Goal: Task Accomplishment & Management: Manage account settings

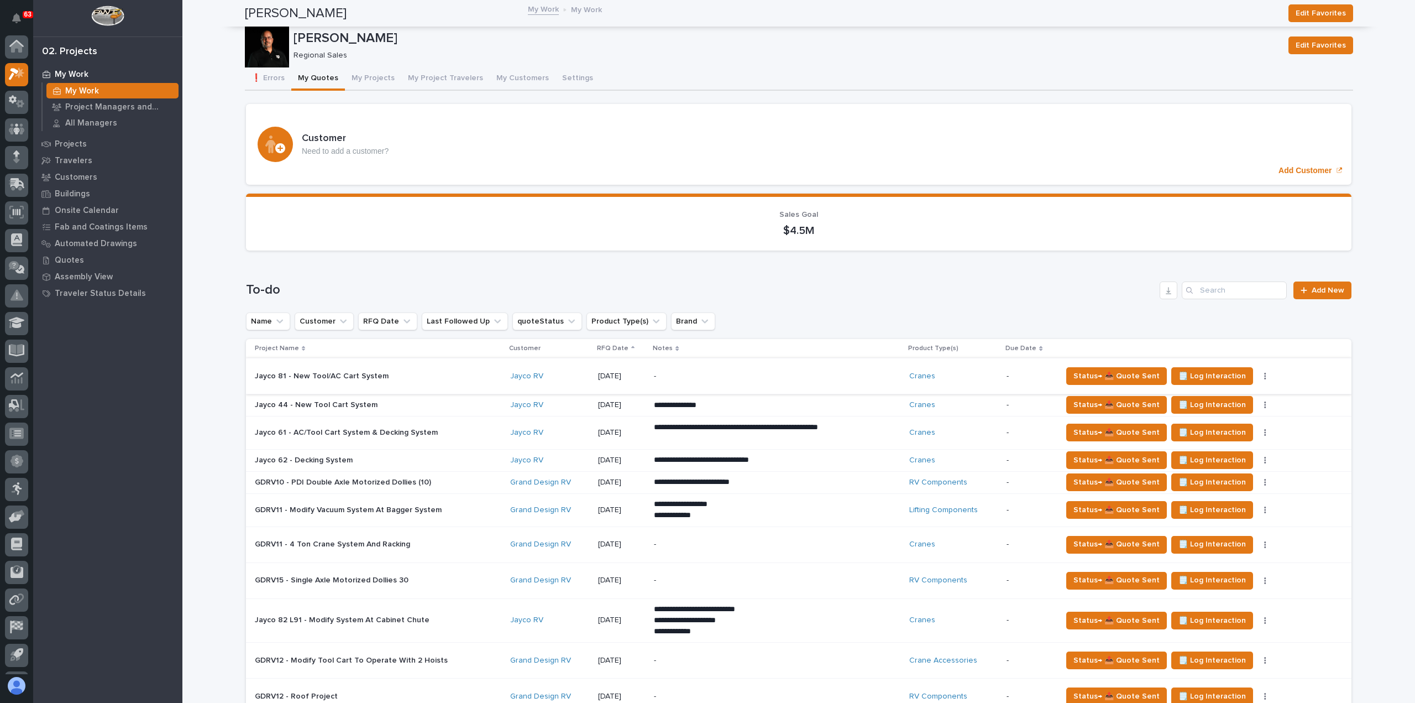
scroll to position [24, 0]
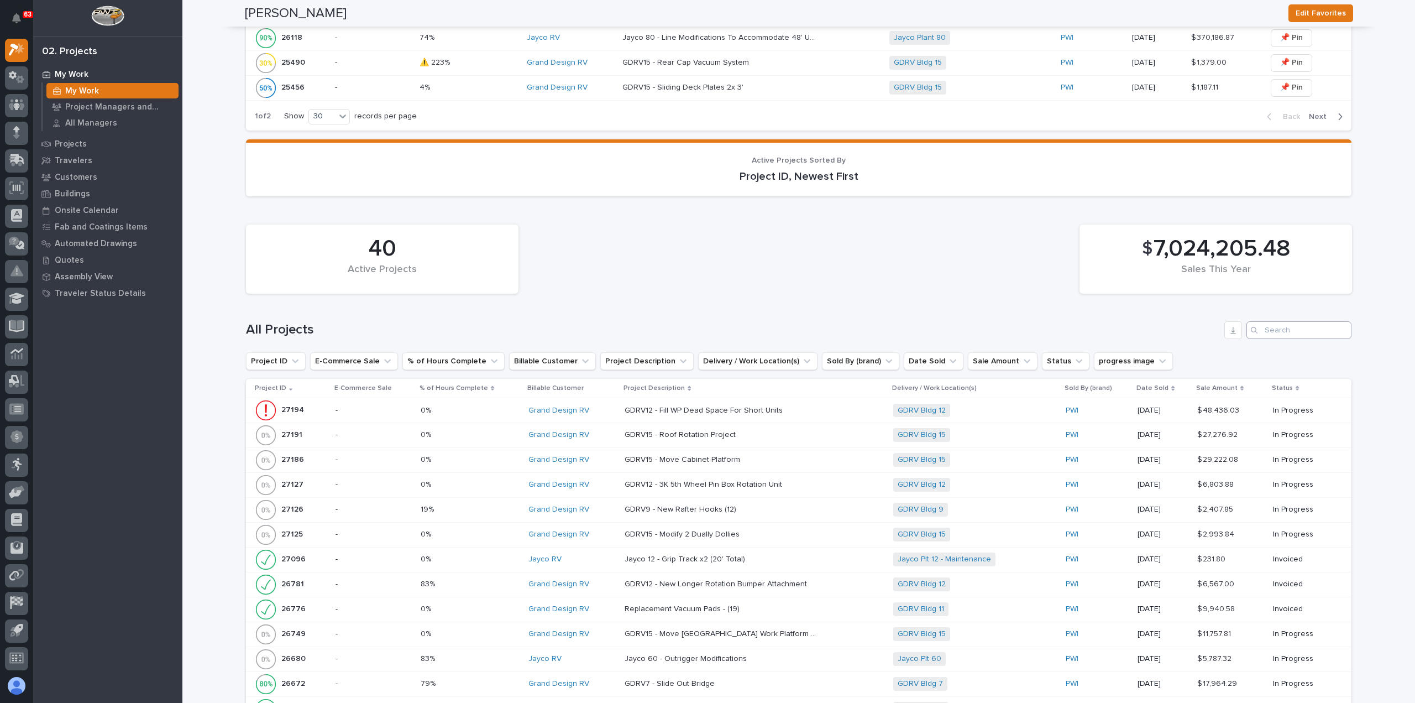
scroll to position [1106, 0]
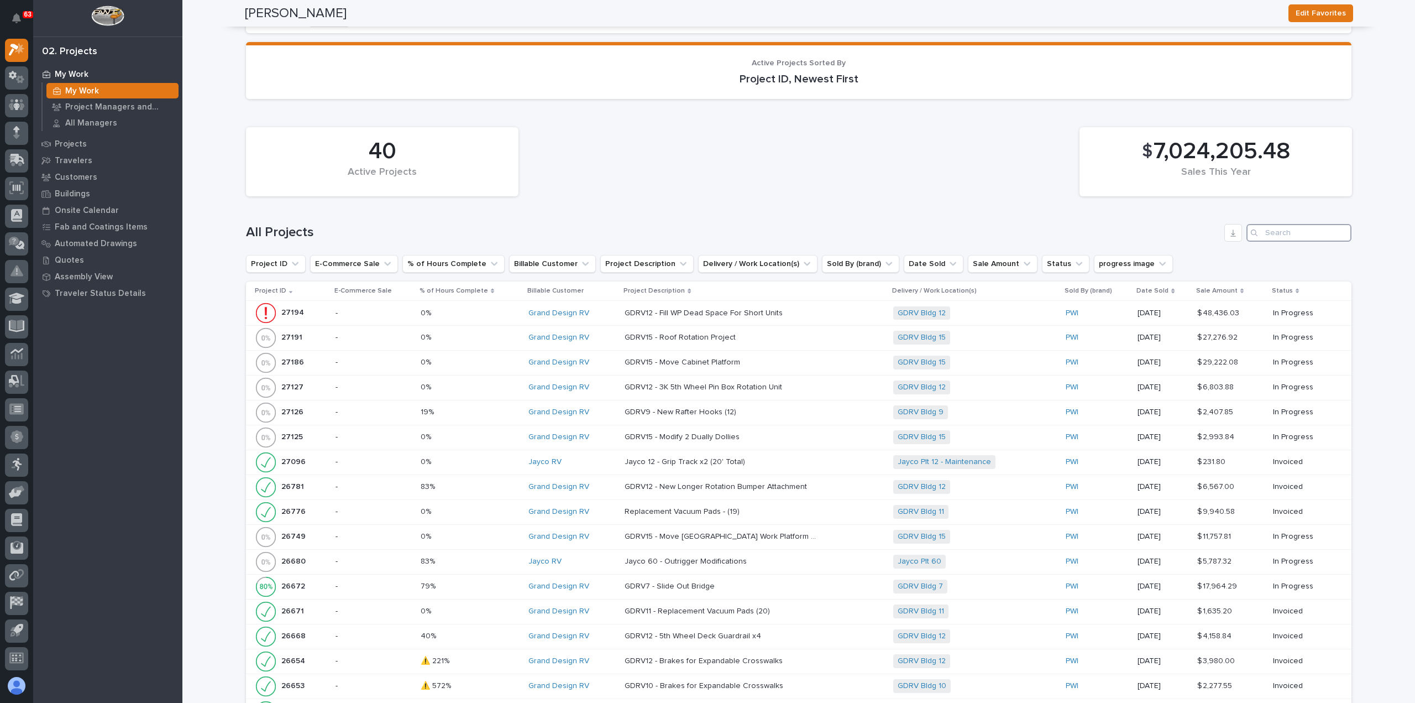
click at [1311, 227] on input "Search" at bounding box center [1298, 233] width 105 height 18
type input "25657"
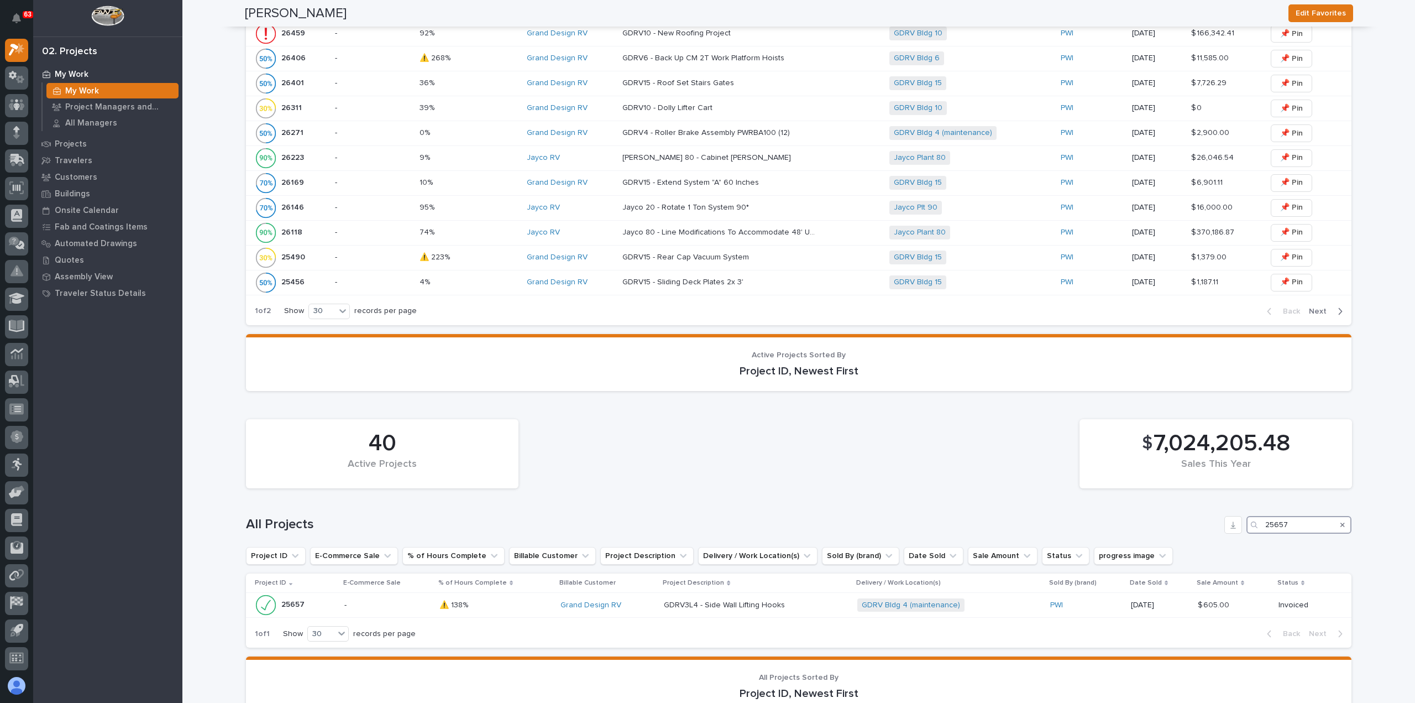
scroll to position [987, 0]
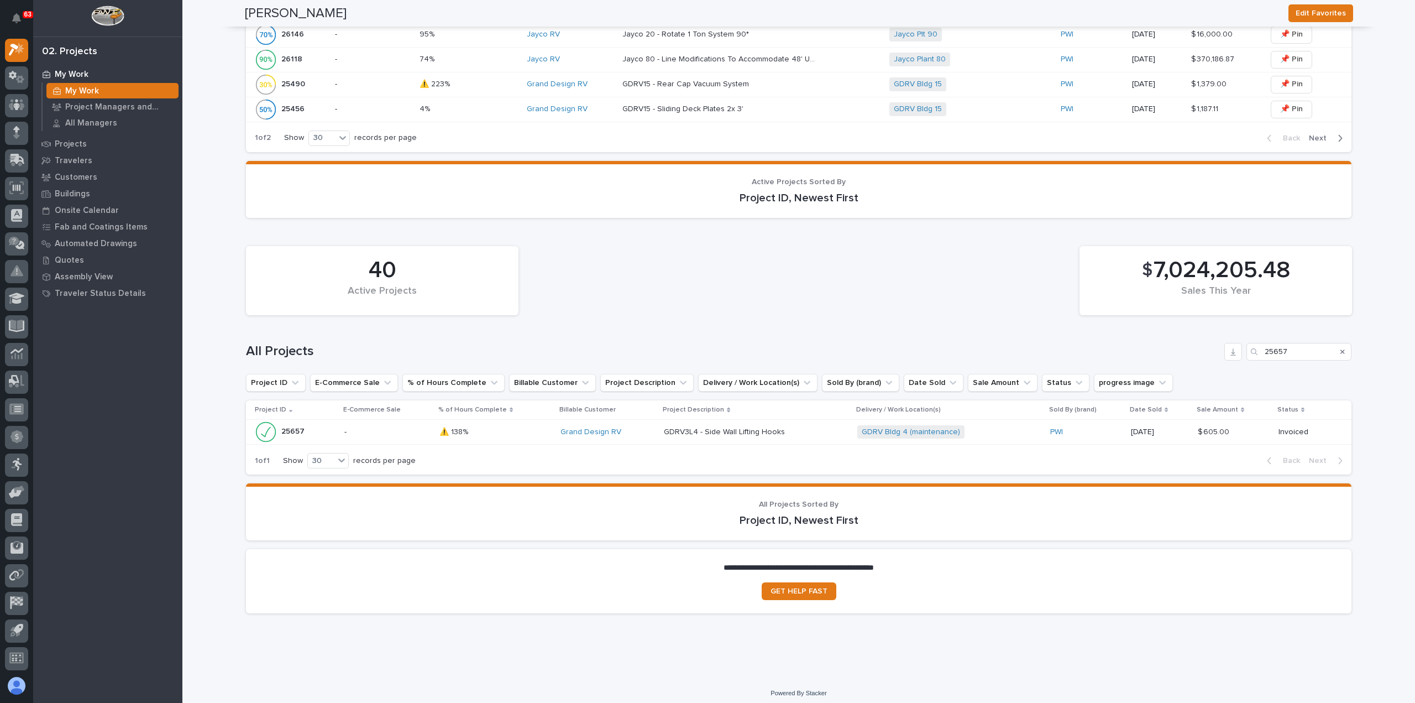
click at [622, 427] on div "Grand Design RV" at bounding box center [608, 431] width 95 height 9
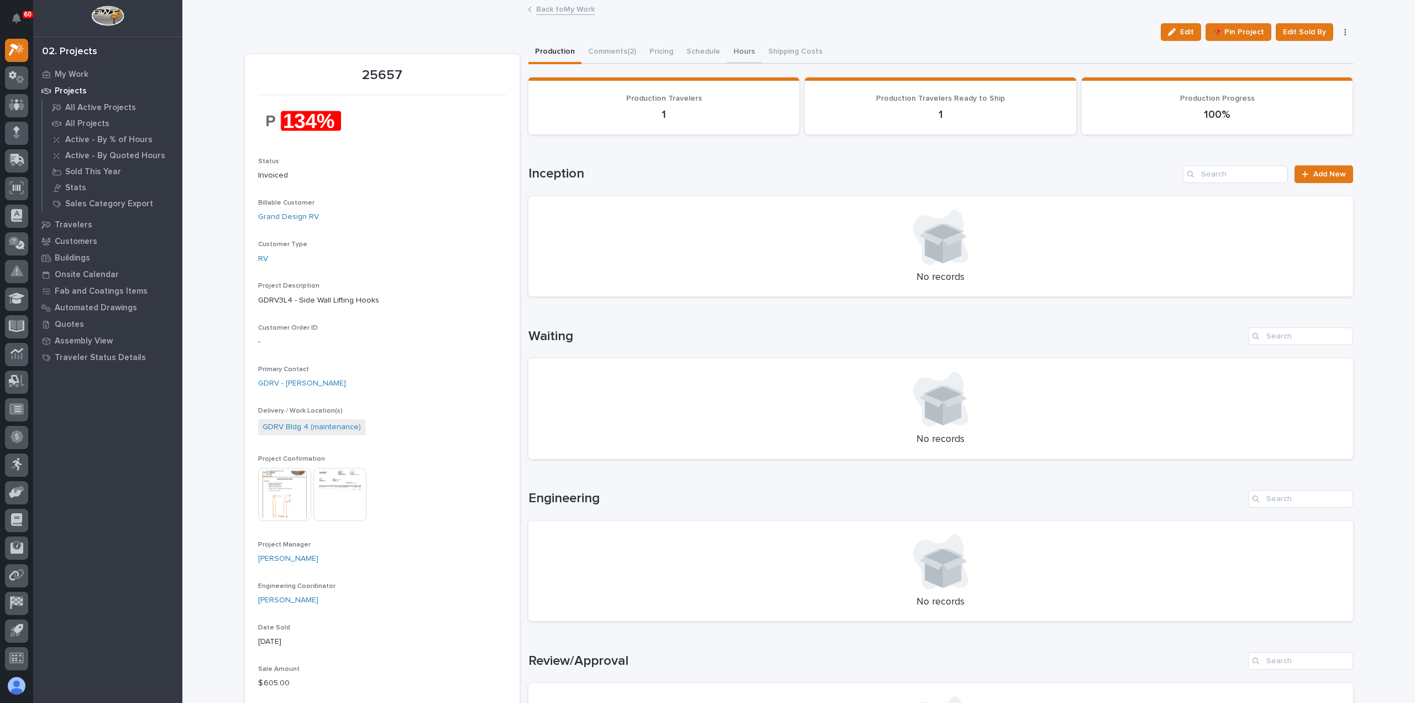
click at [741, 51] on button "Hours" at bounding box center [744, 52] width 35 height 23
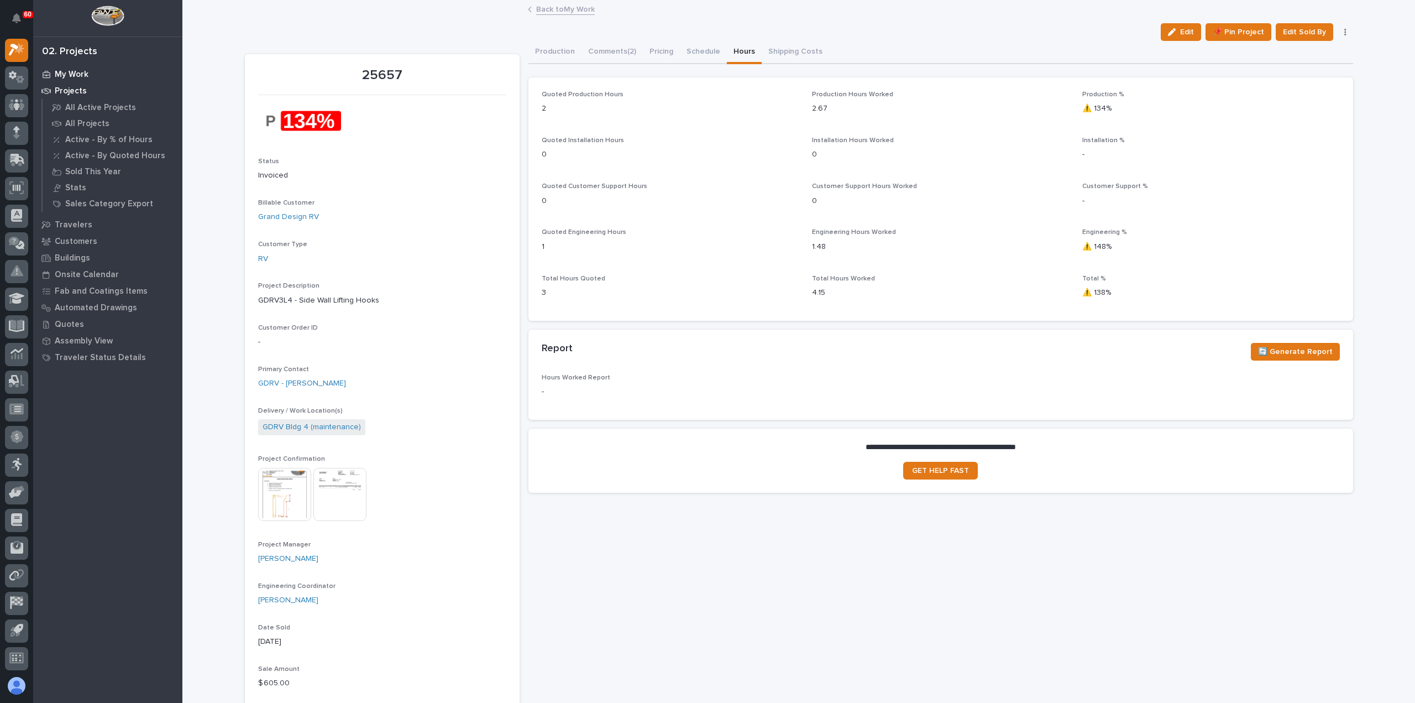
click at [57, 71] on p "My Work" at bounding box center [72, 75] width 34 height 10
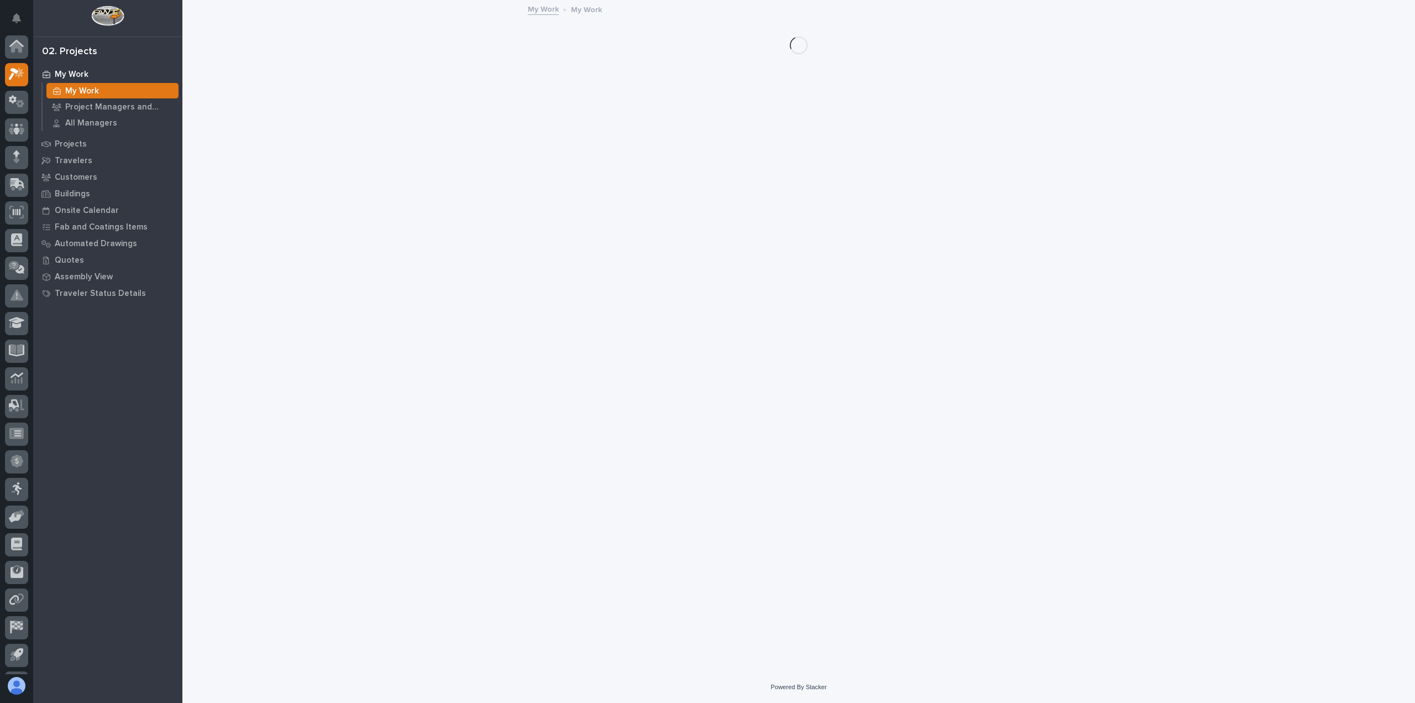
scroll to position [24, 0]
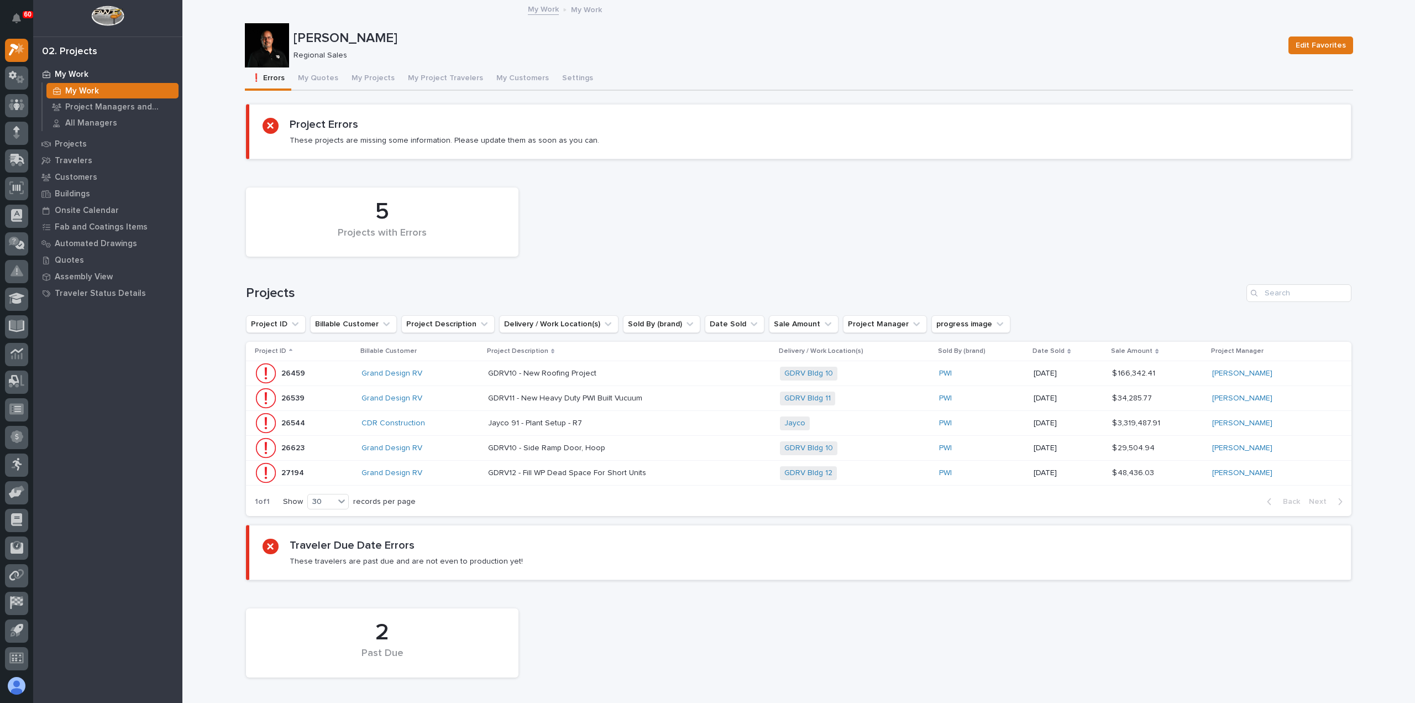
click at [350, 478] on div "27194 27194" at bounding box center [304, 473] width 98 height 22
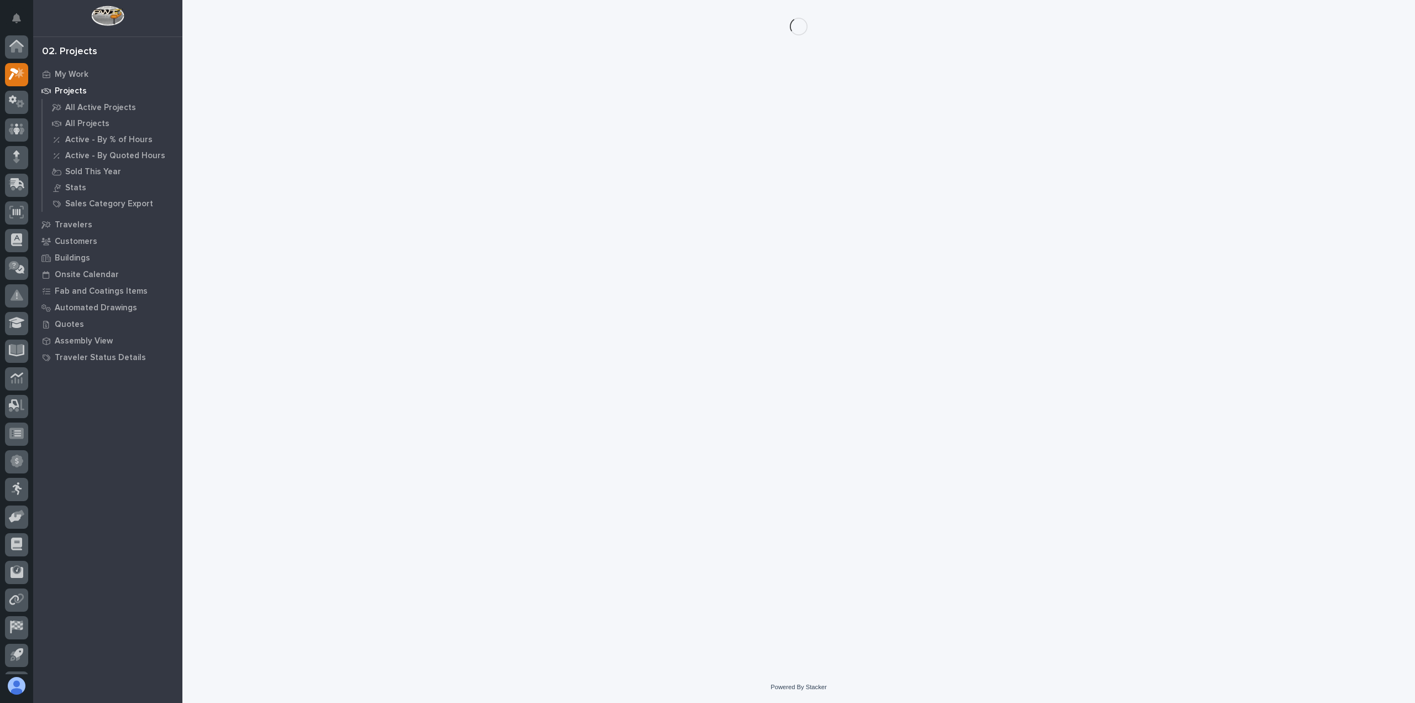
scroll to position [24, 0]
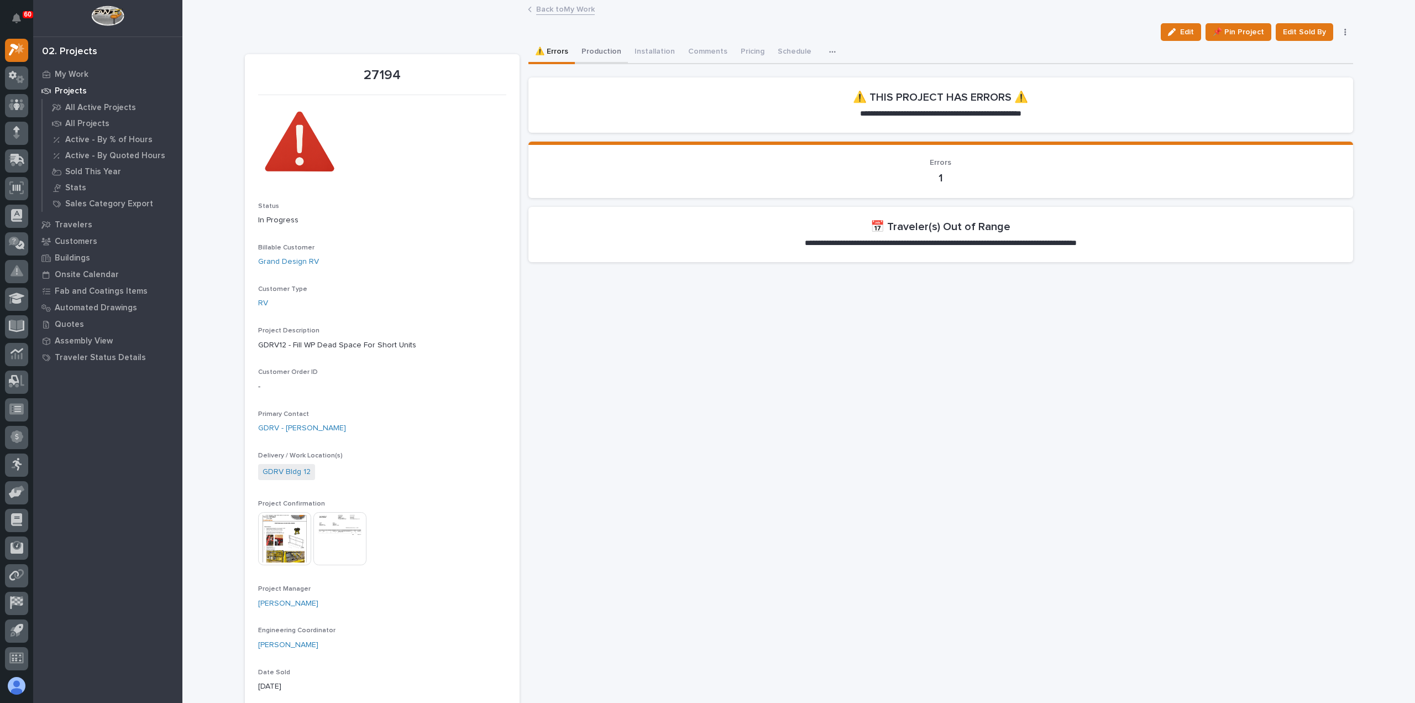
click at [601, 50] on button "Production" at bounding box center [601, 52] width 53 height 23
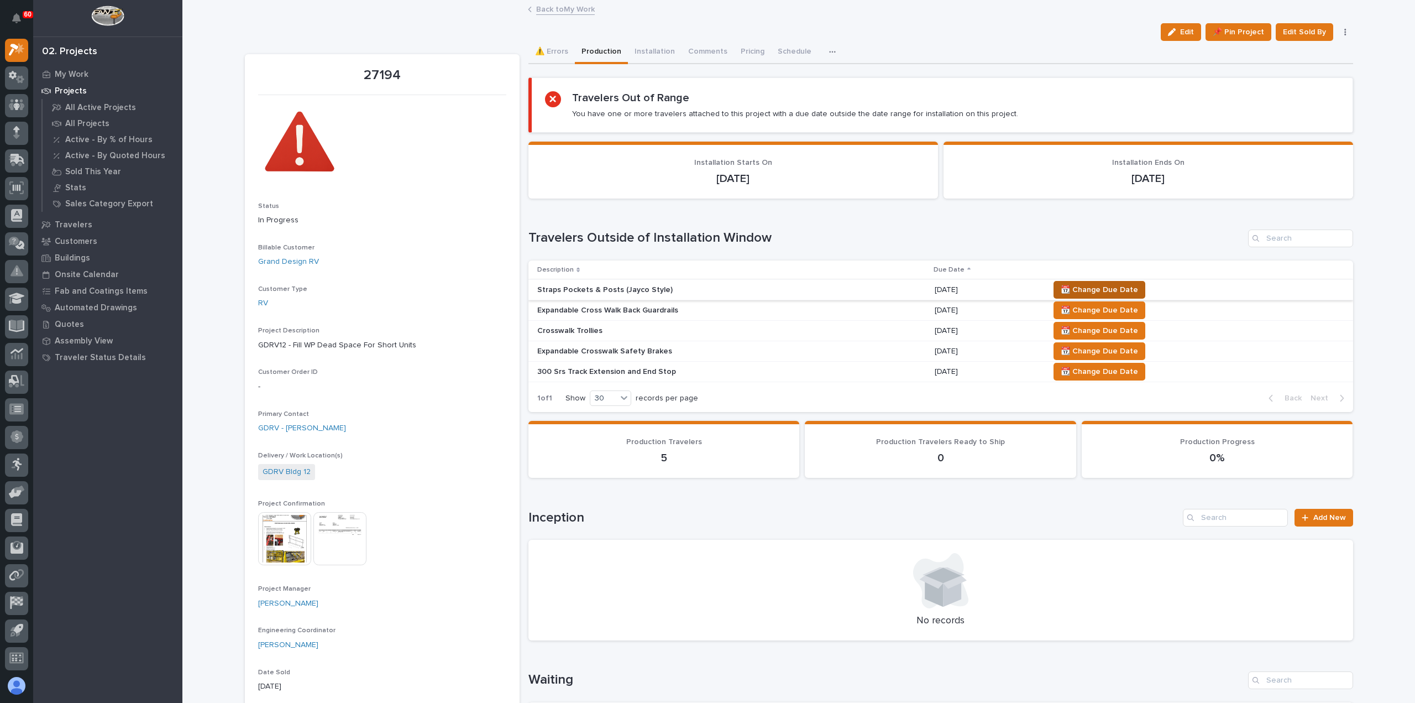
click at [1115, 290] on span "📆 Change Due Date" at bounding box center [1099, 289] width 77 height 13
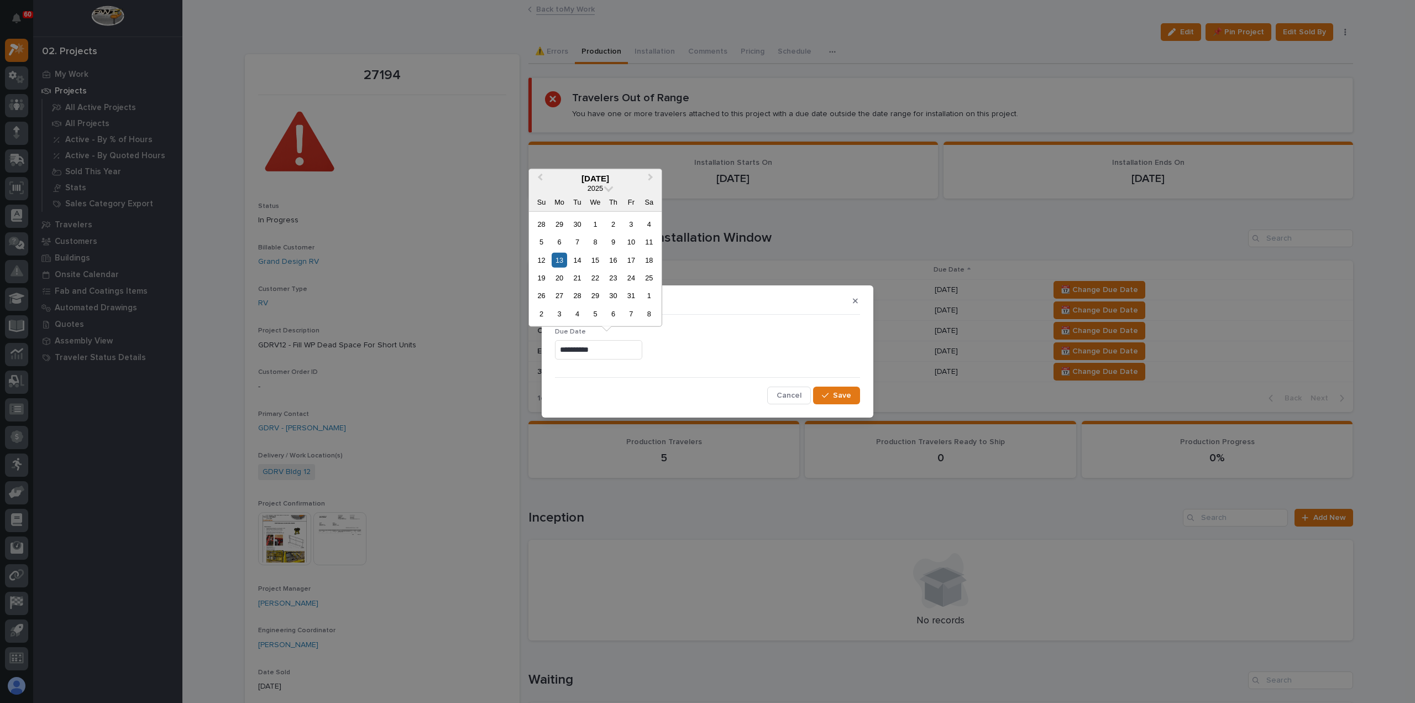
click at [635, 347] on input "**********" at bounding box center [598, 349] width 87 height 19
click at [578, 259] on div "14" at bounding box center [577, 259] width 15 height 15
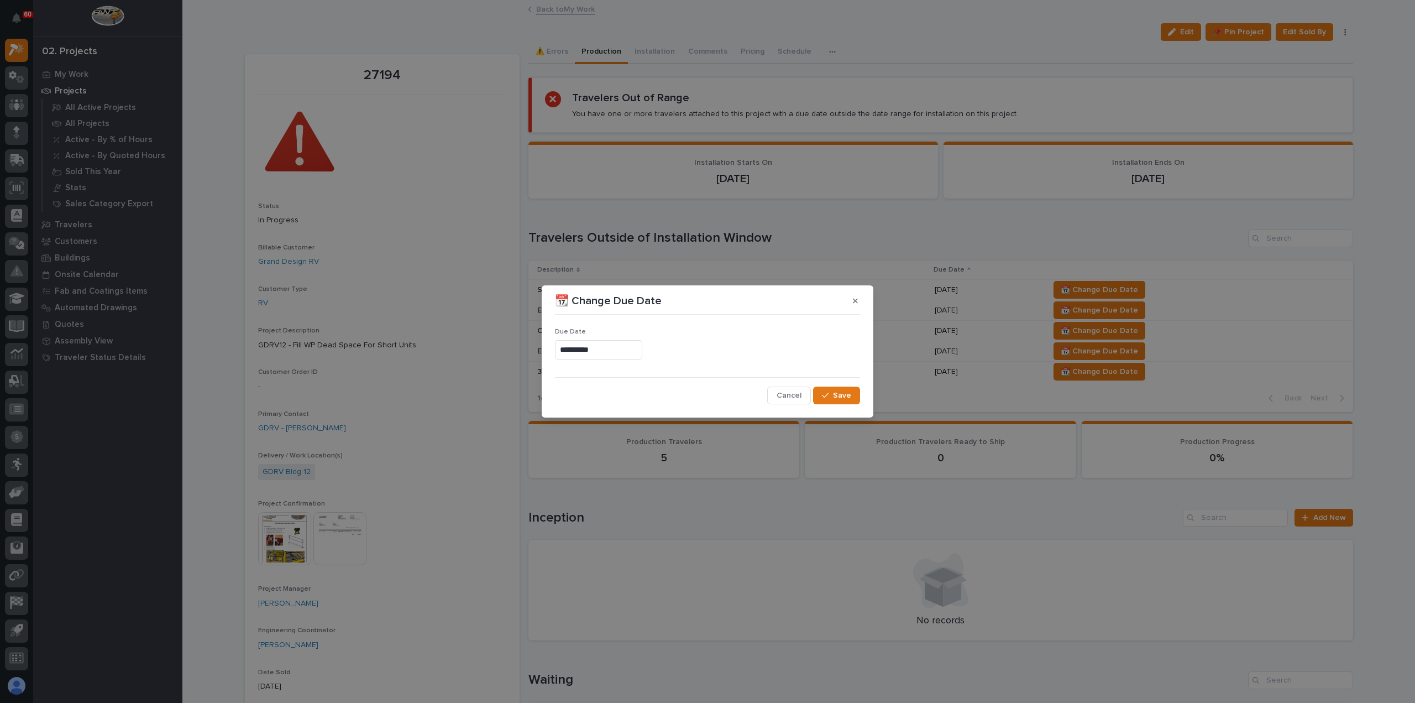
type input "**********"
click at [852, 392] on button "Save" at bounding box center [836, 395] width 47 height 18
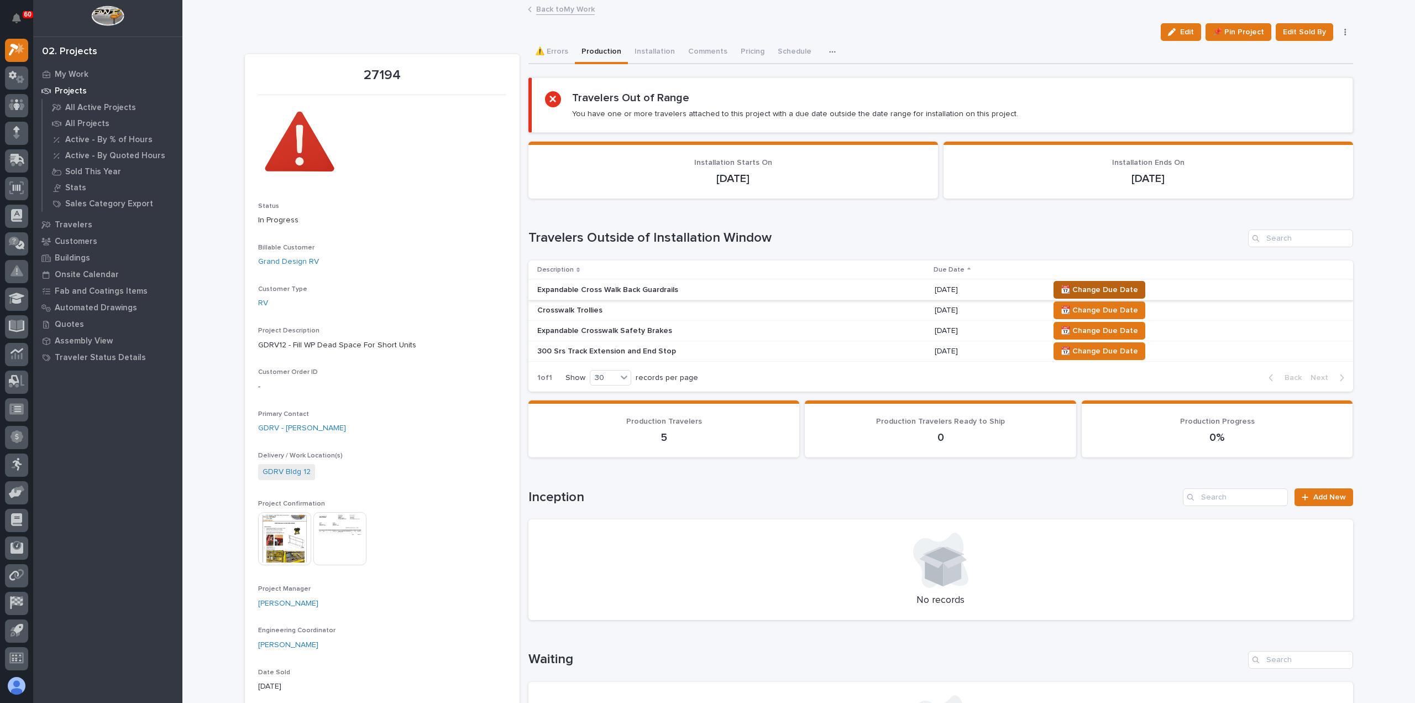
click at [1100, 287] on span "📆 Change Due Date" at bounding box center [1099, 289] width 77 height 13
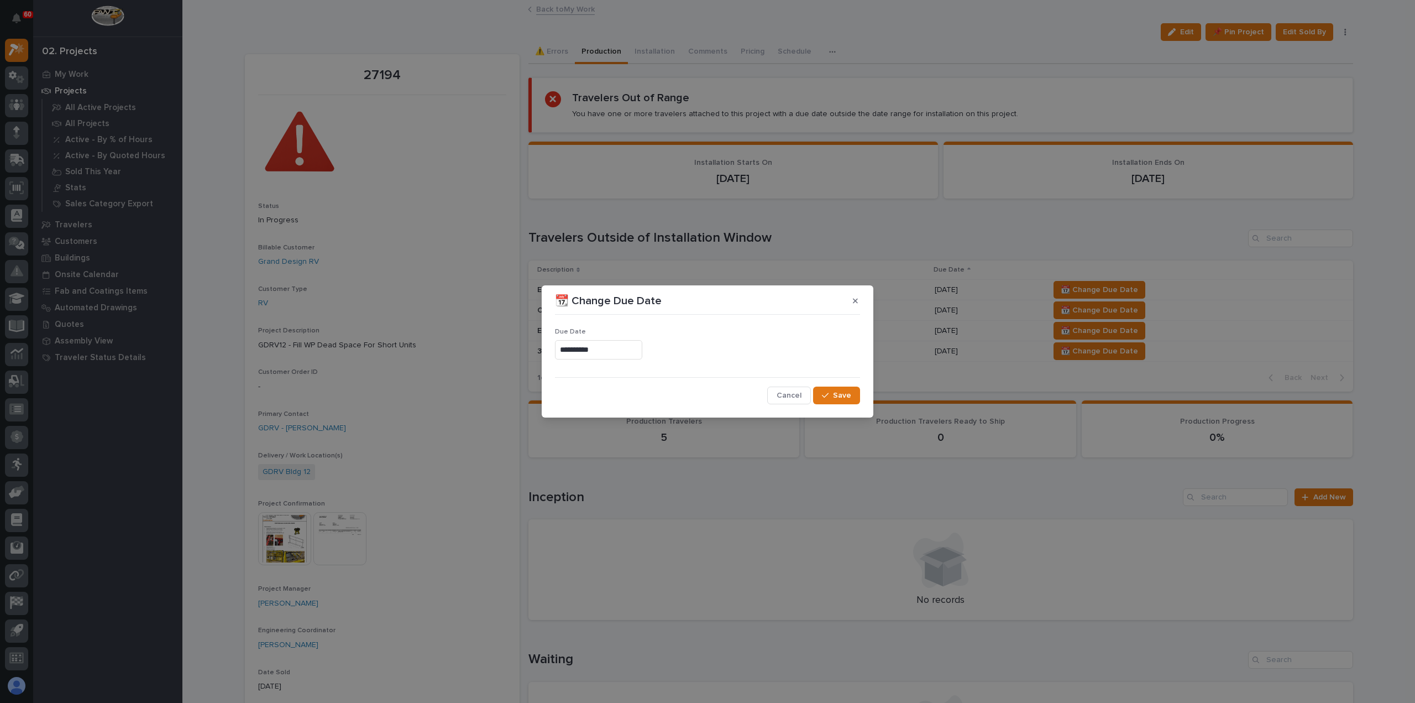
click at [596, 348] on input "**********" at bounding box center [598, 349] width 87 height 19
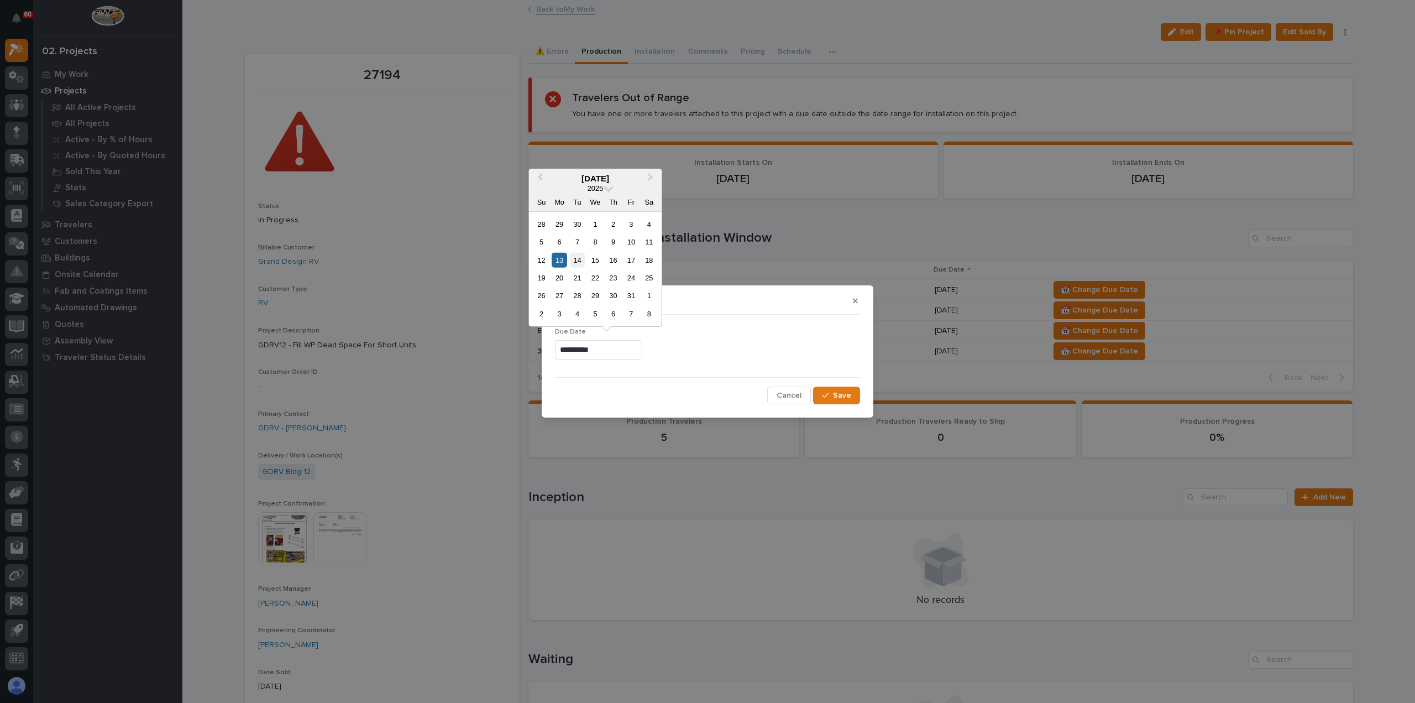
click at [574, 254] on div "14" at bounding box center [577, 259] width 15 height 15
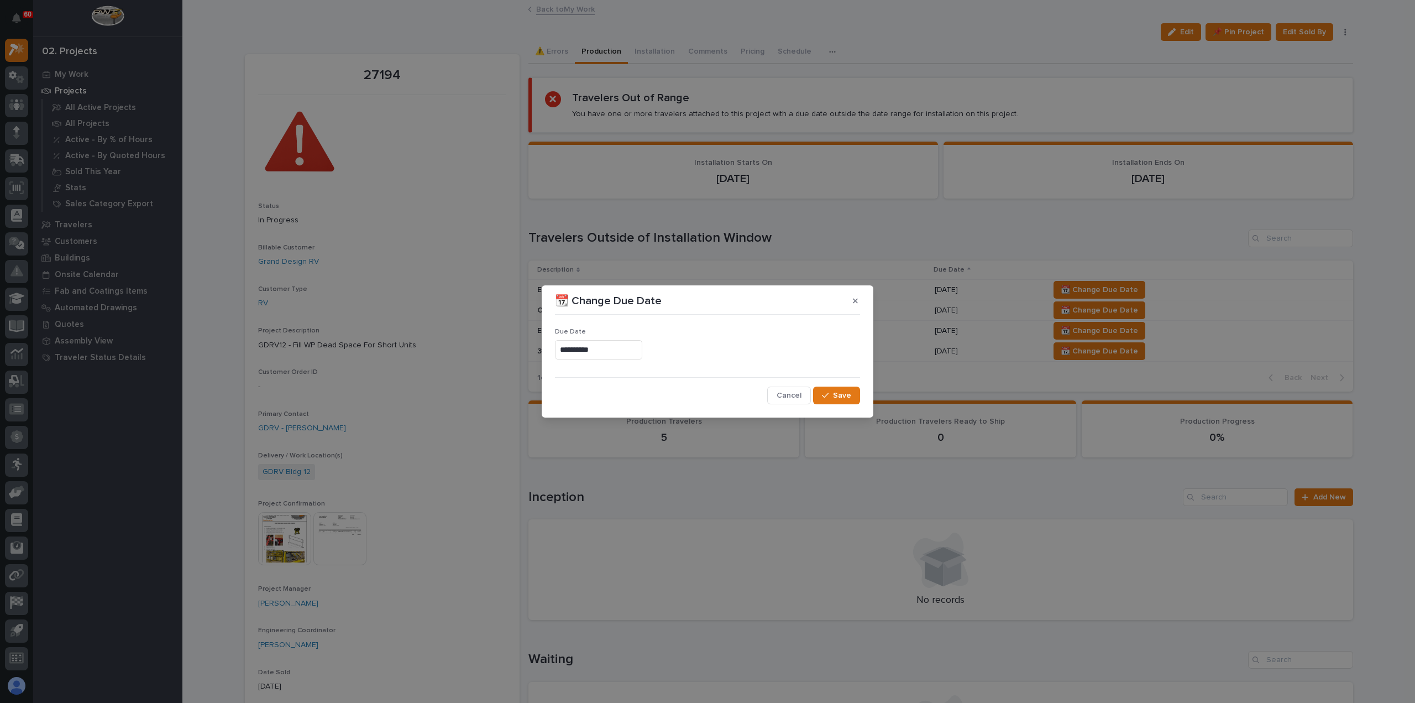
type input "**********"
click at [832, 394] on div "button" at bounding box center [827, 395] width 11 height 8
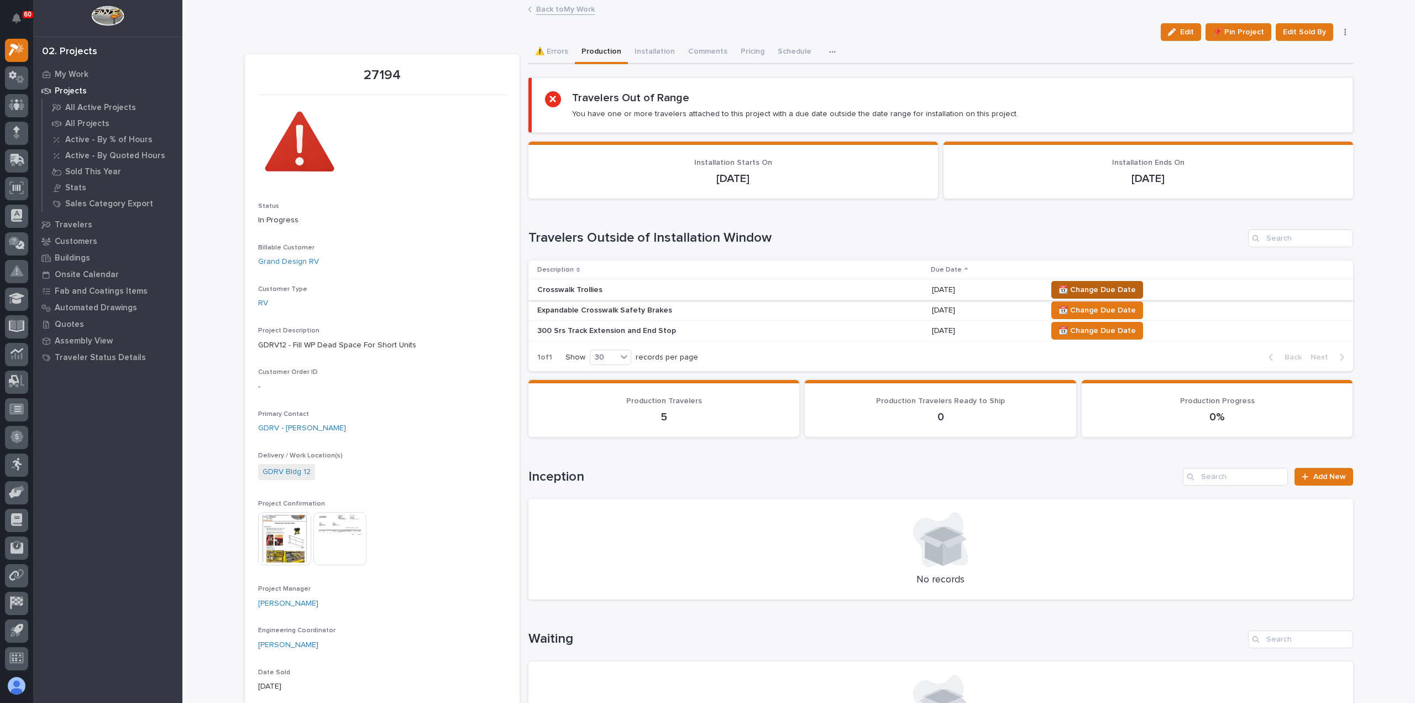
click at [1075, 288] on span "📆 Change Due Date" at bounding box center [1097, 289] width 77 height 13
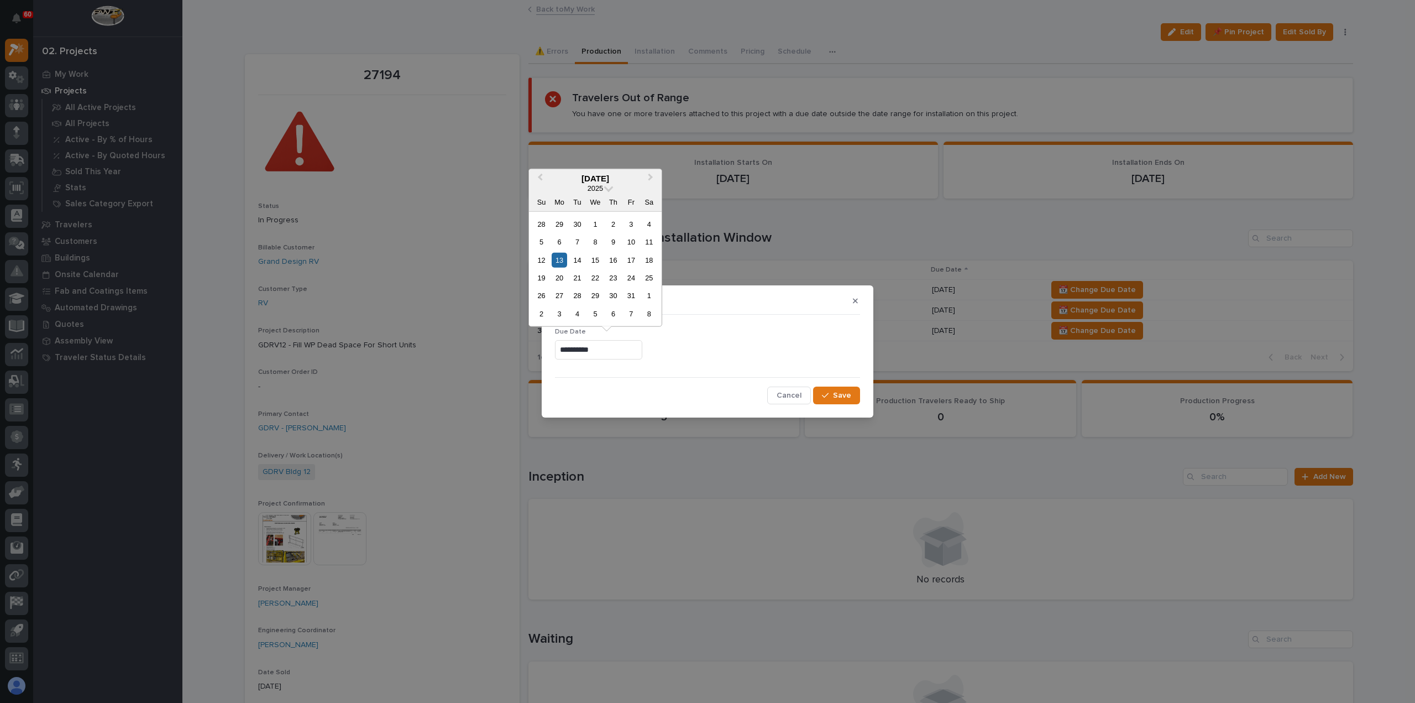
click at [642, 350] on input "**********" at bounding box center [598, 349] width 87 height 19
click at [582, 256] on div "14" at bounding box center [577, 259] width 15 height 15
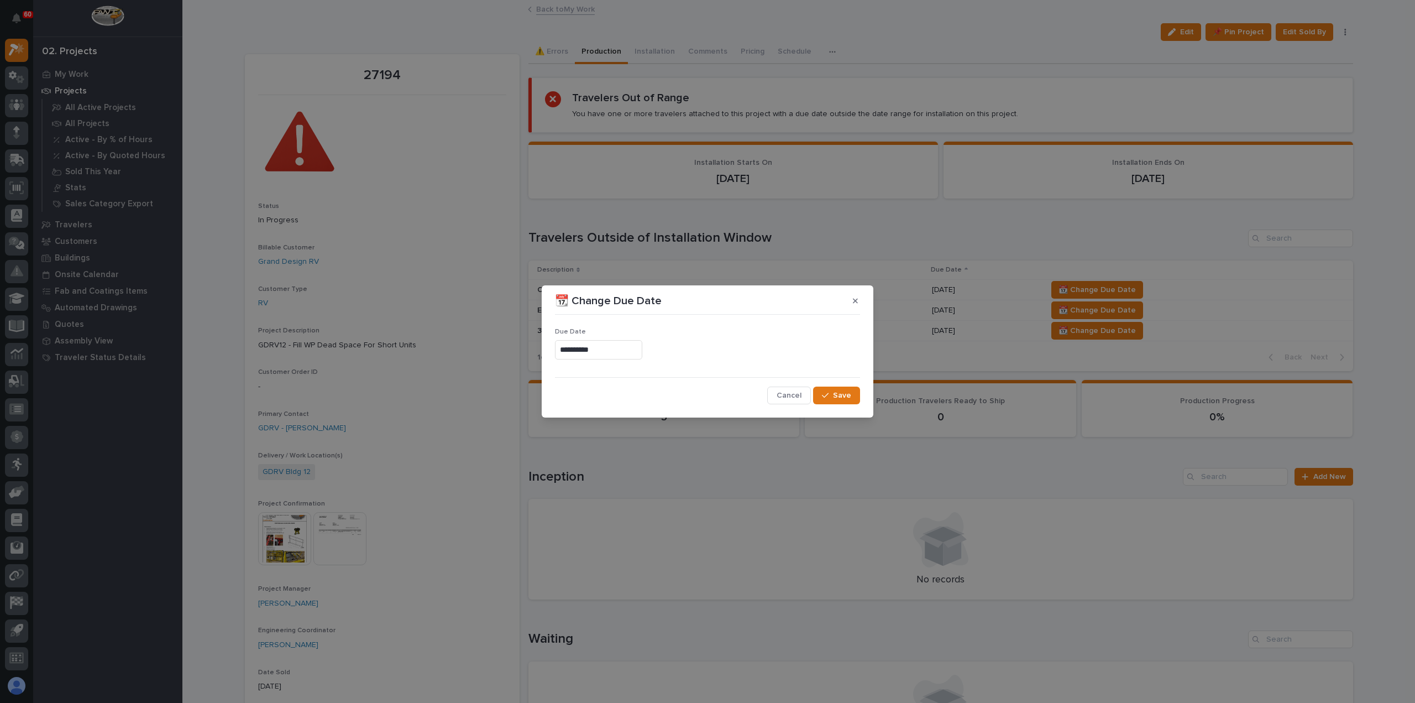
type input "**********"
click at [839, 394] on span "Save" at bounding box center [842, 395] width 18 height 10
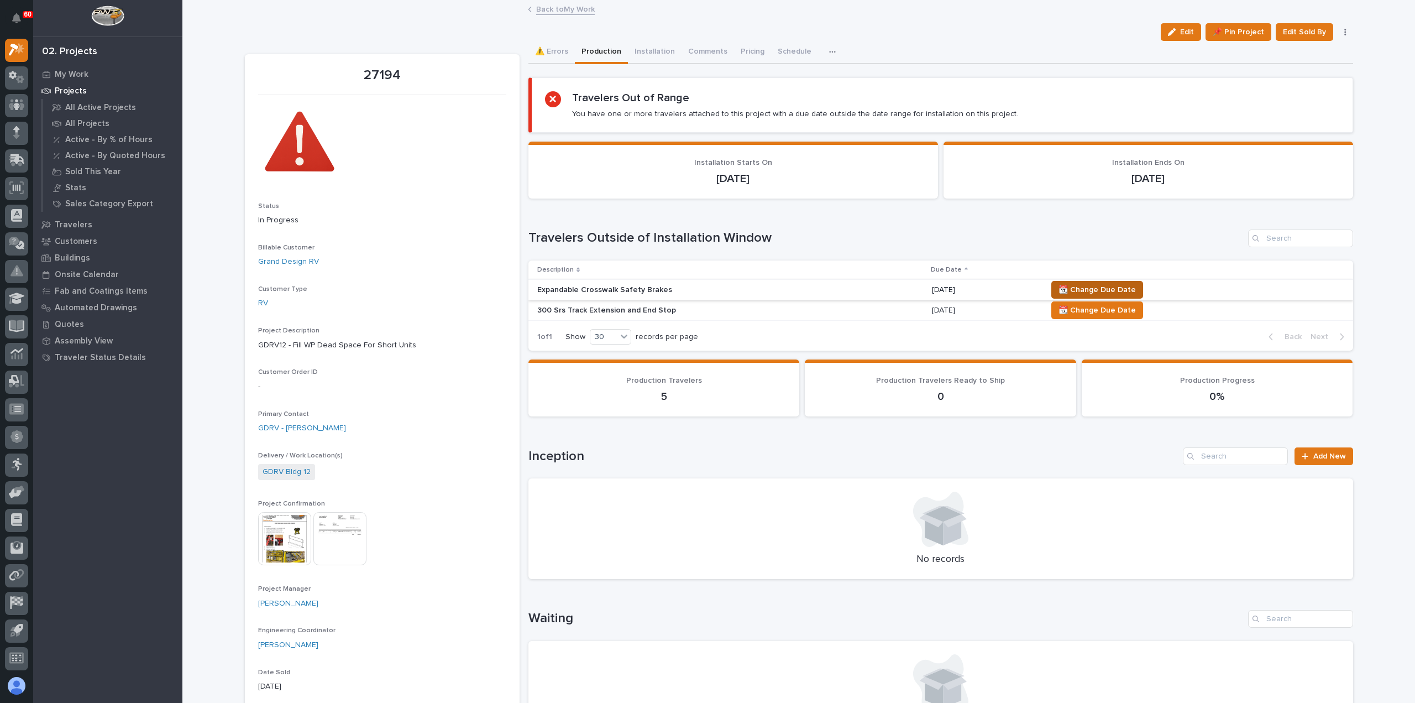
click at [1082, 286] on span "📆 Change Due Date" at bounding box center [1097, 289] width 77 height 13
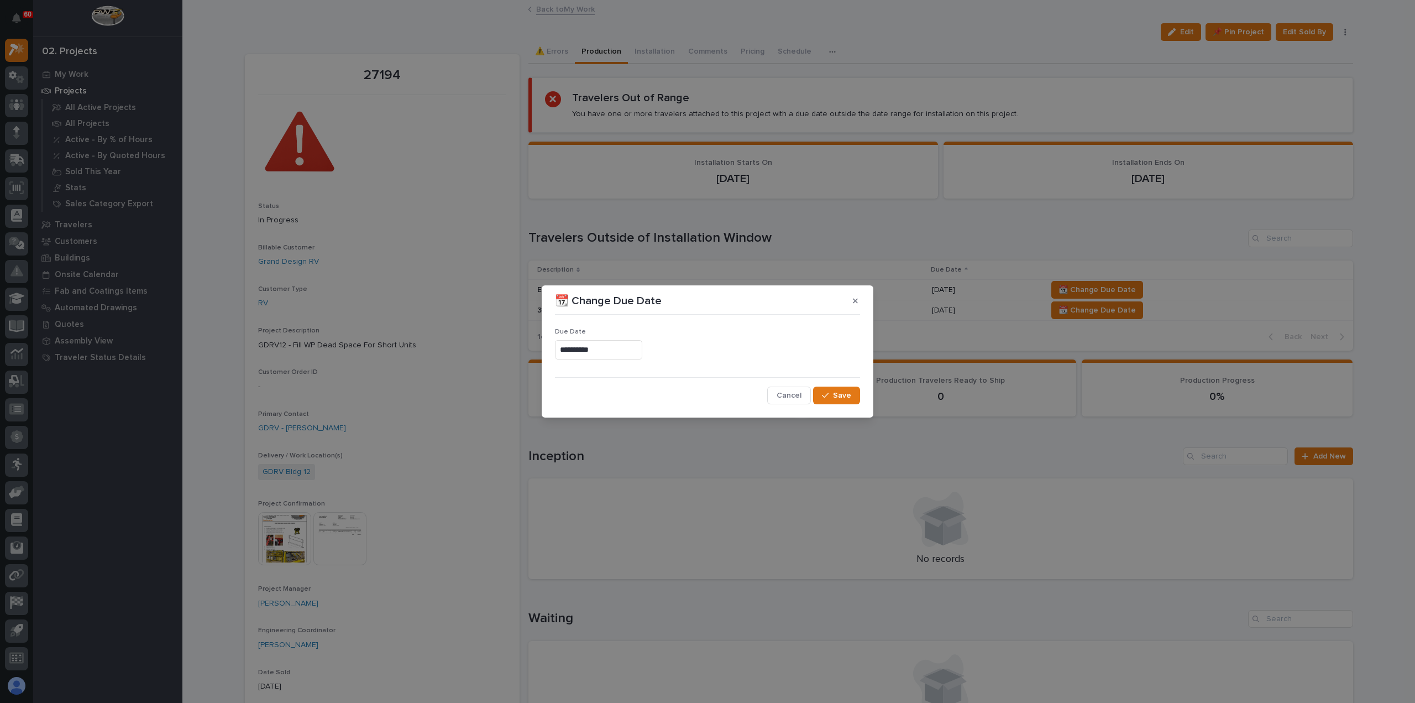
click at [633, 345] on input "**********" at bounding box center [598, 349] width 87 height 19
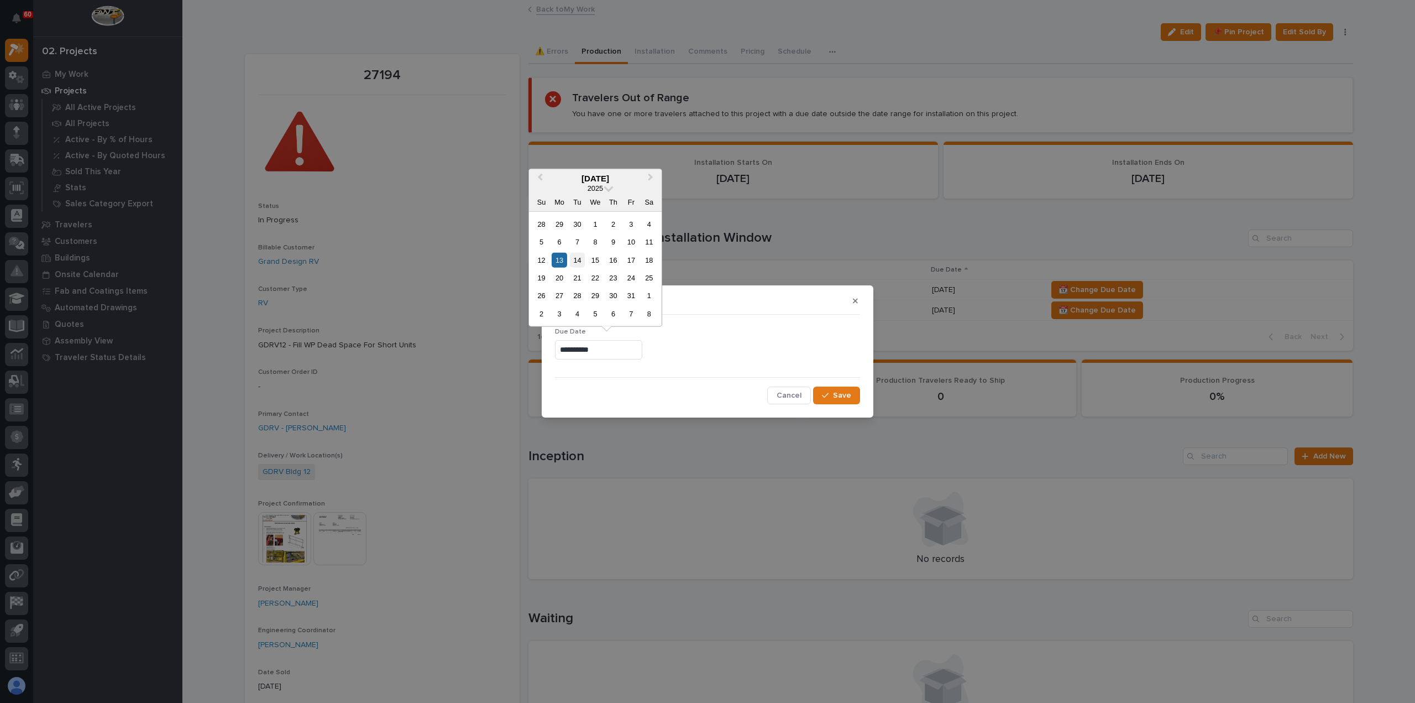
click at [577, 258] on div "14" at bounding box center [577, 259] width 15 height 15
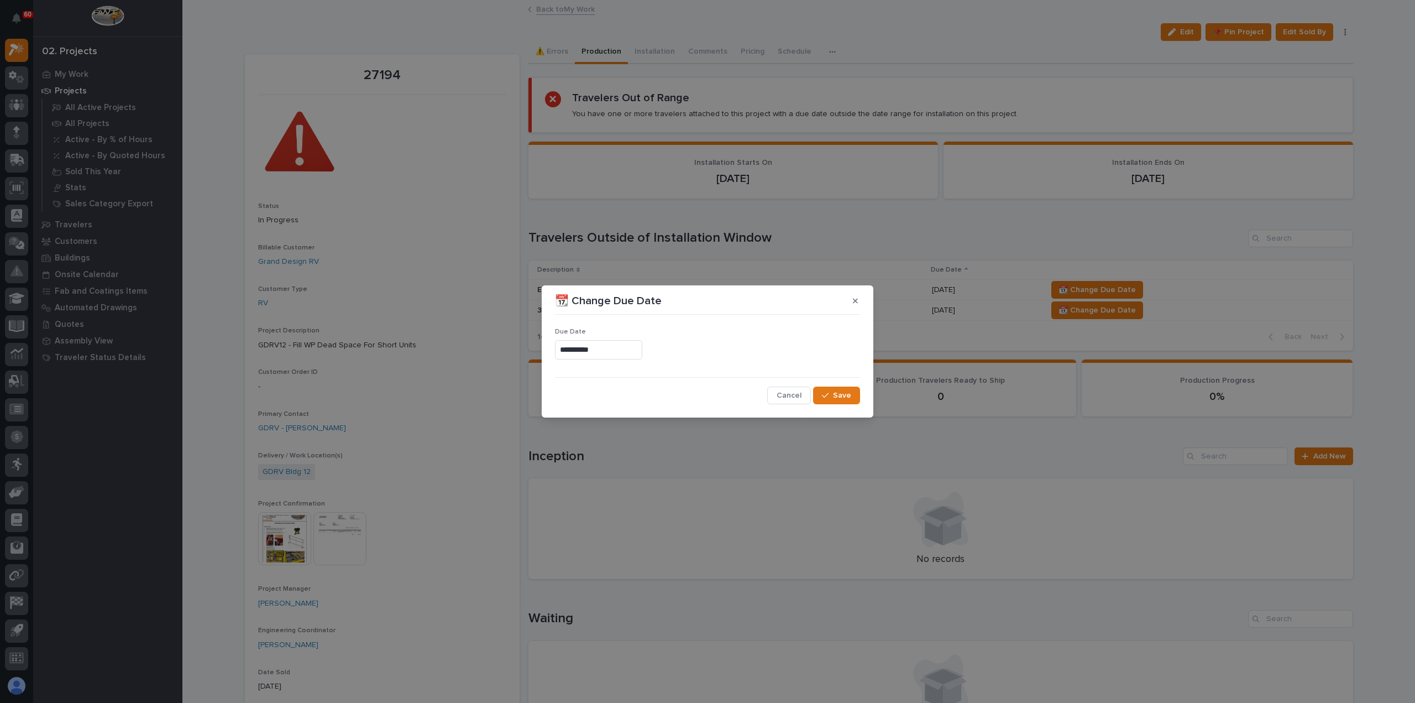
type input "**********"
click at [835, 391] on span "Save" at bounding box center [842, 395] width 18 height 10
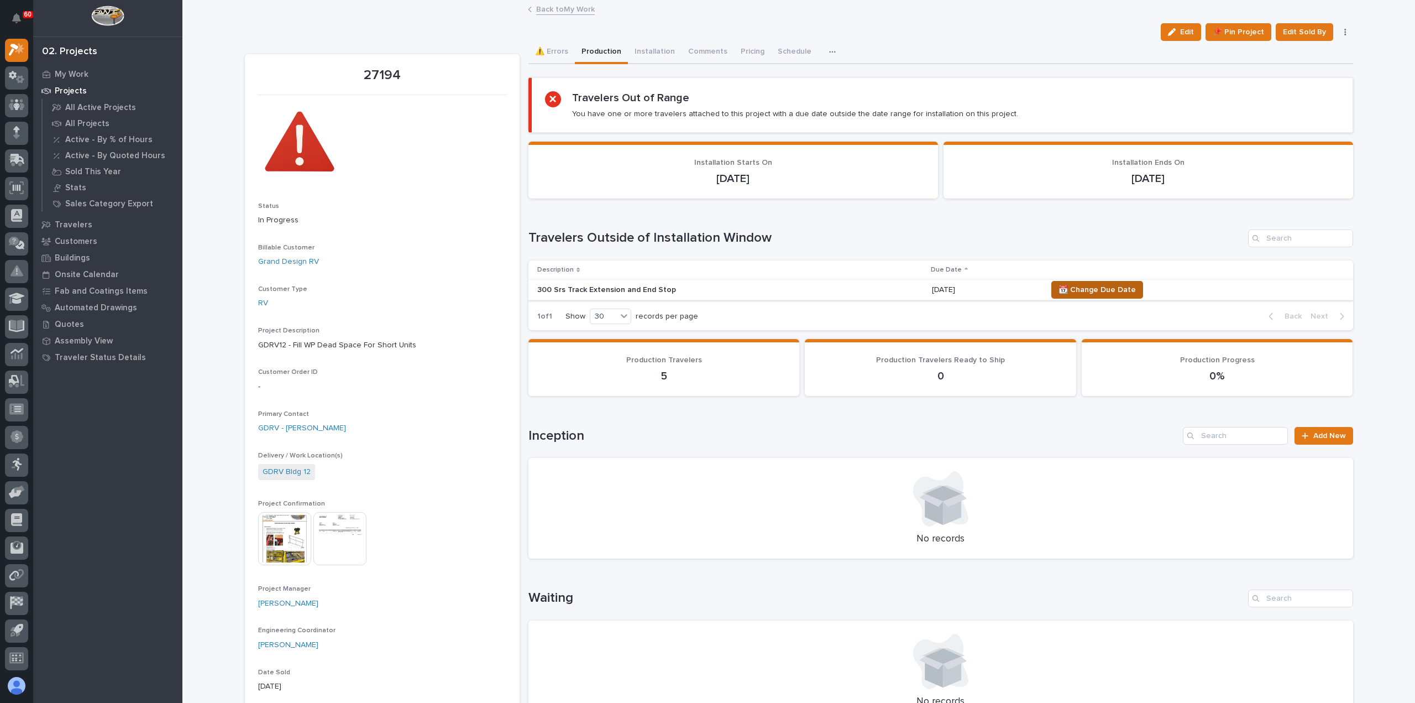
click at [1062, 290] on span "📆 Change Due Date" at bounding box center [1097, 289] width 77 height 13
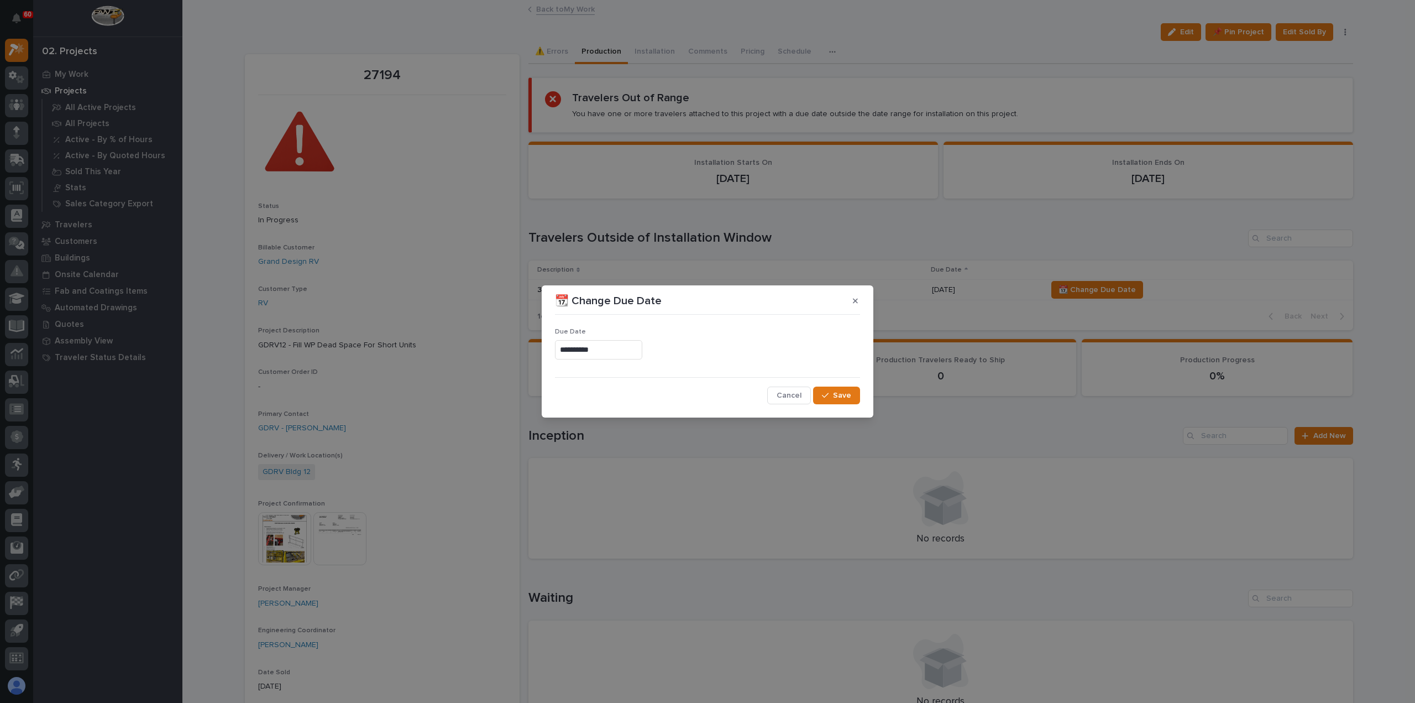
click at [642, 352] on input "**********" at bounding box center [598, 349] width 87 height 19
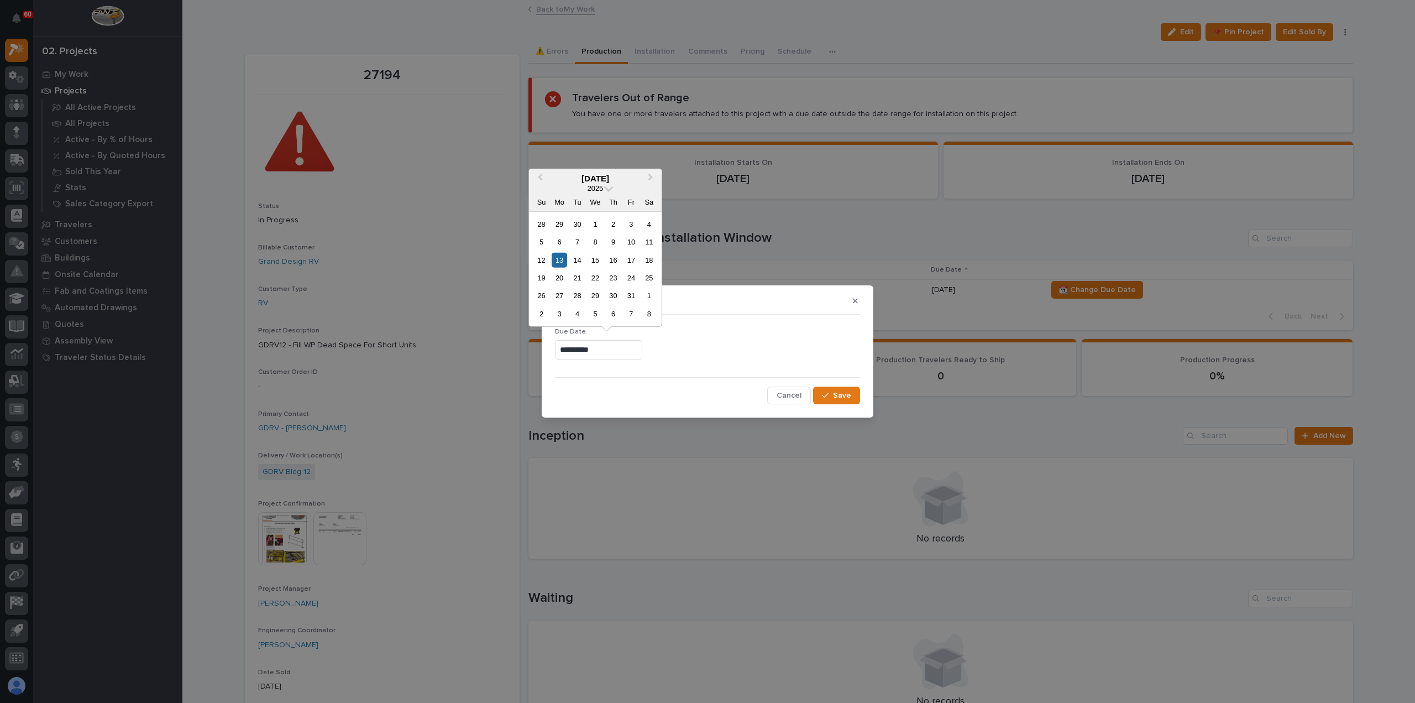
click at [579, 260] on div "14" at bounding box center [577, 259] width 15 height 15
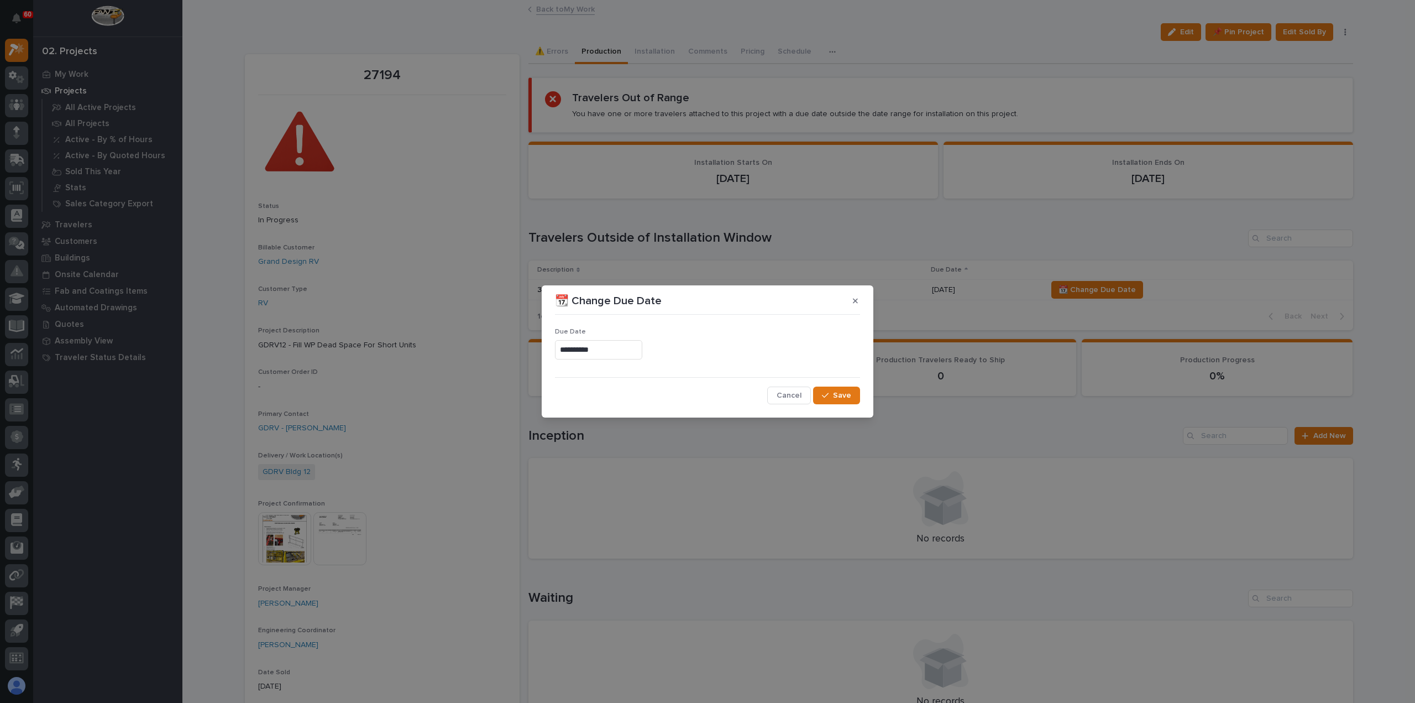
type input "**********"
click at [826, 393] on icon "button" at bounding box center [825, 395] width 7 height 8
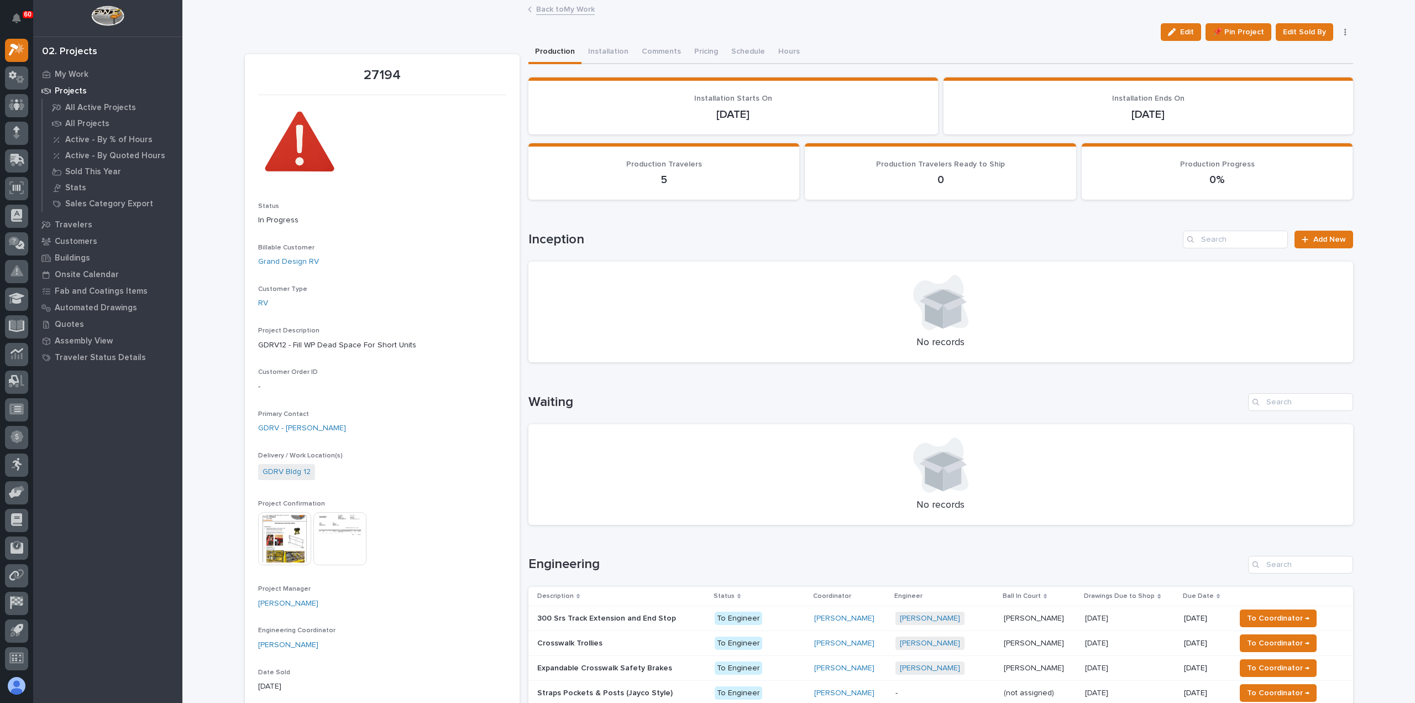
click at [562, 11] on link "Back to My Work" at bounding box center [565, 8] width 59 height 13
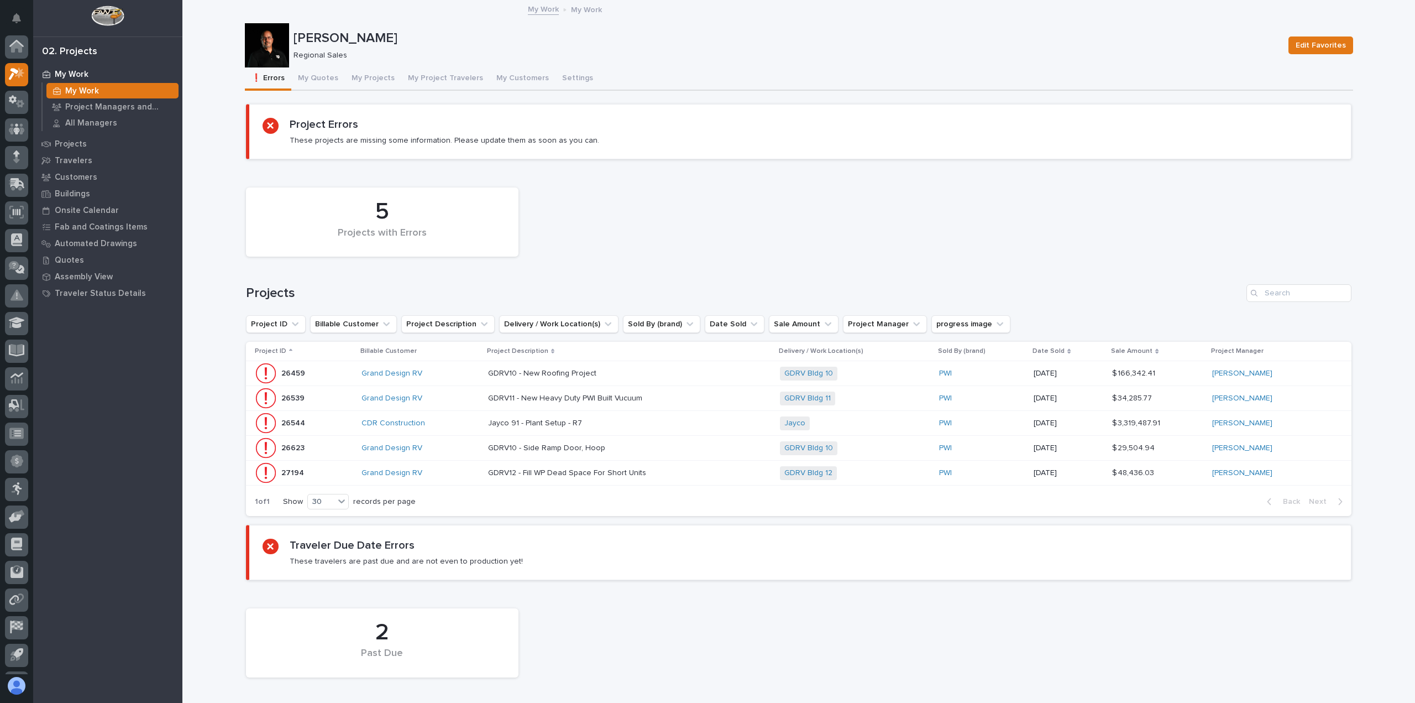
scroll to position [24, 0]
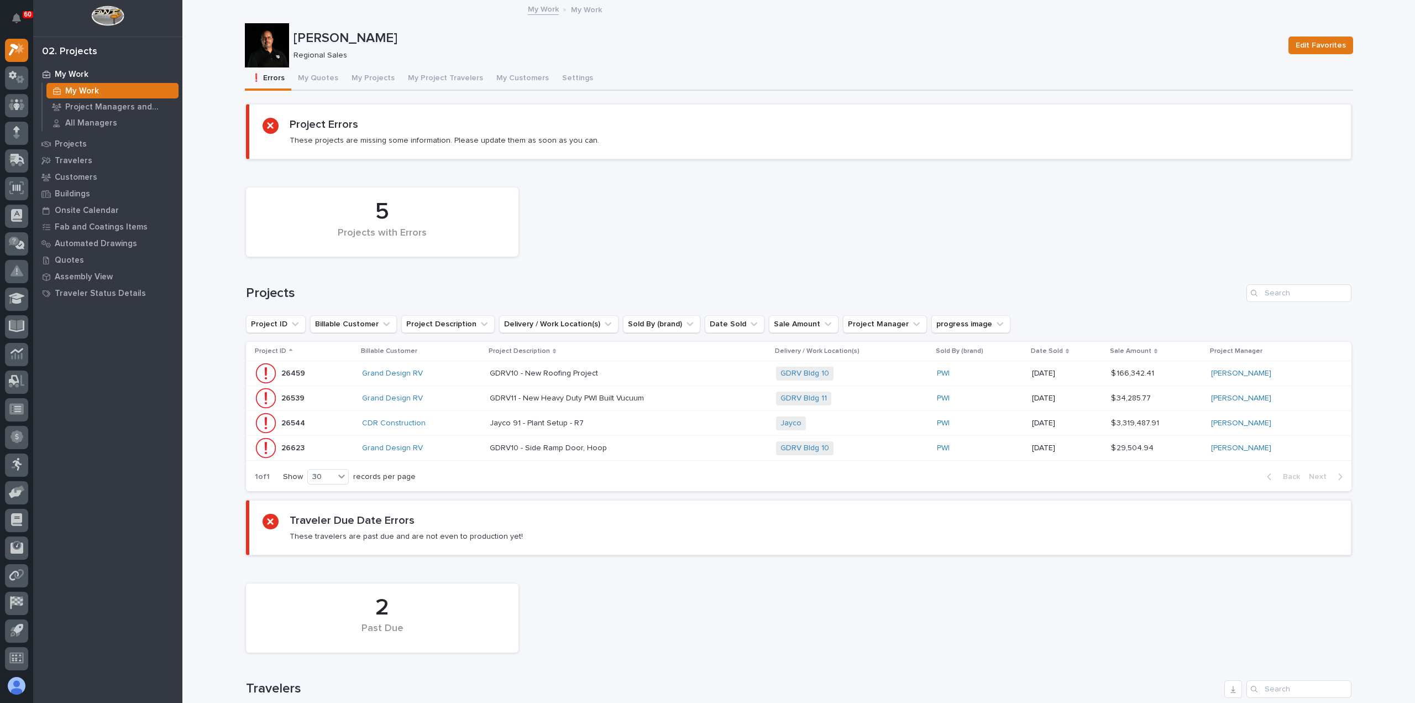
click at [646, 448] on p at bounding box center [586, 447] width 193 height 9
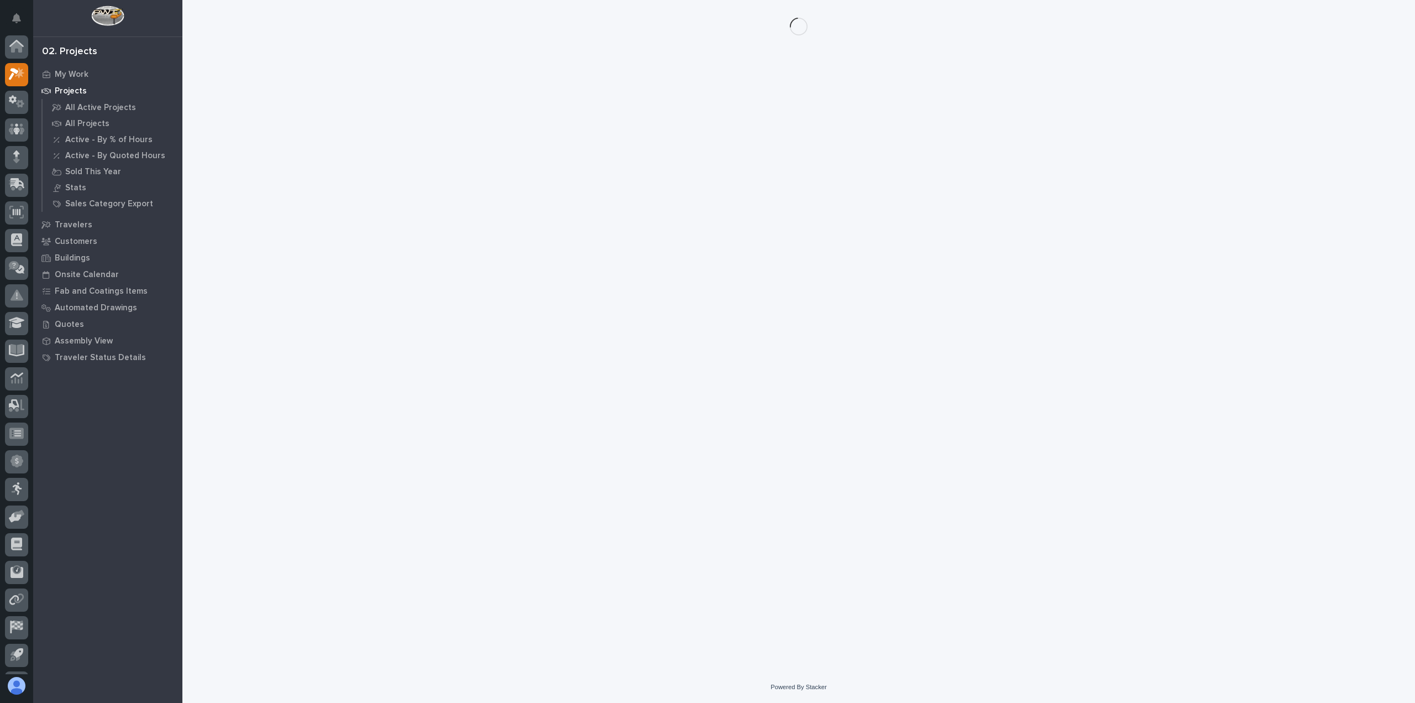
scroll to position [24, 0]
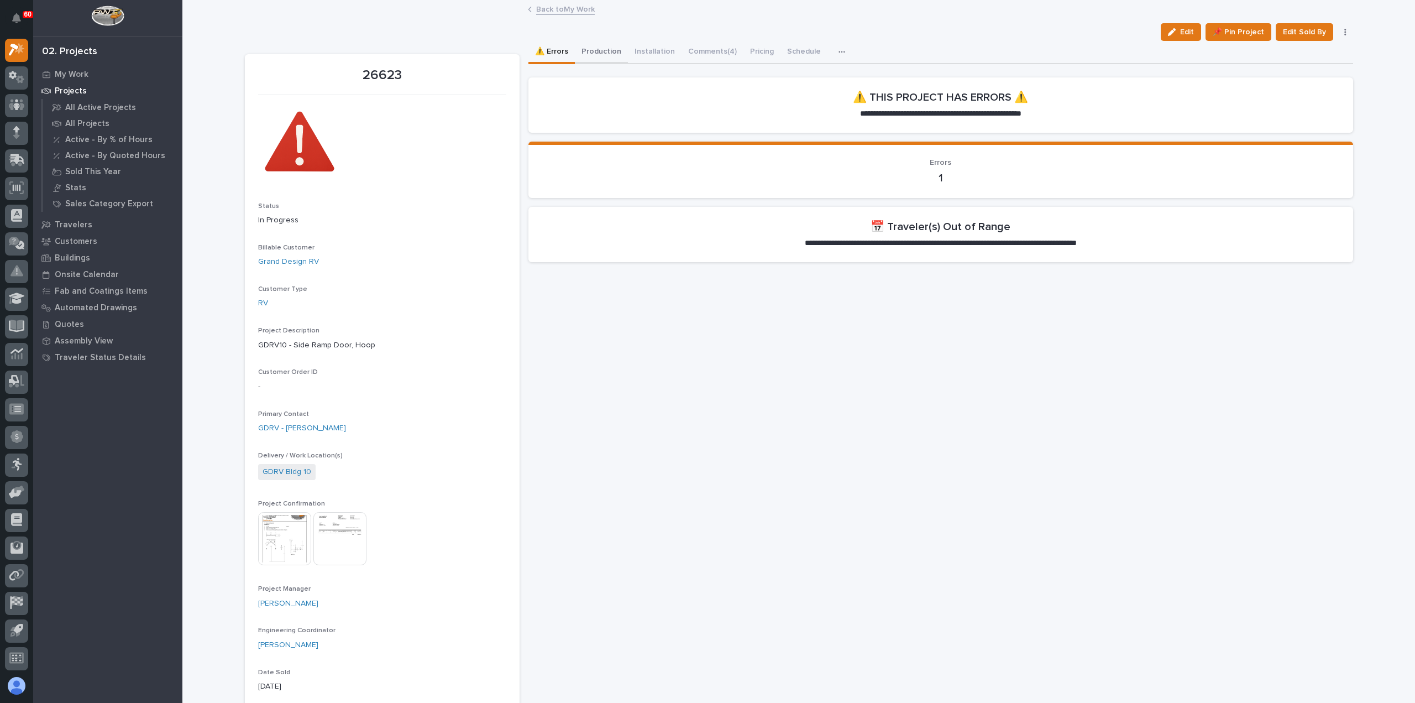
click at [589, 52] on button "Production" at bounding box center [601, 52] width 53 height 23
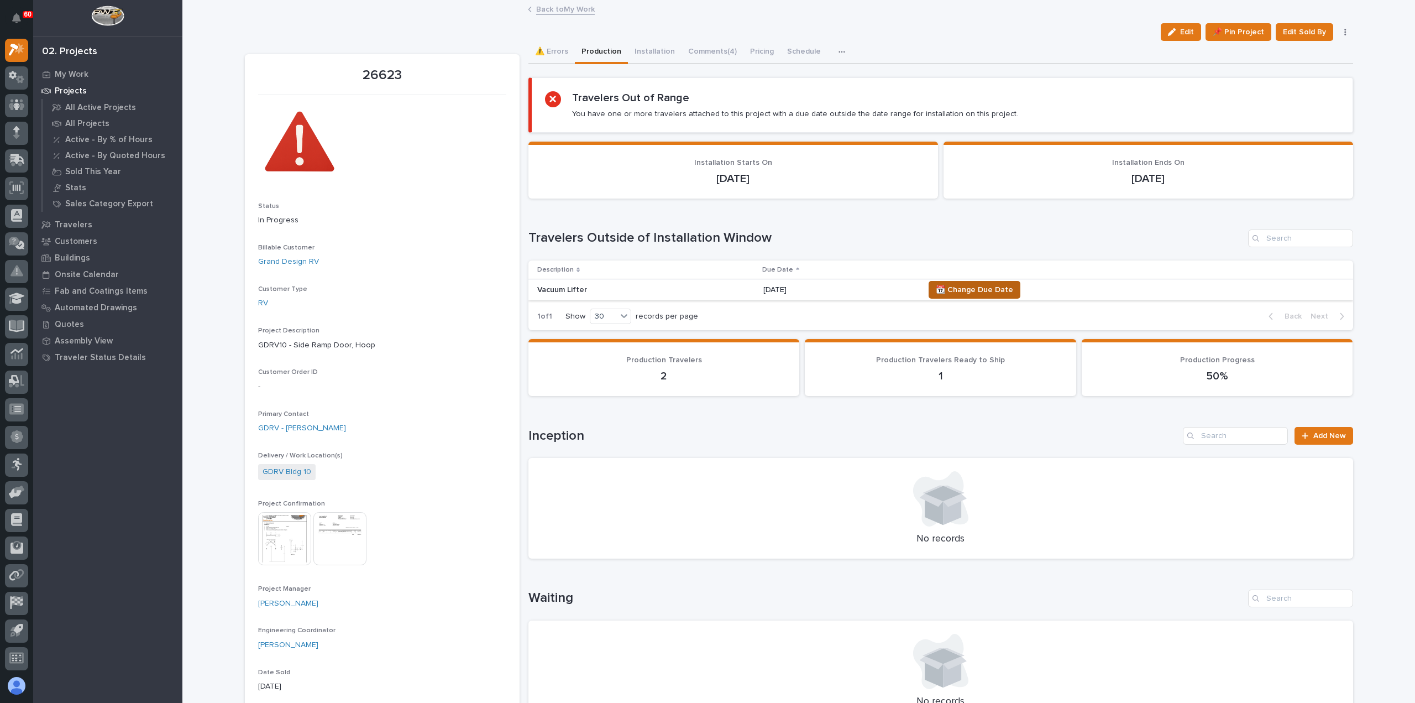
click at [982, 289] on span "📆 Change Due Date" at bounding box center [974, 289] width 77 height 13
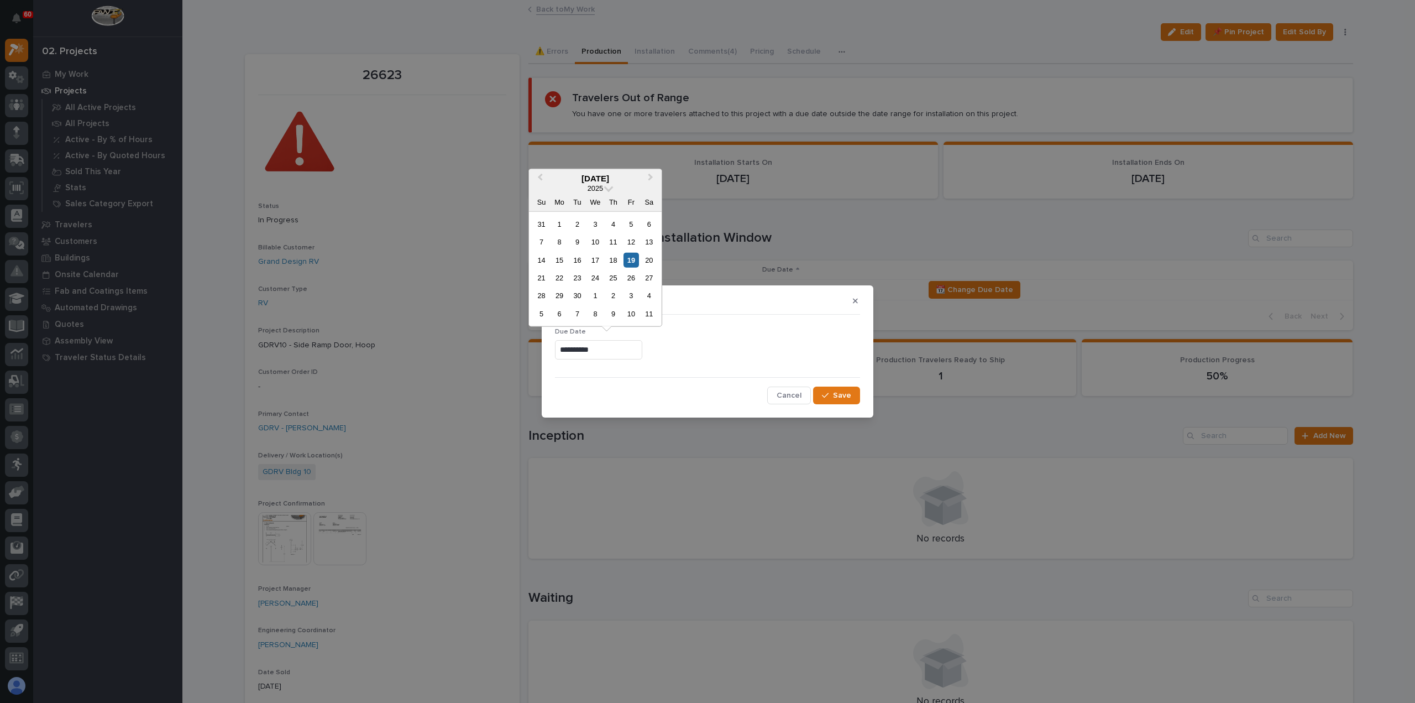
click at [642, 348] on input "**********" at bounding box center [598, 349] width 87 height 19
click at [635, 274] on div "26" at bounding box center [631, 277] width 15 height 15
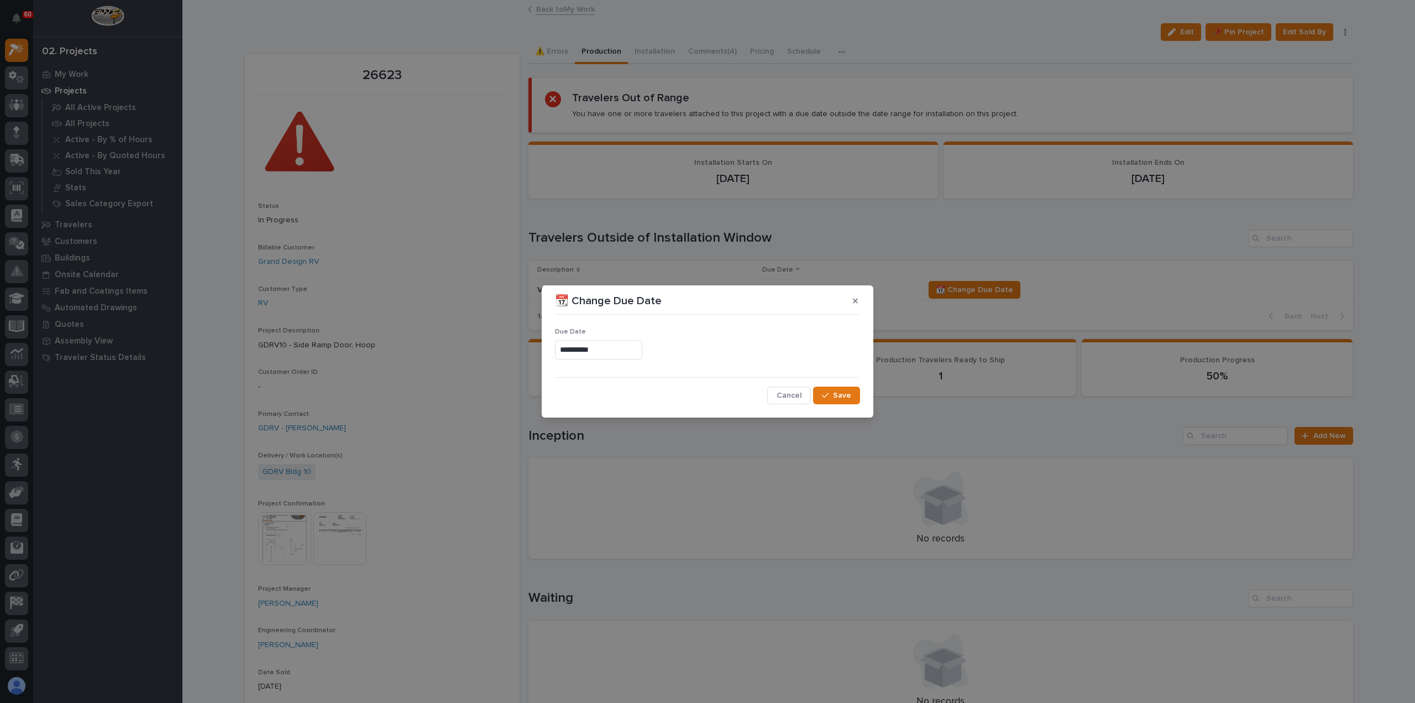
type input "**********"
click at [835, 395] on span "Save" at bounding box center [842, 395] width 18 height 10
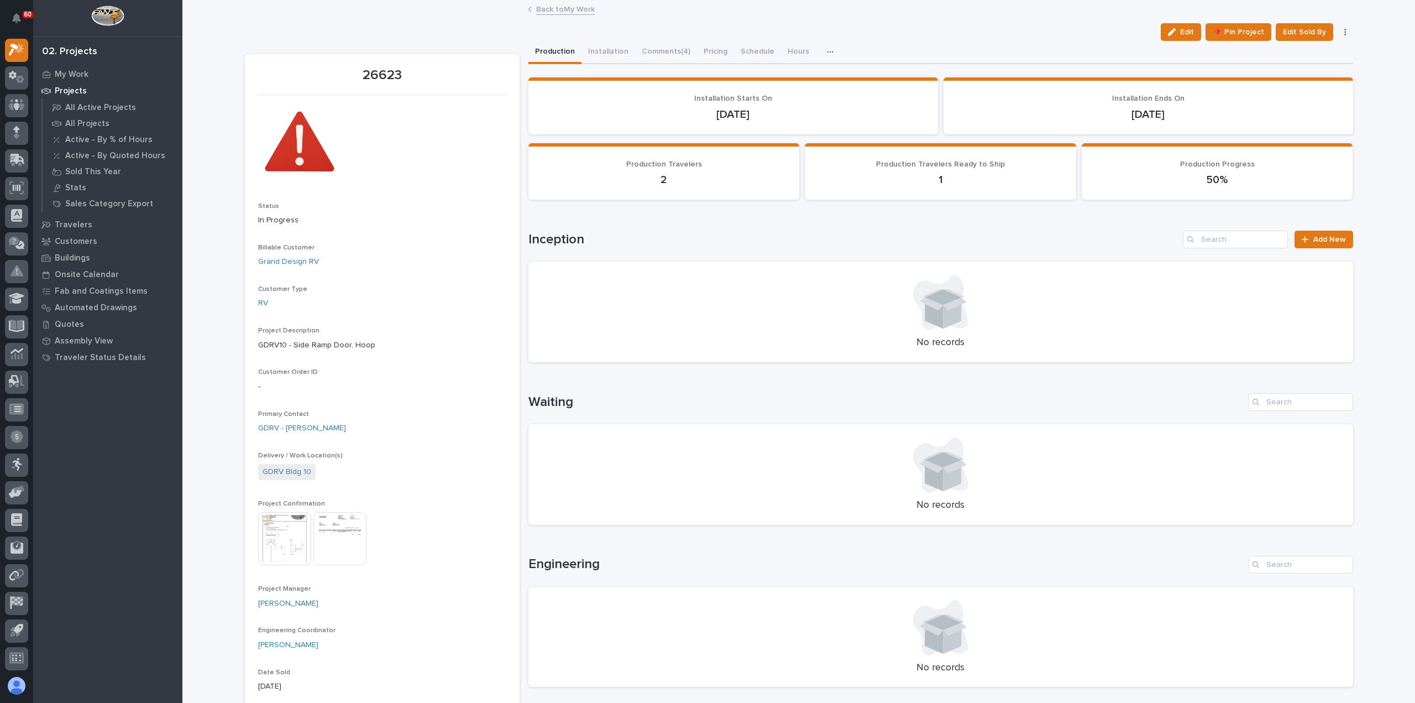
click at [557, 8] on link "Back to My Work" at bounding box center [565, 8] width 59 height 13
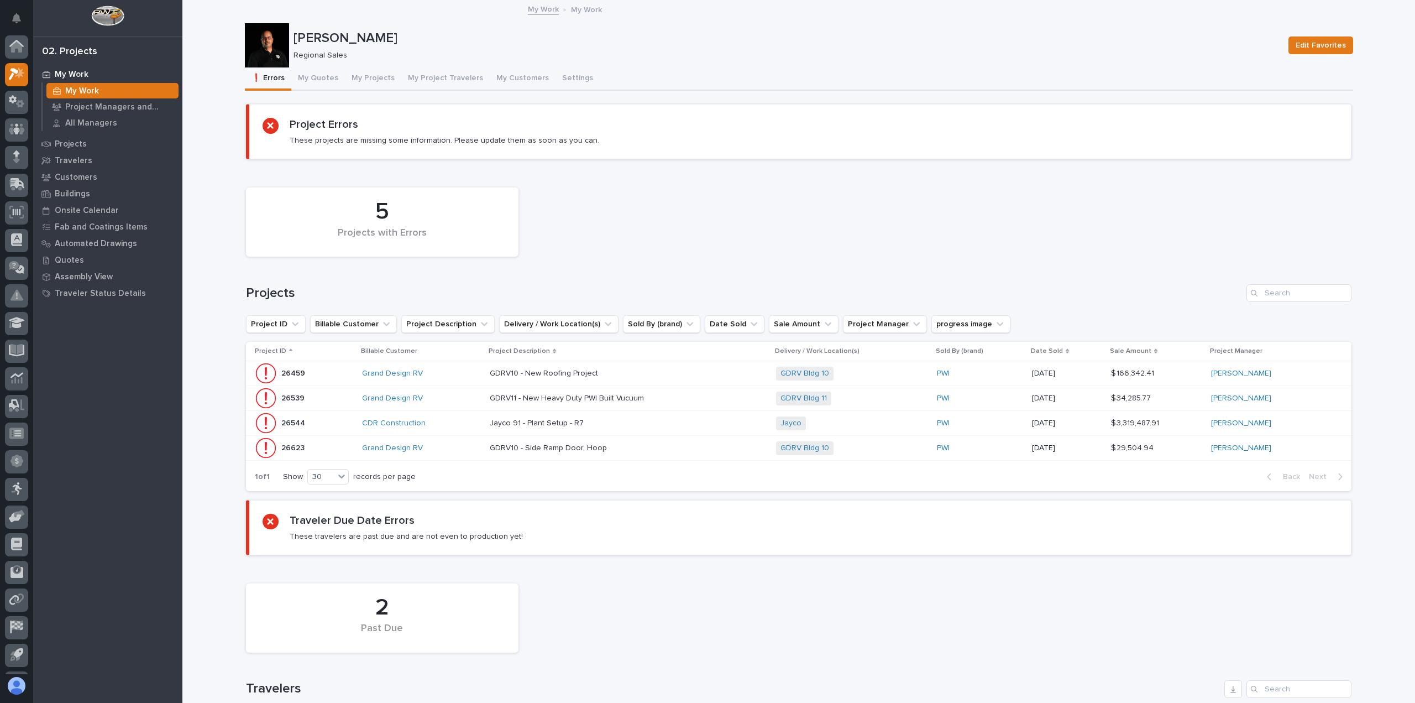
scroll to position [24, 0]
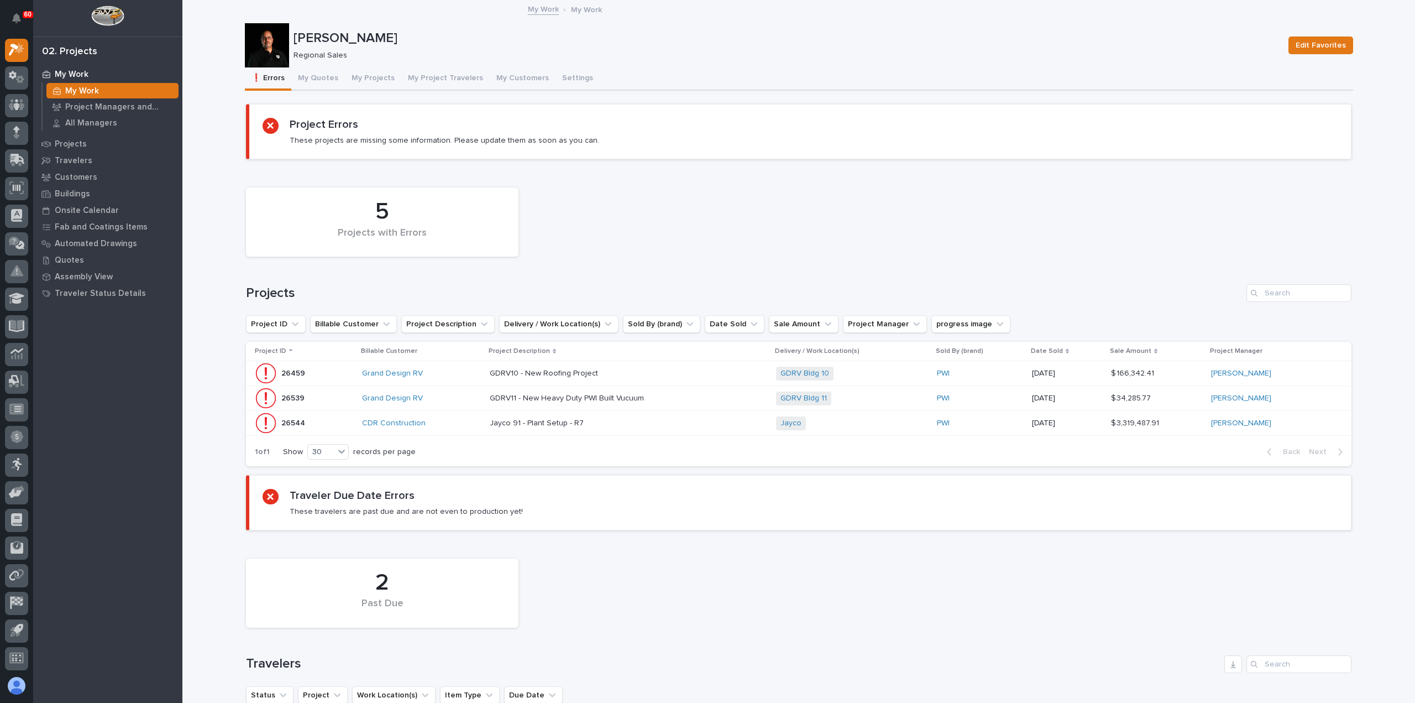
click at [695, 399] on div "GDRV11 - New Heavy Duty PWI Built Vucuum GDRV11 - New Heavy Duty PWI Built Vucu…" at bounding box center [629, 398] width 278 height 18
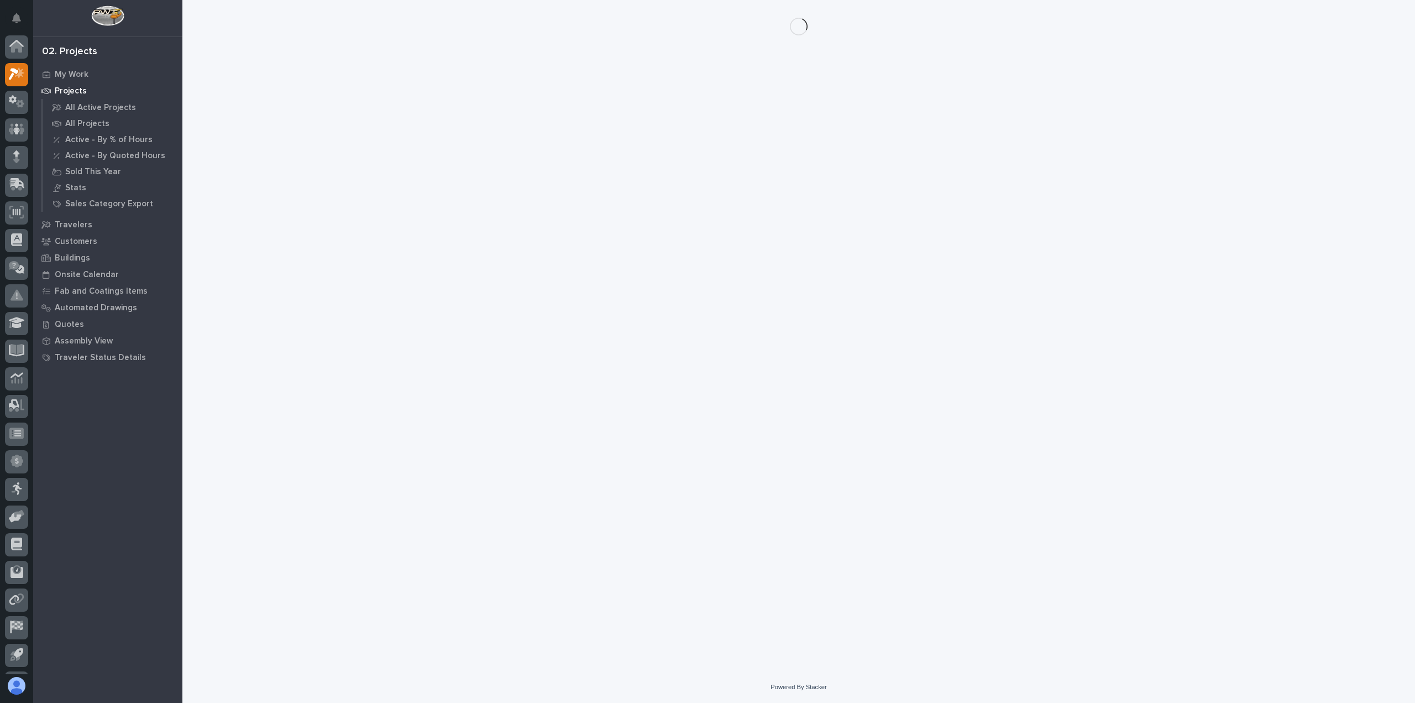
scroll to position [24, 0]
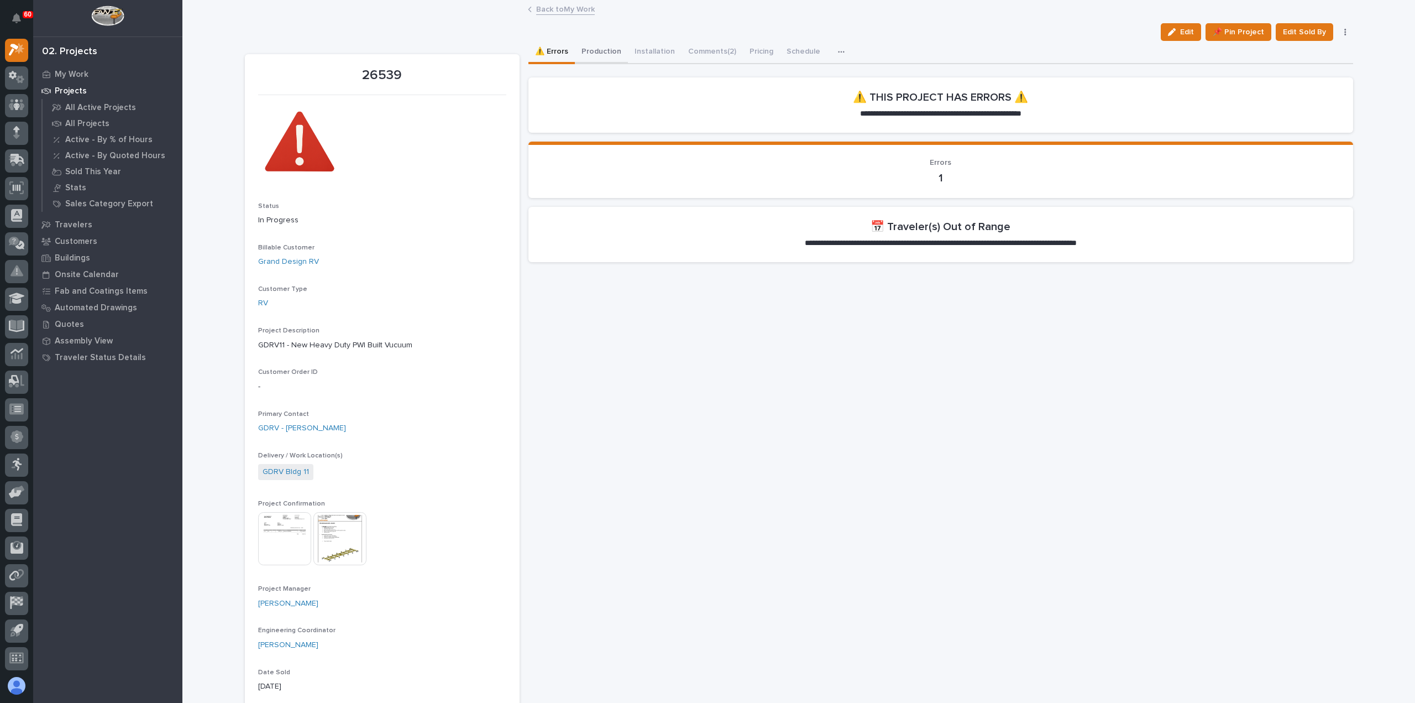
click at [599, 51] on button "Production" at bounding box center [601, 52] width 53 height 23
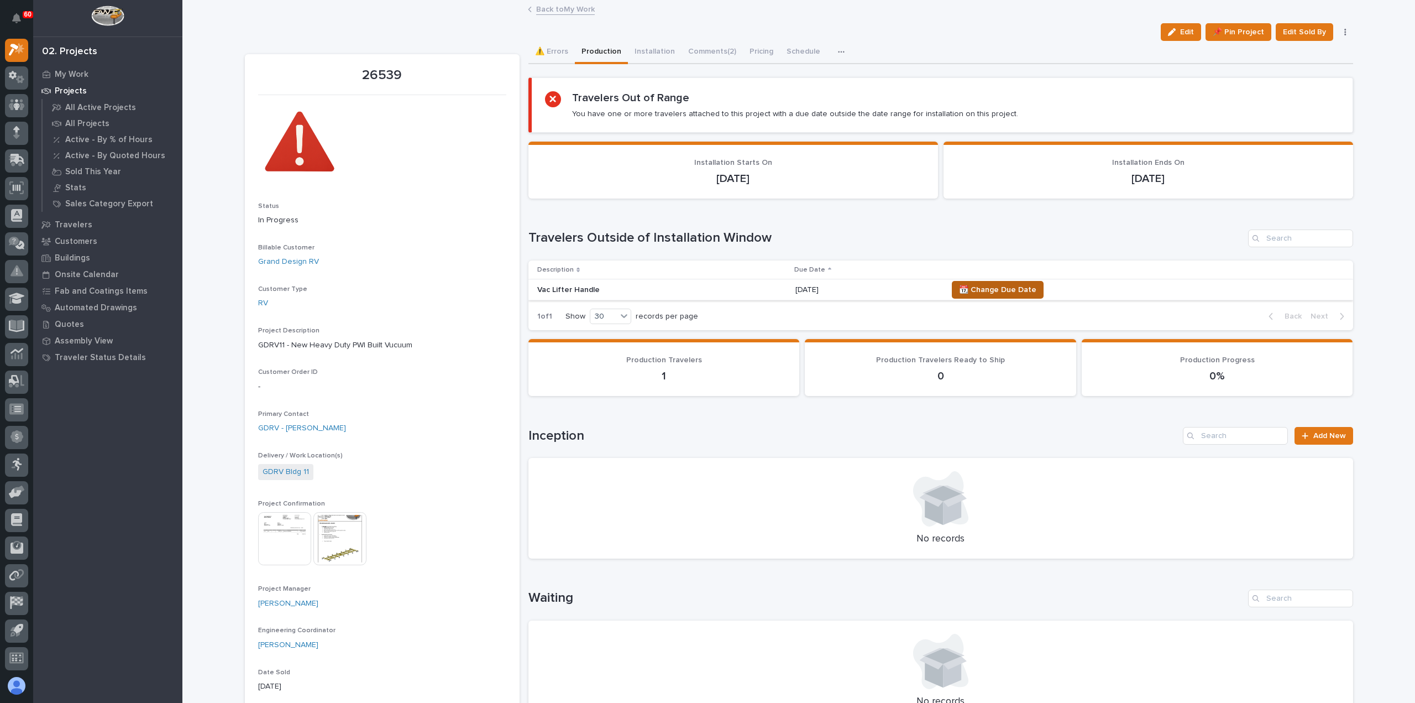
click at [1010, 288] on span "📆 Change Due Date" at bounding box center [997, 289] width 77 height 13
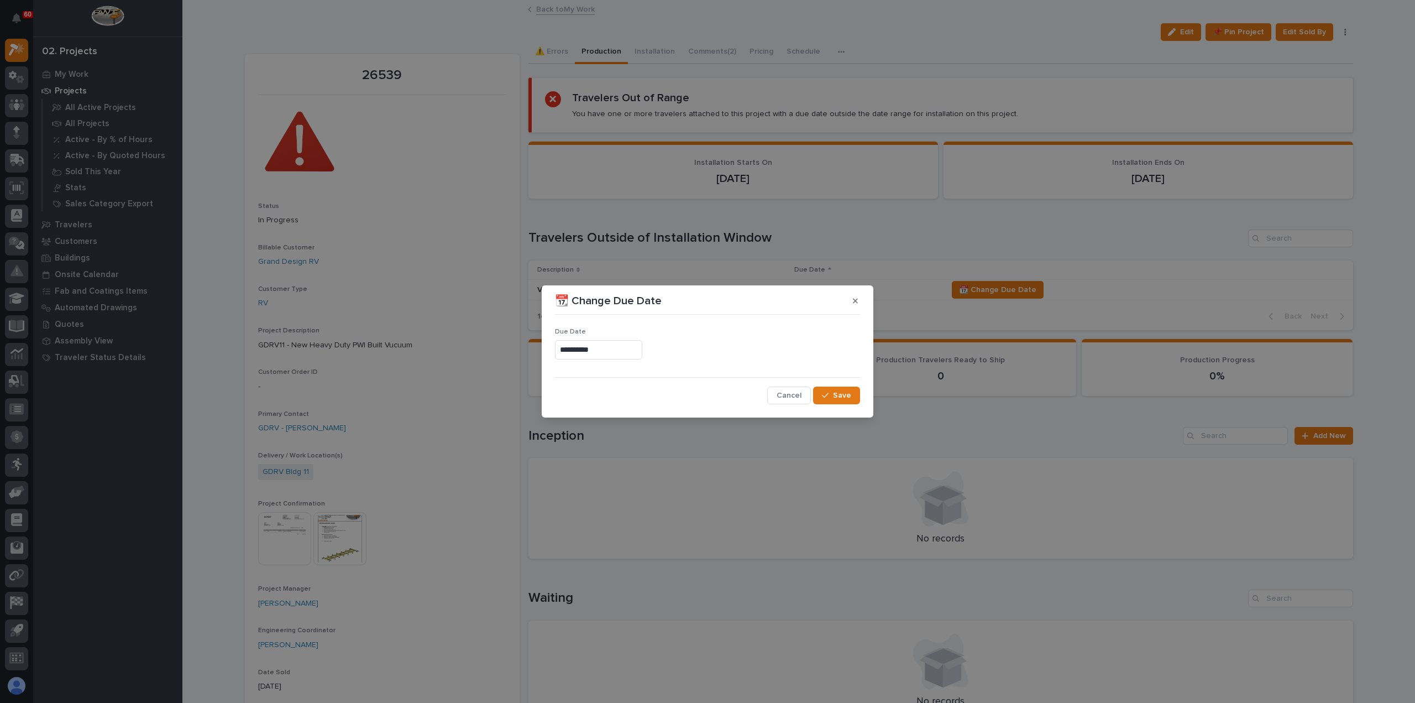
click at [627, 355] on input "**********" at bounding box center [598, 349] width 87 height 19
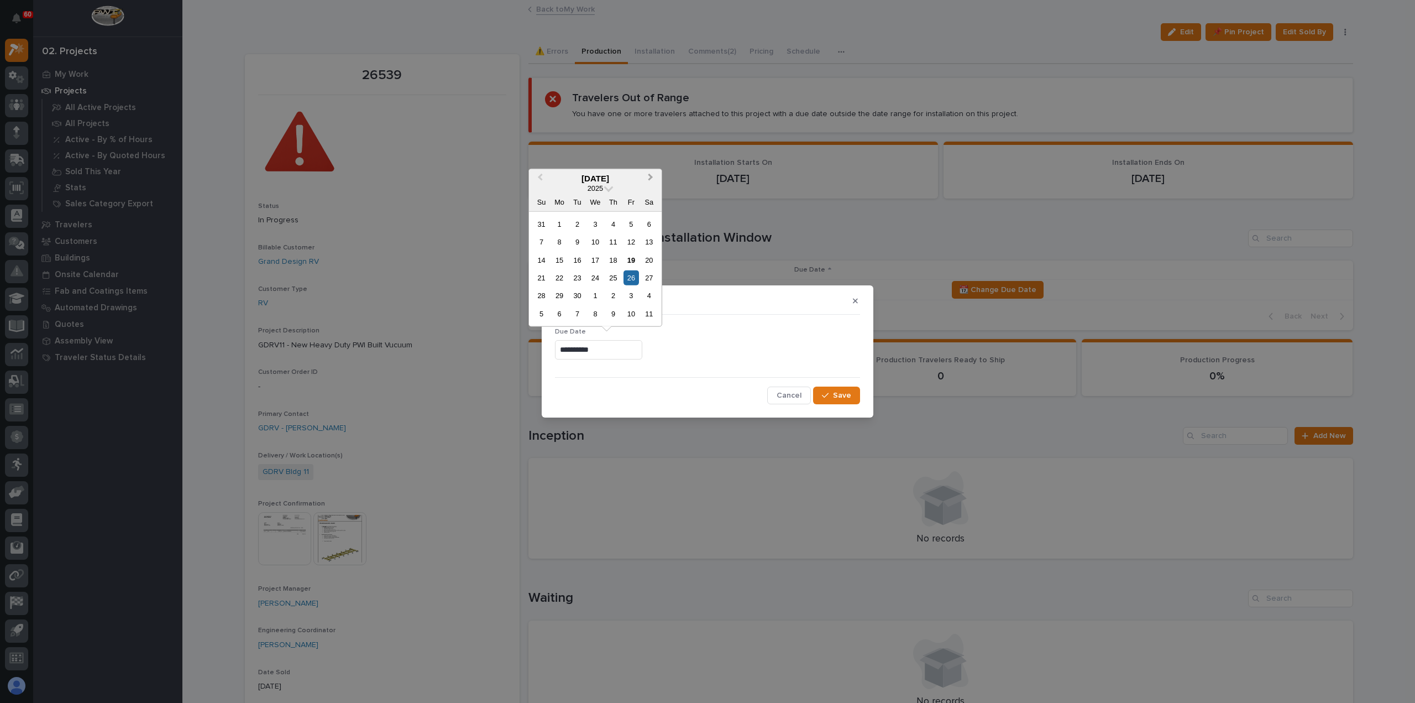
click at [651, 177] on span "Next Month" at bounding box center [651, 178] width 0 height 14
click at [627, 277] on div "24" at bounding box center [631, 277] width 15 height 15
type input "**********"
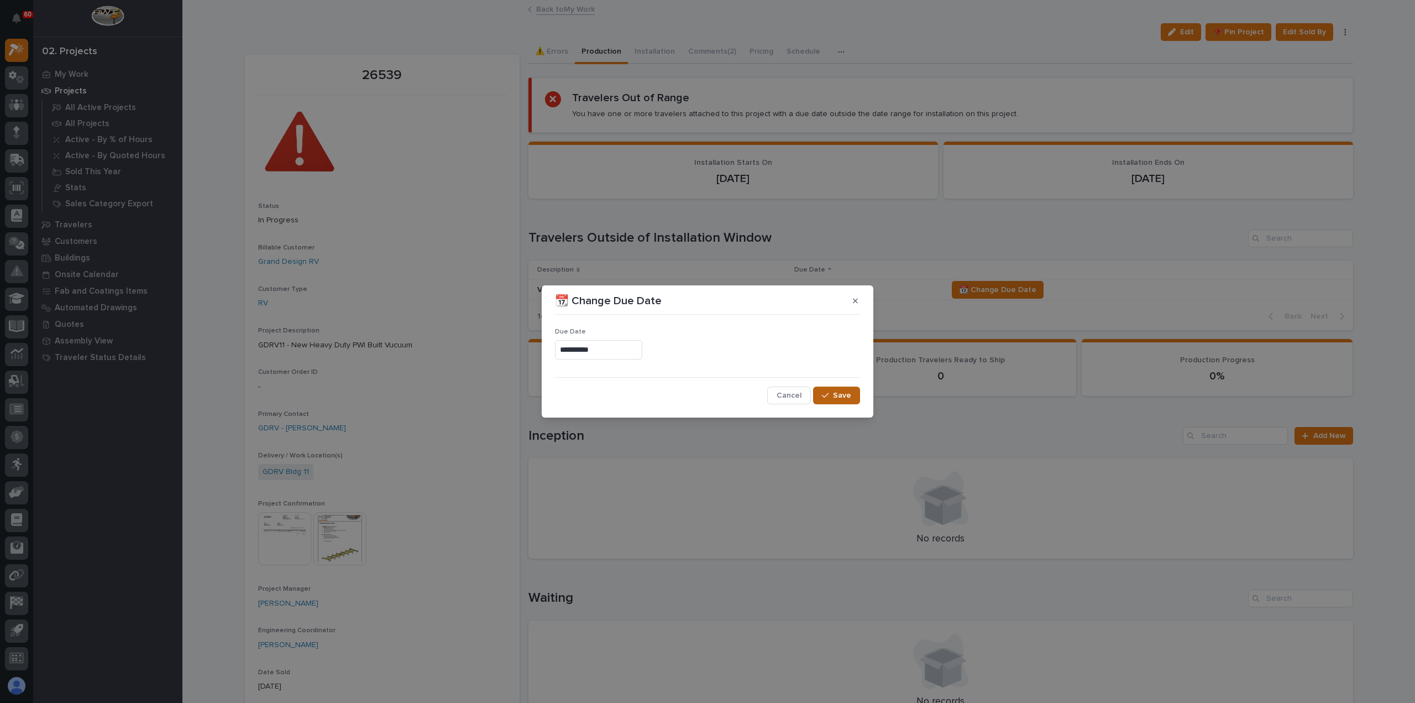
click at [825, 389] on button "Save" at bounding box center [836, 395] width 47 height 18
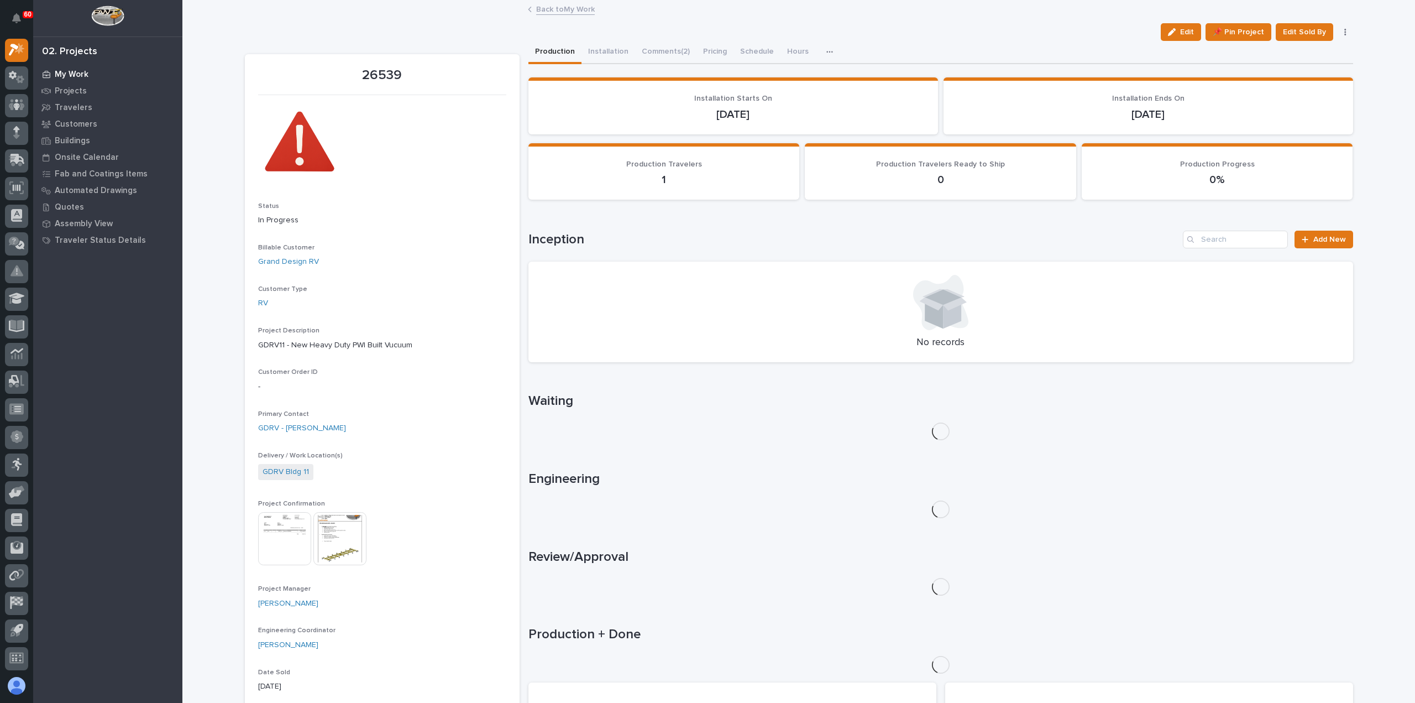
click at [62, 71] on p "My Work" at bounding box center [72, 75] width 34 height 10
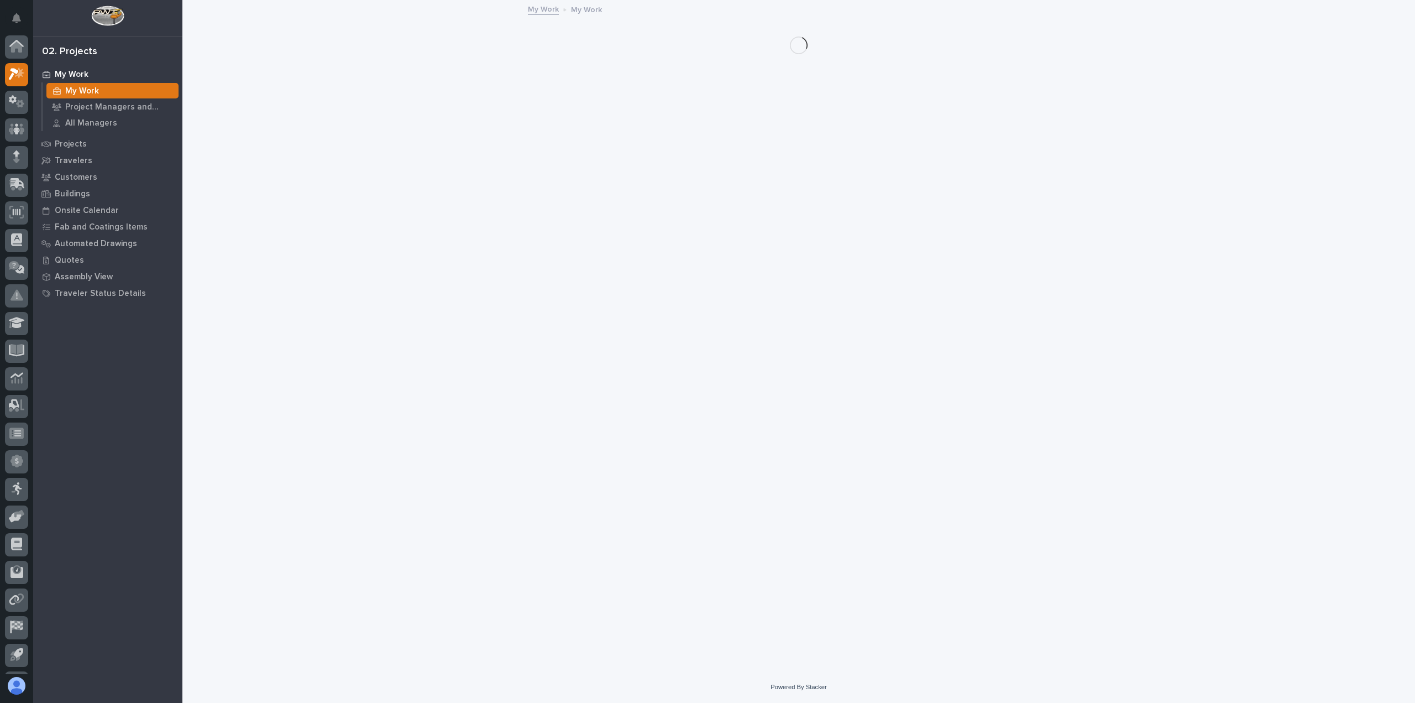
scroll to position [24, 0]
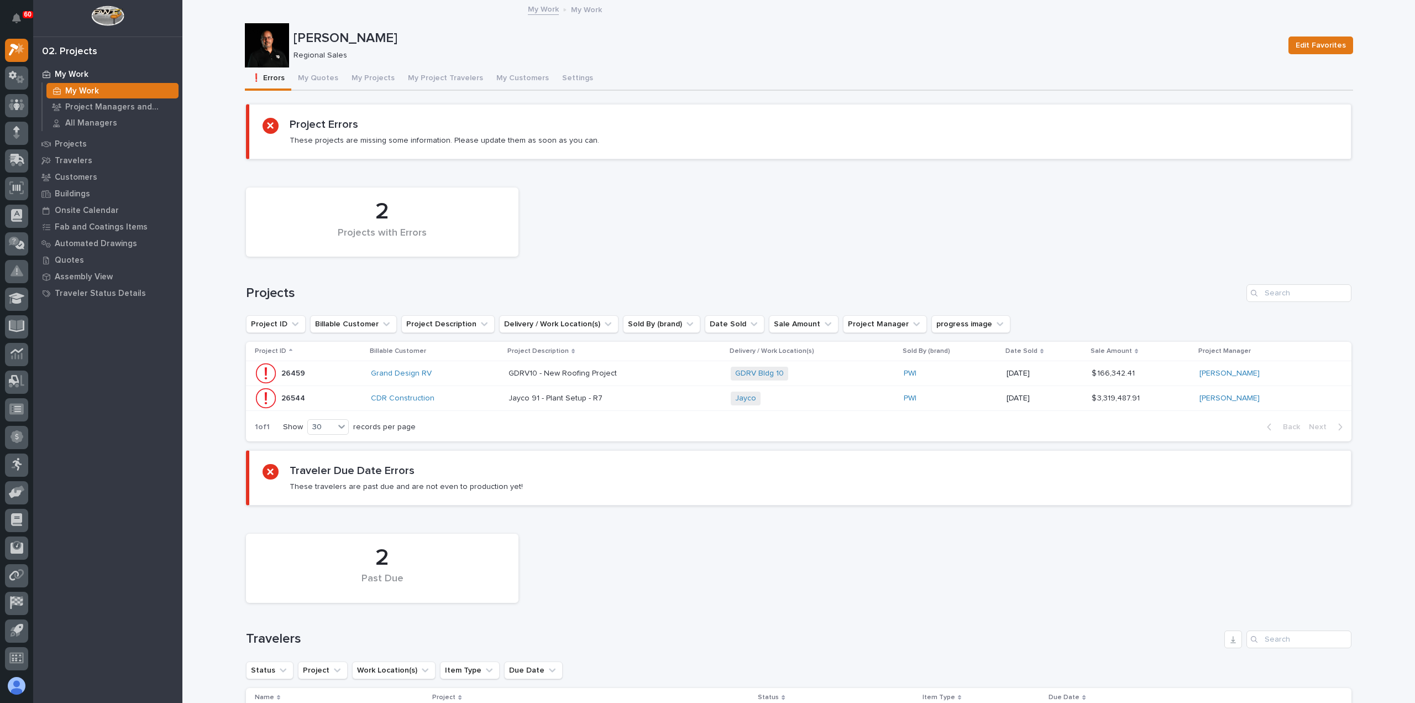
click at [642, 374] on p at bounding box center [605, 373] width 193 height 9
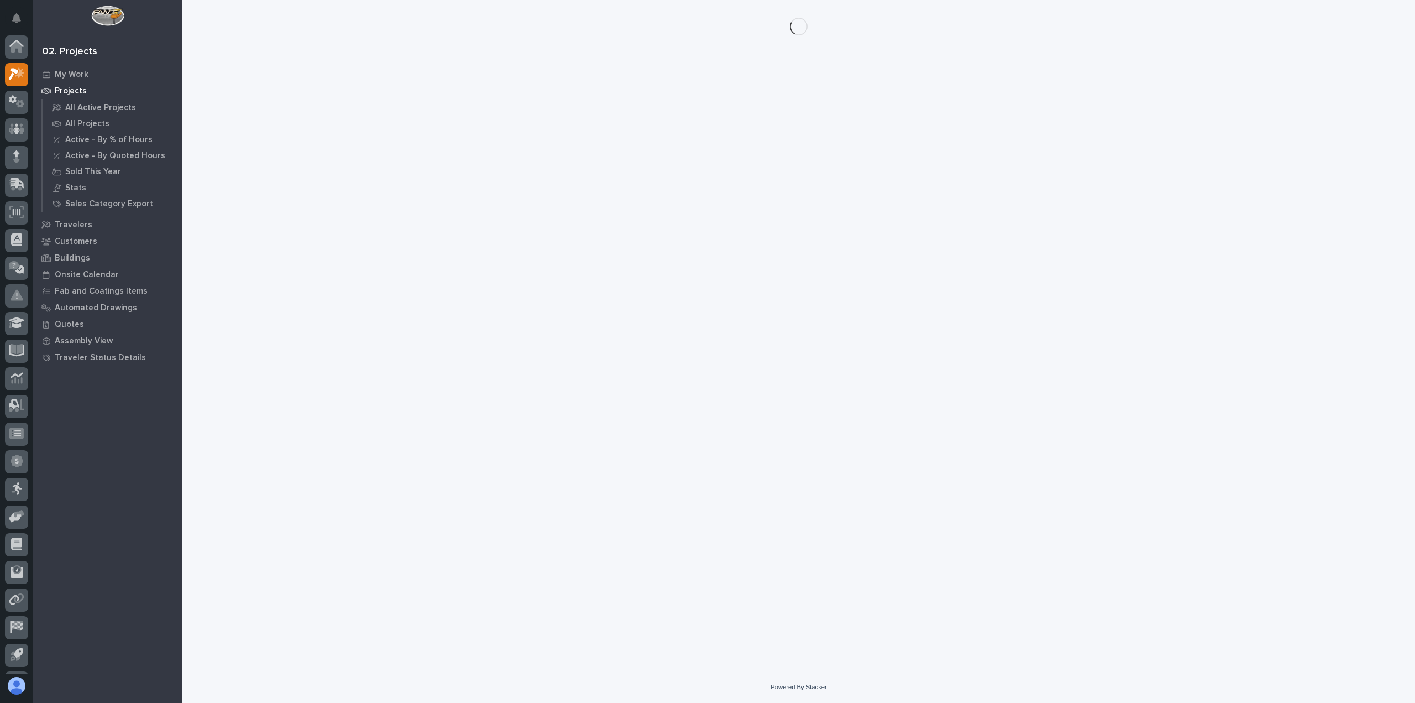
scroll to position [24, 0]
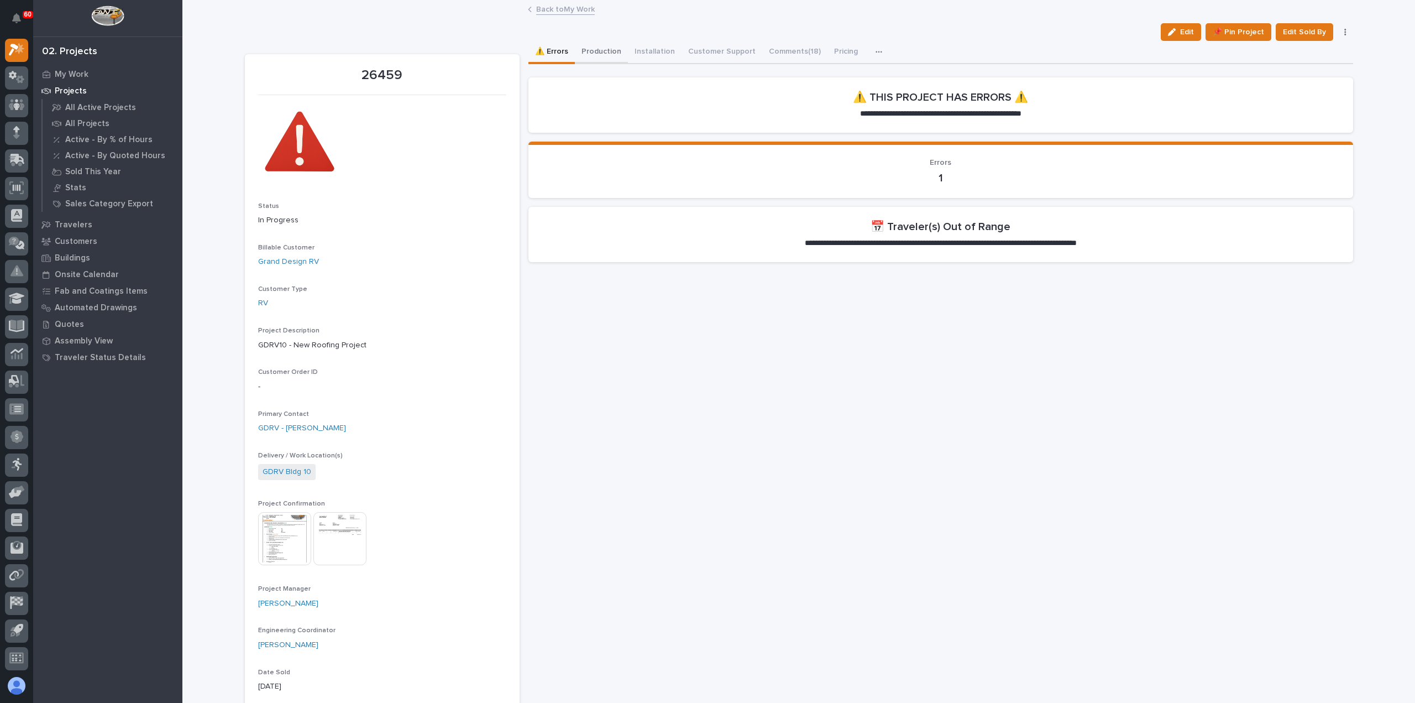
click at [591, 47] on button "Production" at bounding box center [601, 52] width 53 height 23
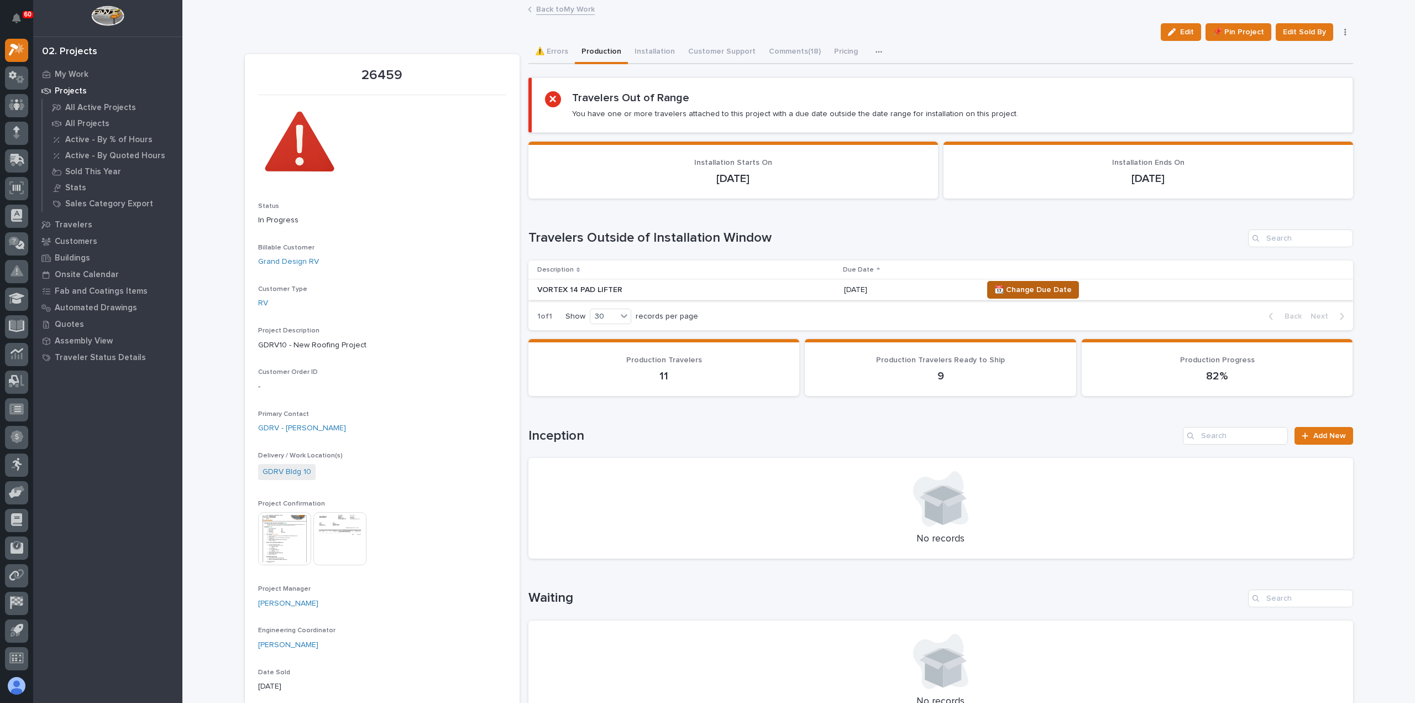
click at [1040, 289] on span "📆 Change Due Date" at bounding box center [1032, 289] width 77 height 13
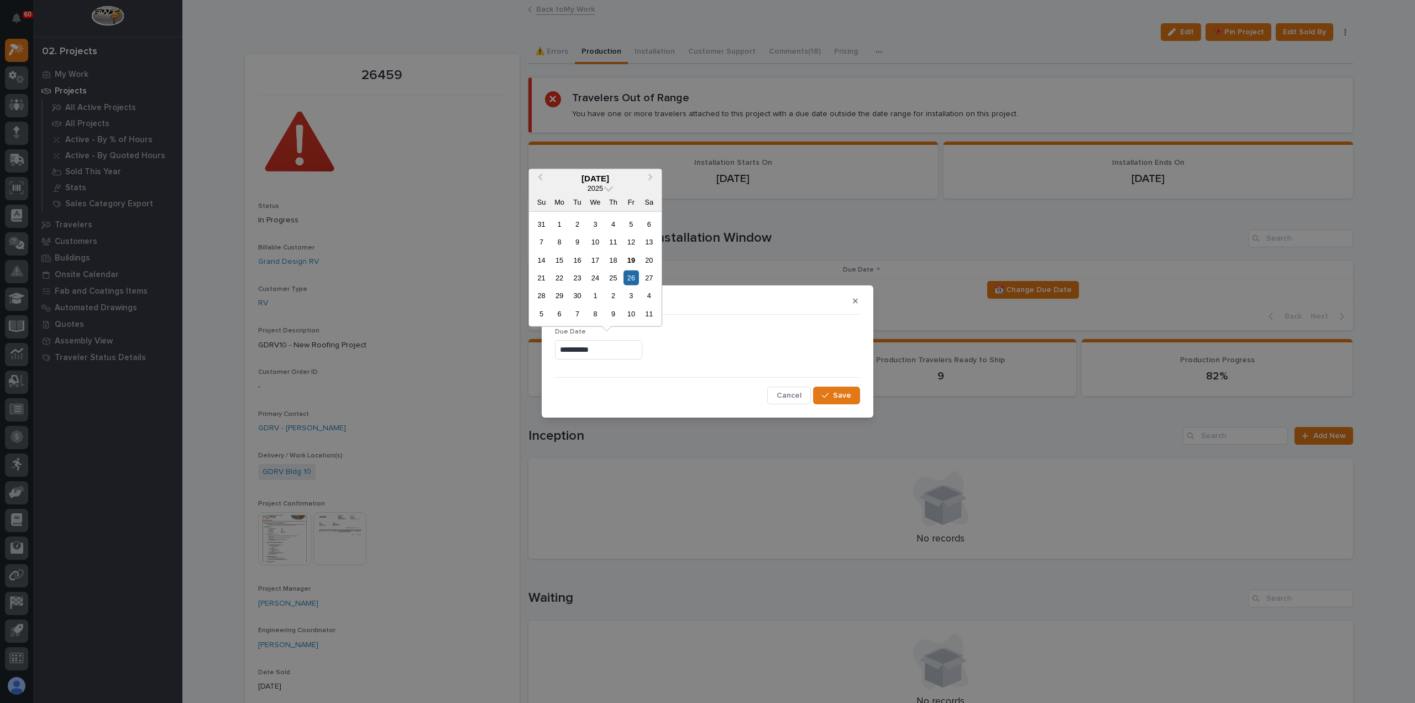
click at [642, 349] on input "**********" at bounding box center [598, 349] width 87 height 19
click at [802, 394] on span "Cancel" at bounding box center [789, 395] width 25 height 10
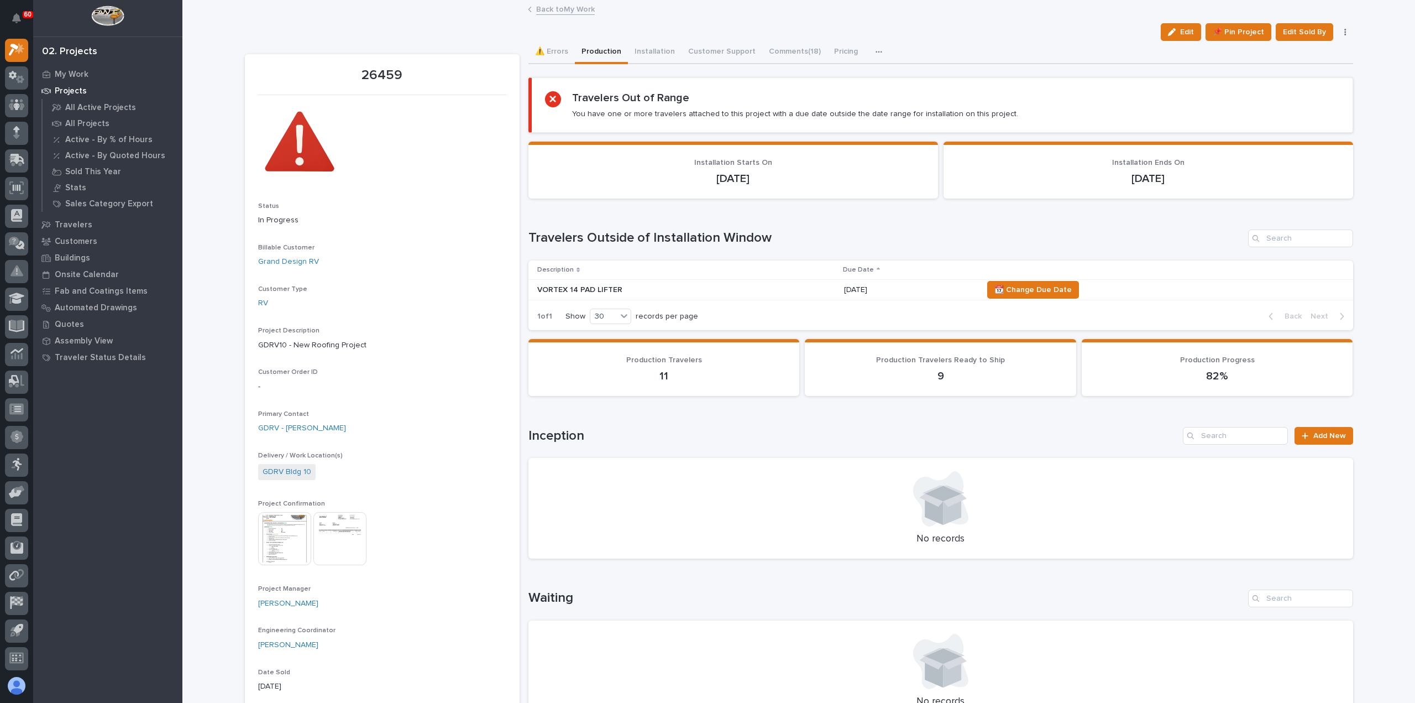
click at [605, 47] on button "Production" at bounding box center [601, 52] width 53 height 23
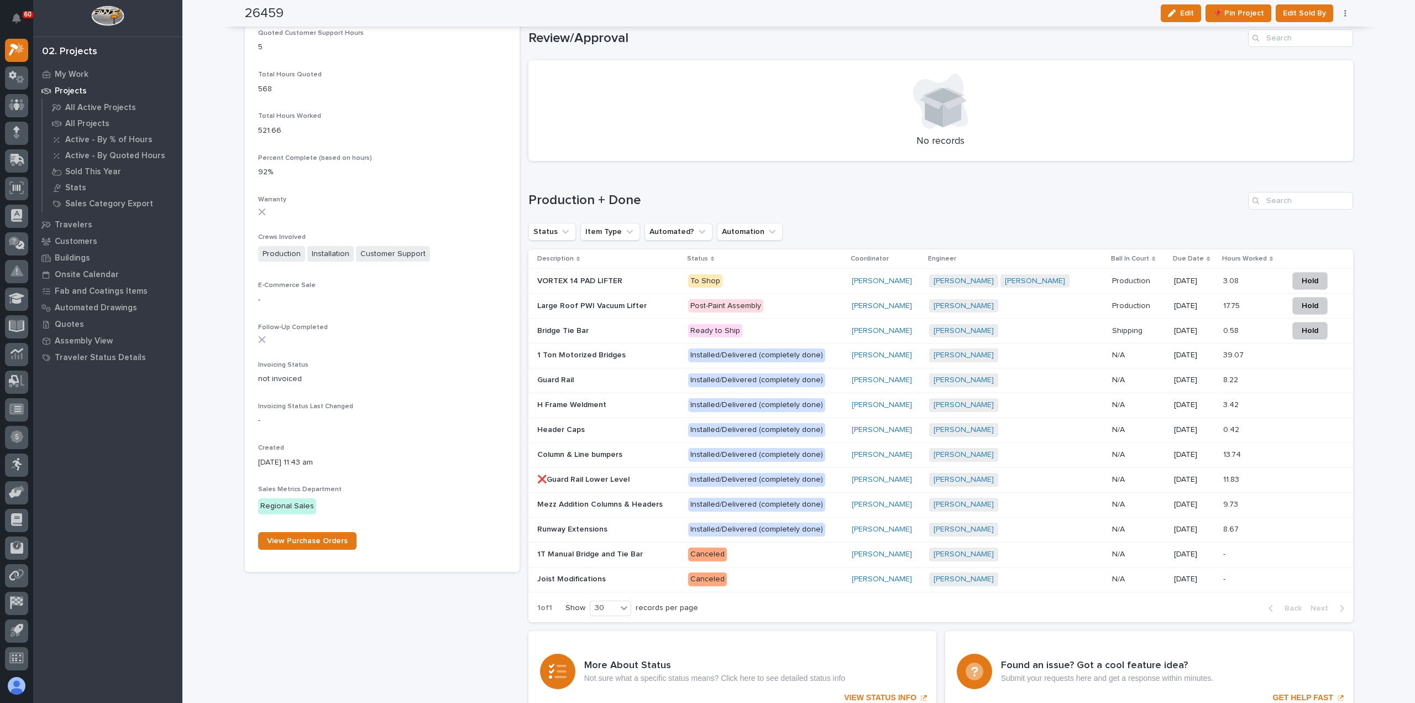
scroll to position [940, 0]
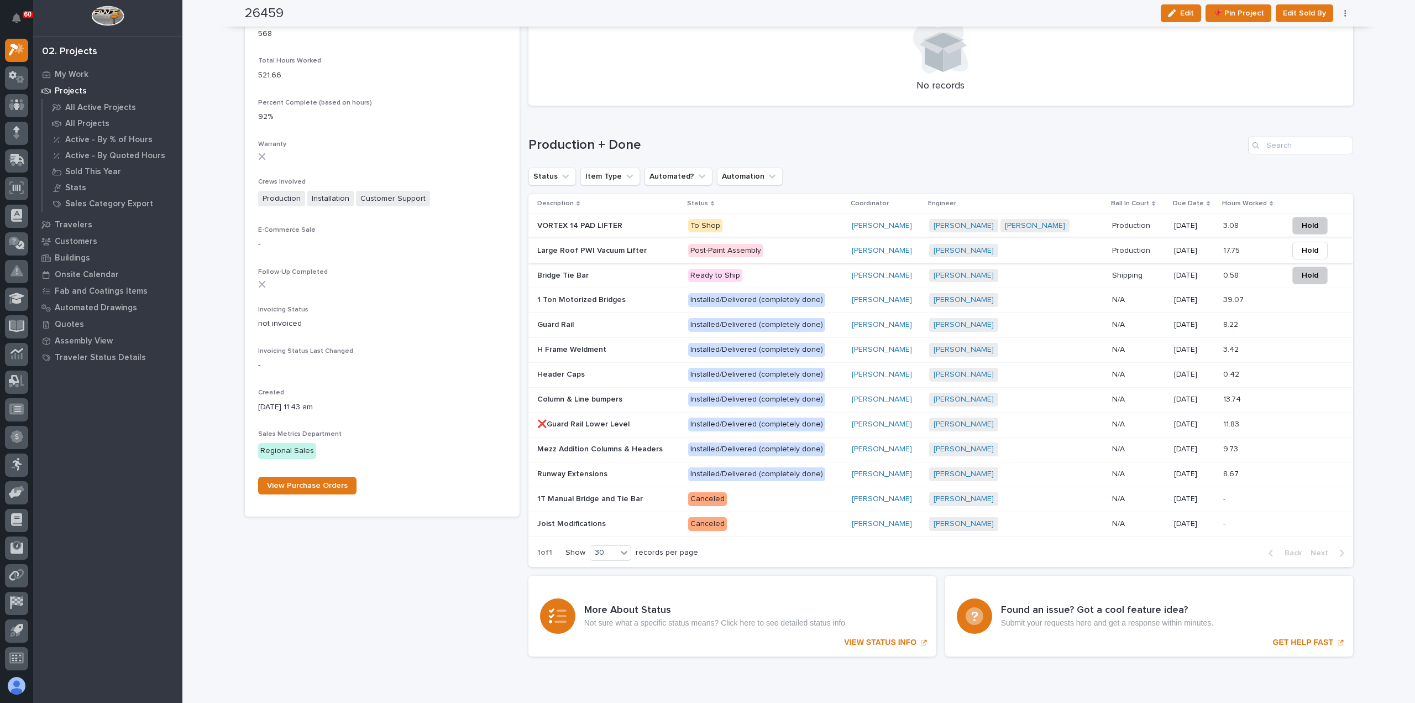
click at [1309, 250] on span "Hold" at bounding box center [1310, 250] width 17 height 13
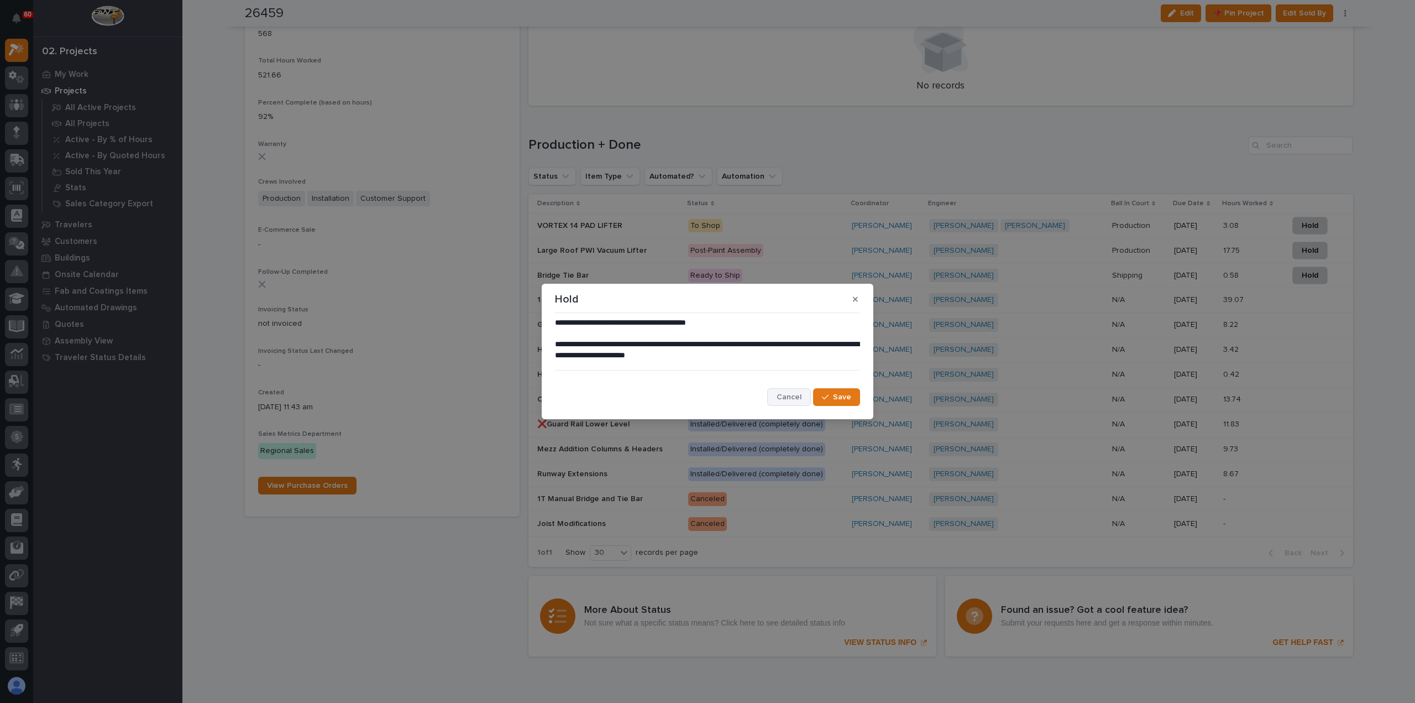
click at [795, 397] on span "Cancel" at bounding box center [789, 397] width 25 height 10
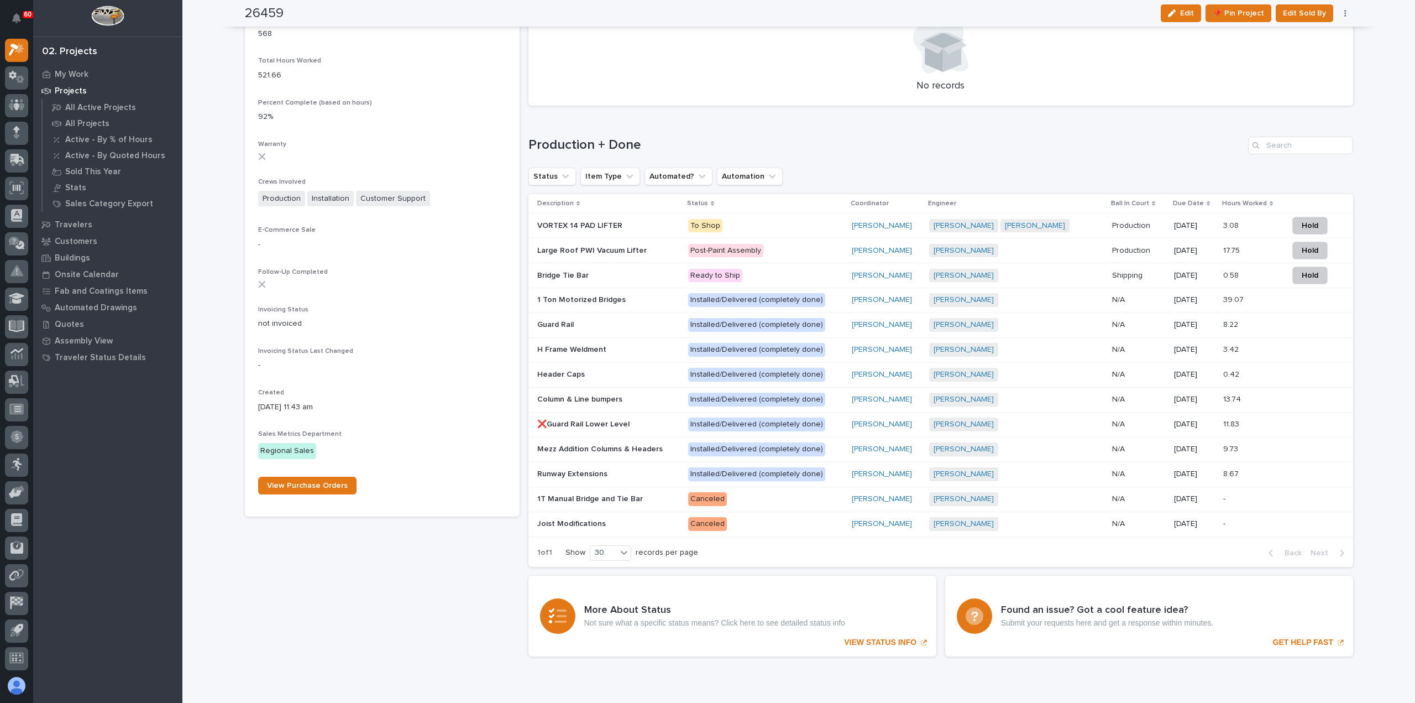
click at [801, 155] on div "Production + Done Status Item Type Automated? Automation Description Status Coo…" at bounding box center [940, 352] width 825 height 430
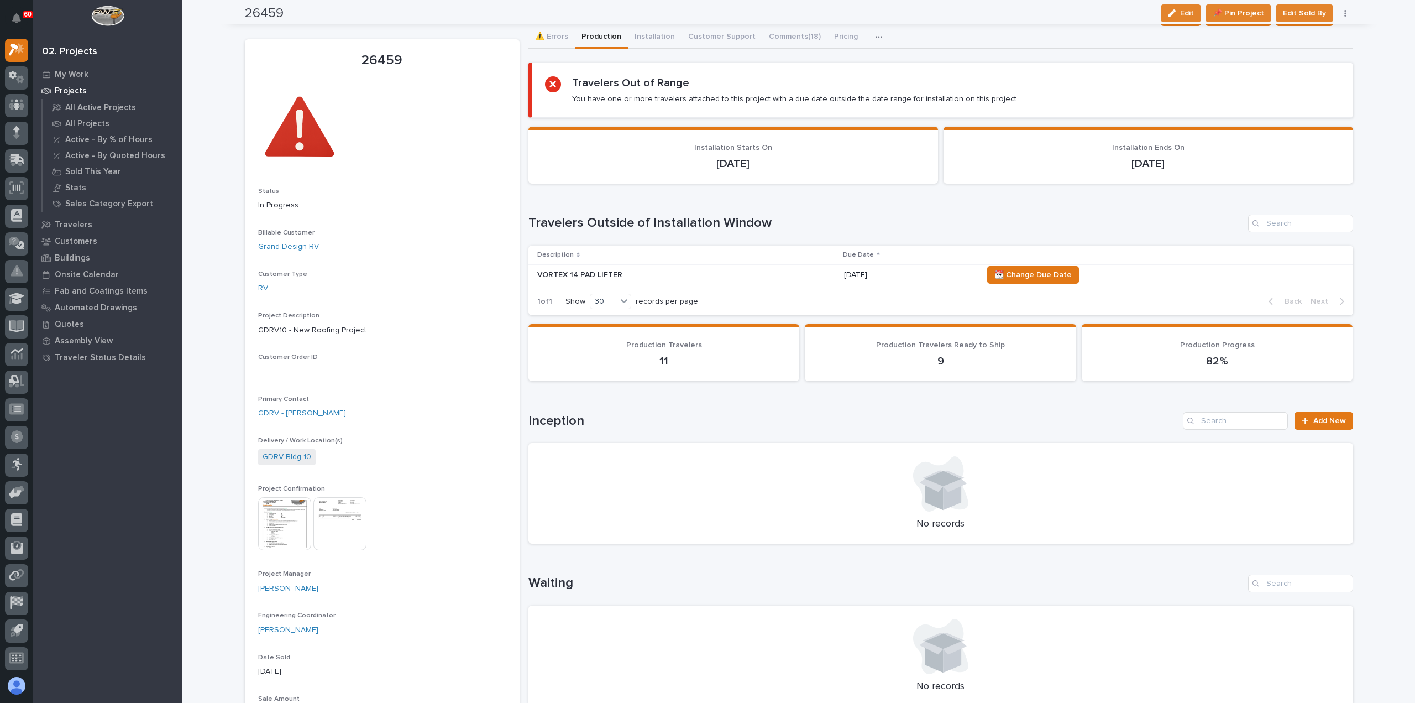
scroll to position [0, 0]
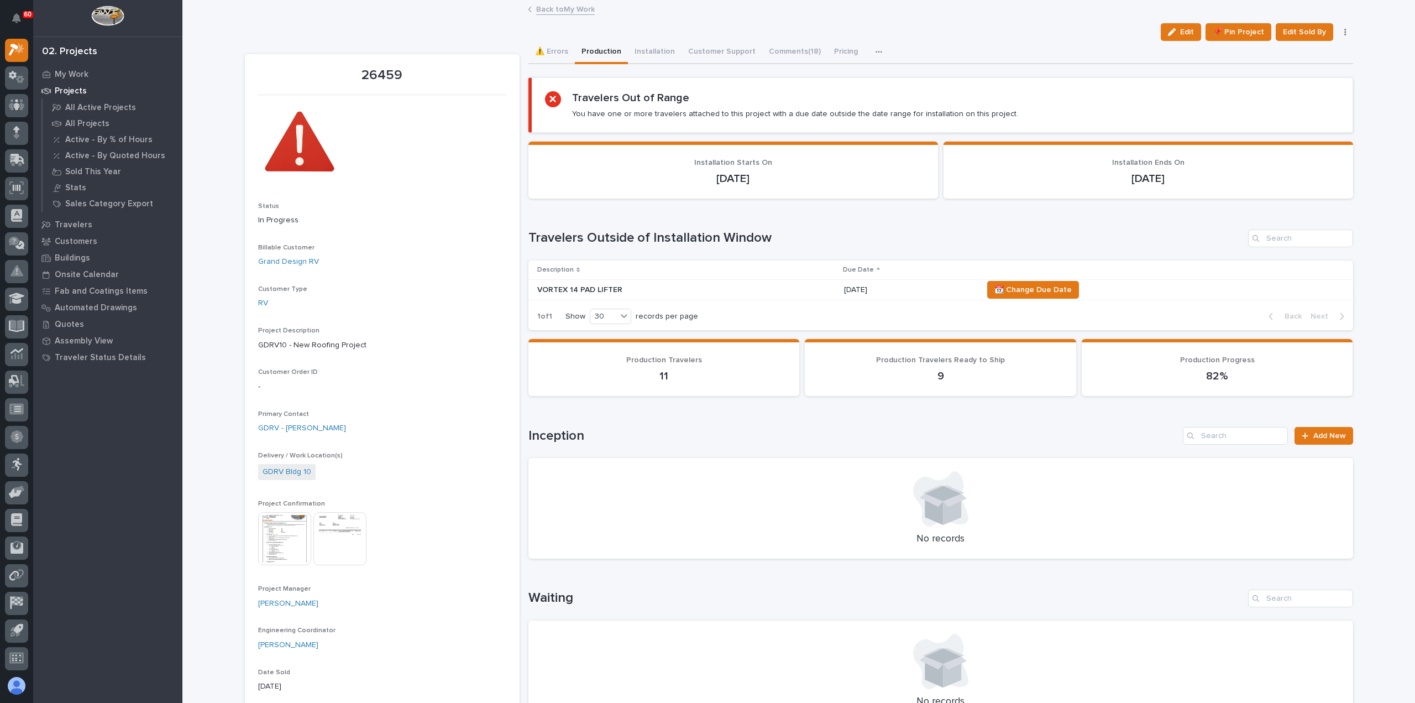
click at [551, 11] on link "Back to My Work" at bounding box center [565, 8] width 59 height 13
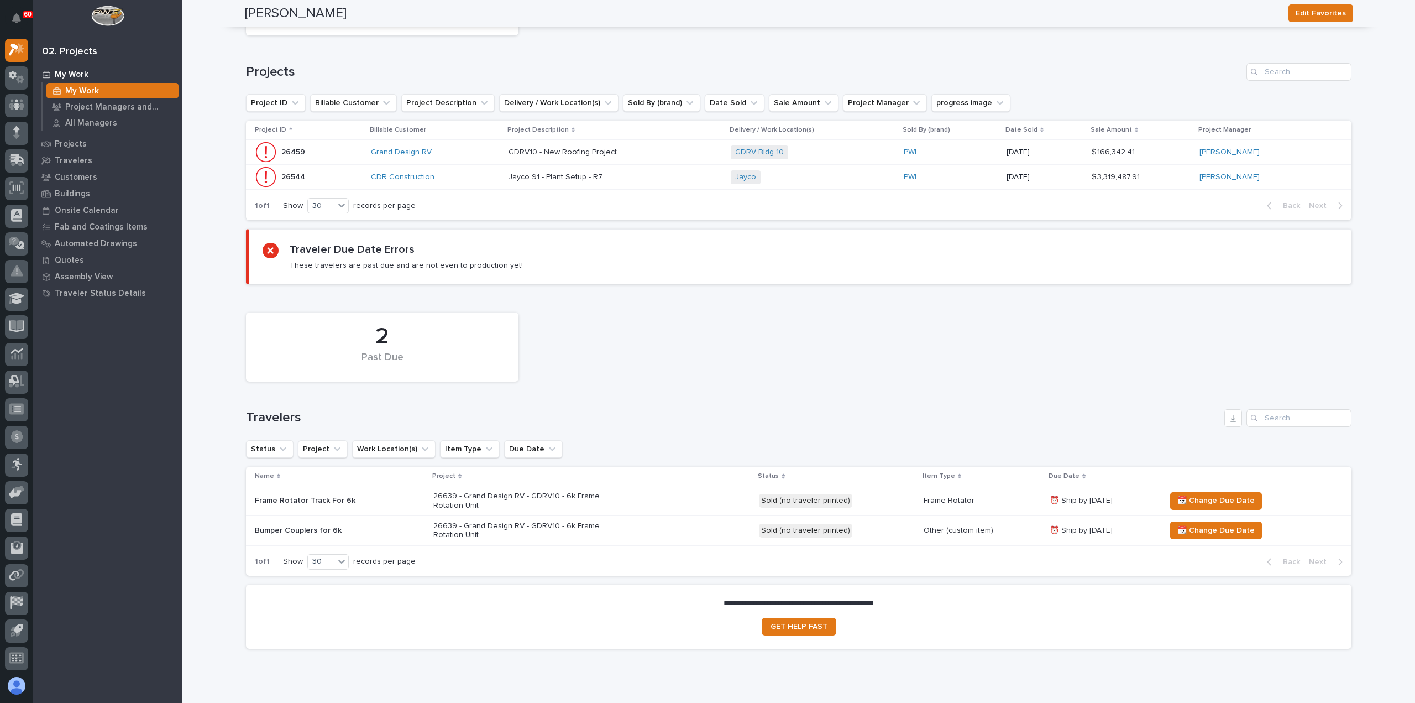
scroll to position [261, 0]
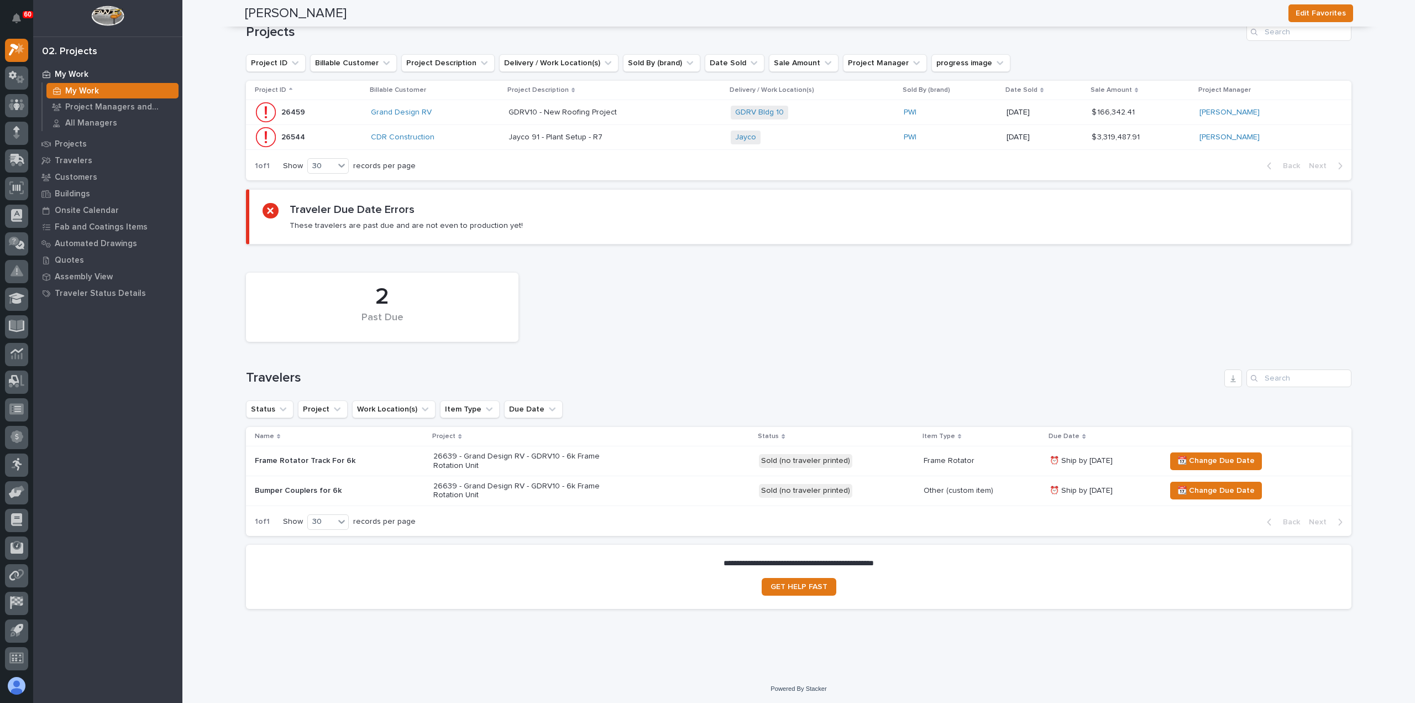
drag, startPoint x: 72, startPoint y: 72, endPoint x: 121, endPoint y: 74, distance: 49.2
click at [72, 72] on p "My Work" at bounding box center [72, 75] width 34 height 10
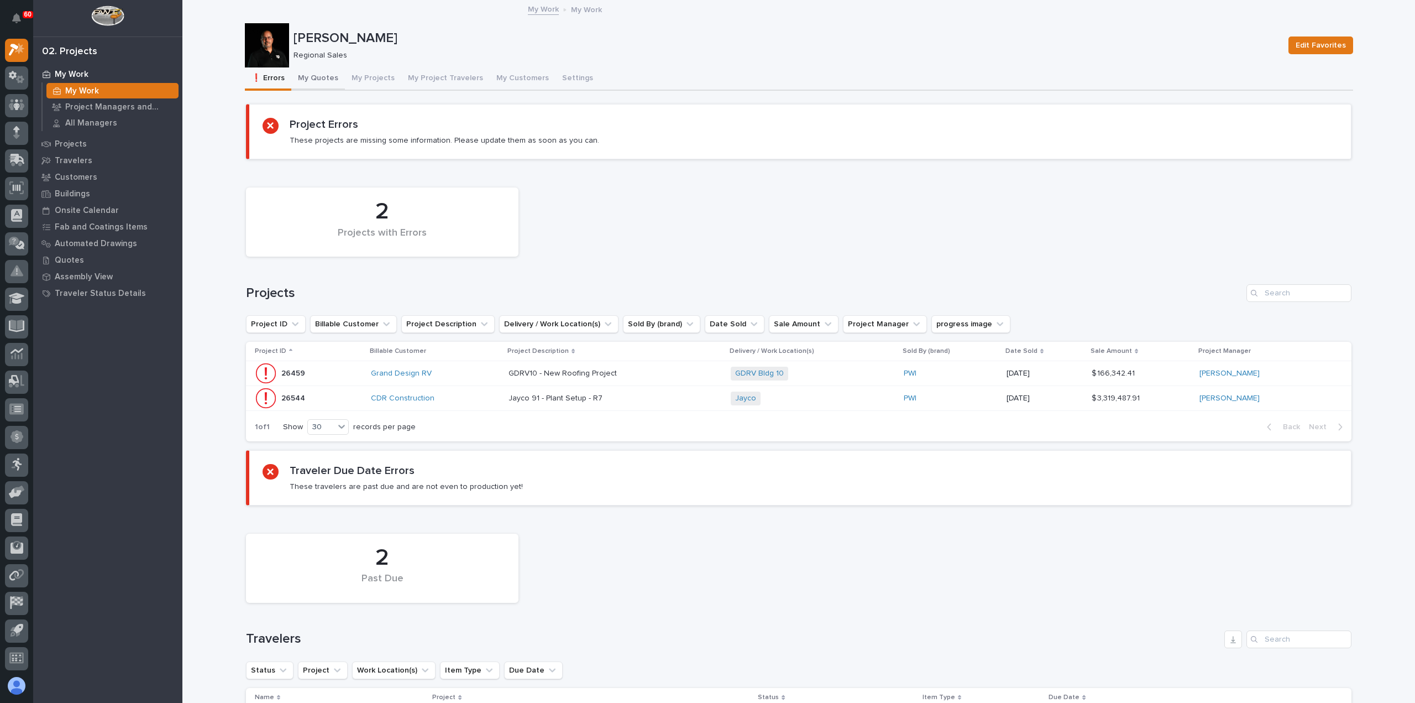
click at [314, 77] on button "My Quotes" at bounding box center [318, 78] width 54 height 23
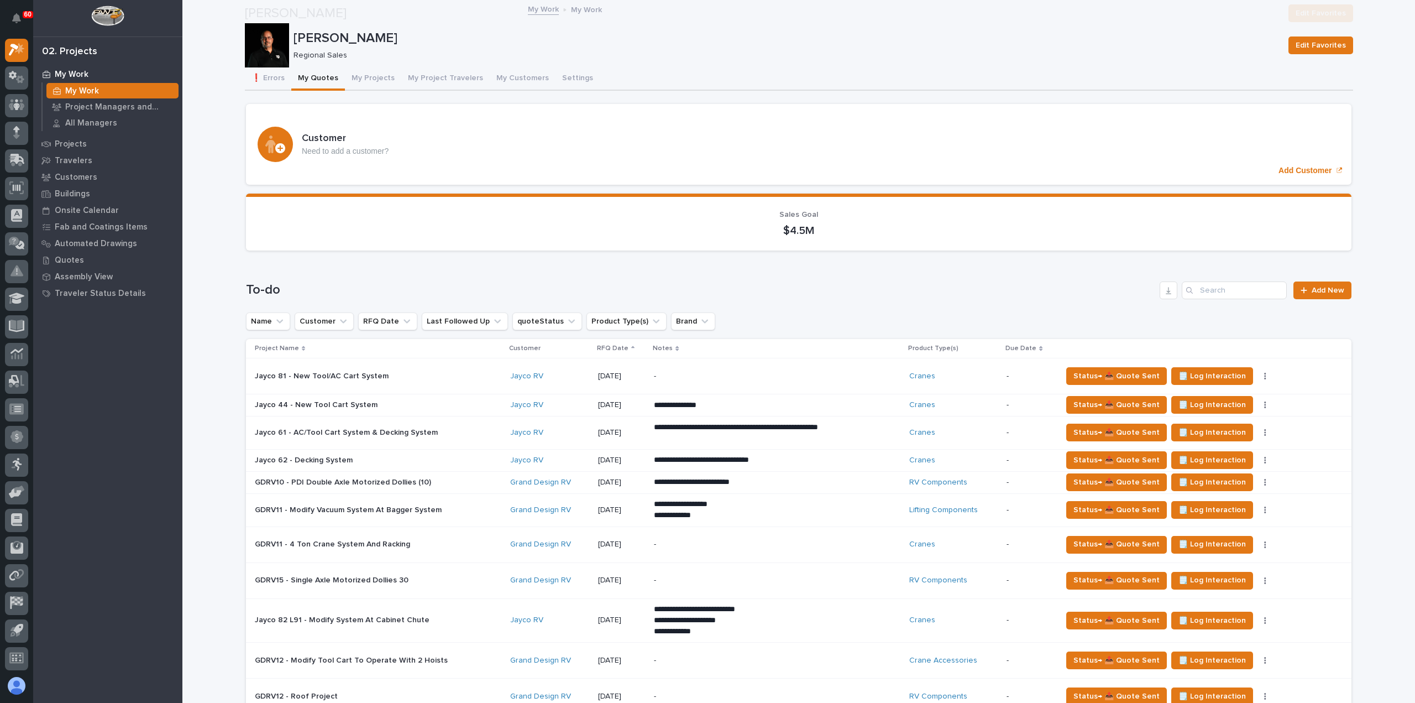
scroll to position [276, 0]
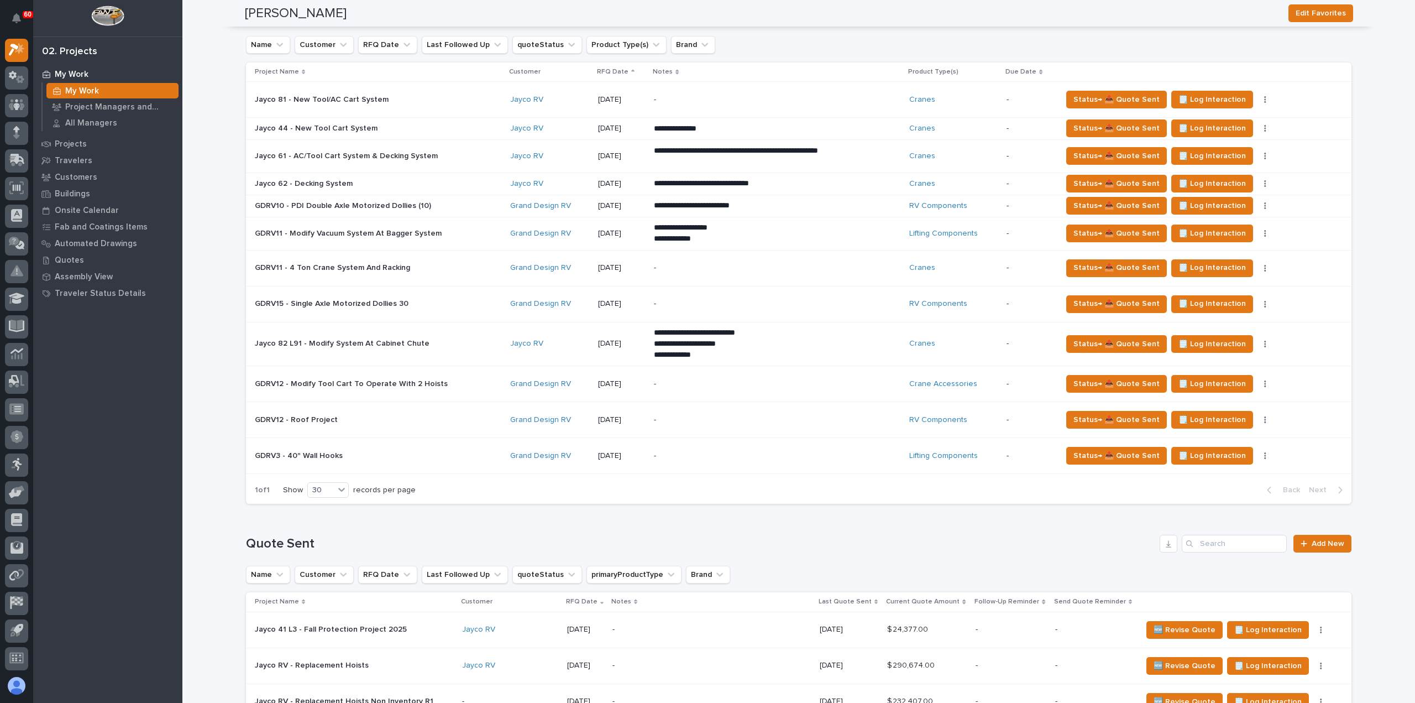
click at [383, 457] on p at bounding box center [351, 455] width 193 height 9
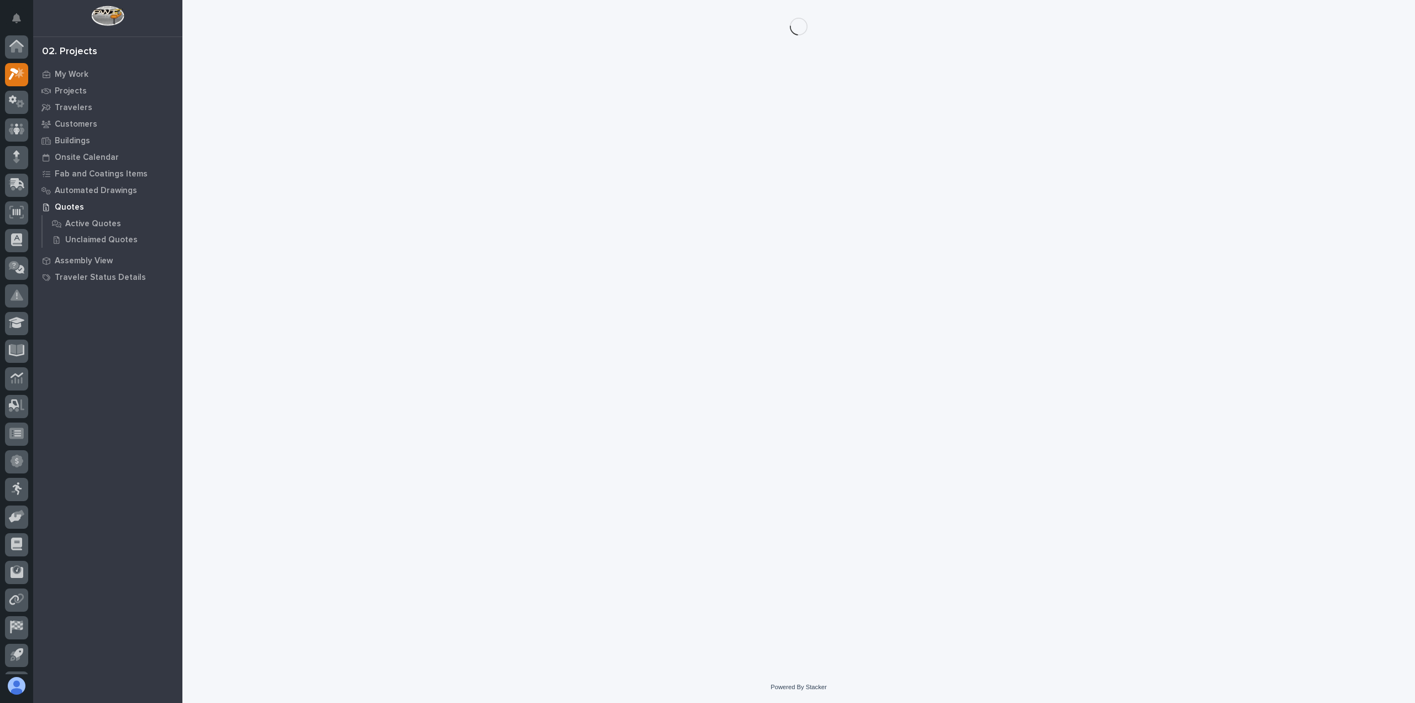
scroll to position [24, 0]
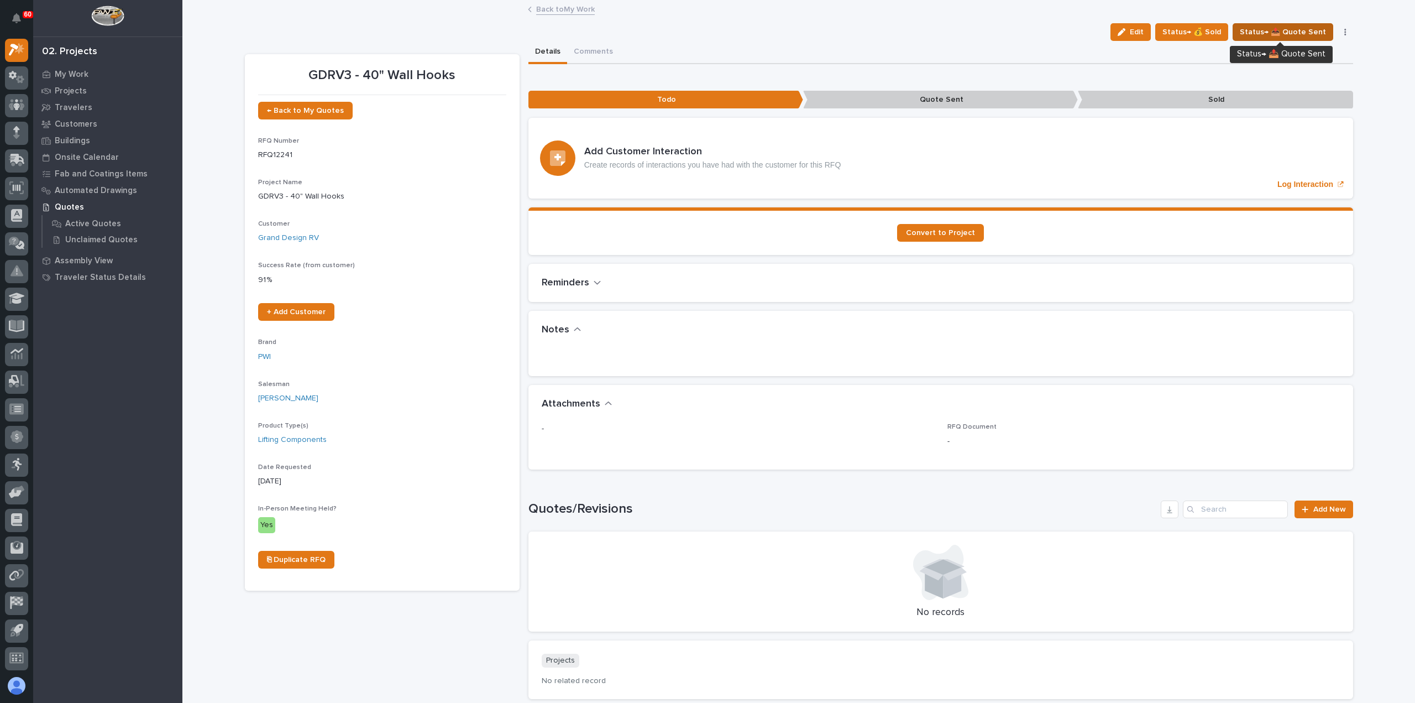
click at [1291, 33] on span "Status→ 📤 Quote Sent" at bounding box center [1283, 31] width 86 height 13
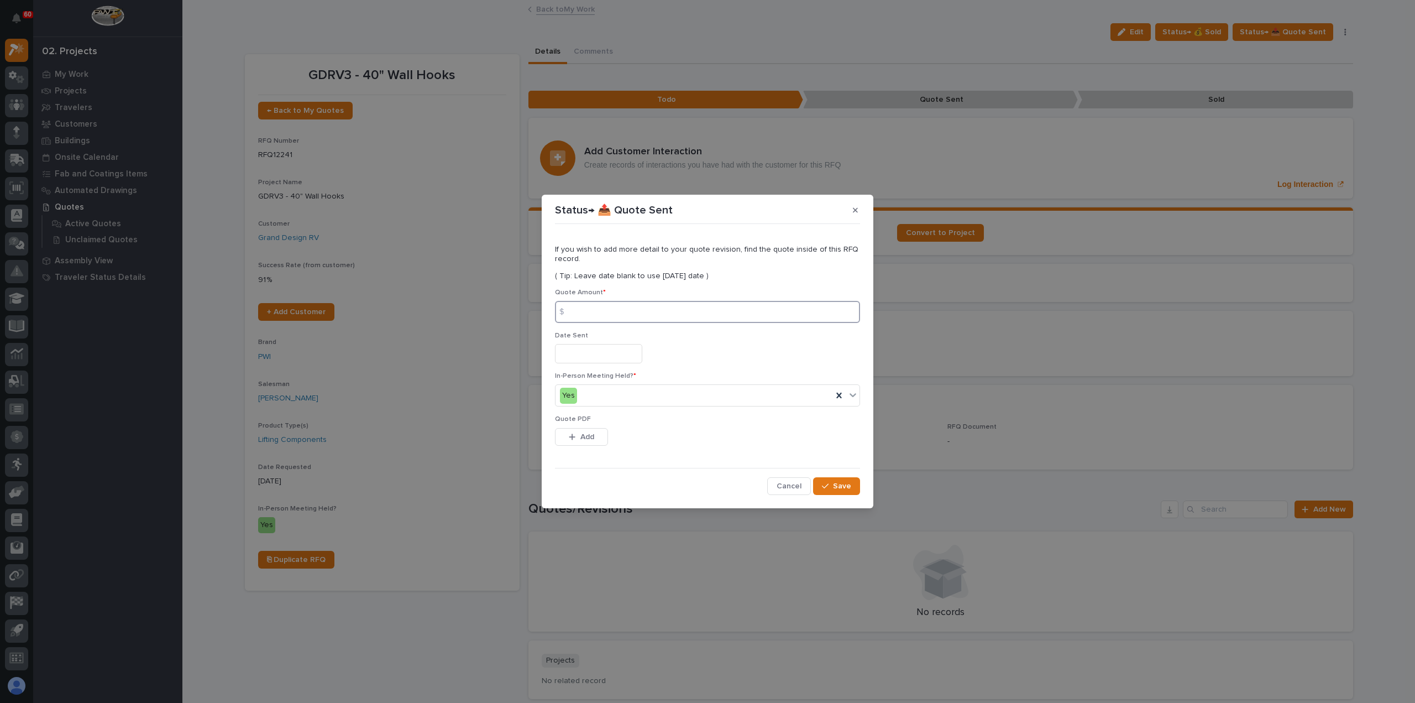
click at [588, 312] on input at bounding box center [707, 312] width 305 height 22
type input "2431"
click at [630, 361] on input "text" at bounding box center [598, 353] width 87 height 19
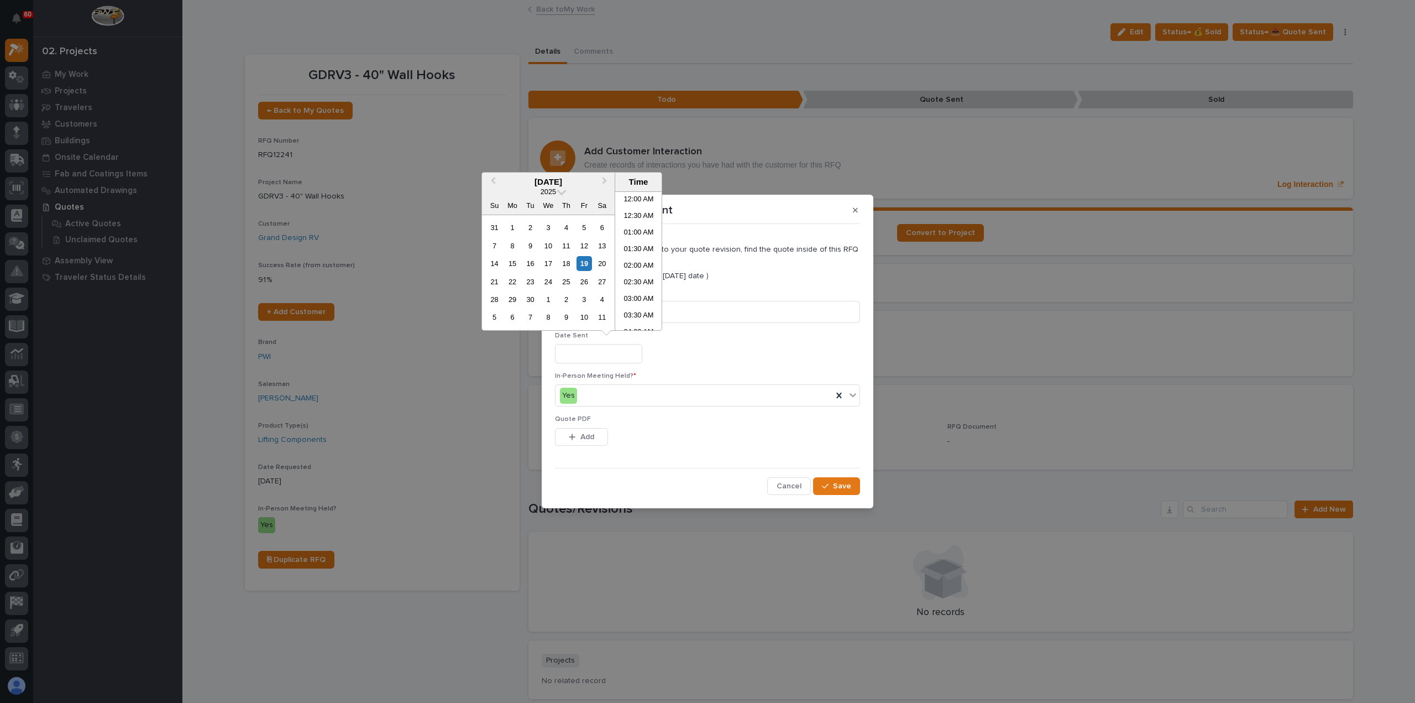
scroll to position [238, 0]
click at [584, 263] on div "19" at bounding box center [584, 263] width 15 height 15
type input "**********"
click at [587, 432] on span "Add" at bounding box center [587, 437] width 14 height 10
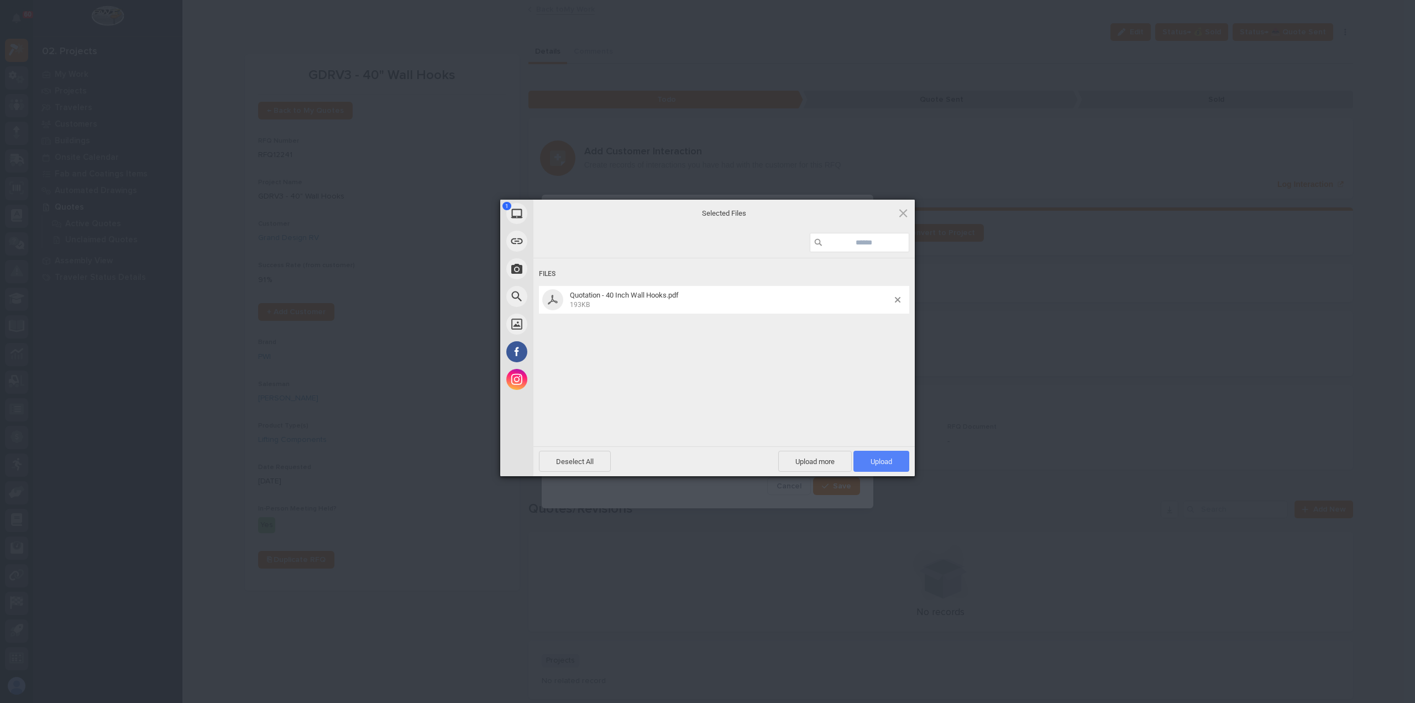
click at [880, 461] on span "Upload 1" at bounding box center [882, 461] width 22 height 8
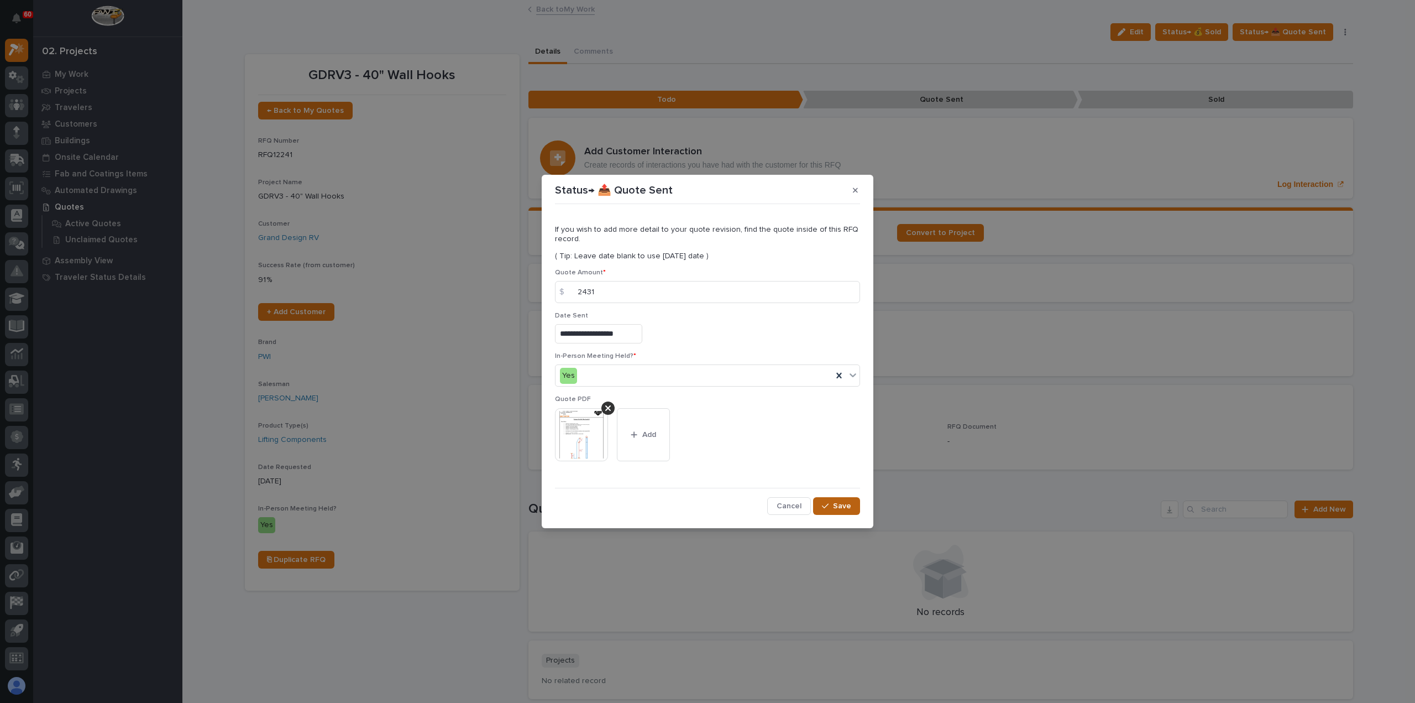
click at [836, 506] on span "Save" at bounding box center [842, 506] width 18 height 10
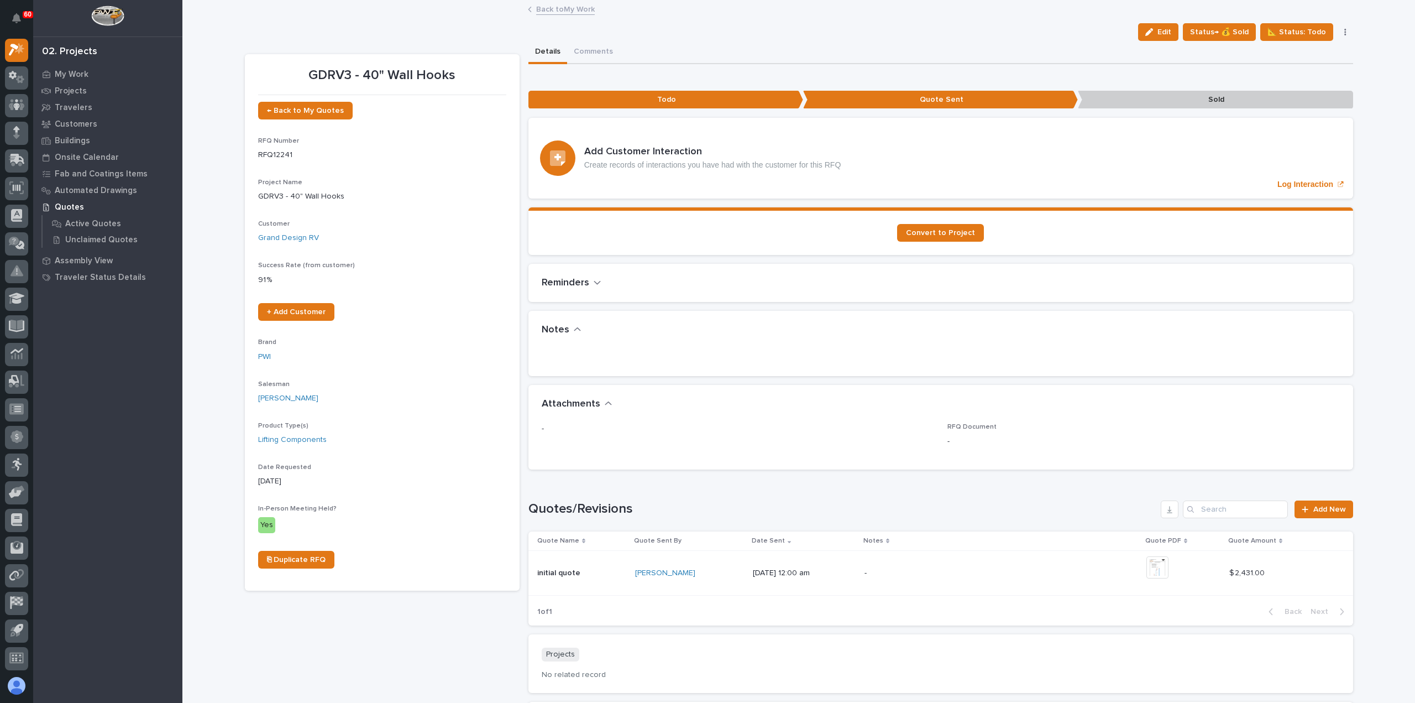
click at [545, 8] on link "Back to My Work" at bounding box center [565, 8] width 59 height 13
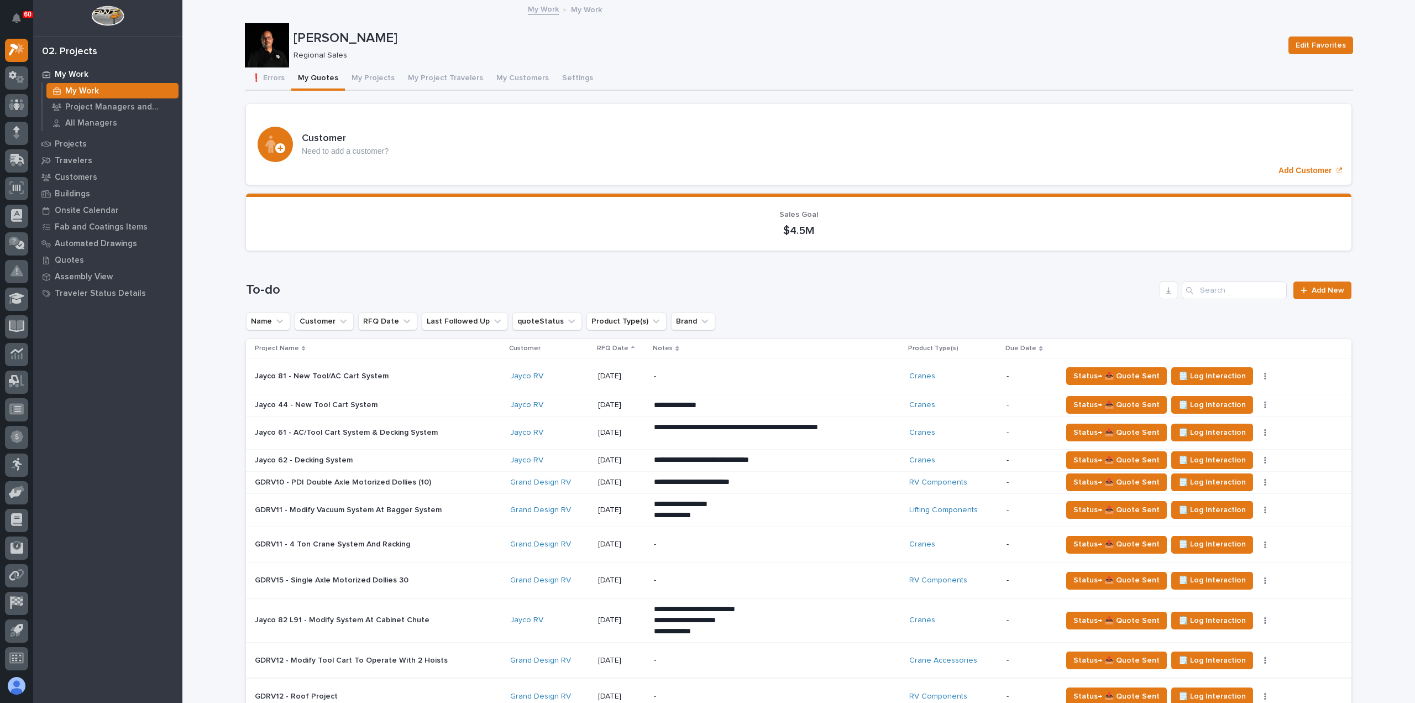
scroll to position [166, 0]
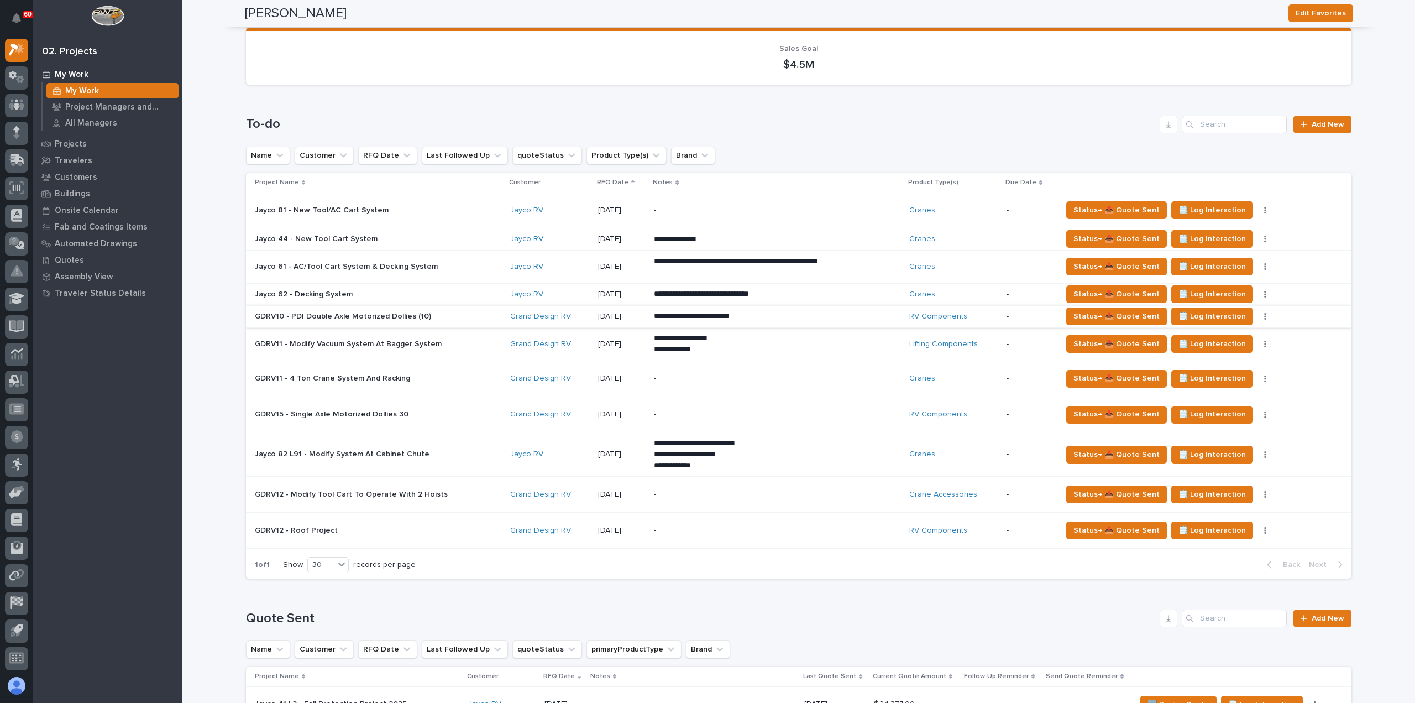
click at [1264, 314] on icon "button" at bounding box center [1265, 316] width 2 height 8
click at [587, 583] on div "**********" at bounding box center [799, 340] width 1106 height 494
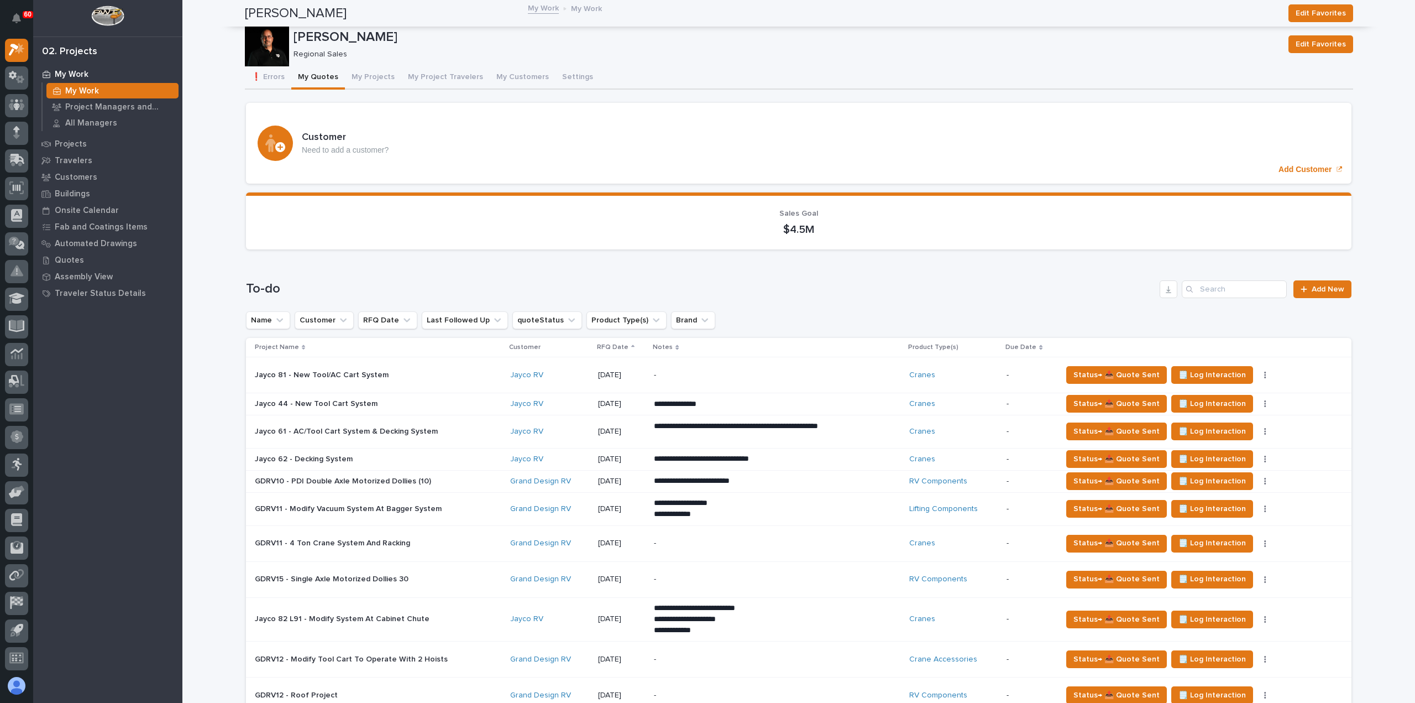
scroll to position [0, 0]
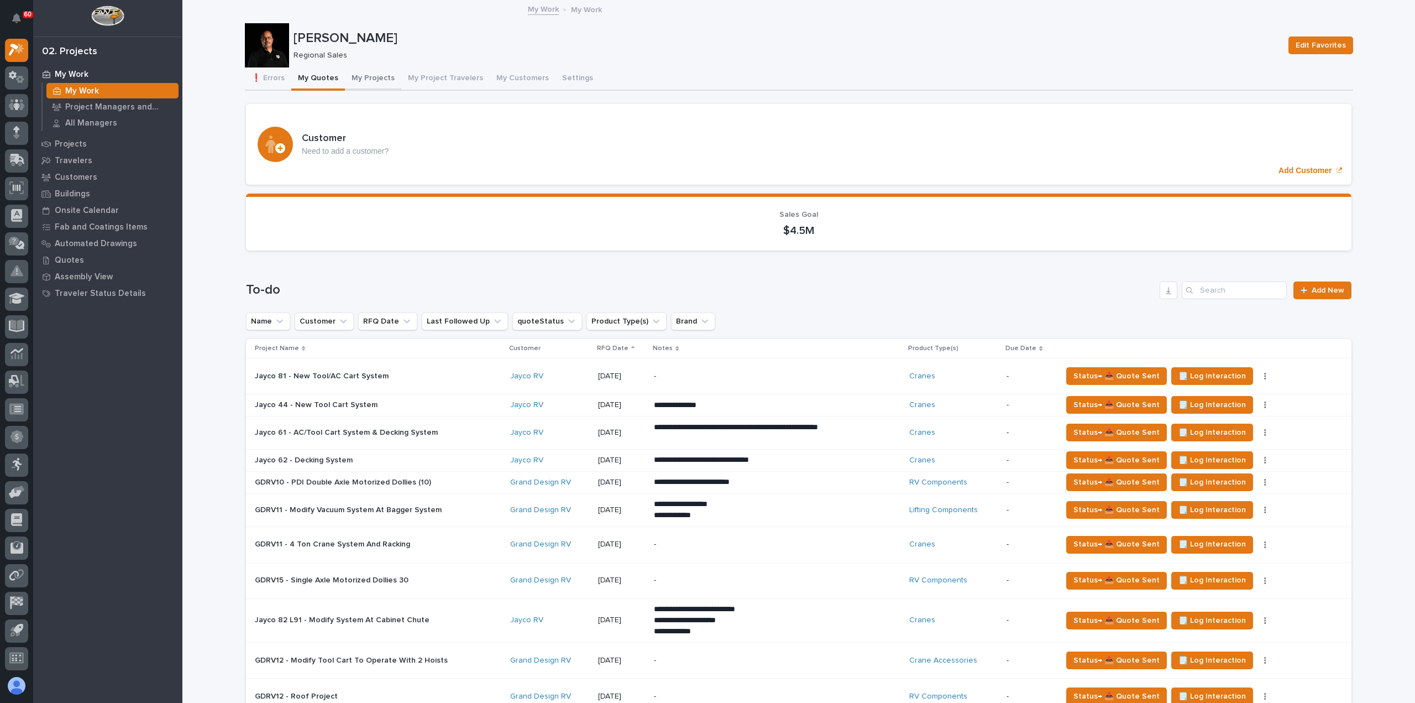
click at [366, 77] on button "My Projects" at bounding box center [373, 78] width 56 height 23
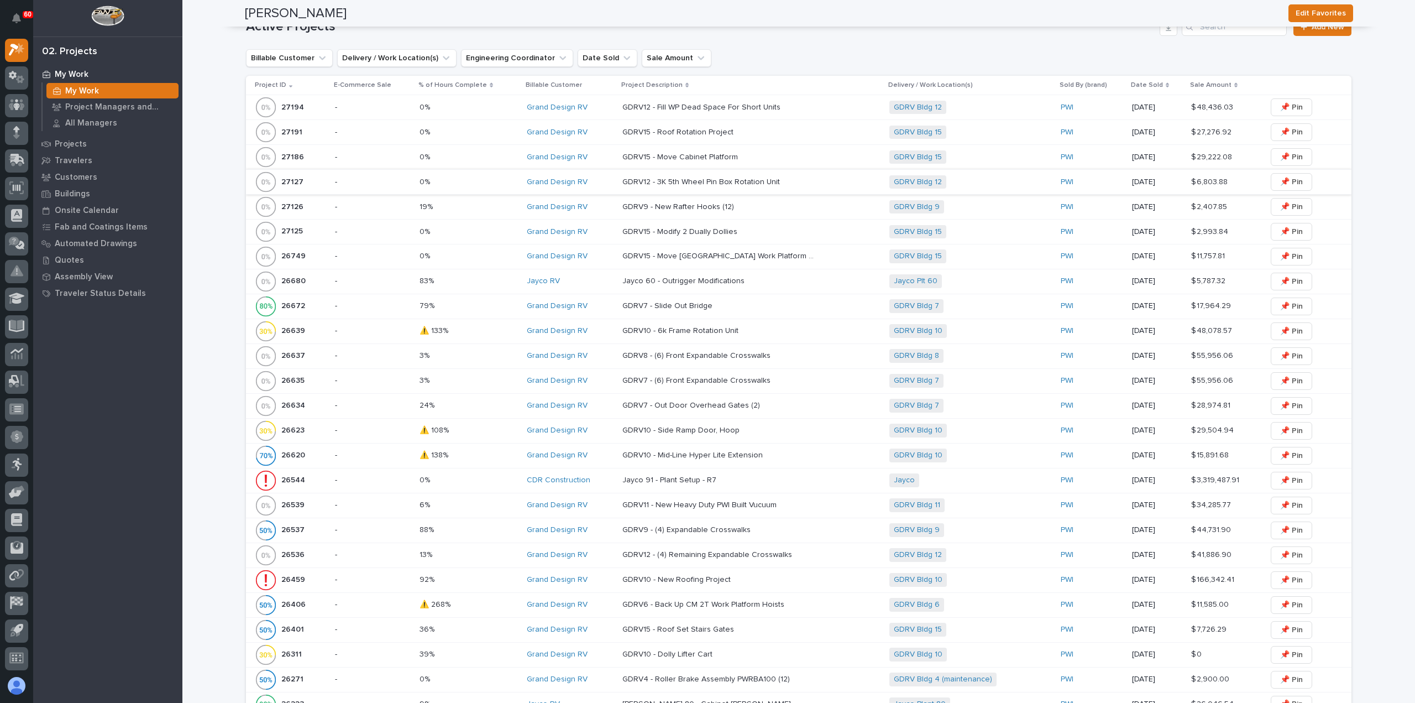
scroll to position [276, 0]
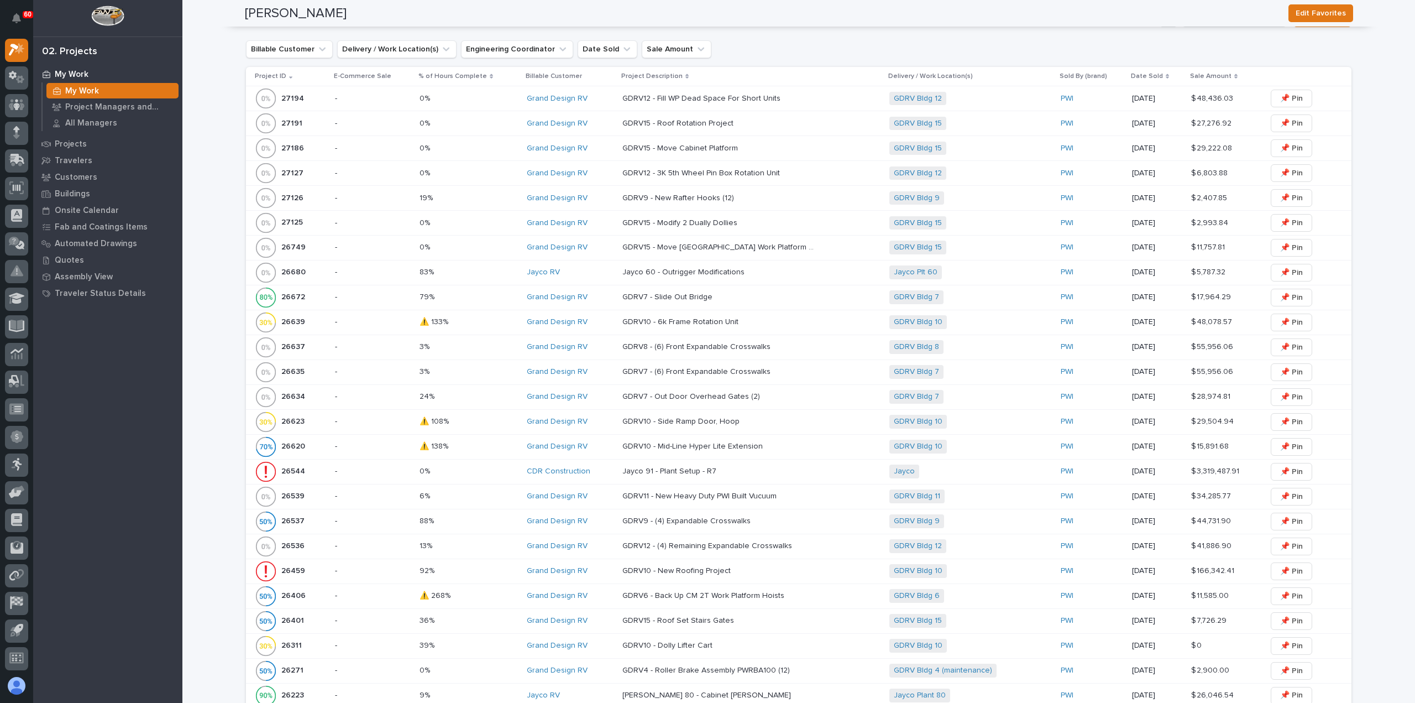
click at [379, 195] on p "-" at bounding box center [373, 197] width 76 height 9
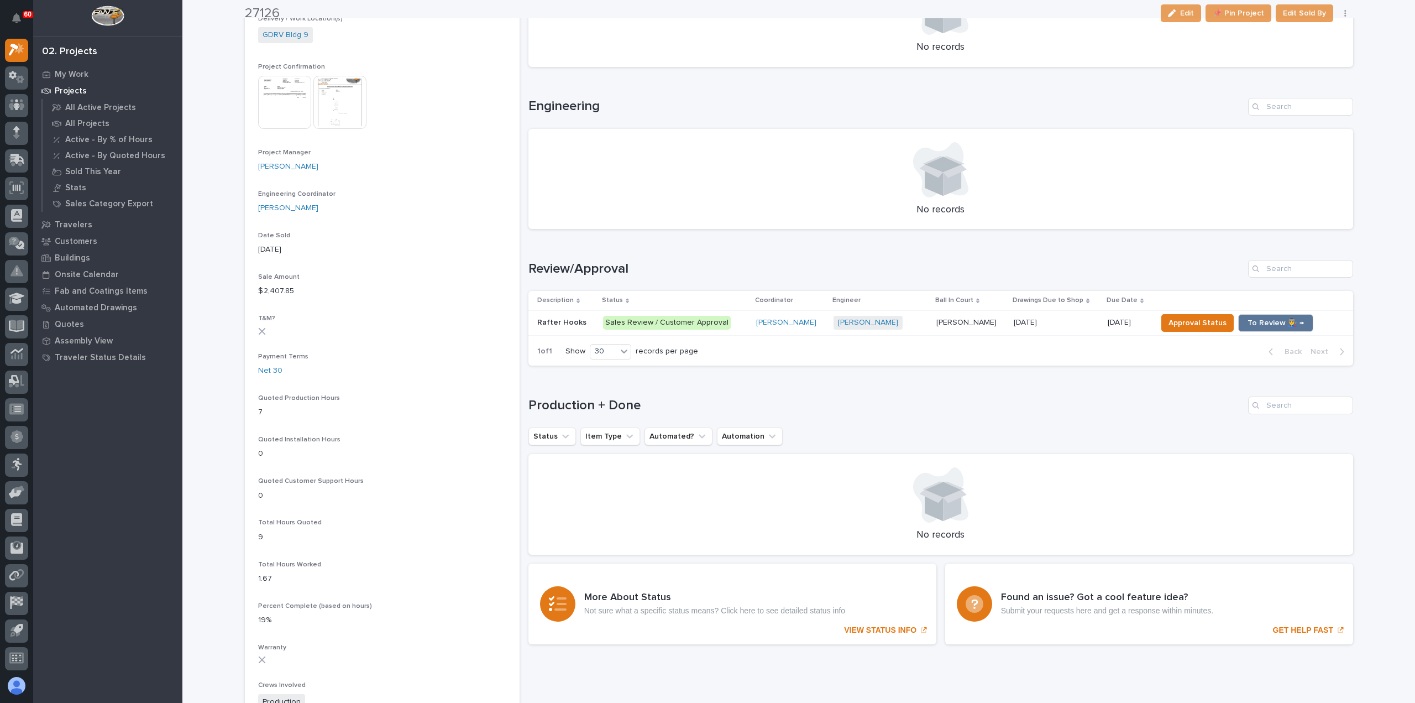
scroll to position [442, 0]
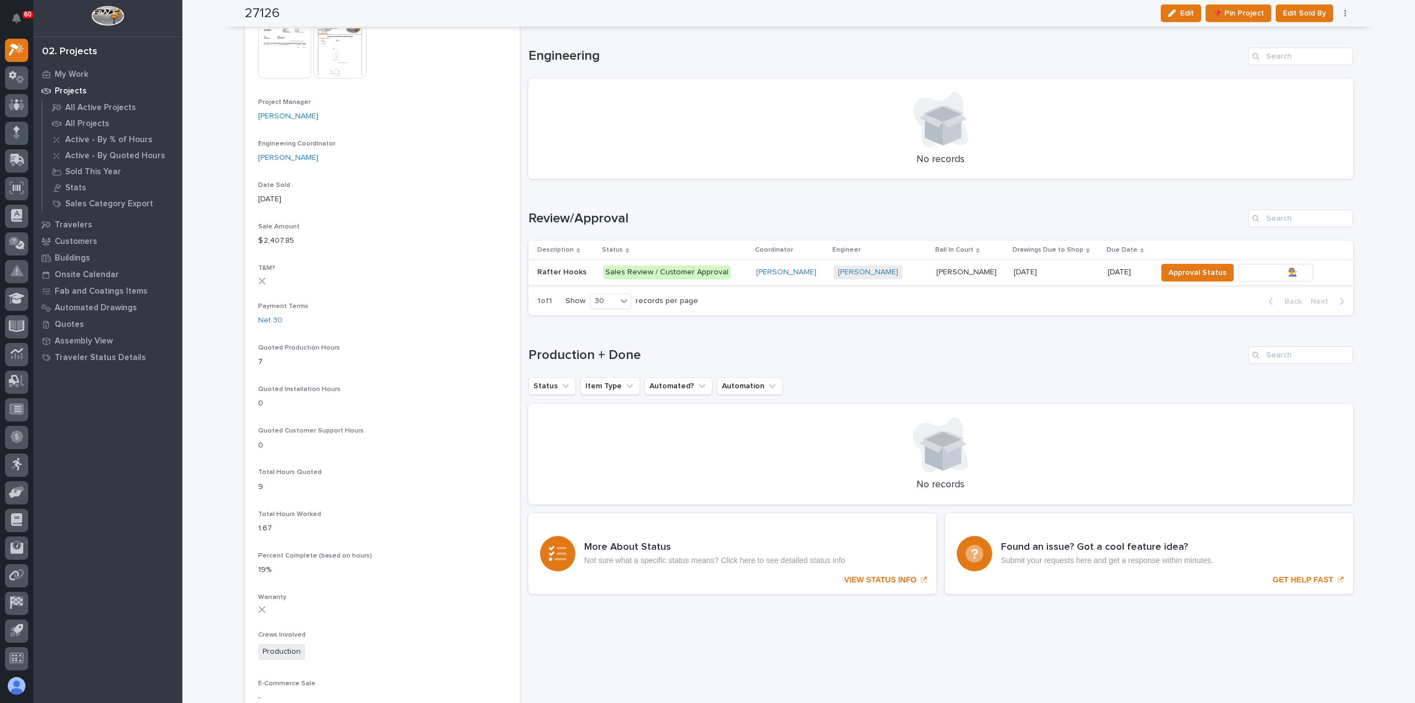
click at [1257, 271] on span "To Review 👨‍🏭 →" at bounding box center [1276, 272] width 56 height 13
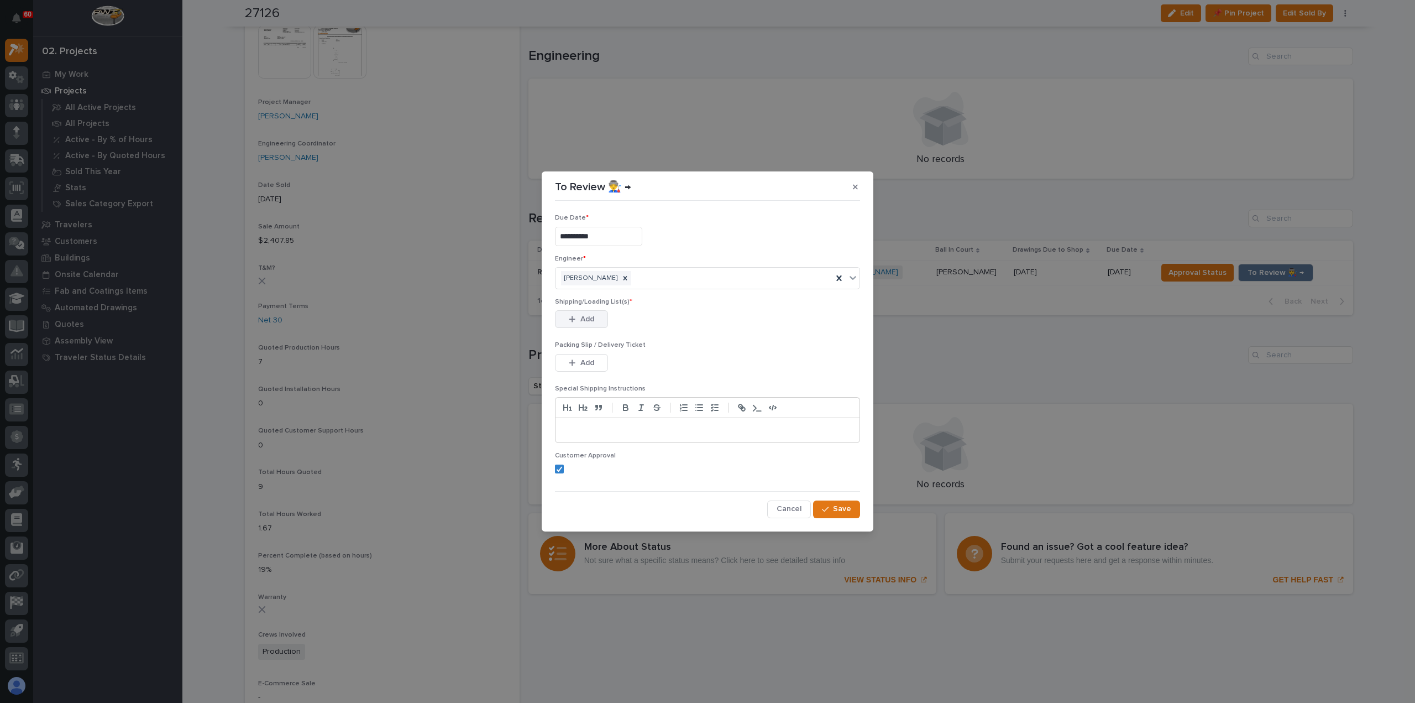
click at [587, 319] on span "Add" at bounding box center [587, 319] width 14 height 10
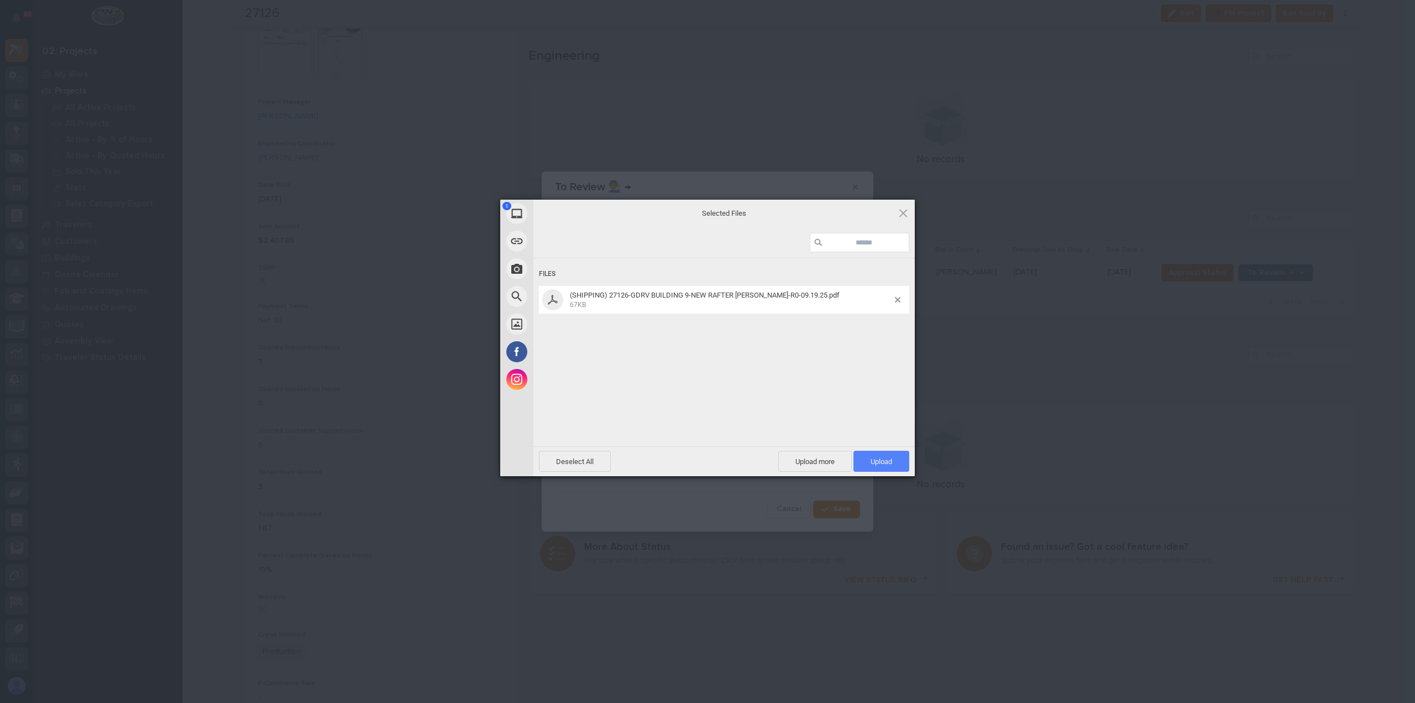
click at [889, 462] on span "Upload 1" at bounding box center [882, 461] width 22 height 8
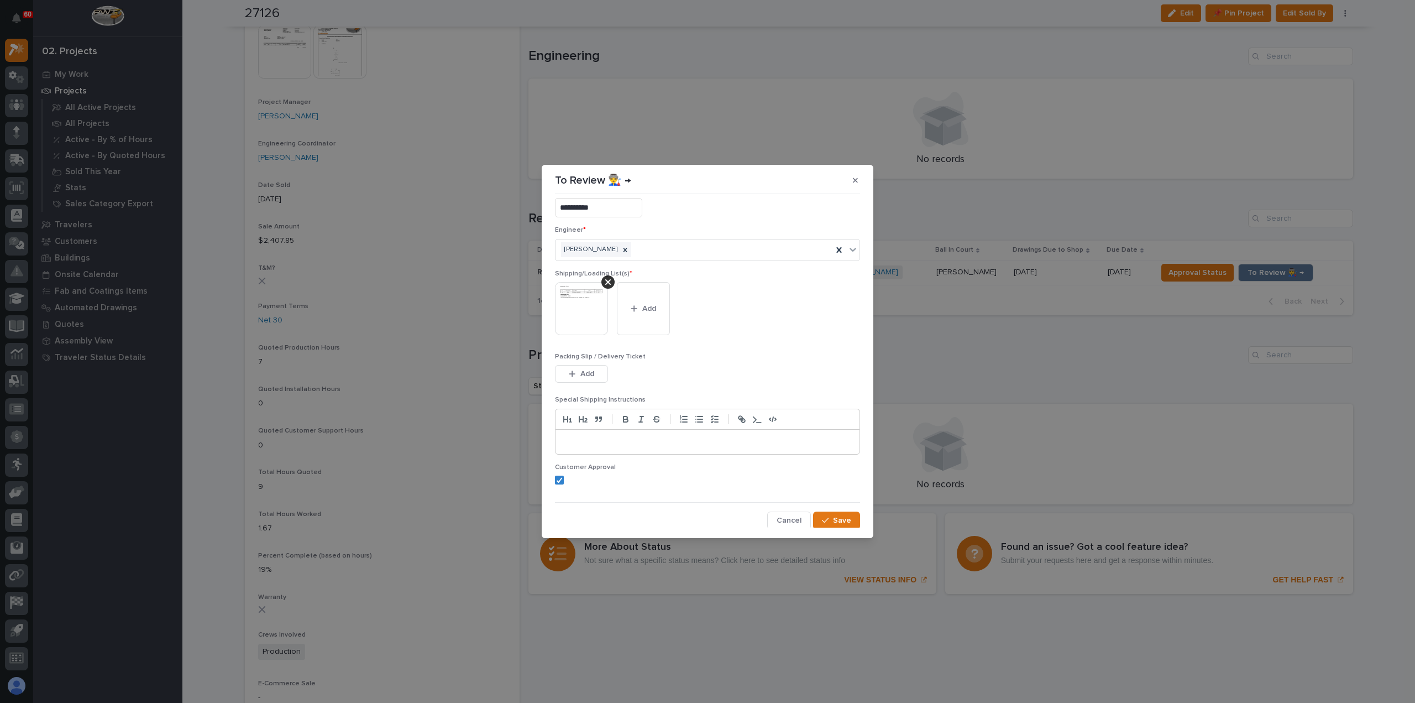
scroll to position [22, 0]
click at [844, 523] on span "Save" at bounding box center [842, 520] width 18 height 10
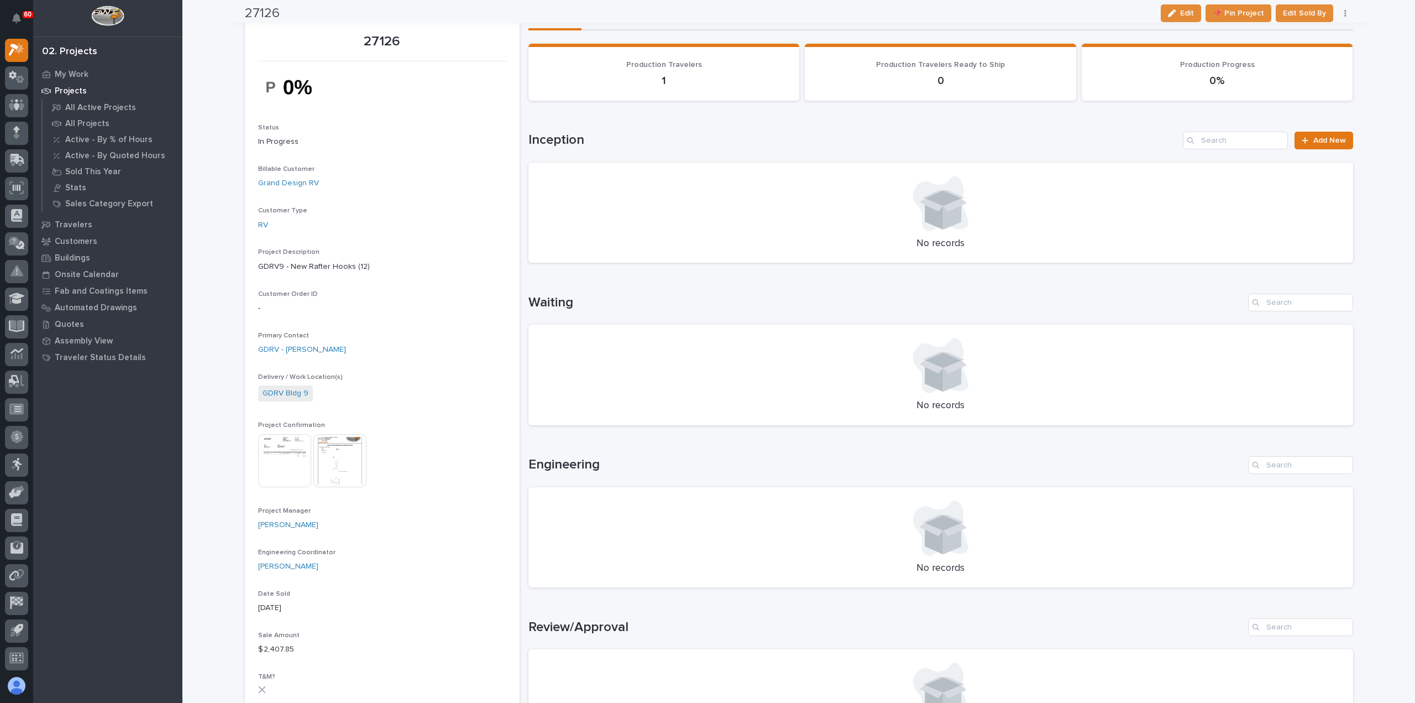
scroll to position [0, 0]
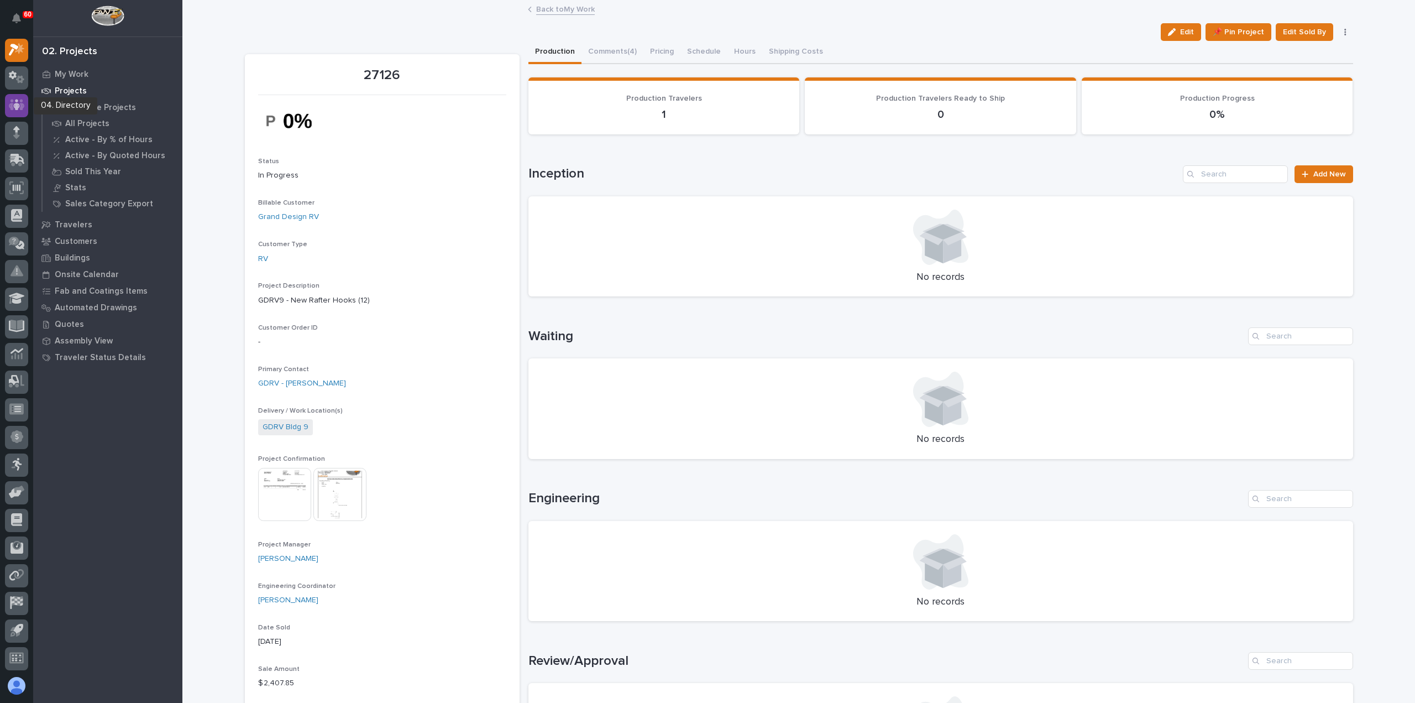
click at [20, 104] on icon at bounding box center [17, 104] width 16 height 13
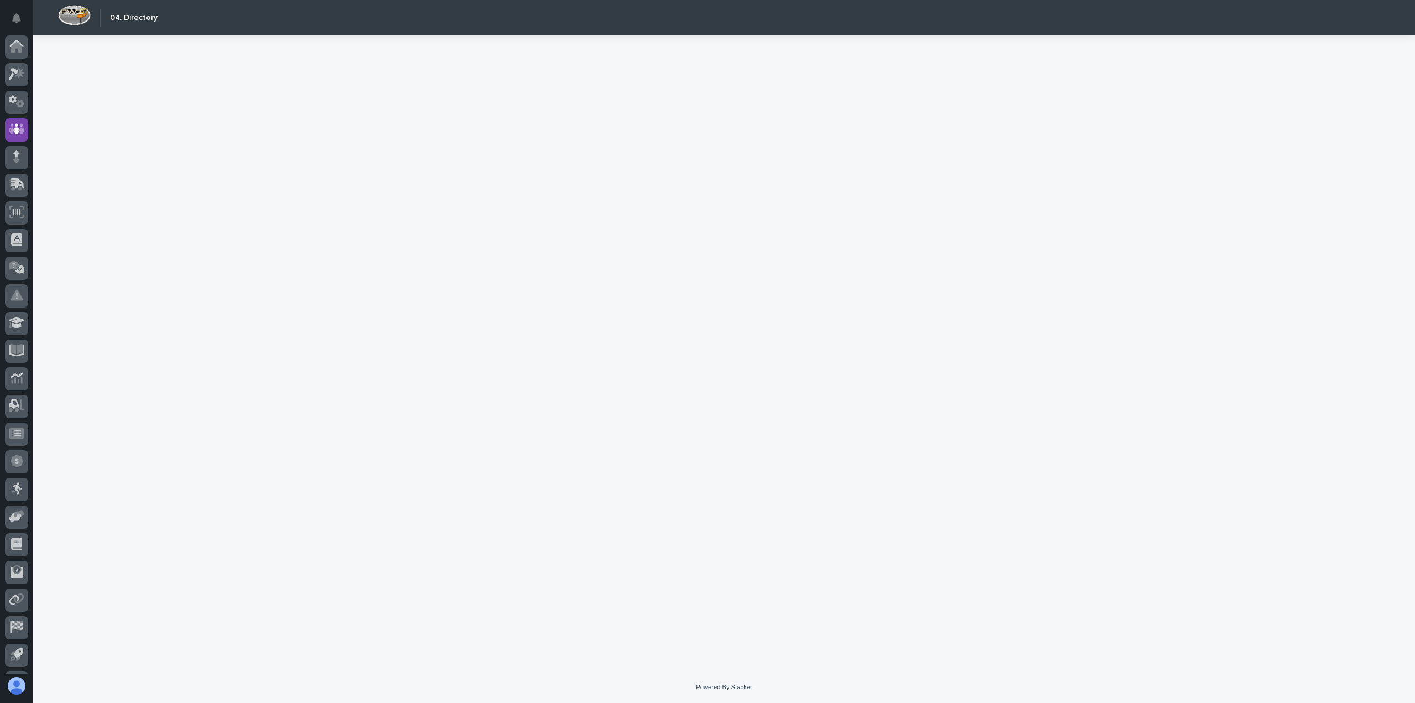
scroll to position [24, 0]
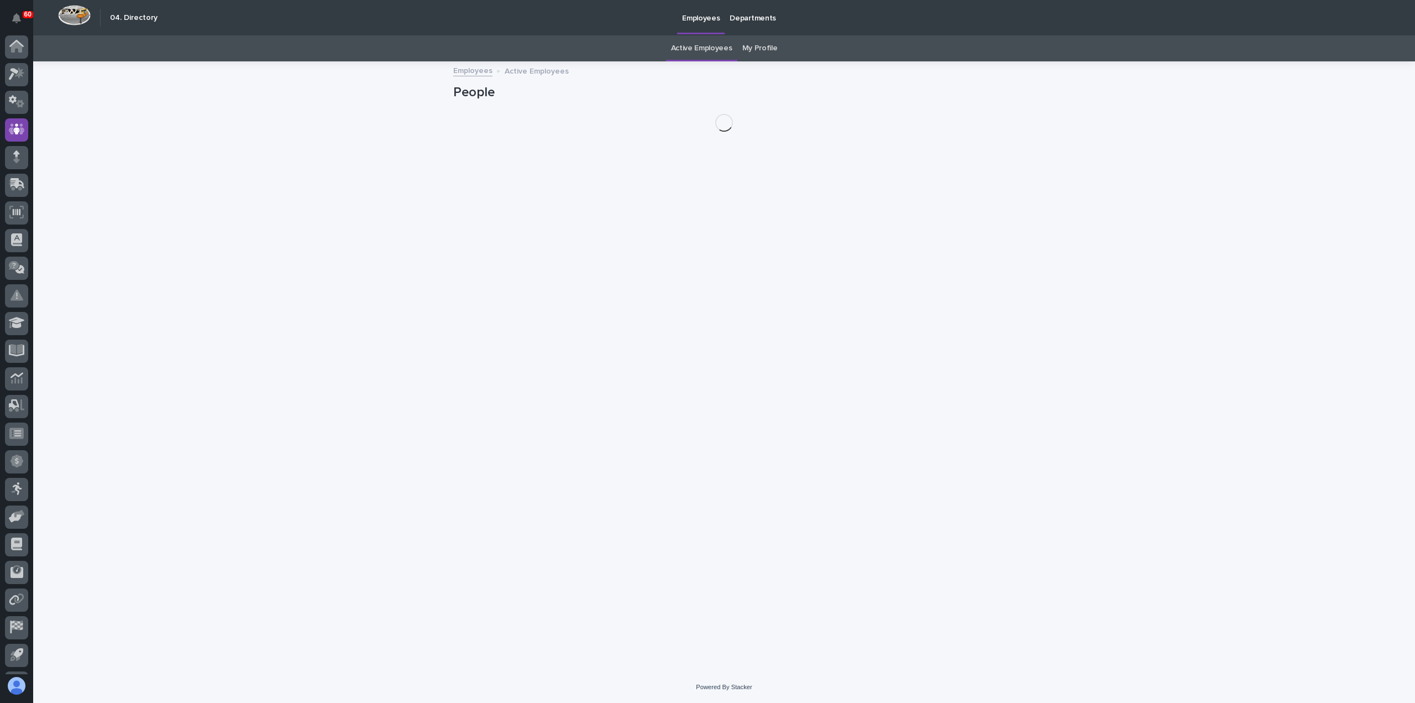
scroll to position [24, 0]
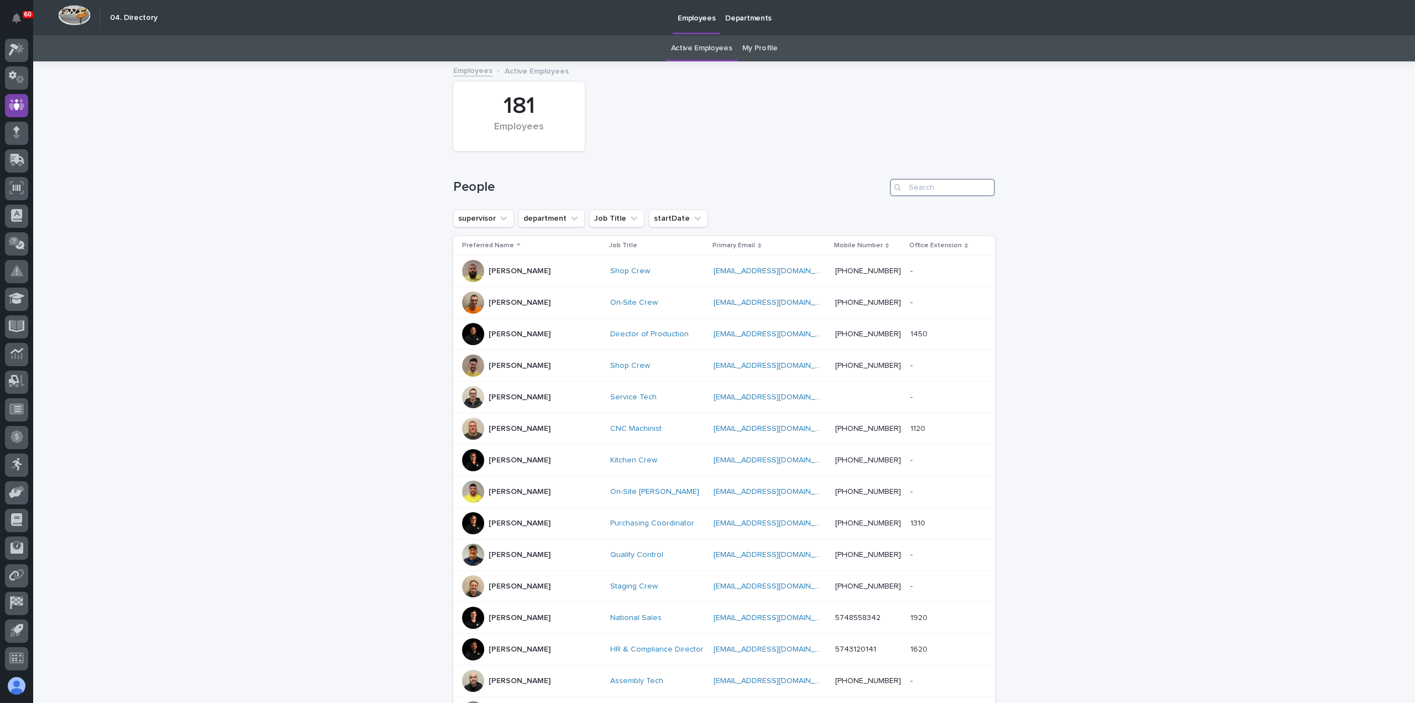
click at [933, 185] on input "Search" at bounding box center [942, 188] width 105 height 18
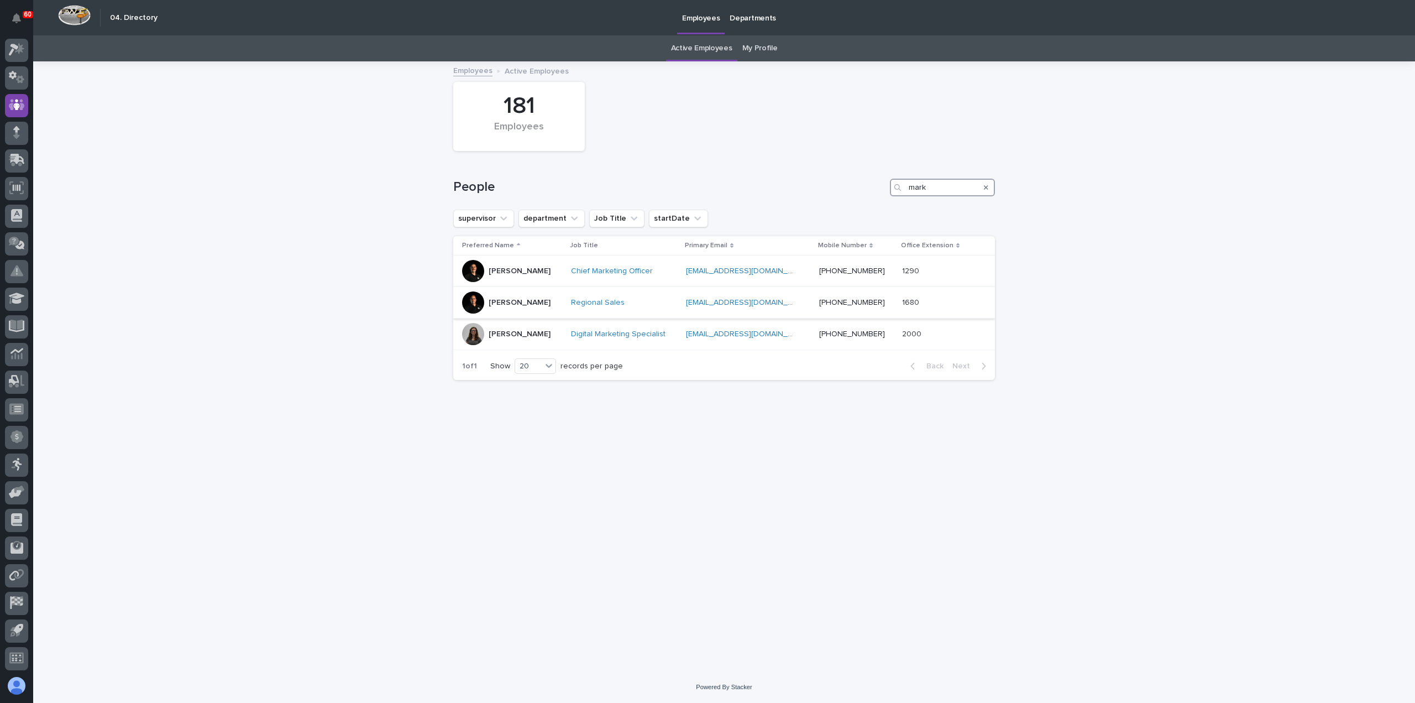
type input "mark"
click at [667, 301] on div "Regional Sales" at bounding box center [624, 302] width 106 height 9
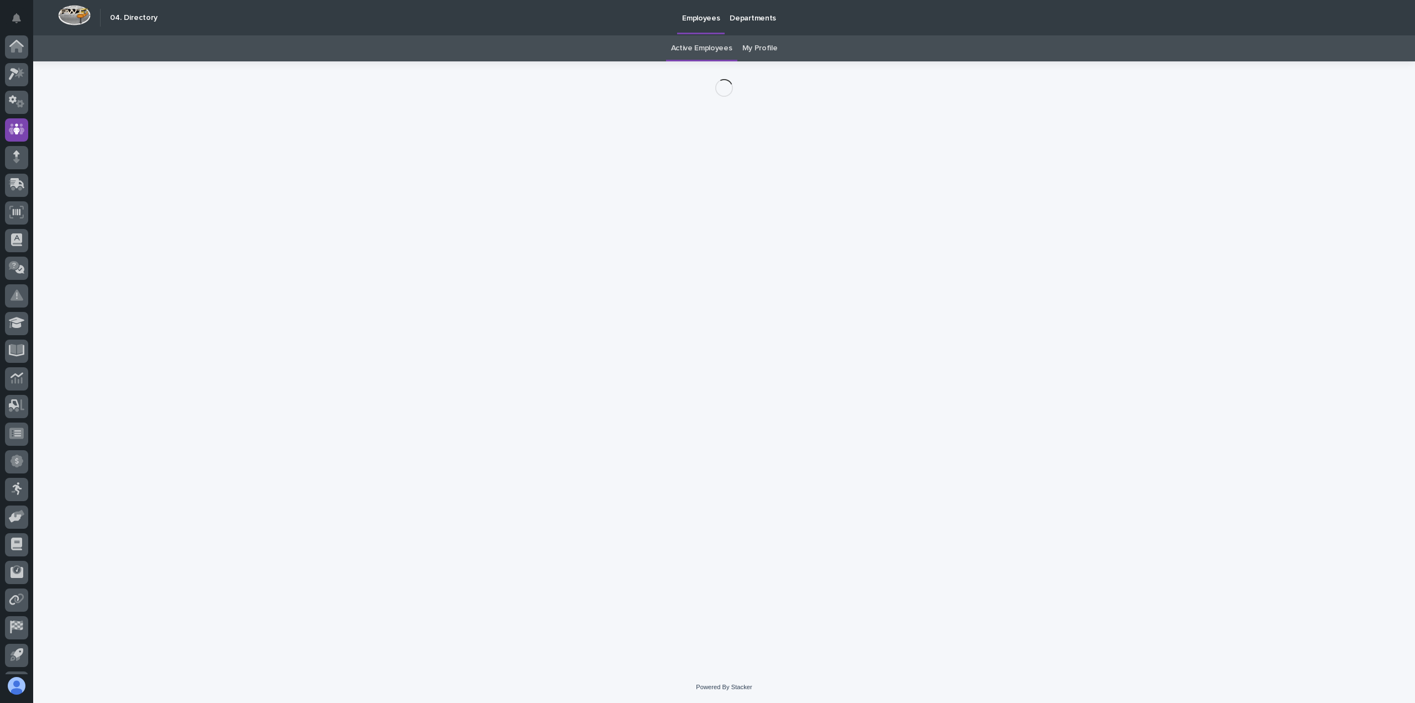
scroll to position [24, 0]
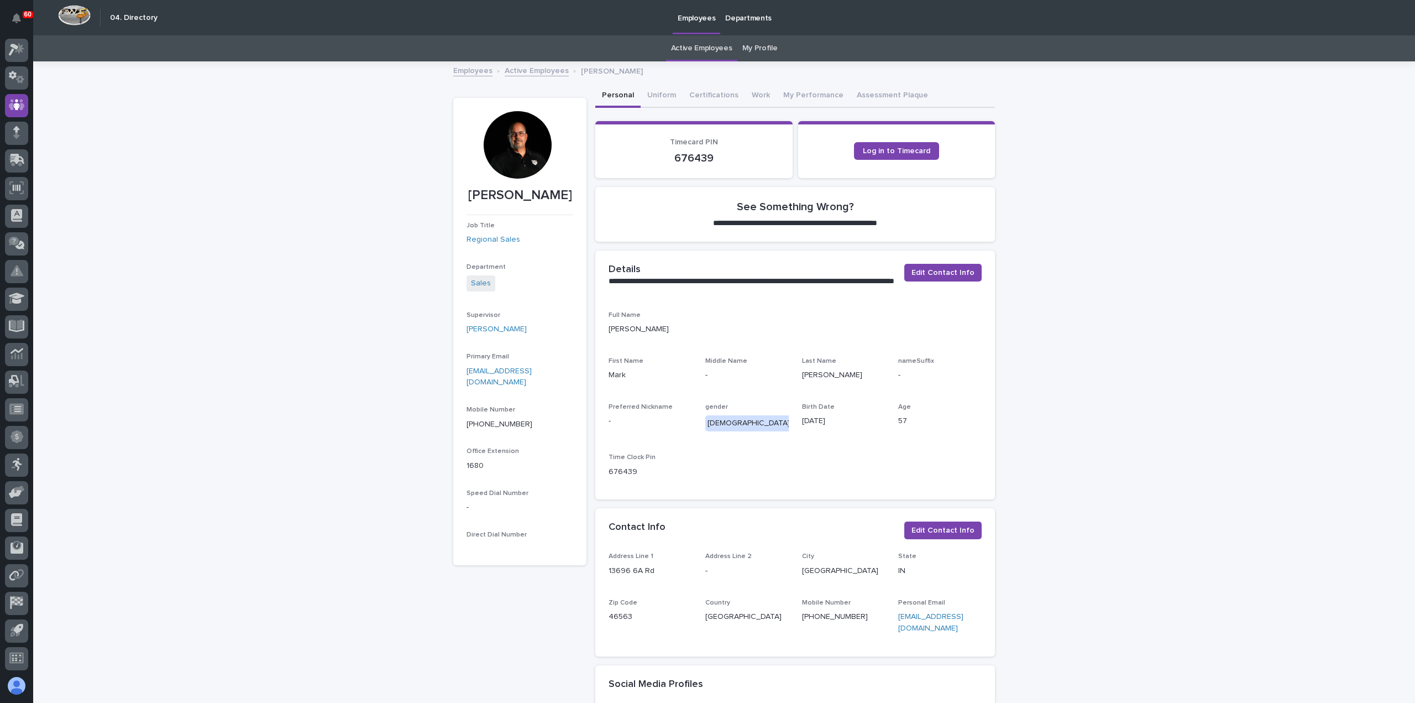
click at [515, 146] on div at bounding box center [517, 144] width 67 height 67
click at [720, 95] on button "Certifications" at bounding box center [714, 96] width 62 height 23
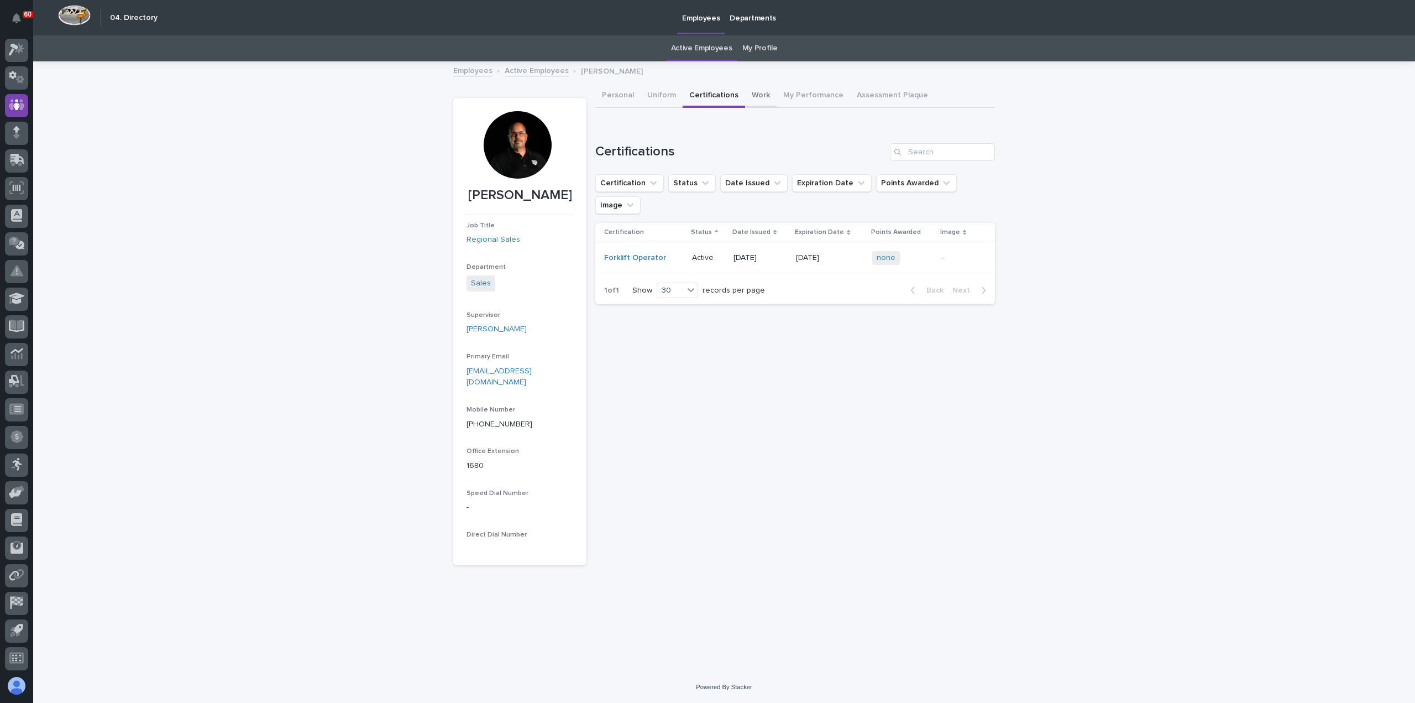
click at [752, 92] on button "Work" at bounding box center [761, 96] width 32 height 23
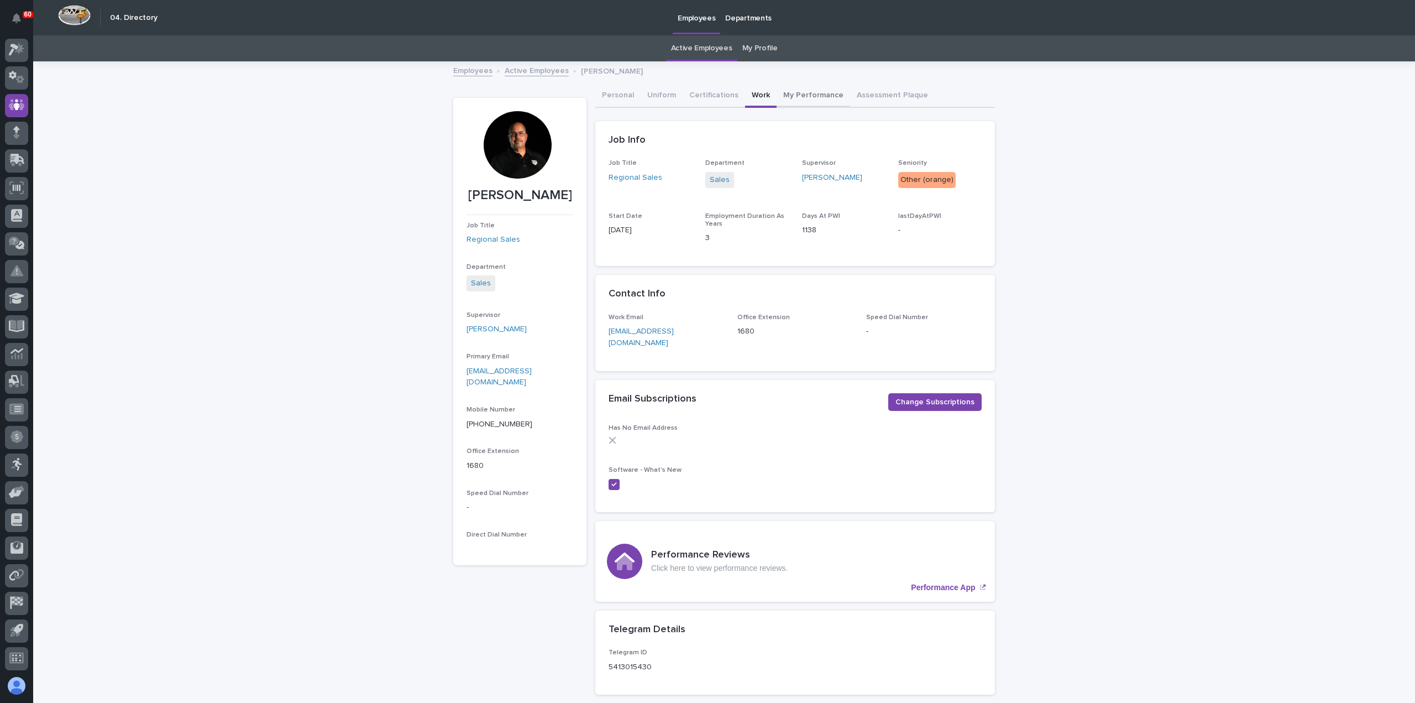
click at [792, 90] on button "My Performance" at bounding box center [814, 96] width 74 height 23
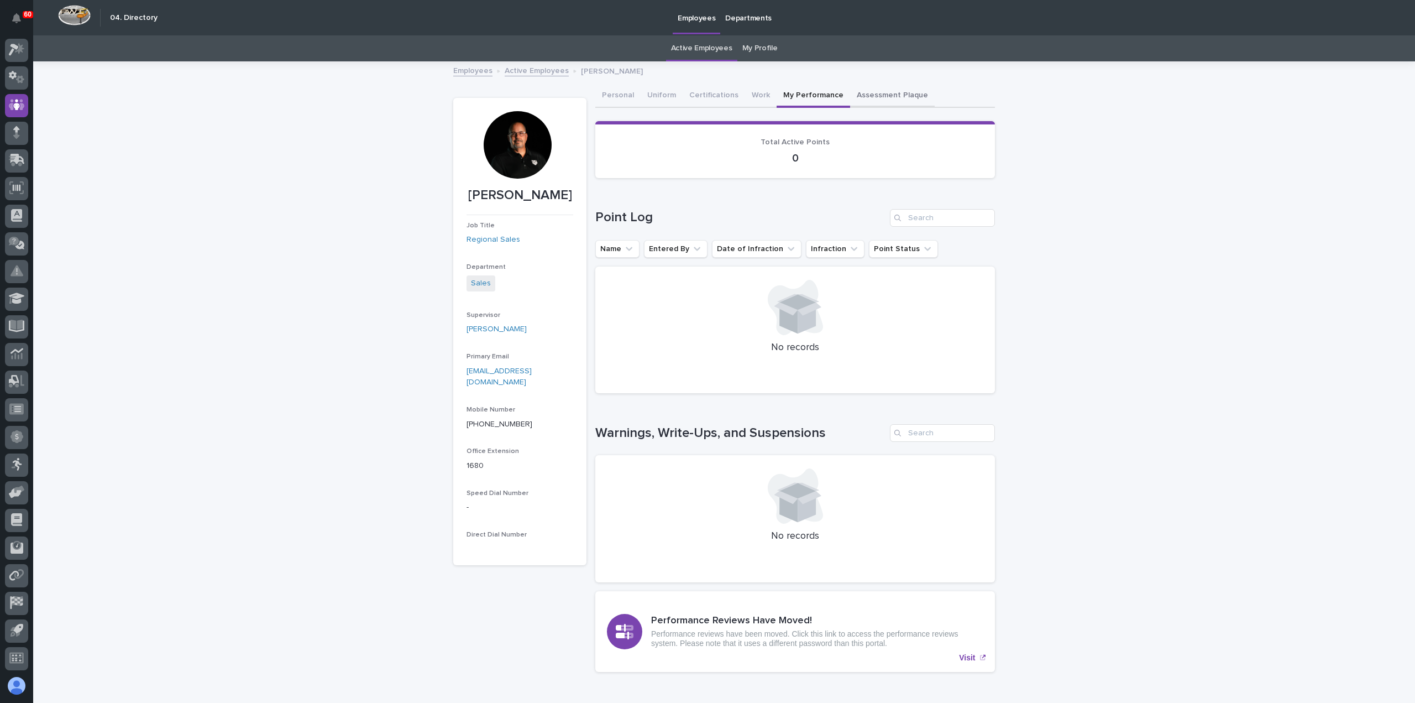
click at [866, 92] on button "Assessment Plaque" at bounding box center [892, 96] width 85 height 23
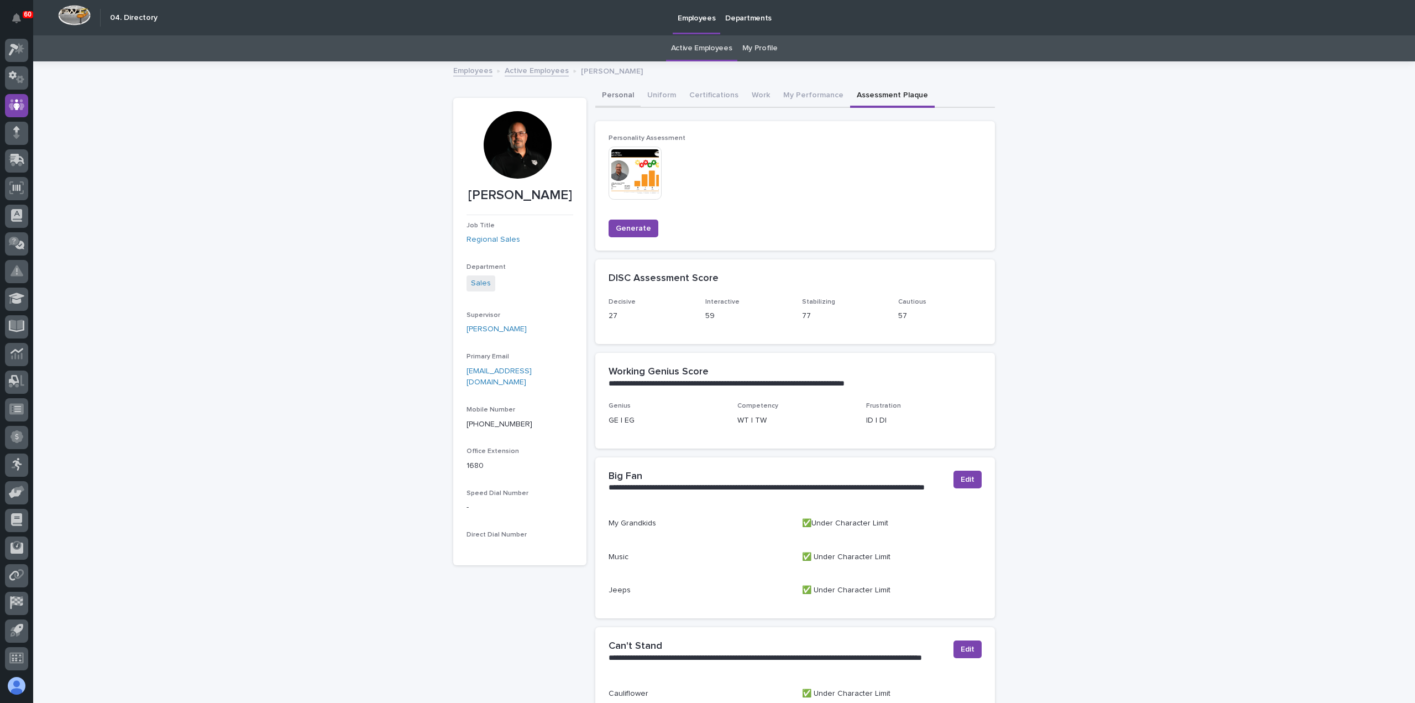
click at [615, 95] on button "Personal" at bounding box center [617, 96] width 45 height 23
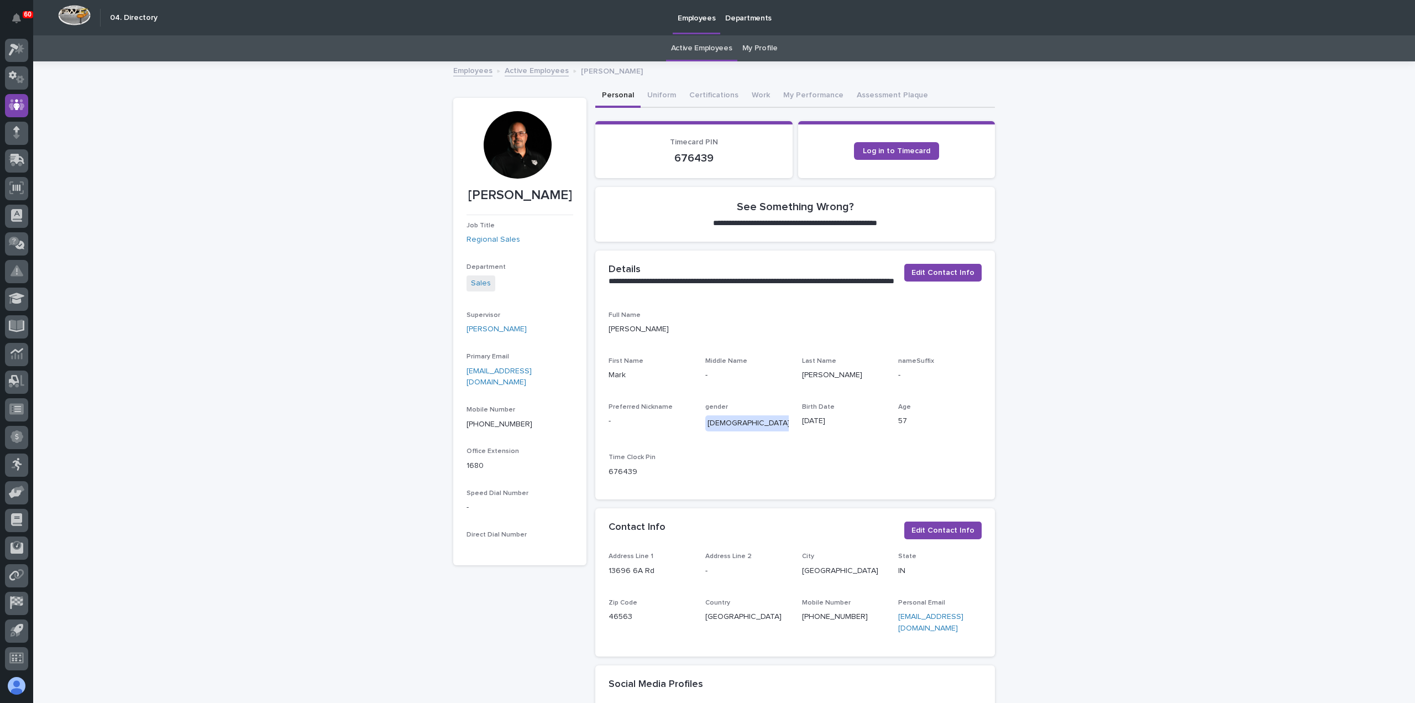
click at [503, 143] on div at bounding box center [517, 144] width 67 height 67
click at [16, 49] on icon at bounding box center [14, 50] width 10 height 12
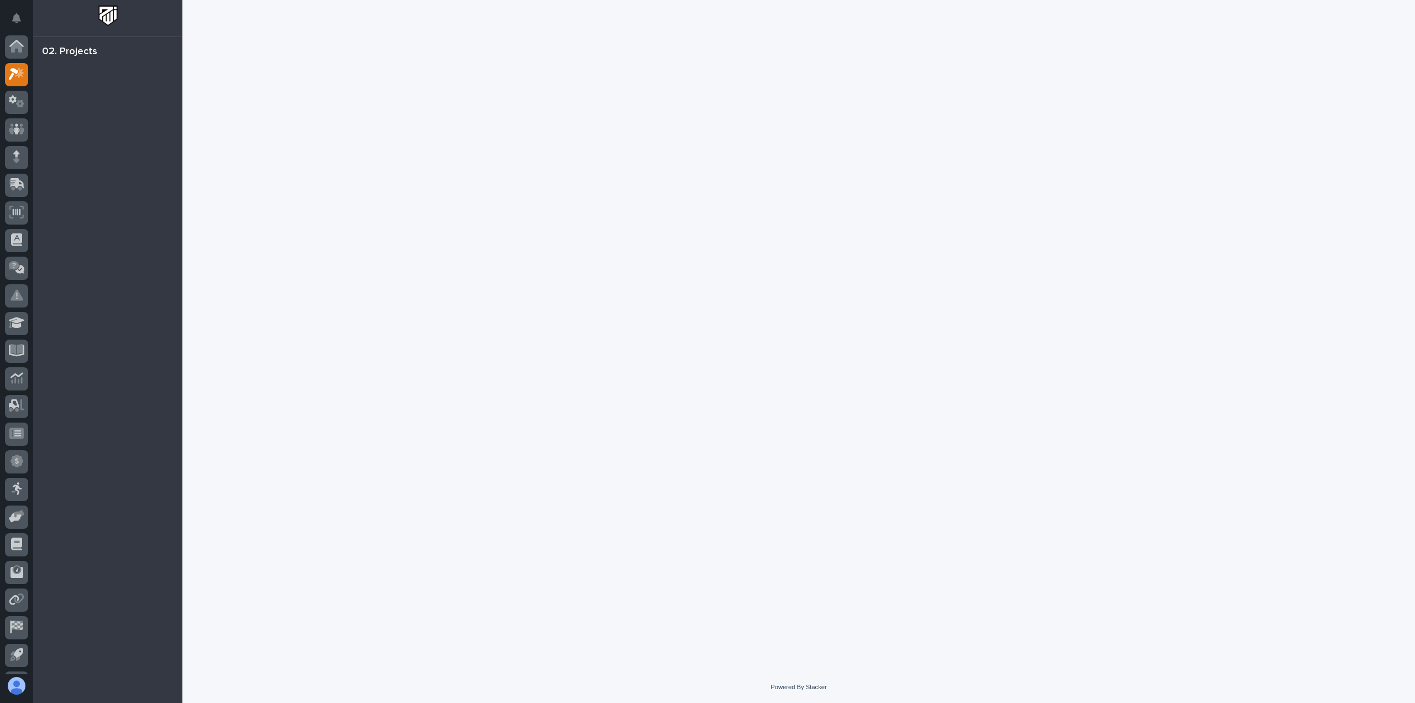
scroll to position [24, 0]
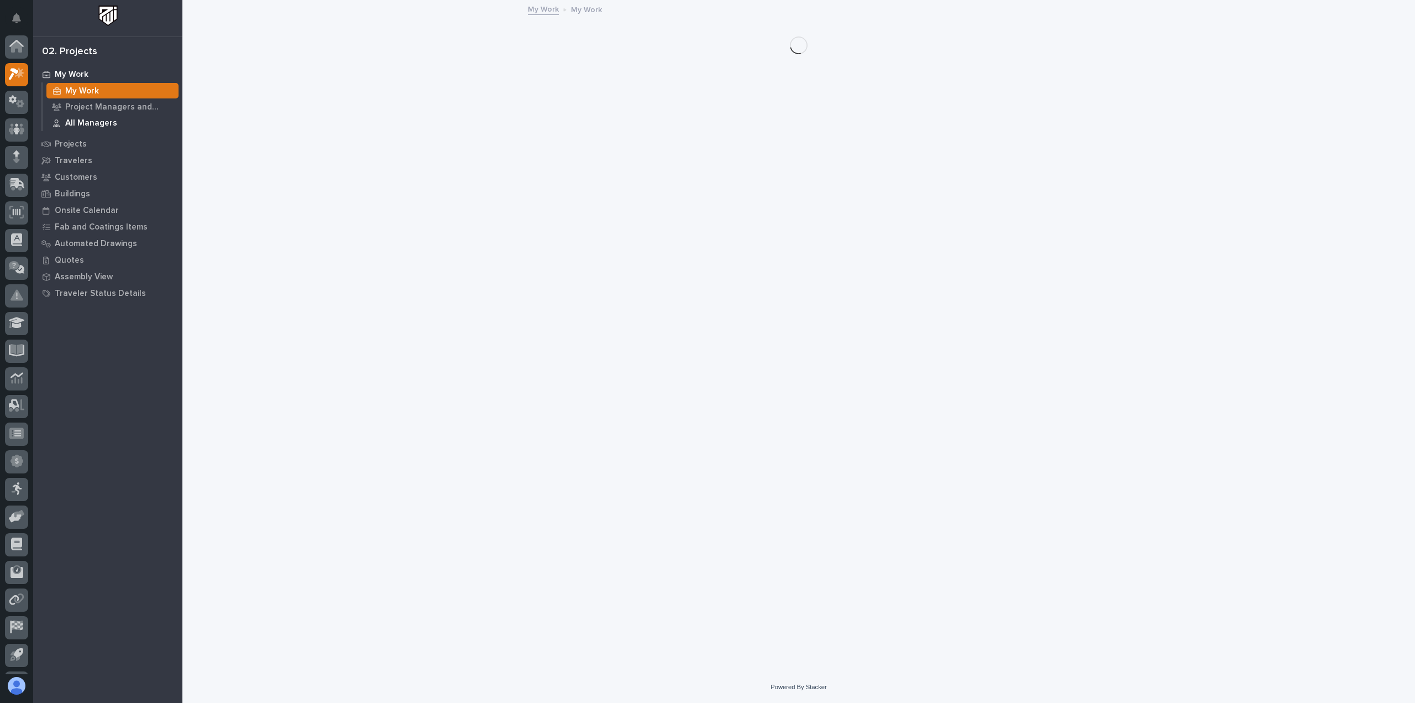
scroll to position [24, 0]
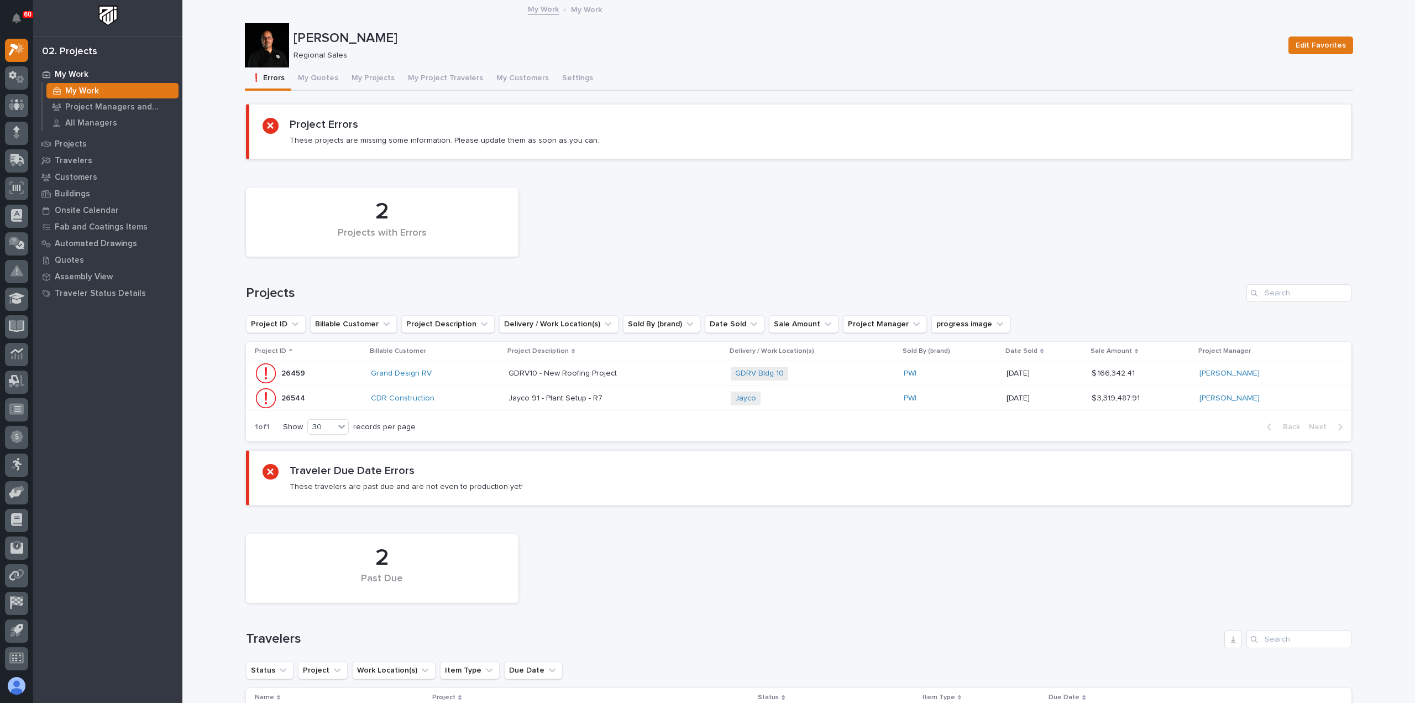
click at [482, 398] on div "CDR Construction" at bounding box center [435, 398] width 129 height 9
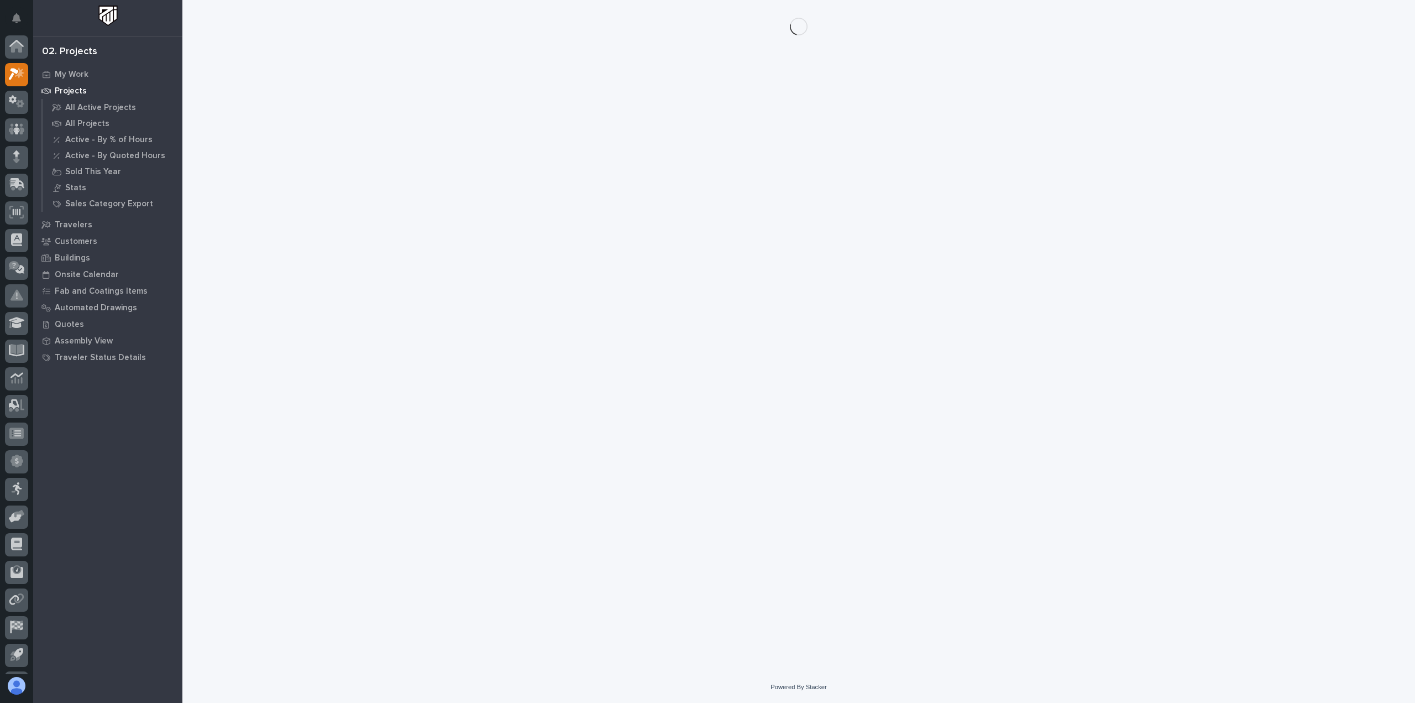
scroll to position [24, 0]
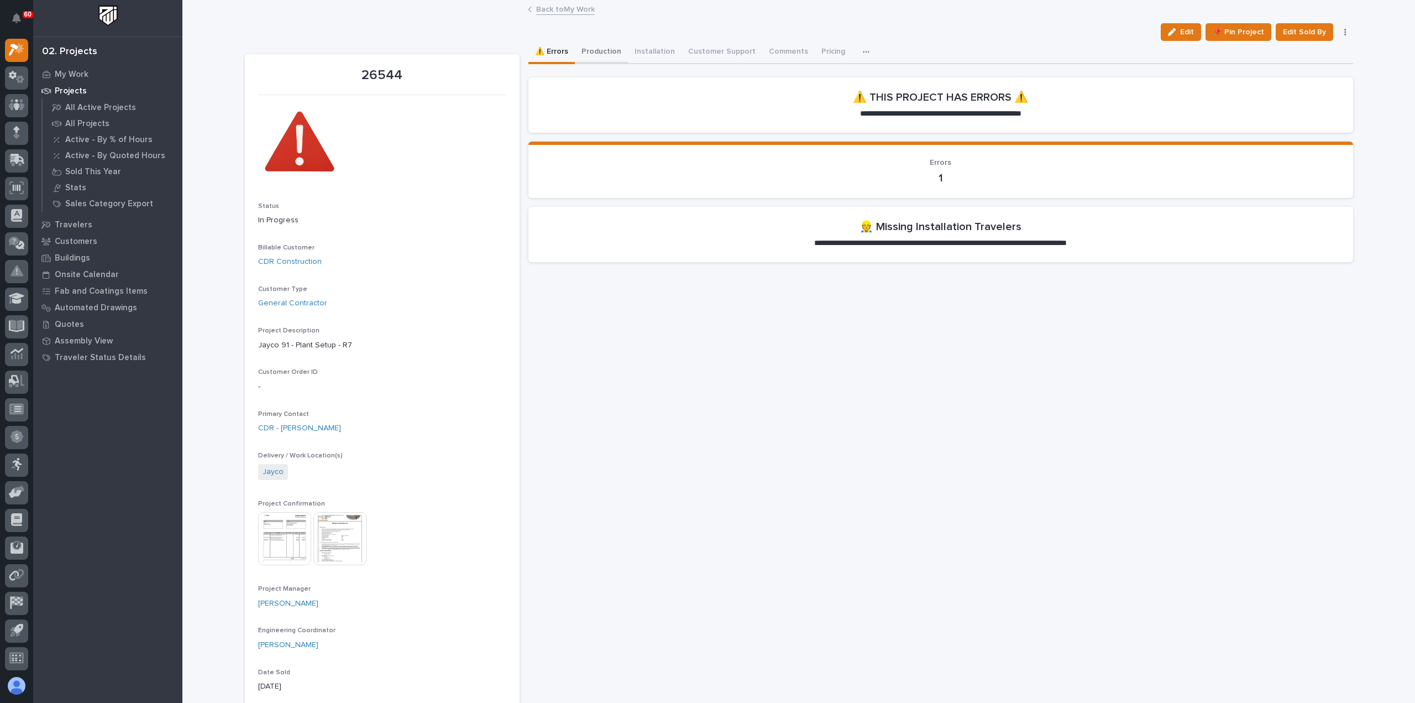
click at [593, 49] on button "Production" at bounding box center [601, 52] width 53 height 23
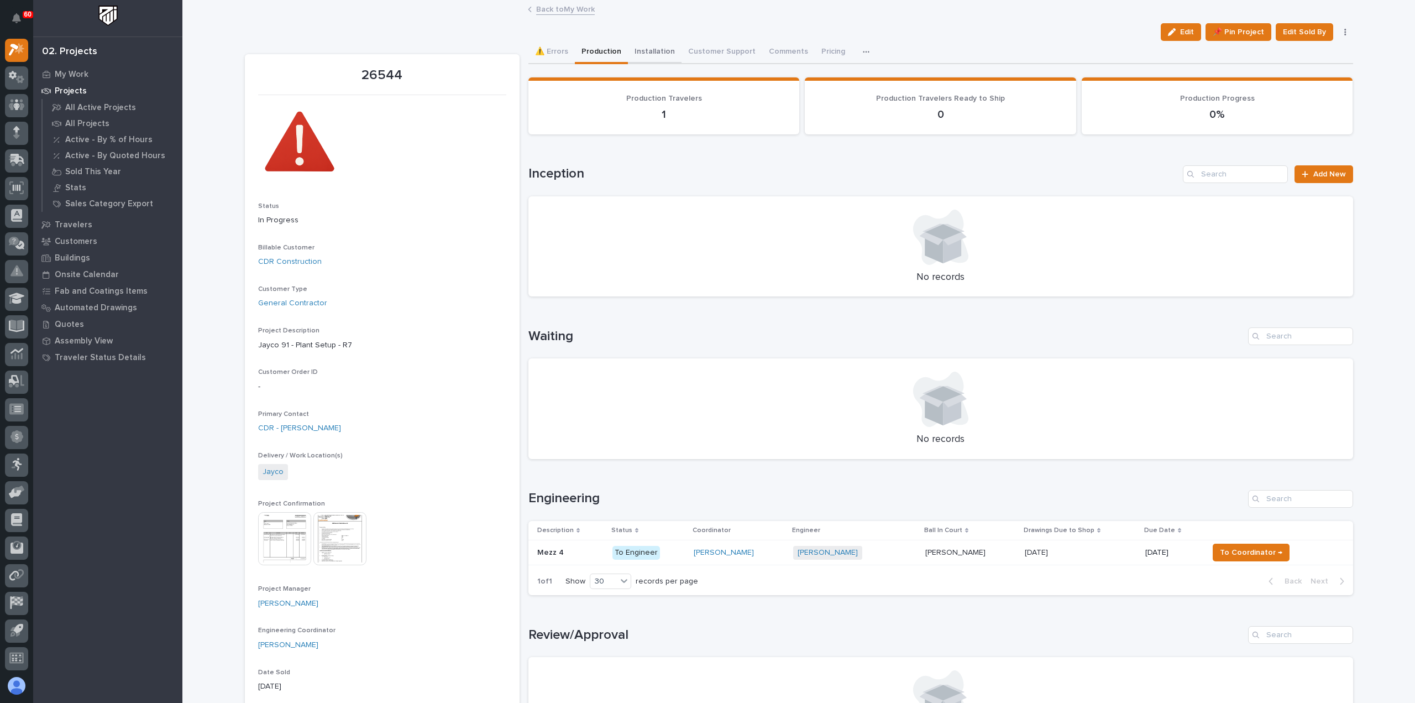
click at [645, 50] on button "Installation" at bounding box center [655, 52] width 54 height 23
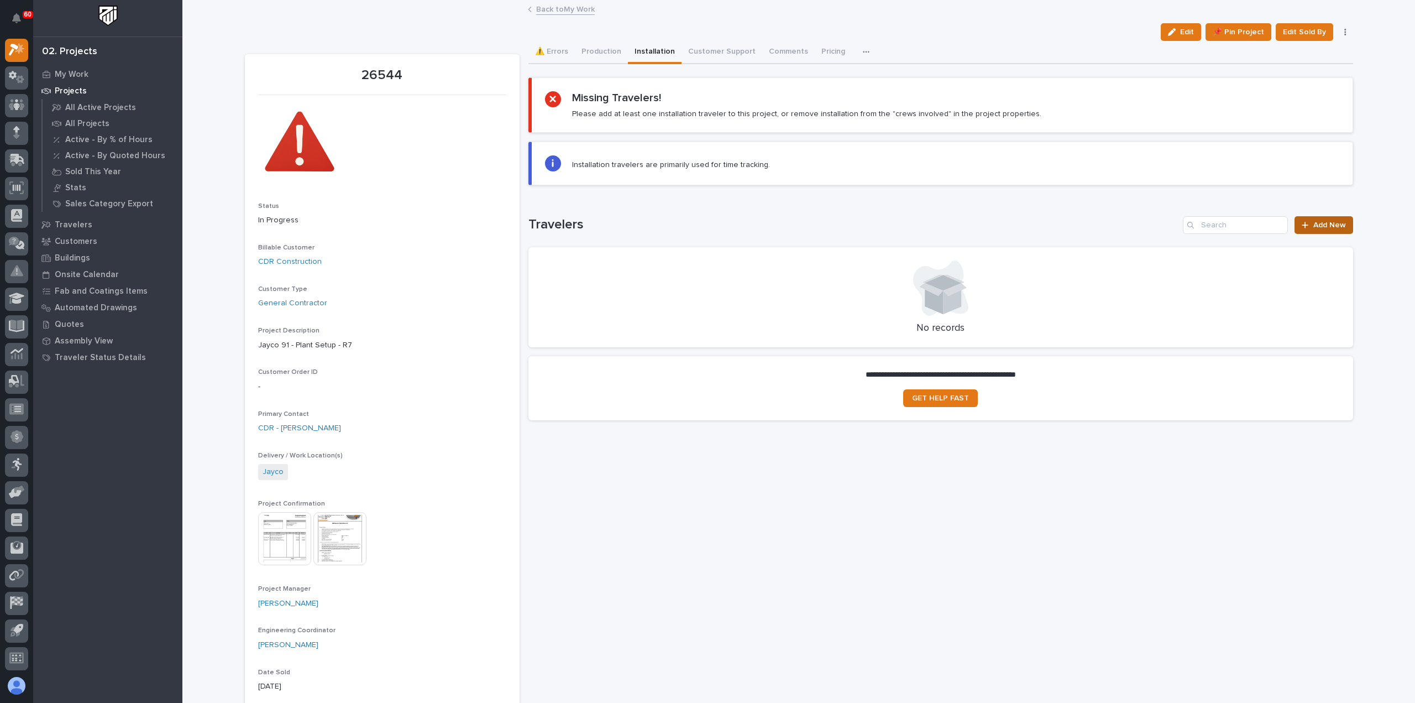
click at [1329, 227] on span "Add New" at bounding box center [1329, 225] width 33 height 8
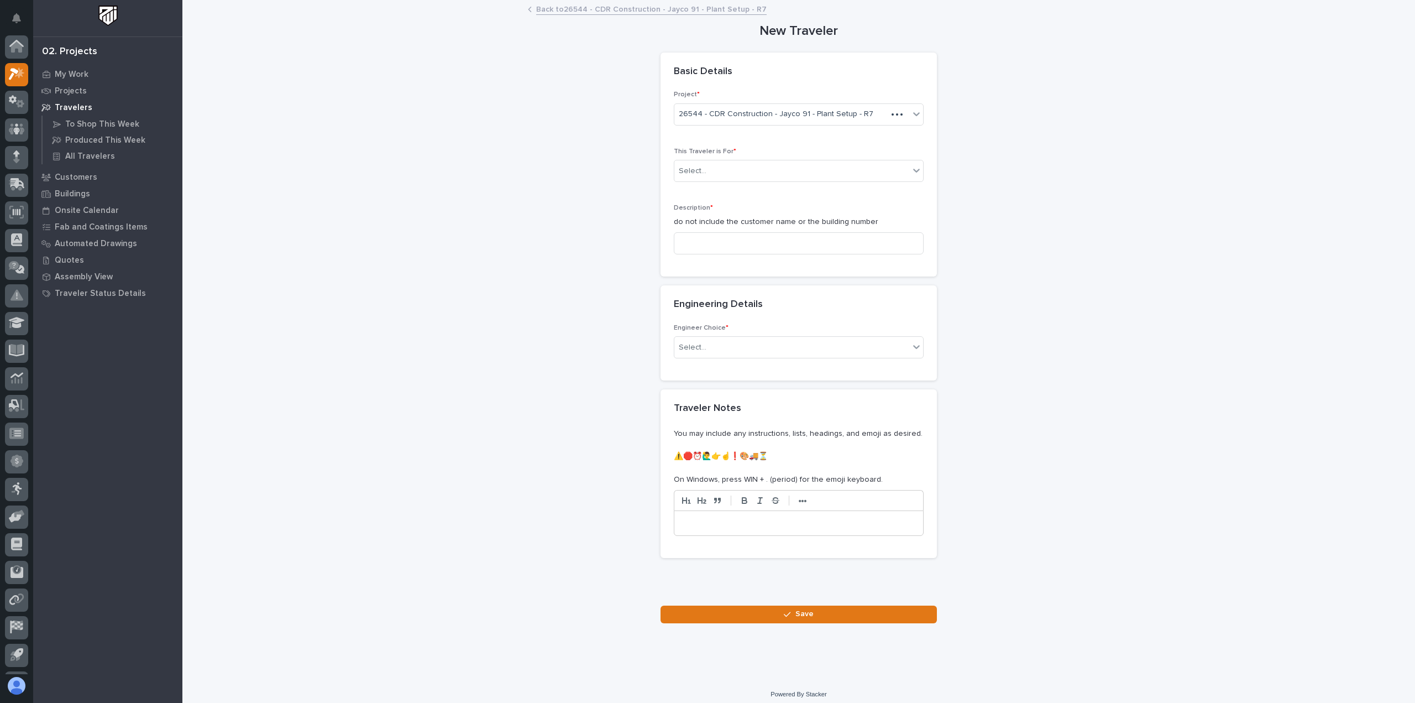
scroll to position [24, 0]
click at [730, 169] on div "Select..." at bounding box center [791, 171] width 235 height 18
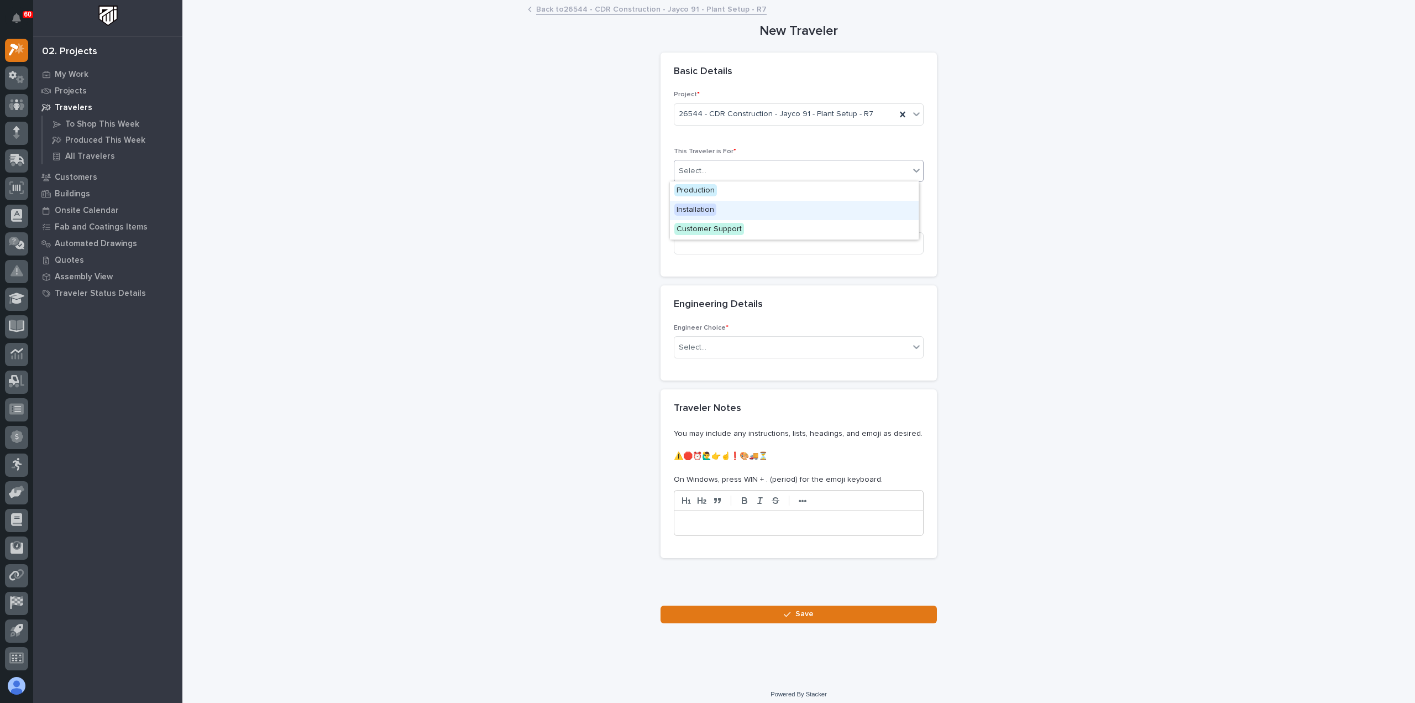
click at [724, 207] on div "Installation" at bounding box center [794, 210] width 249 height 19
click at [729, 238] on input at bounding box center [799, 243] width 250 height 22
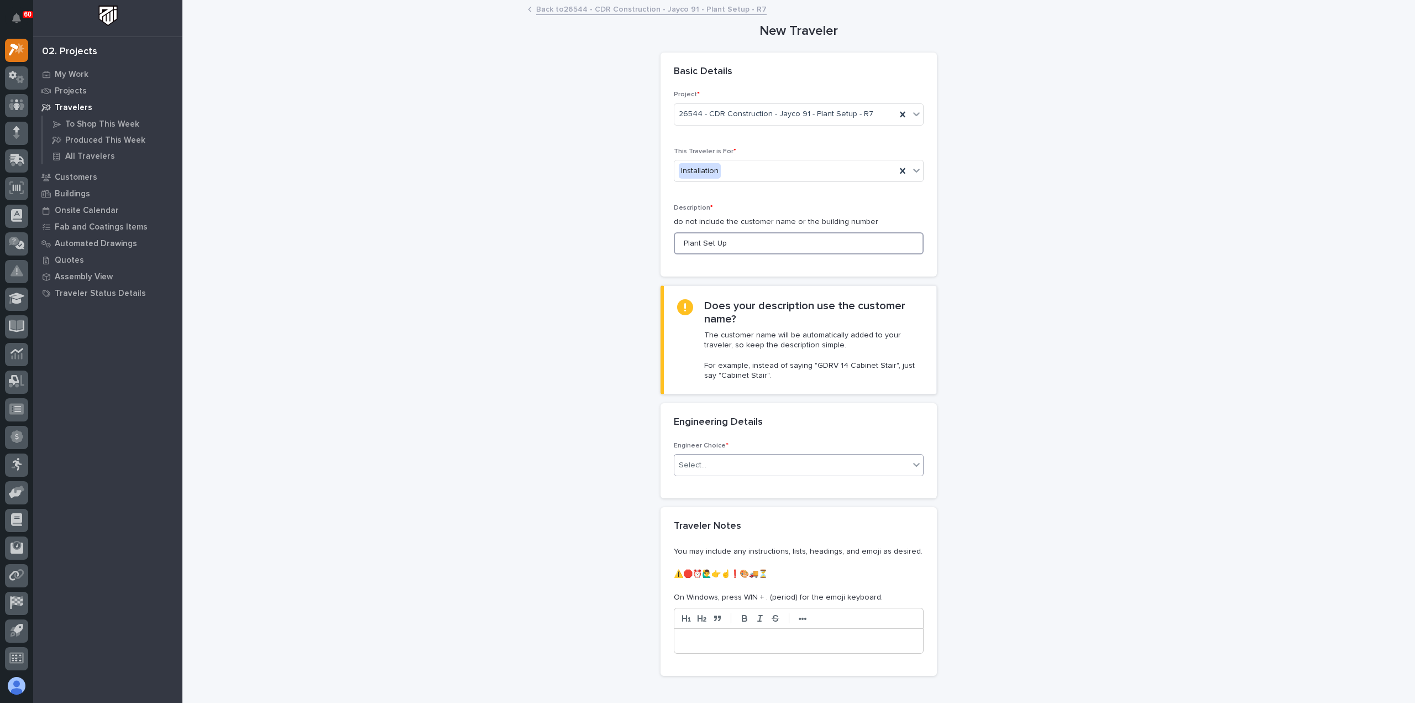
type input "Plant Set Up"
click at [741, 468] on div "Select..." at bounding box center [791, 465] width 235 height 18
click at [744, 523] on div "I know who will draw this" at bounding box center [794, 523] width 249 height 19
click at [745, 539] on div "(from project)" at bounding box center [785, 541] width 222 height 18
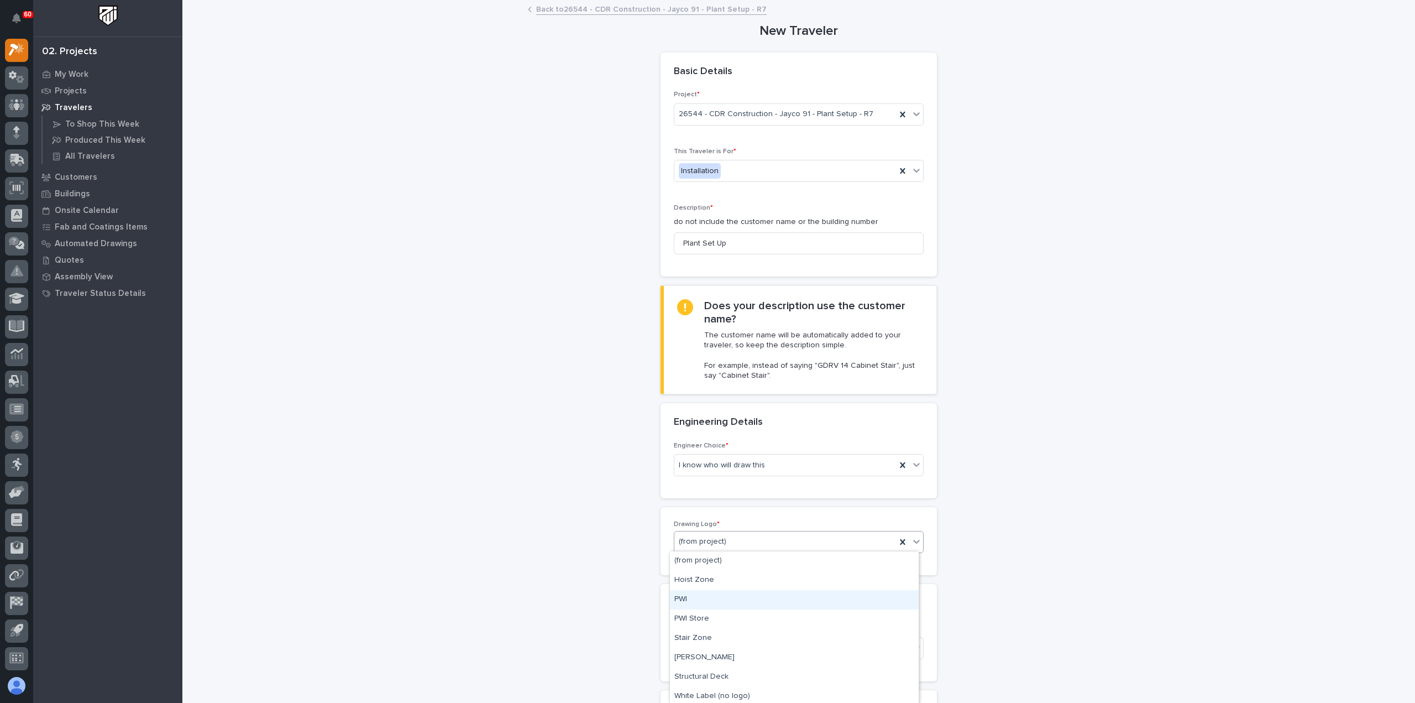
click at [729, 606] on div "PWI" at bounding box center [794, 599] width 249 height 19
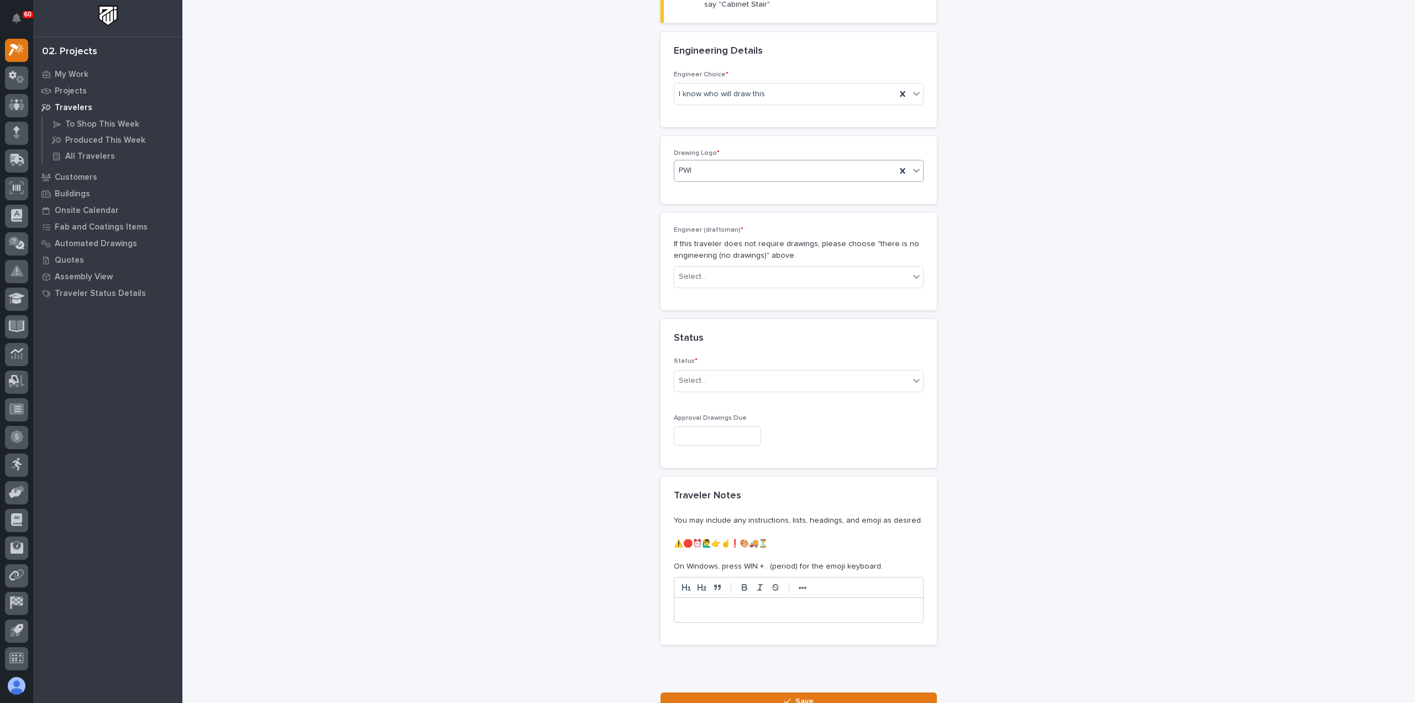
scroll to position [387, 0]
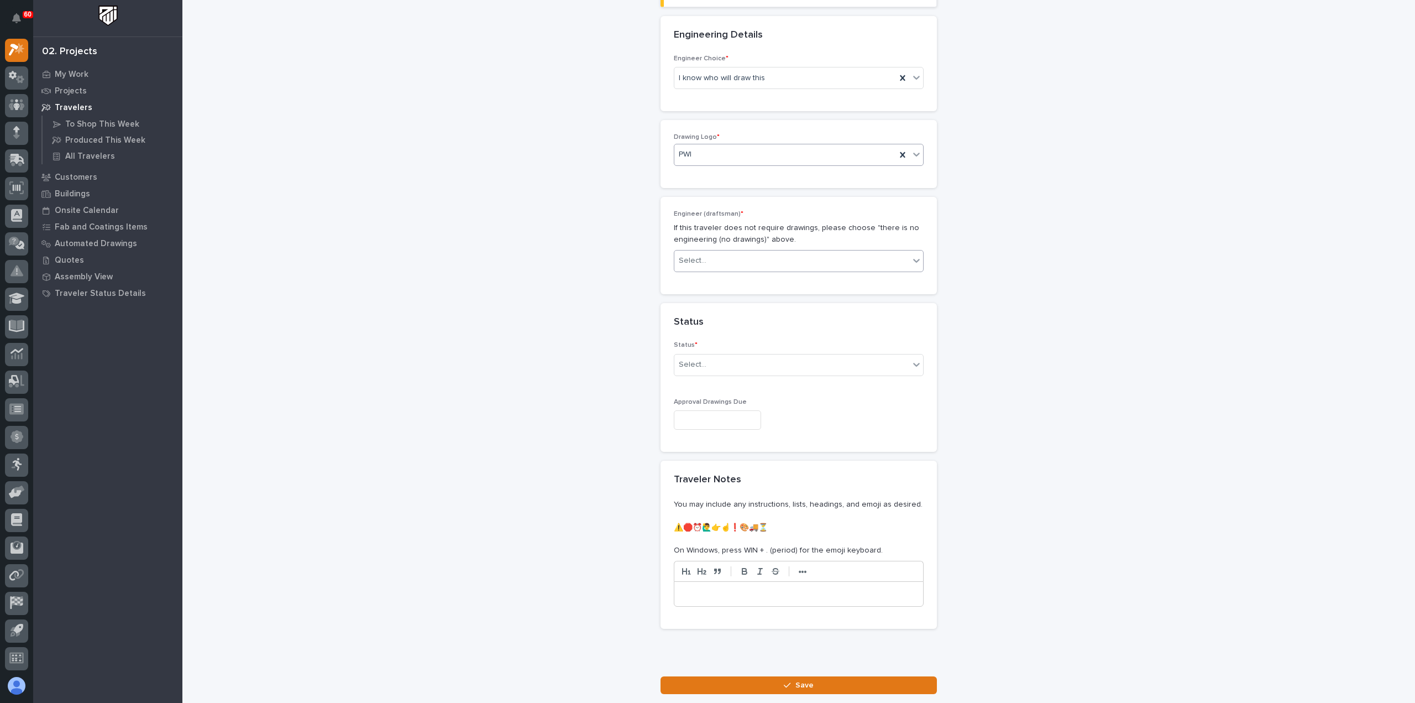
click at [742, 259] on div "Select..." at bounding box center [791, 261] width 235 height 18
click at [734, 404] on div "[PERSON_NAME]" at bounding box center [794, 403] width 249 height 19
click at [729, 364] on div "Select..." at bounding box center [791, 364] width 235 height 18
click at [731, 400] on div "To Engineer" at bounding box center [794, 402] width 249 height 19
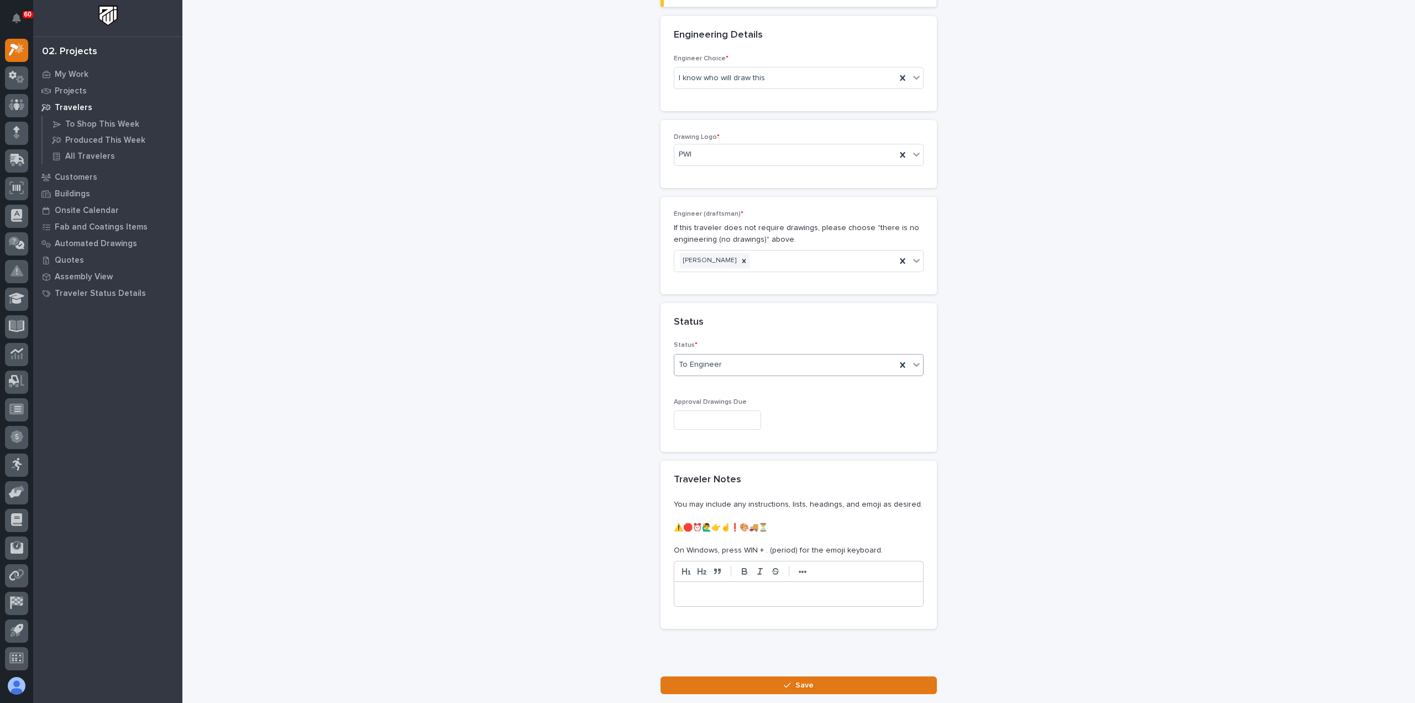
click at [733, 416] on input "text" at bounding box center [717, 419] width 87 height 19
click at [765, 244] on span "Next Month" at bounding box center [765, 245] width 0 height 14
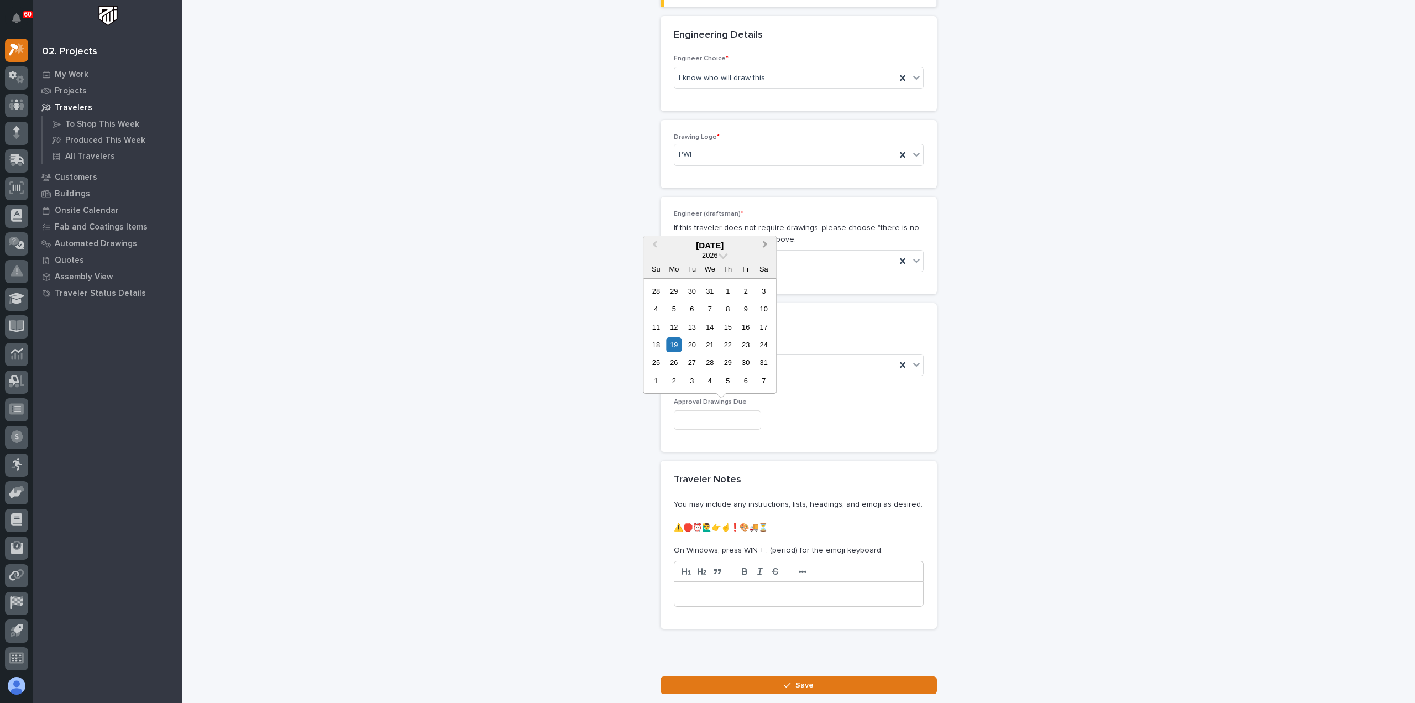
click at [765, 244] on span "Next Month" at bounding box center [765, 245] width 0 height 14
click at [653, 243] on button "Previous Month" at bounding box center [654, 246] width 18 height 18
click at [674, 327] on div "12" at bounding box center [674, 327] width 15 height 15
type input "**********"
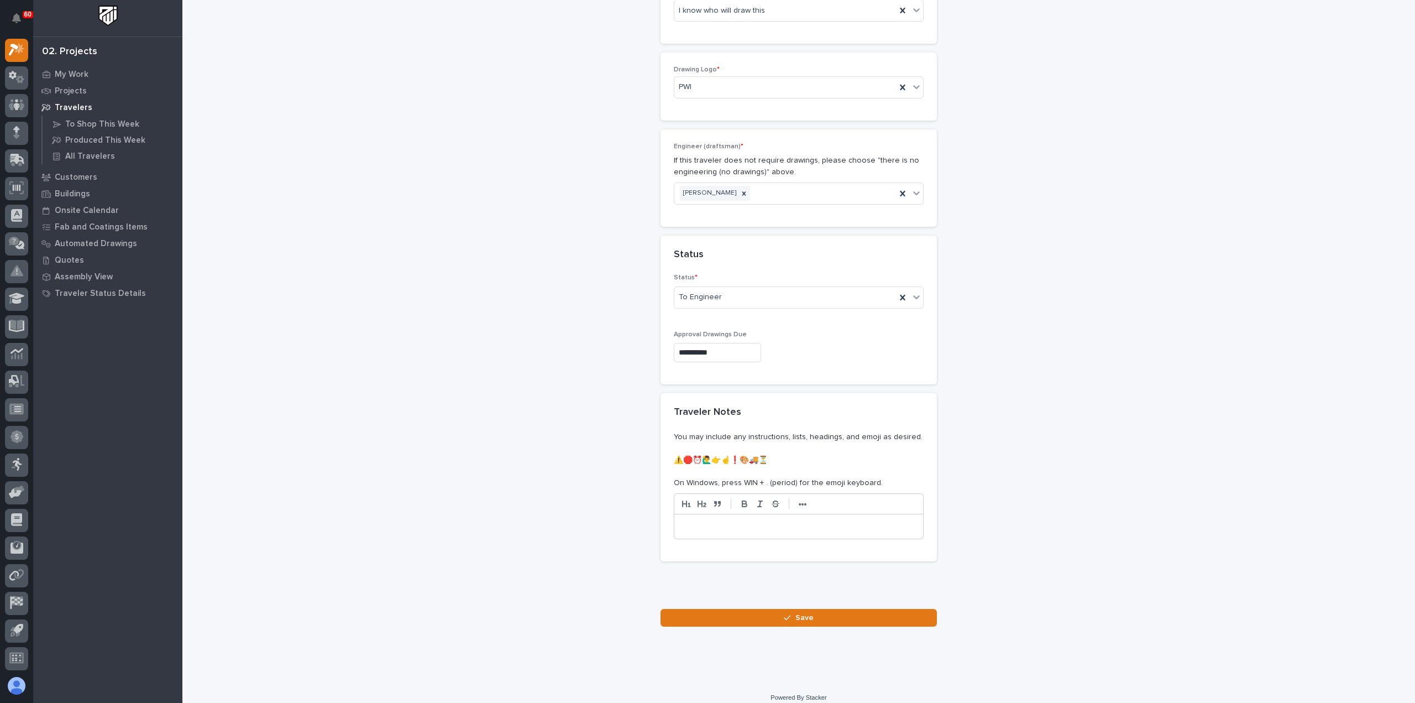
scroll to position [461, 0]
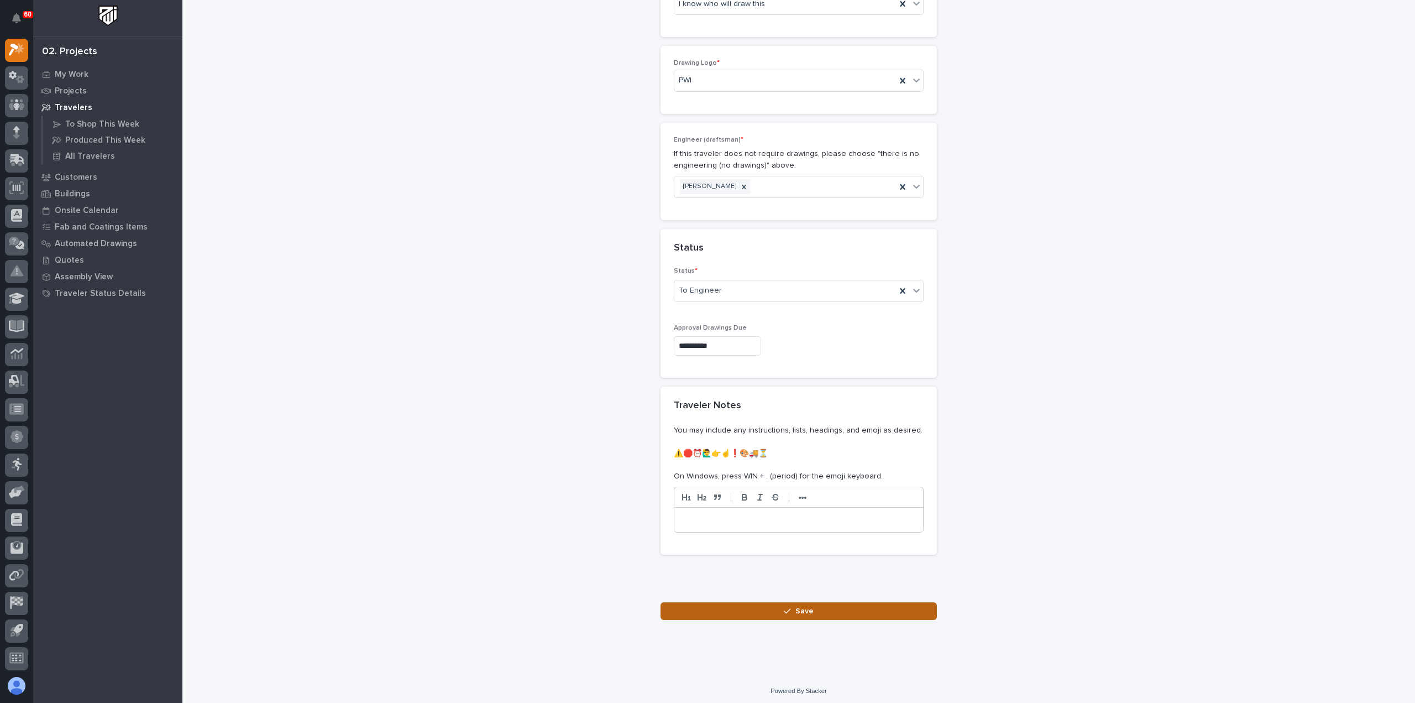
click at [785, 609] on icon "button" at bounding box center [787, 611] width 7 height 5
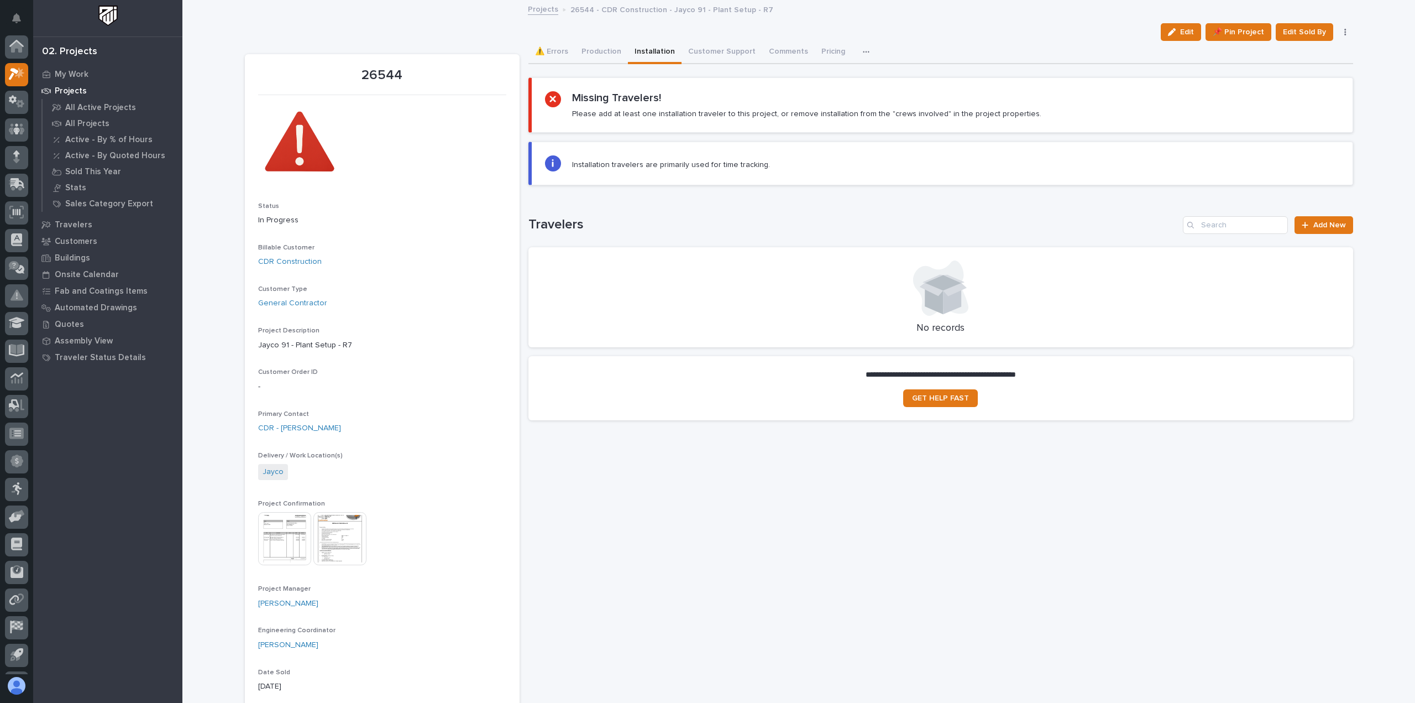
scroll to position [24, 0]
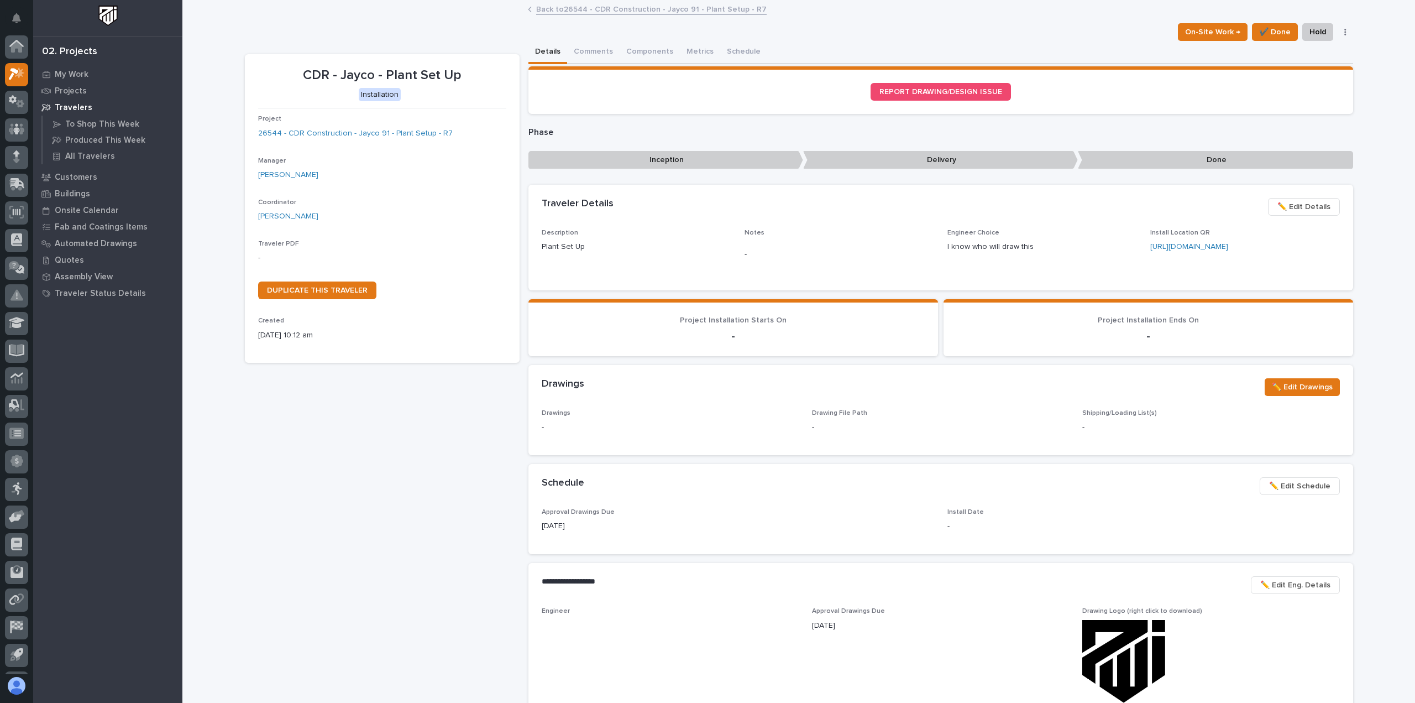
scroll to position [24, 0]
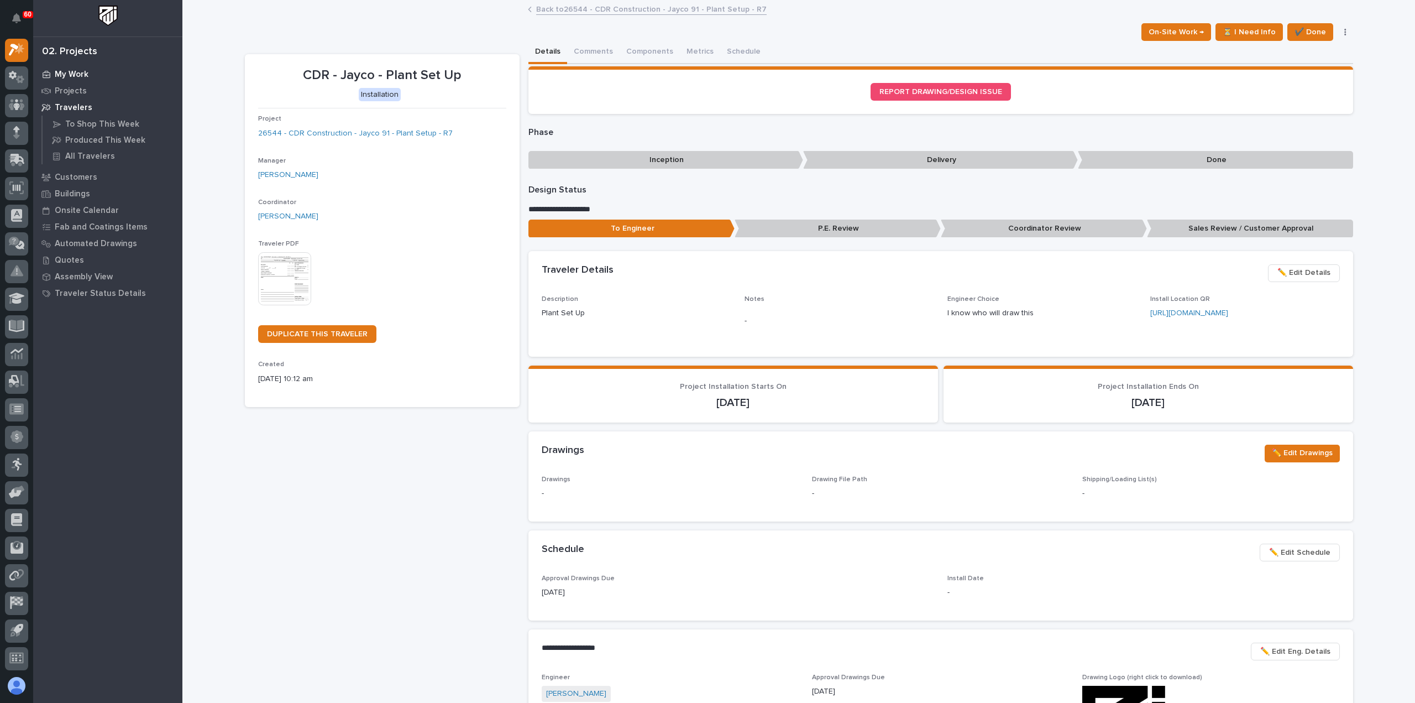
click at [64, 73] on p "My Work" at bounding box center [72, 75] width 34 height 10
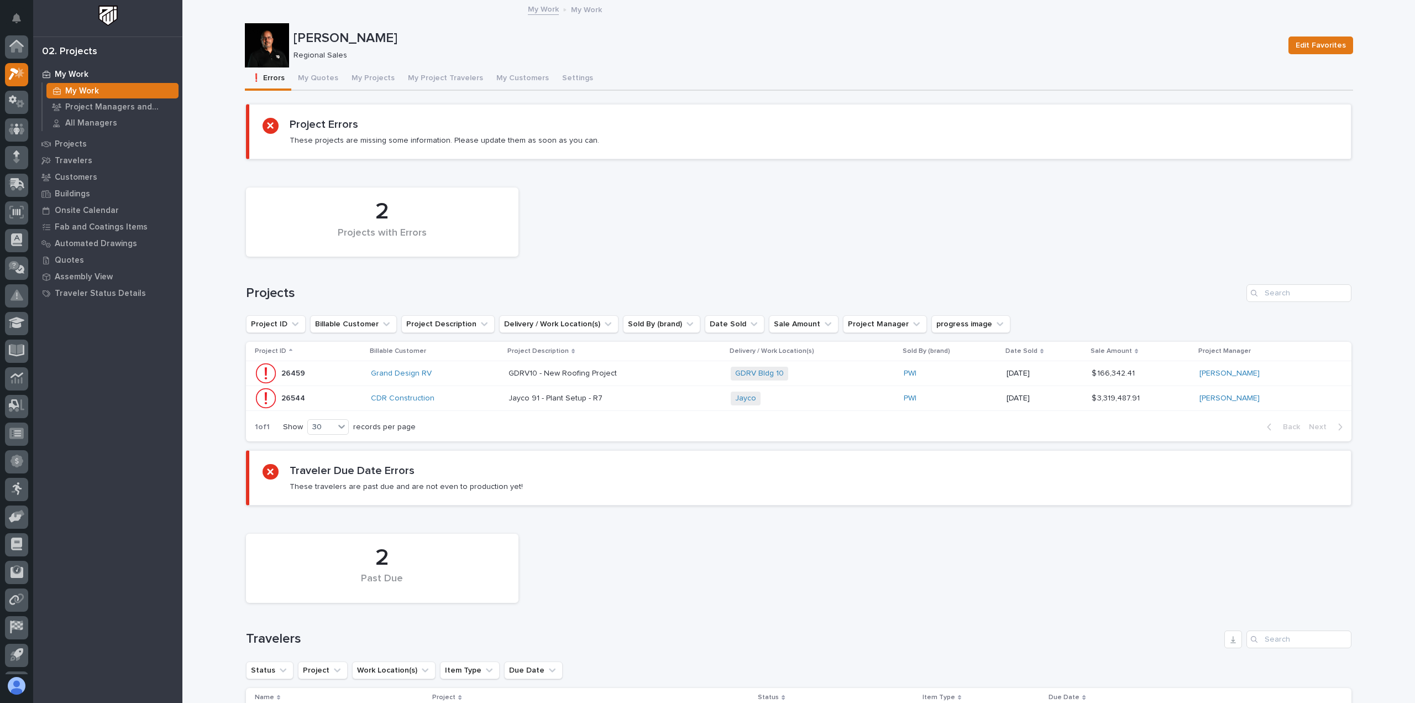
scroll to position [24, 0]
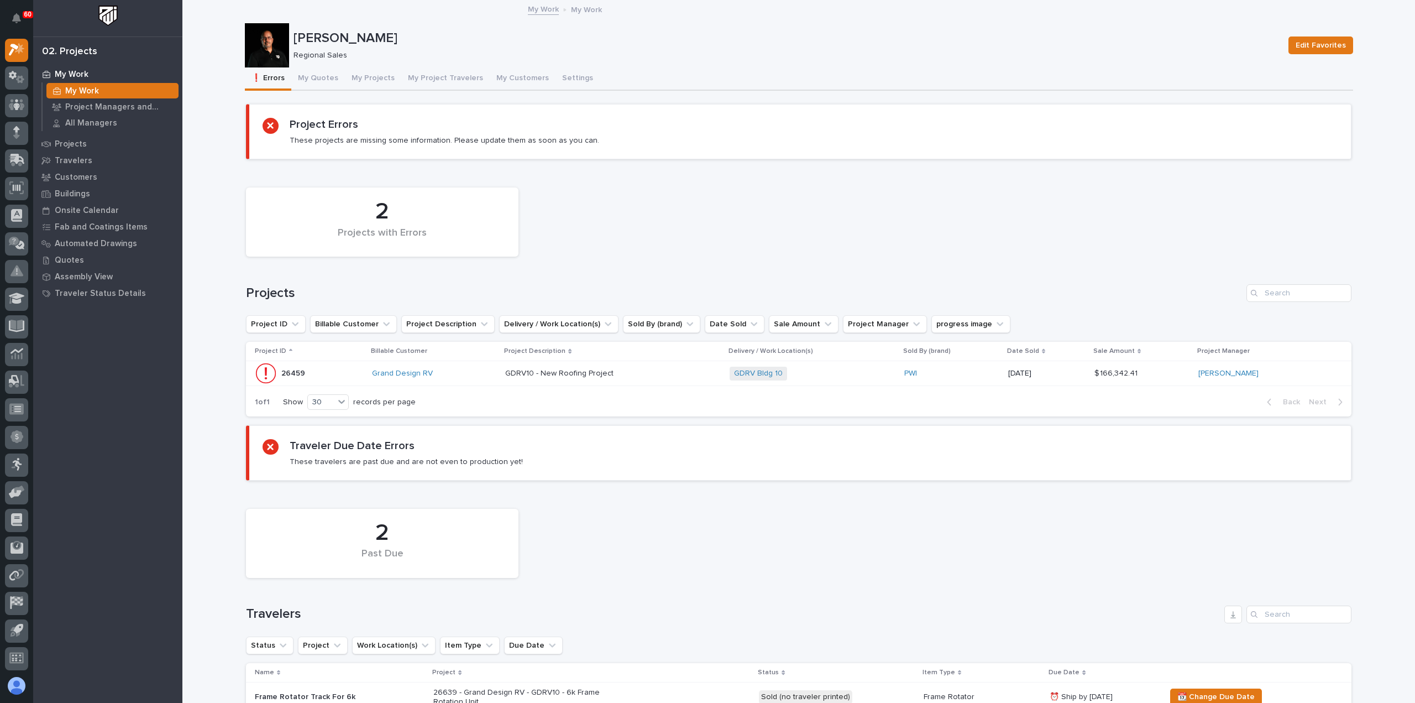
click at [716, 374] on div "GDRV10 - New Roofing Project GDRV10 - New Roofing Project" at bounding box center [613, 373] width 216 height 18
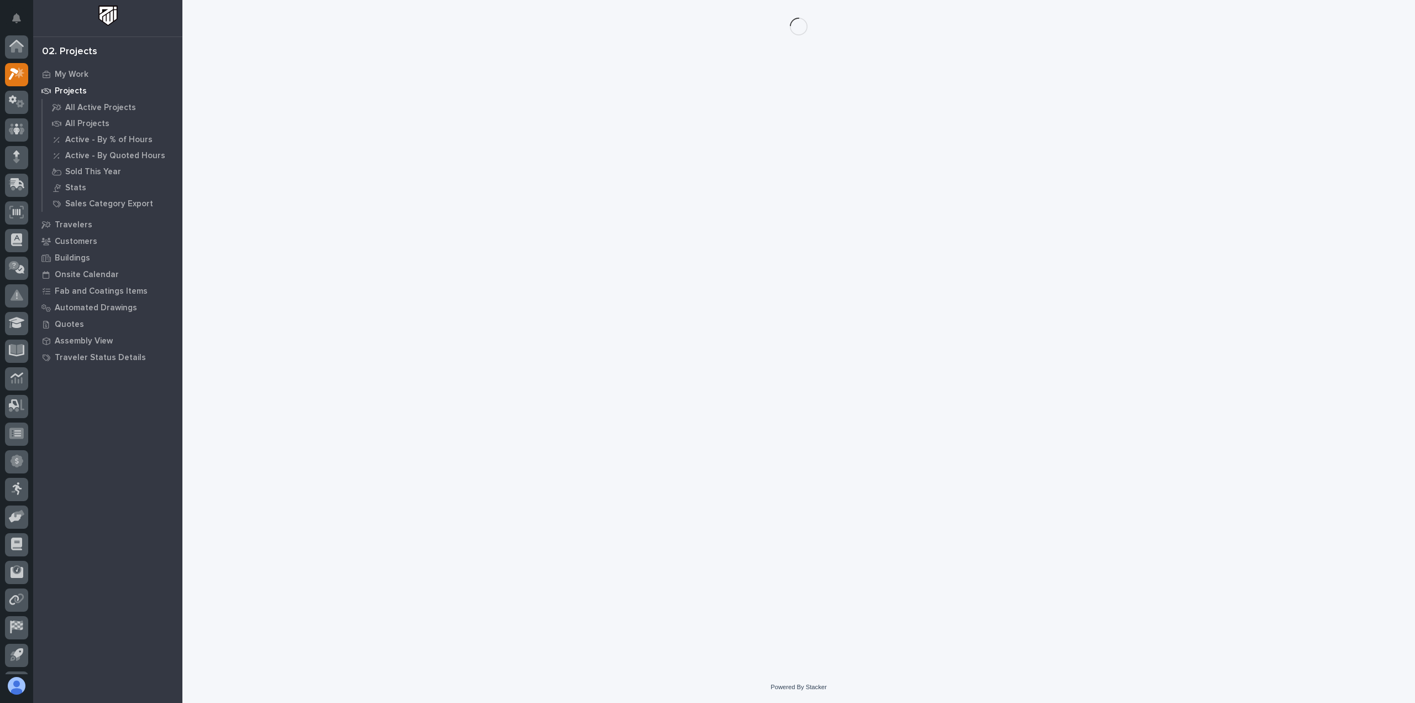
scroll to position [24, 0]
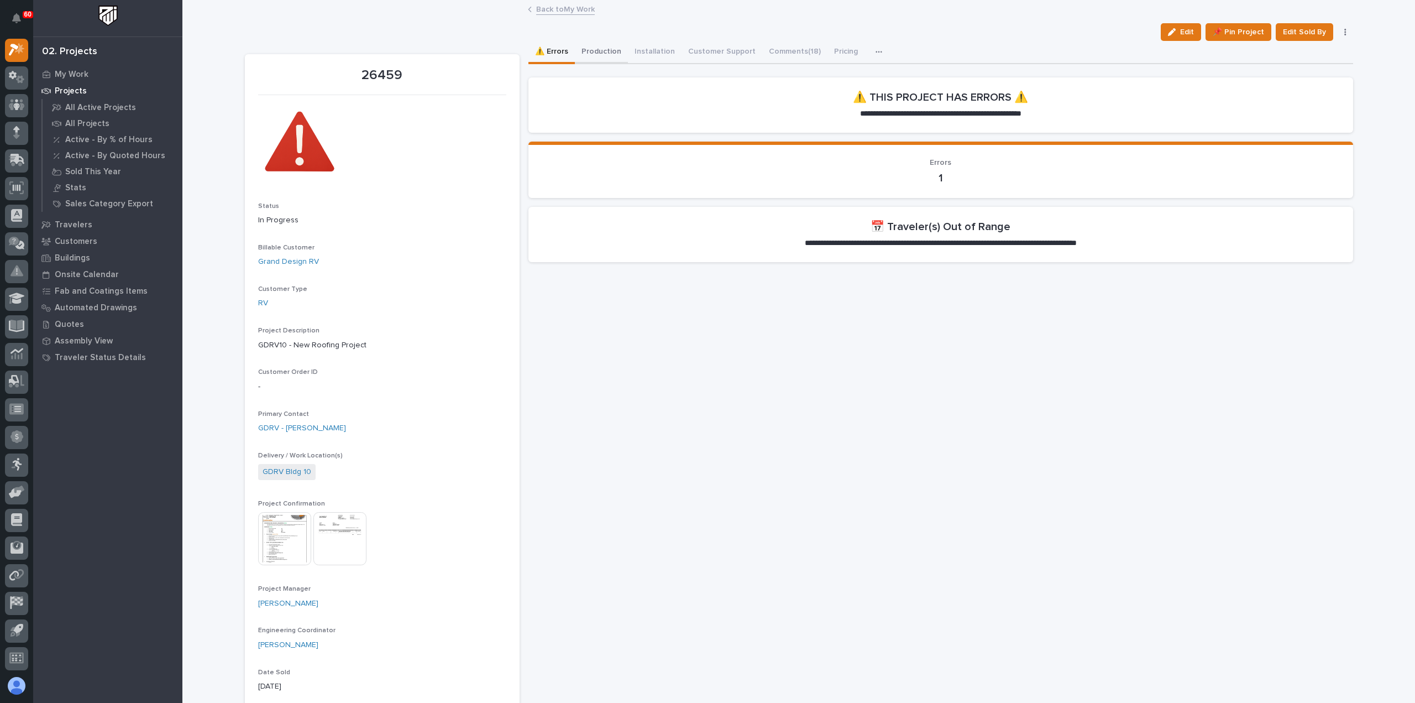
click at [591, 52] on button "Production" at bounding box center [601, 52] width 53 height 23
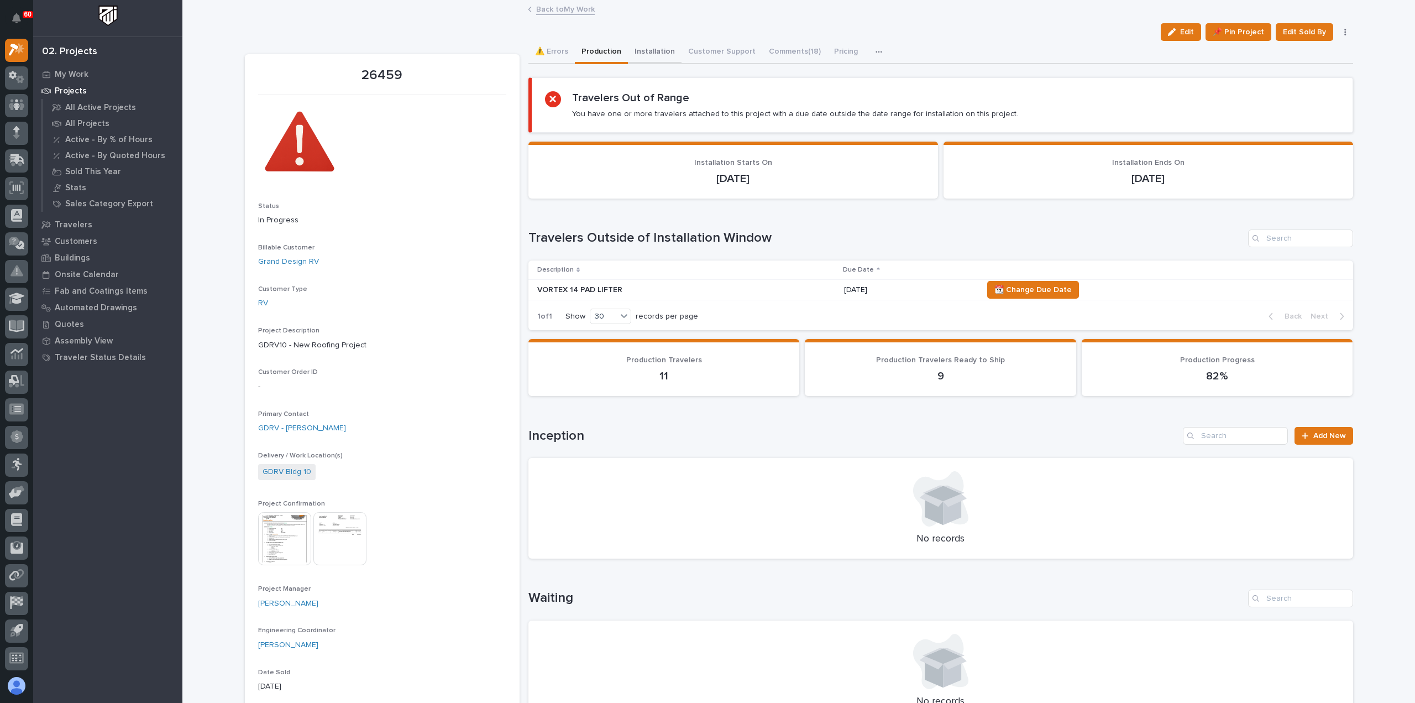
click at [647, 48] on button "Installation" at bounding box center [655, 52] width 54 height 23
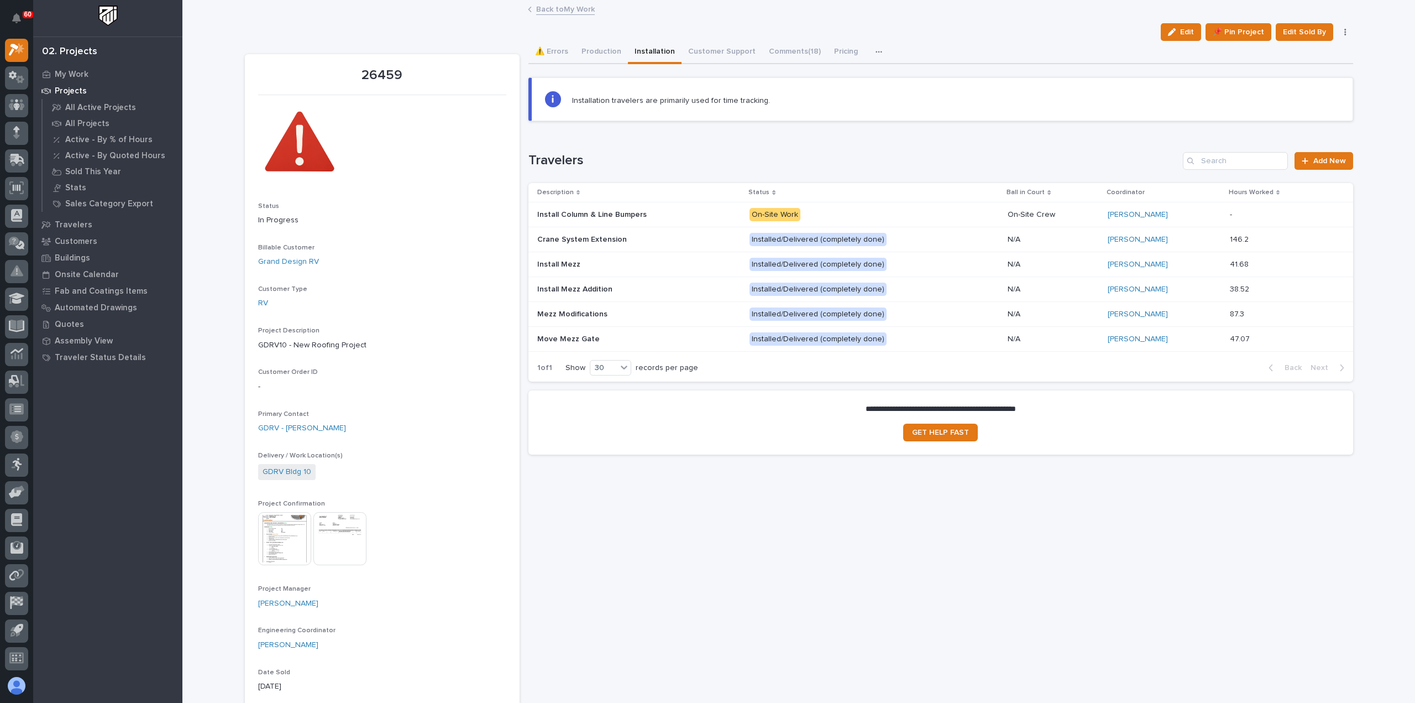
click at [876, 51] on icon "button" at bounding box center [879, 52] width 7 height 8
click at [826, 98] on button "Hours" at bounding box center [842, 100] width 73 height 19
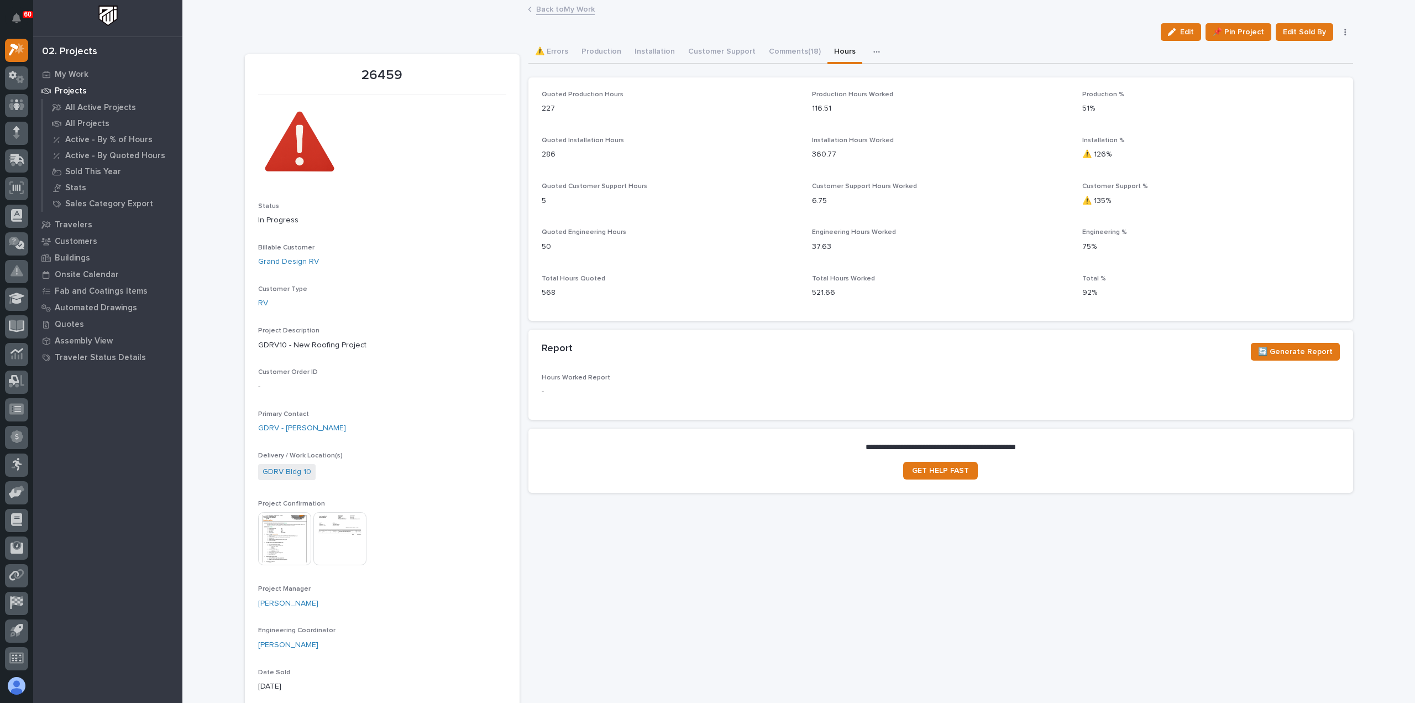
click at [558, 8] on link "Back to My Work" at bounding box center [565, 8] width 59 height 13
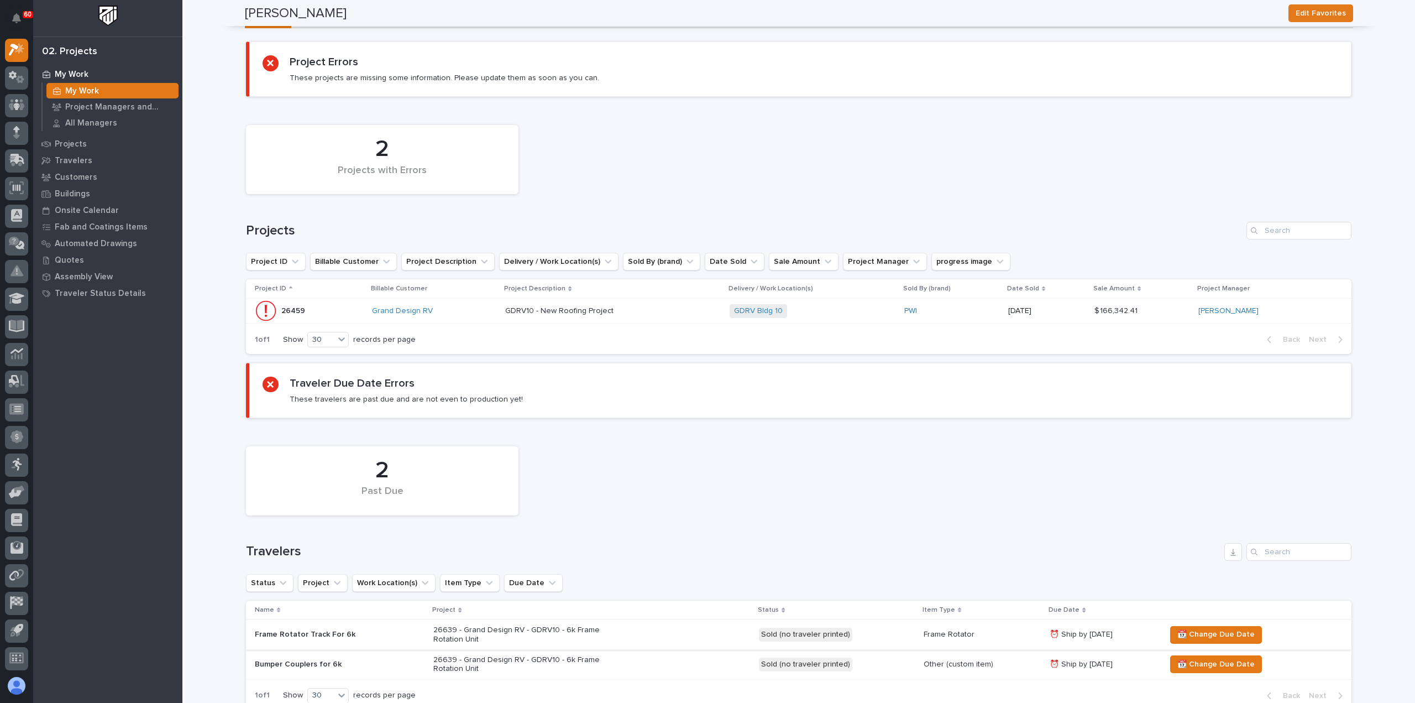
scroll to position [15, 0]
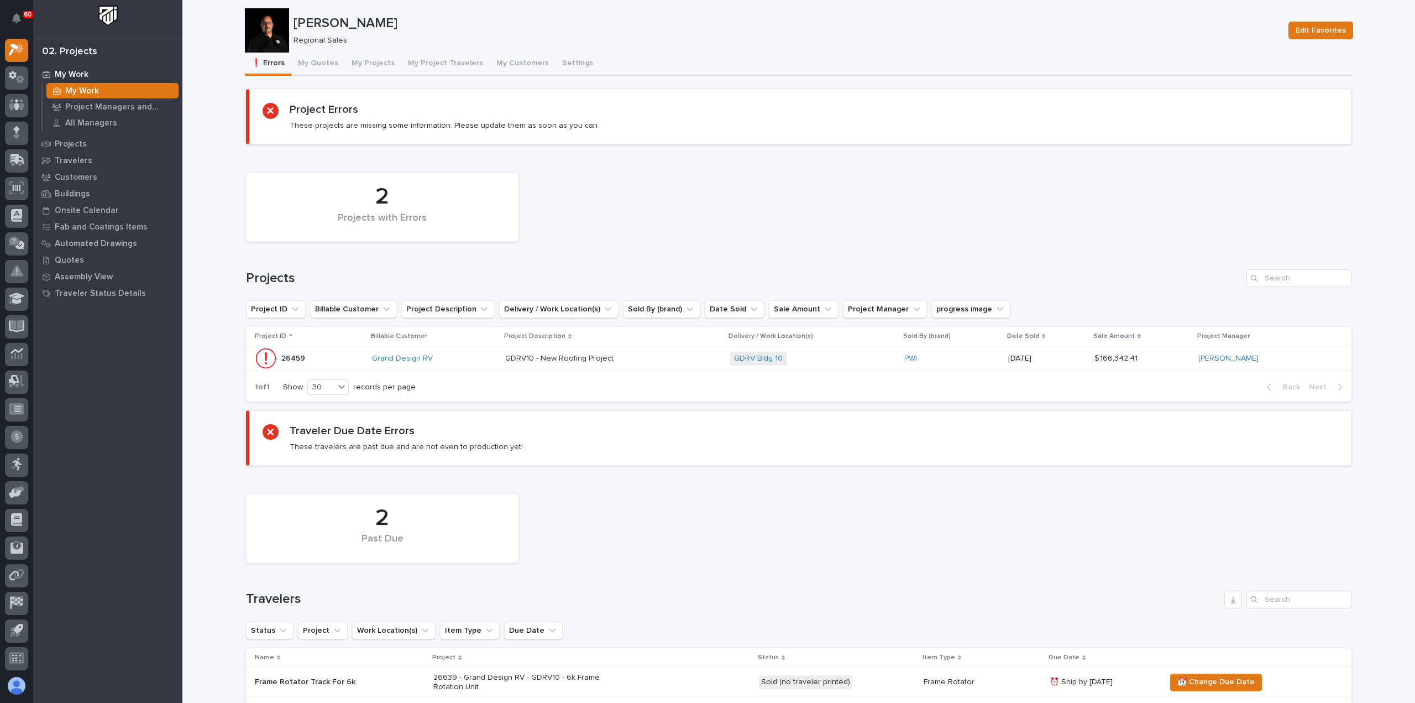
click at [656, 363] on div "GDRV10 - New Roofing Project GDRV10 - New Roofing Project" at bounding box center [613, 358] width 216 height 18
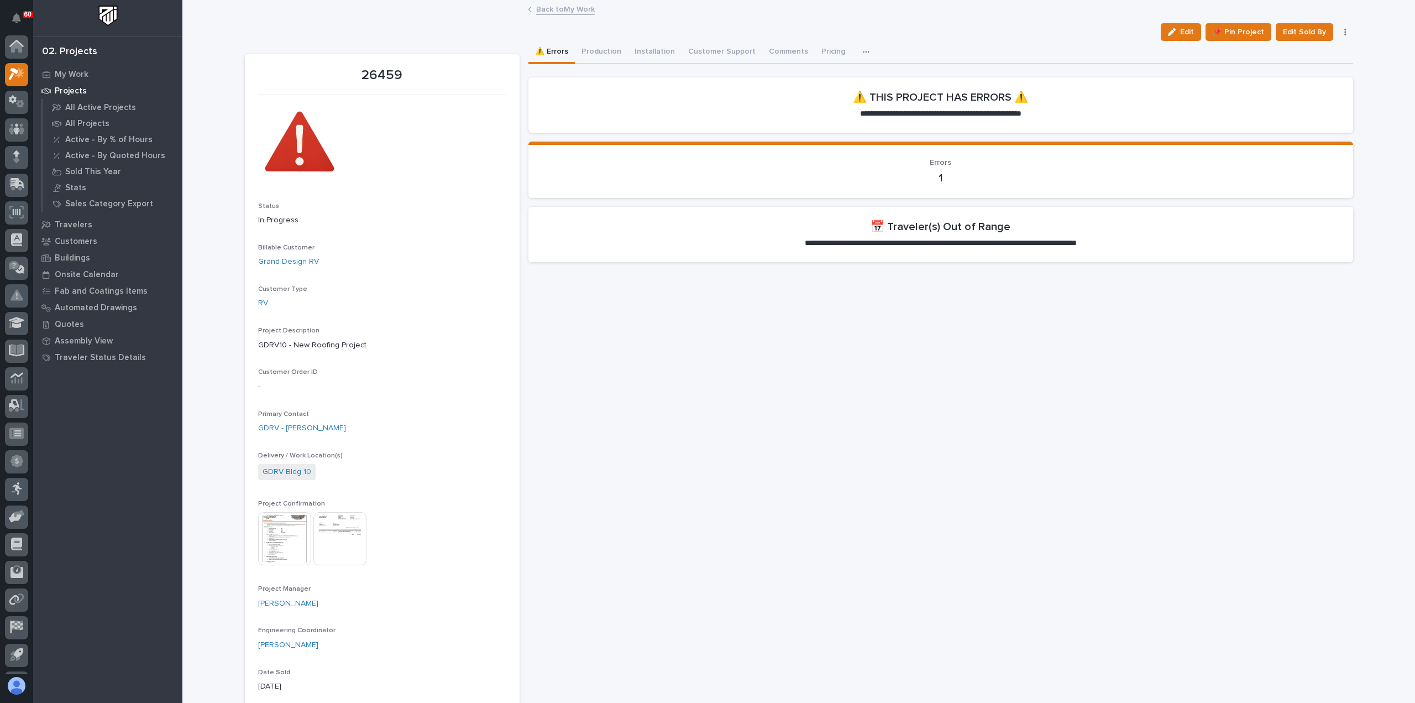
scroll to position [24, 0]
click at [603, 53] on button "Production" at bounding box center [601, 52] width 53 height 23
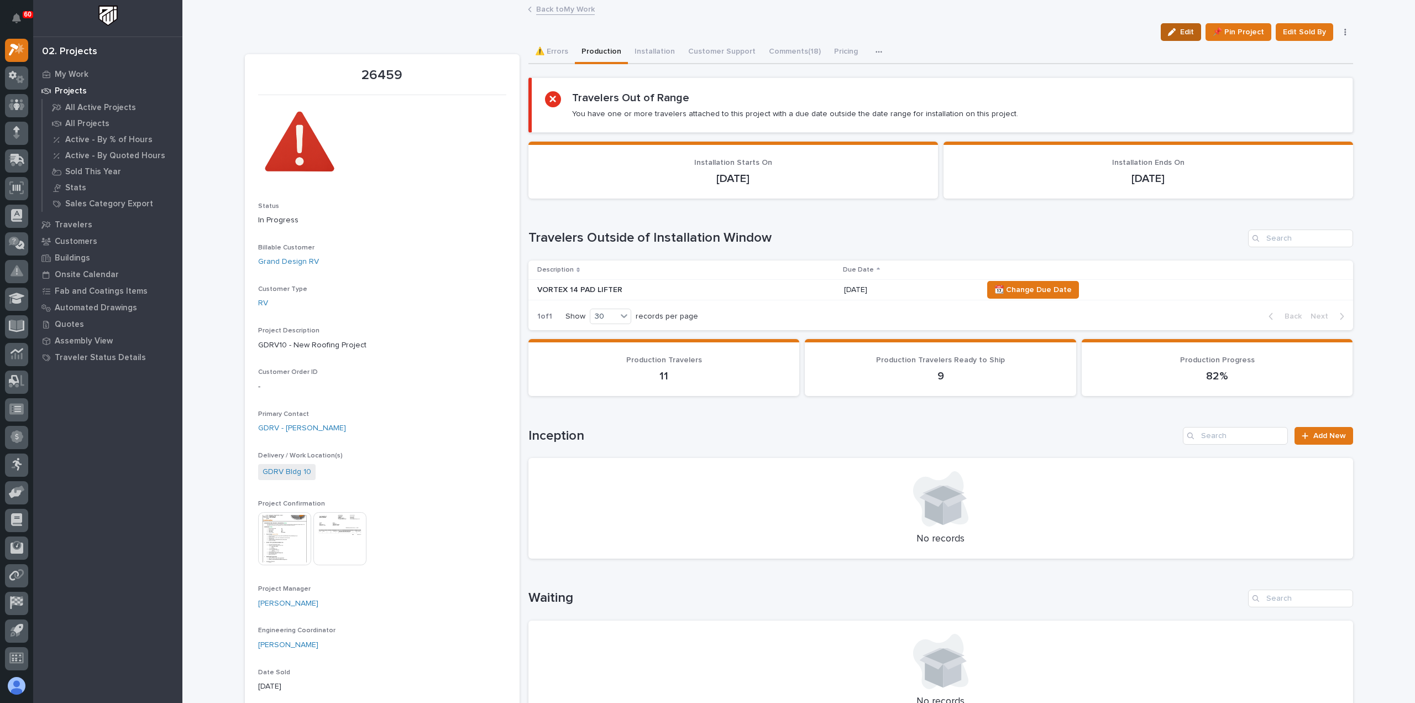
click at [1176, 35] on div "button" at bounding box center [1174, 32] width 12 height 8
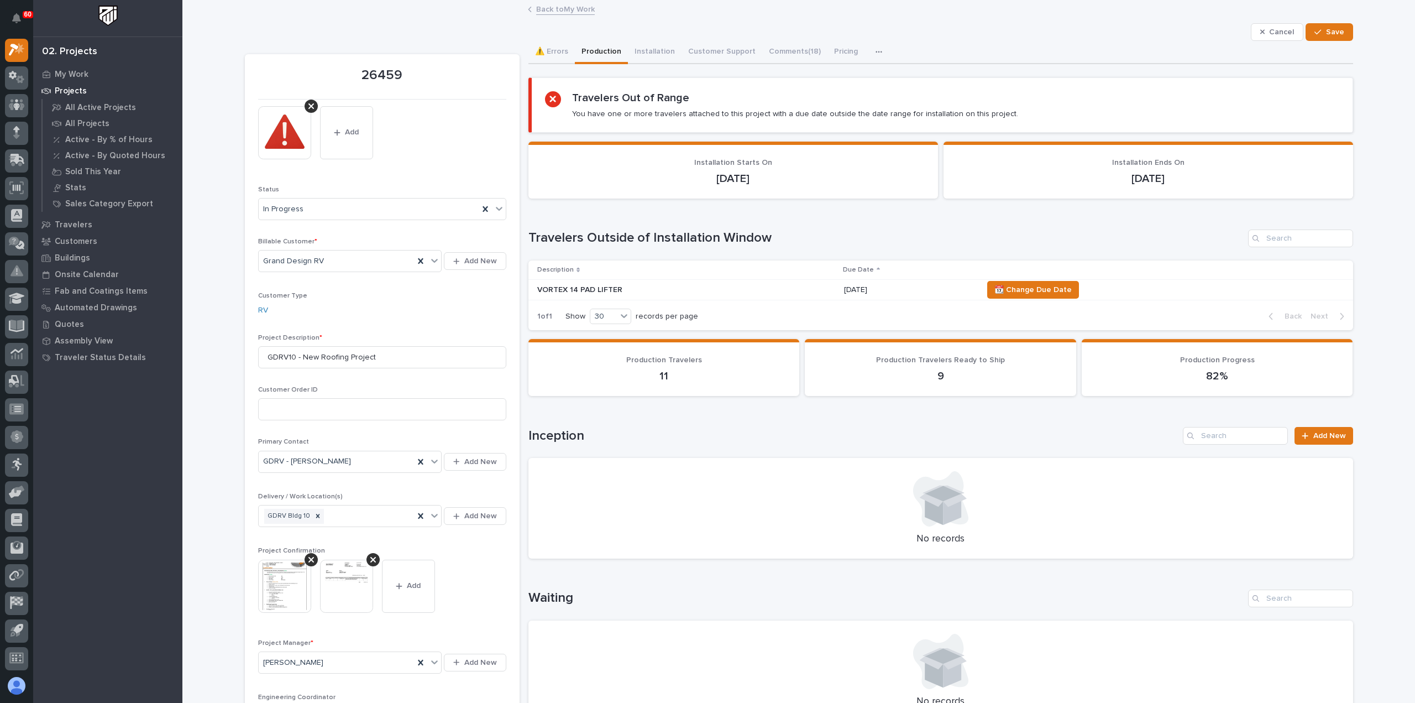
click at [739, 433] on h1 "Inception" at bounding box center [853, 436] width 651 height 16
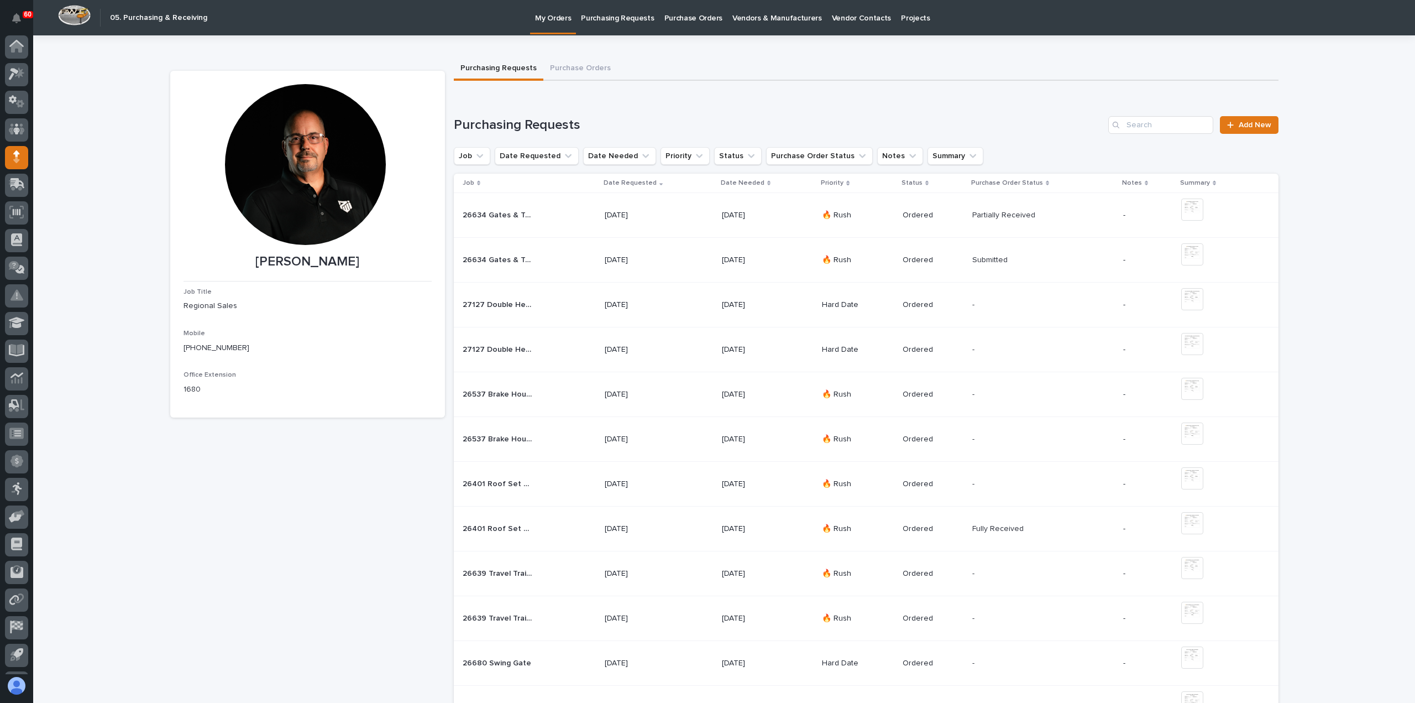
scroll to position [24, 0]
click at [1265, 124] on span "Add New" at bounding box center [1255, 125] width 33 height 8
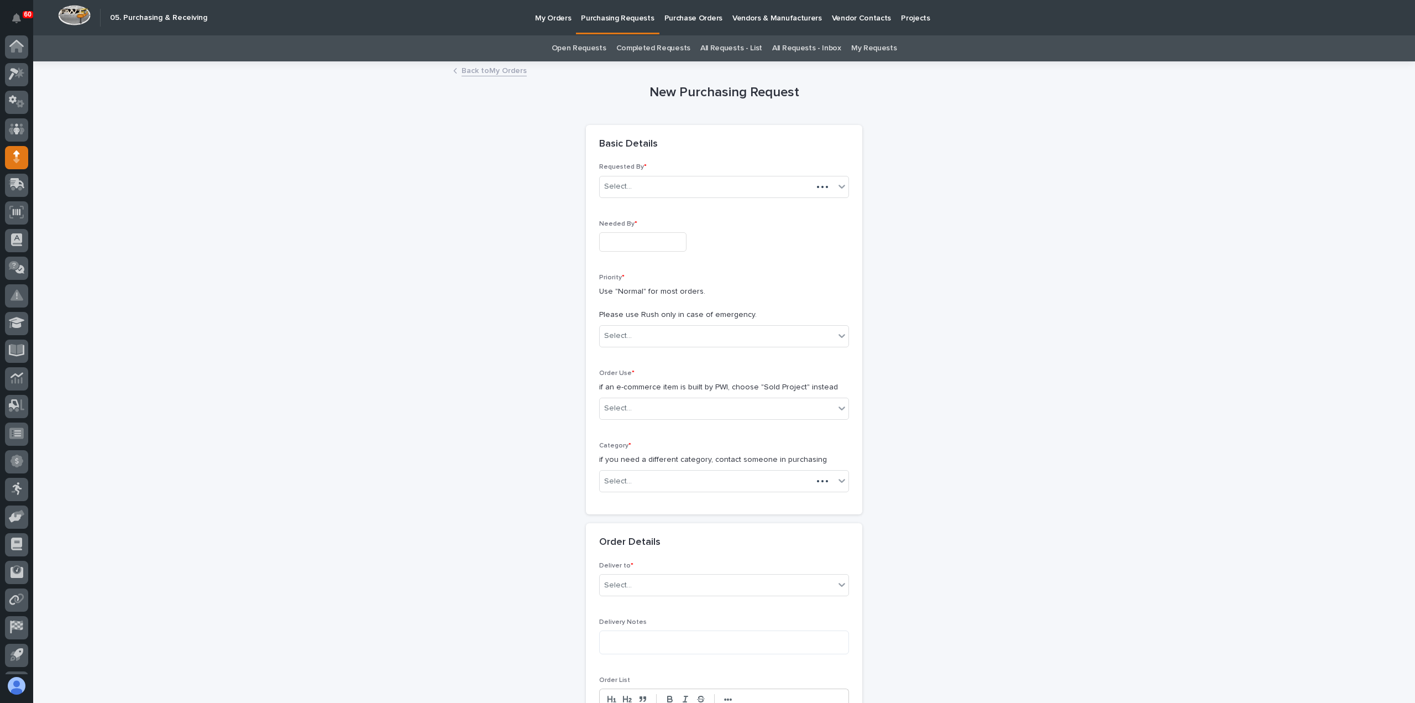
scroll to position [24, 0]
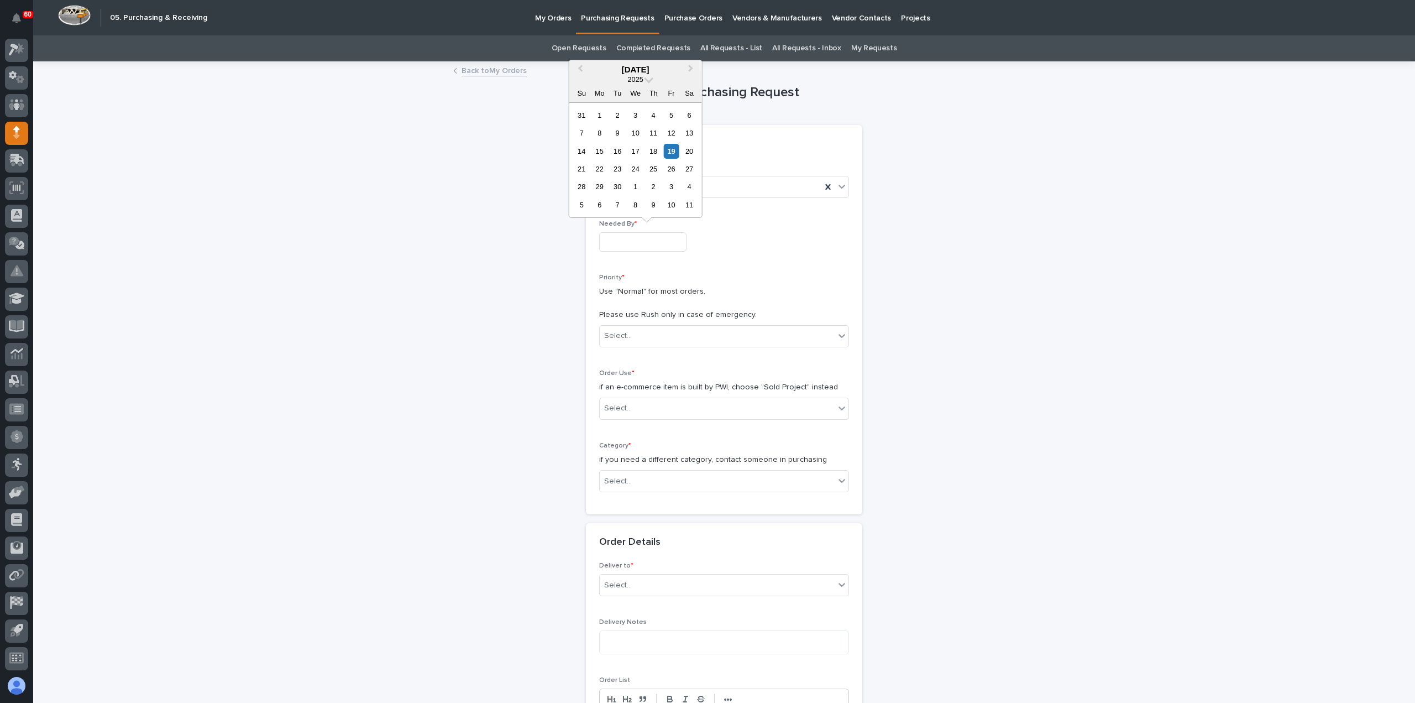
click at [642, 239] on input "text" at bounding box center [642, 241] width 87 height 19
click at [601, 170] on div "22" at bounding box center [599, 168] width 15 height 15
type input "**********"
click at [647, 335] on div "Select..." at bounding box center [717, 336] width 235 height 18
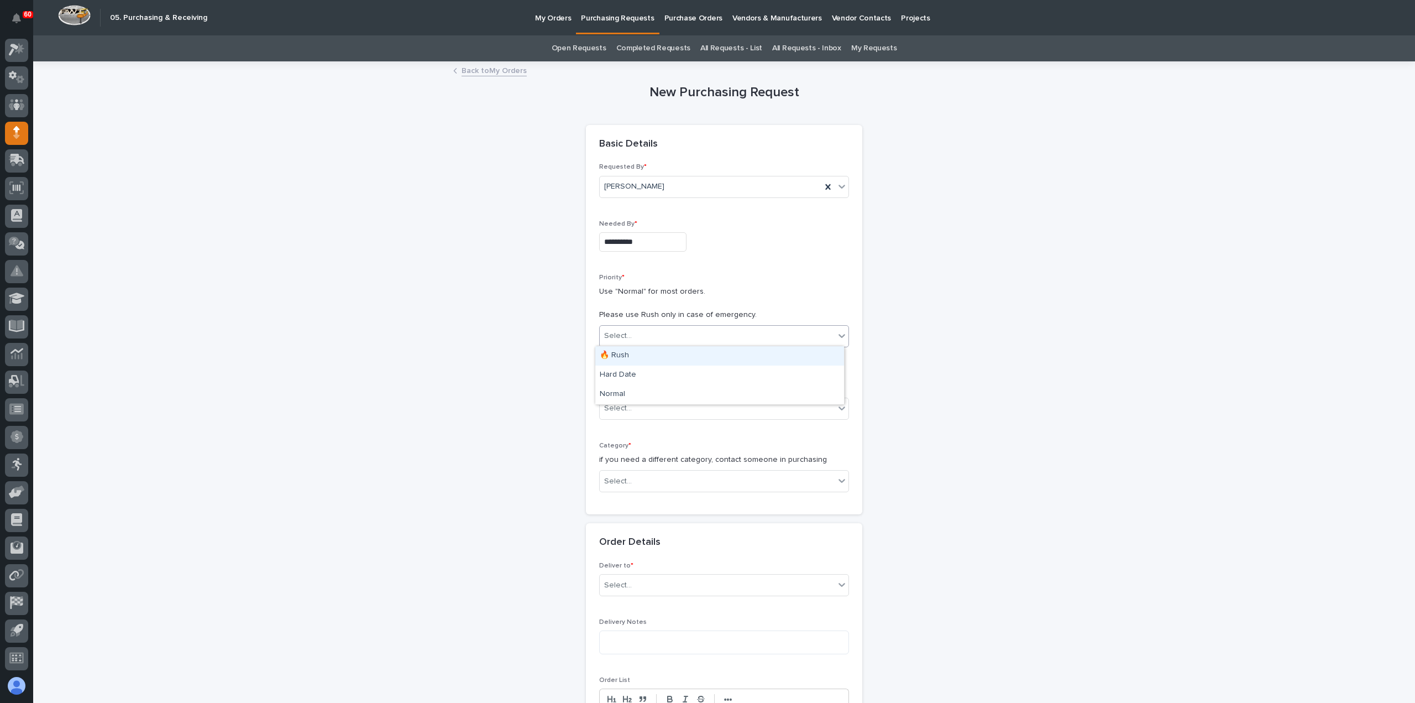
click at [650, 361] on div "🔥 Rush" at bounding box center [719, 355] width 249 height 19
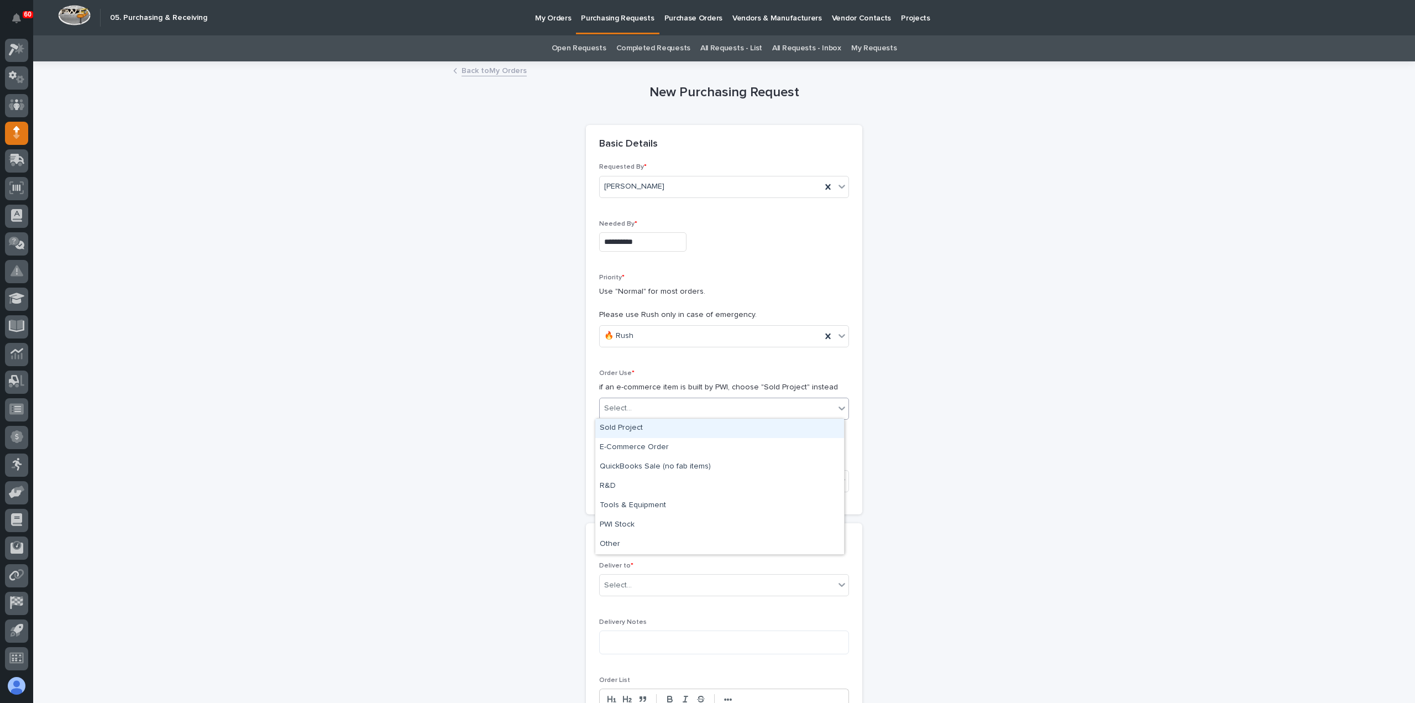
click at [659, 408] on div "Select..." at bounding box center [717, 408] width 235 height 18
click at [658, 422] on div "Sold Project" at bounding box center [719, 427] width 249 height 19
click at [657, 479] on div "Select..." at bounding box center [717, 481] width 235 height 18
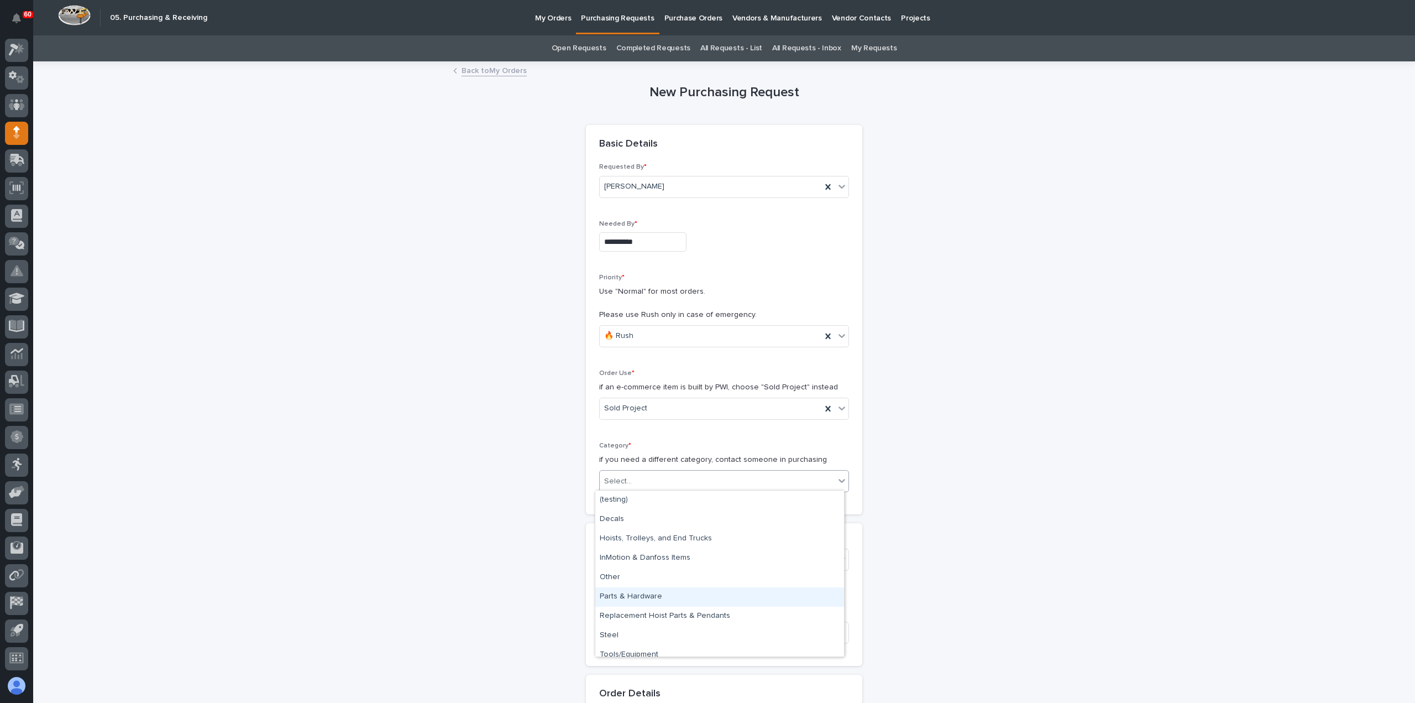
click at [658, 599] on div "Parts & Hardware" at bounding box center [719, 596] width 249 height 19
click at [665, 472] on div "Parts & Hardware" at bounding box center [711, 481] width 222 height 18
click at [633, 635] on div "Steel" at bounding box center [719, 635] width 249 height 19
click at [663, 560] on div "Select..." at bounding box center [717, 560] width 235 height 18
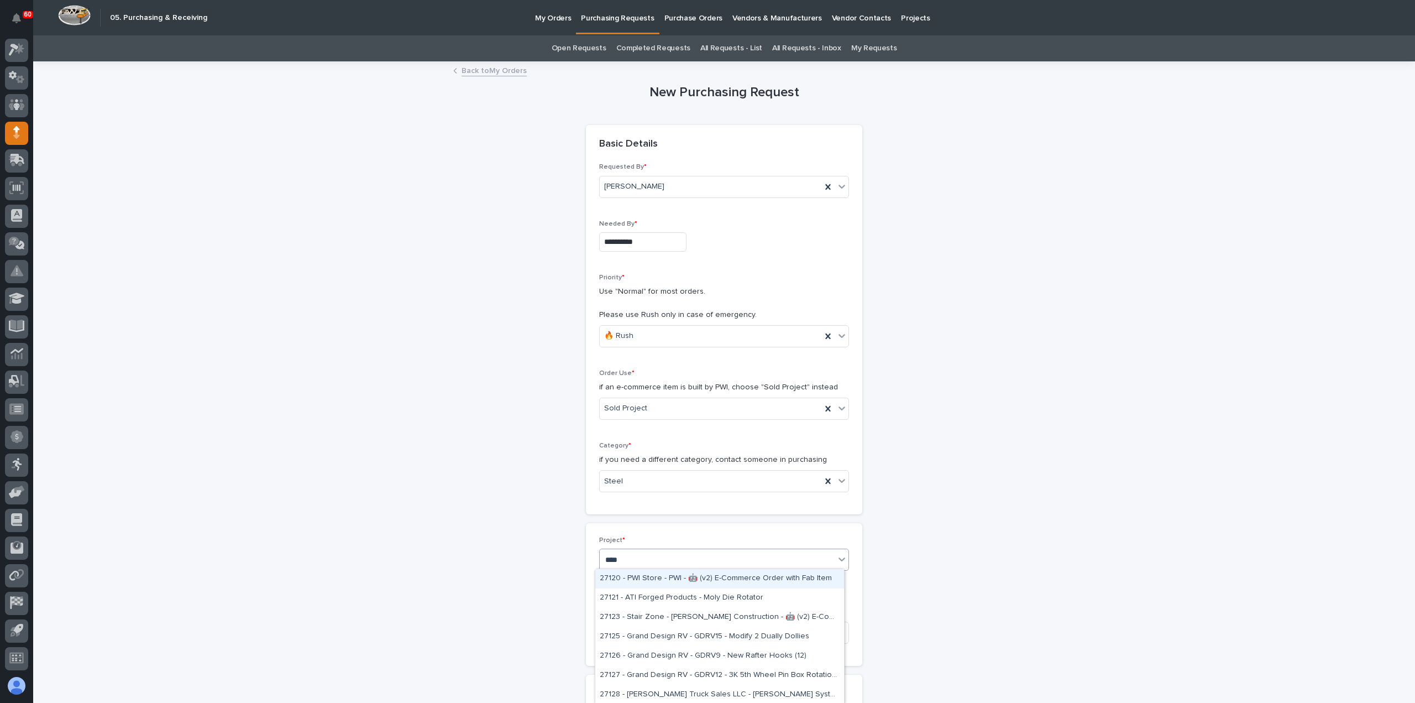
type input "*****"
click at [662, 582] on div "27126 - Grand Design RV - GDRV9 - New Rafter Hooks (12)" at bounding box center [719, 578] width 249 height 19
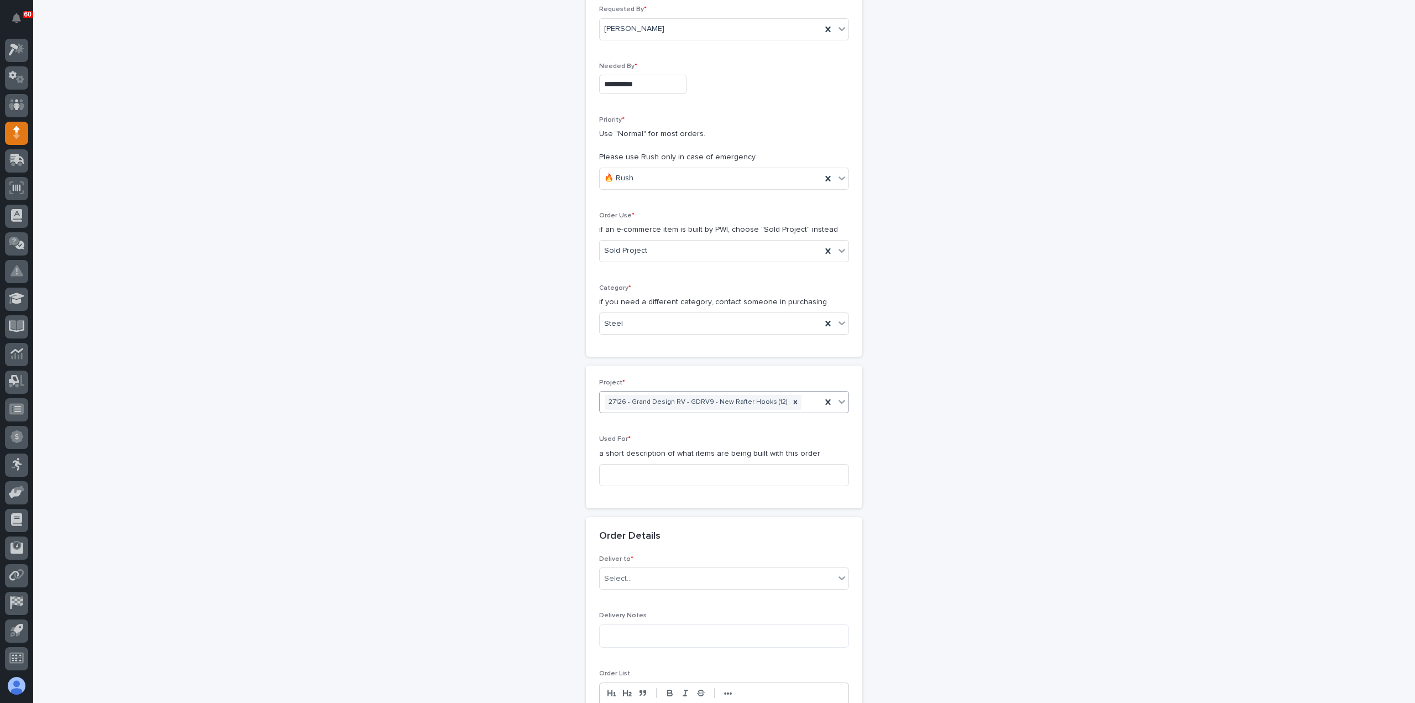
scroll to position [221, 0]
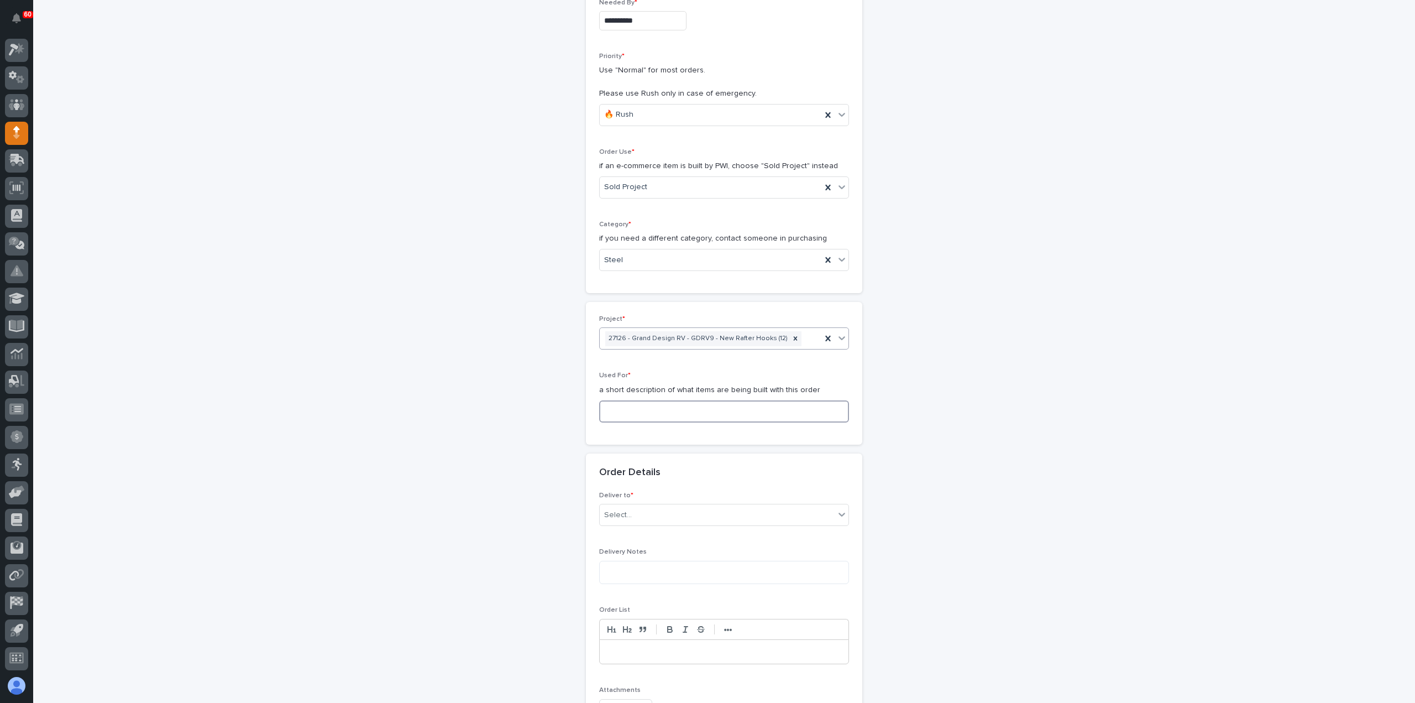
click at [662, 408] on input at bounding box center [724, 411] width 250 height 22
drag, startPoint x: 671, startPoint y: 410, endPoint x: 563, endPoint y: 401, distance: 108.7
click at [563, 401] on div "**********" at bounding box center [724, 480] width 1108 height 1279
type input "Rafter Hooks 12"
click at [654, 513] on div "Select..." at bounding box center [717, 515] width 235 height 18
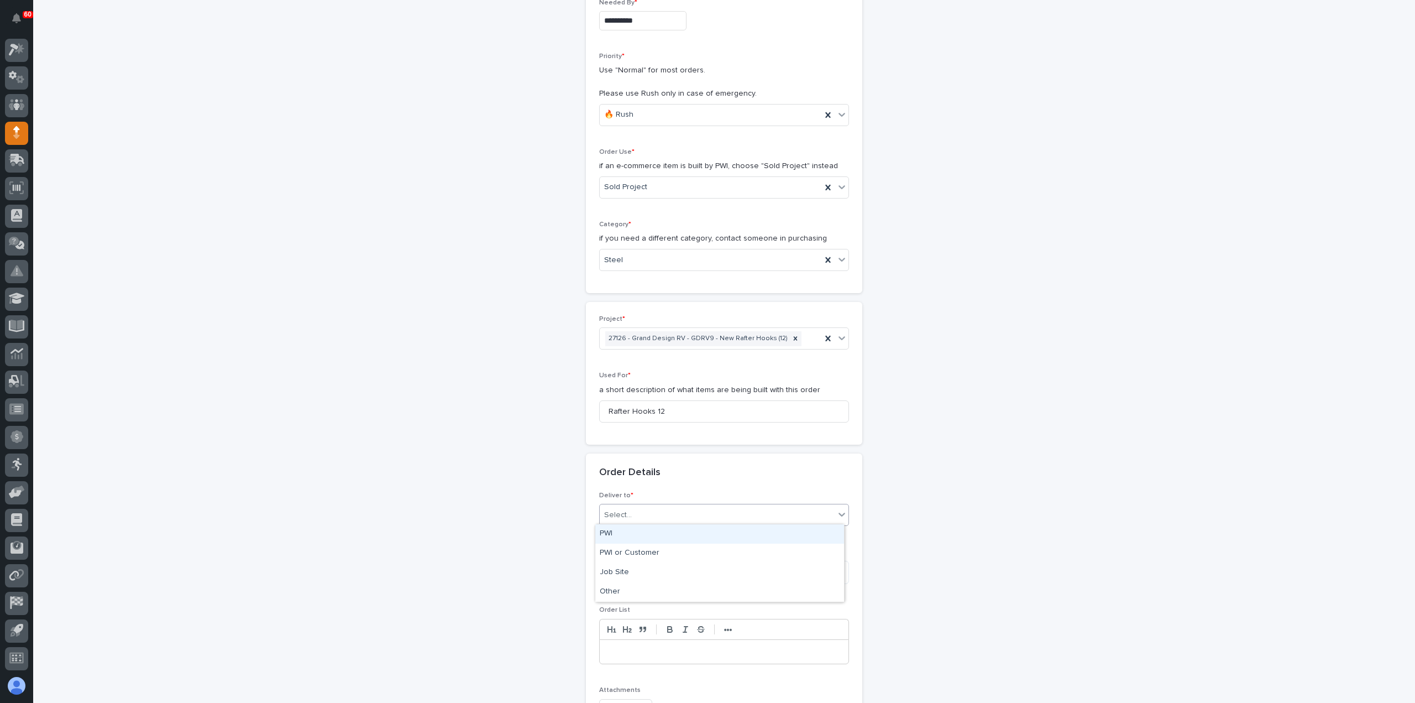
click at [648, 538] on div "PWI" at bounding box center [719, 533] width 249 height 19
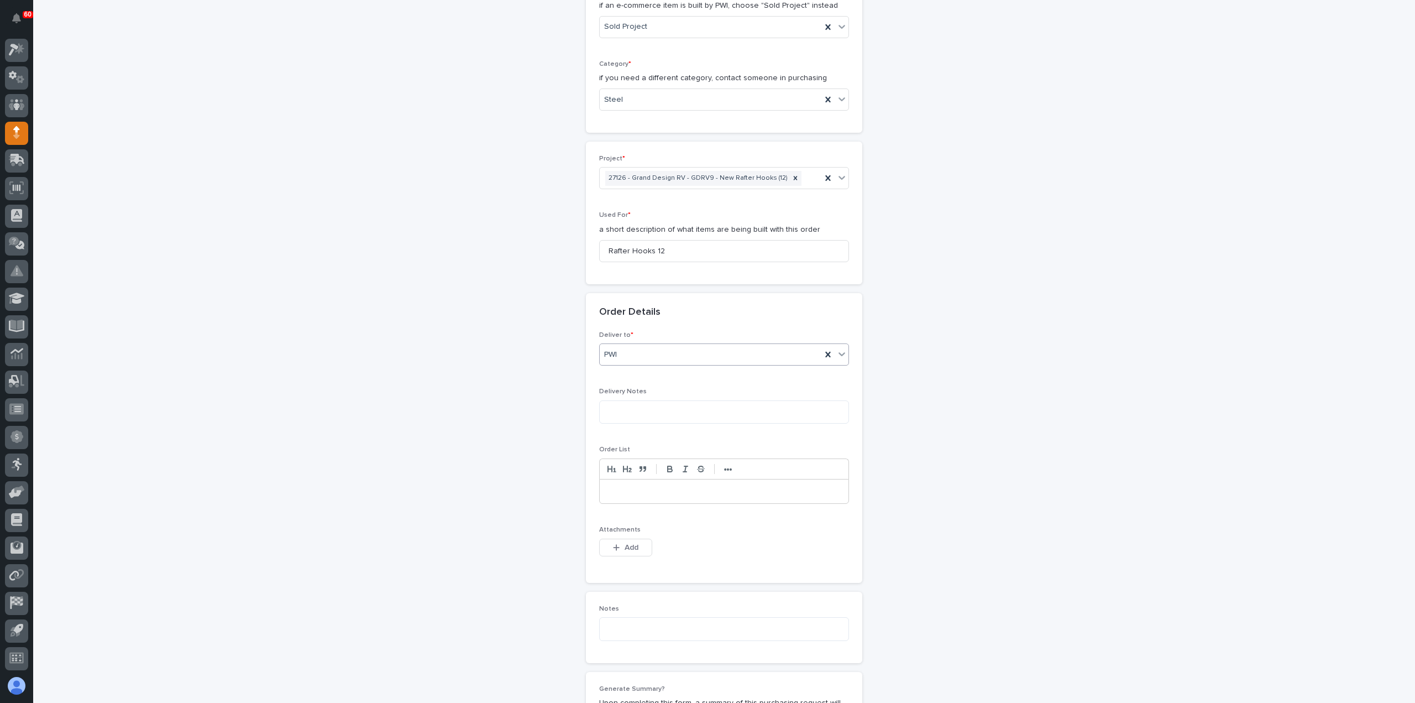
scroll to position [553, 0]
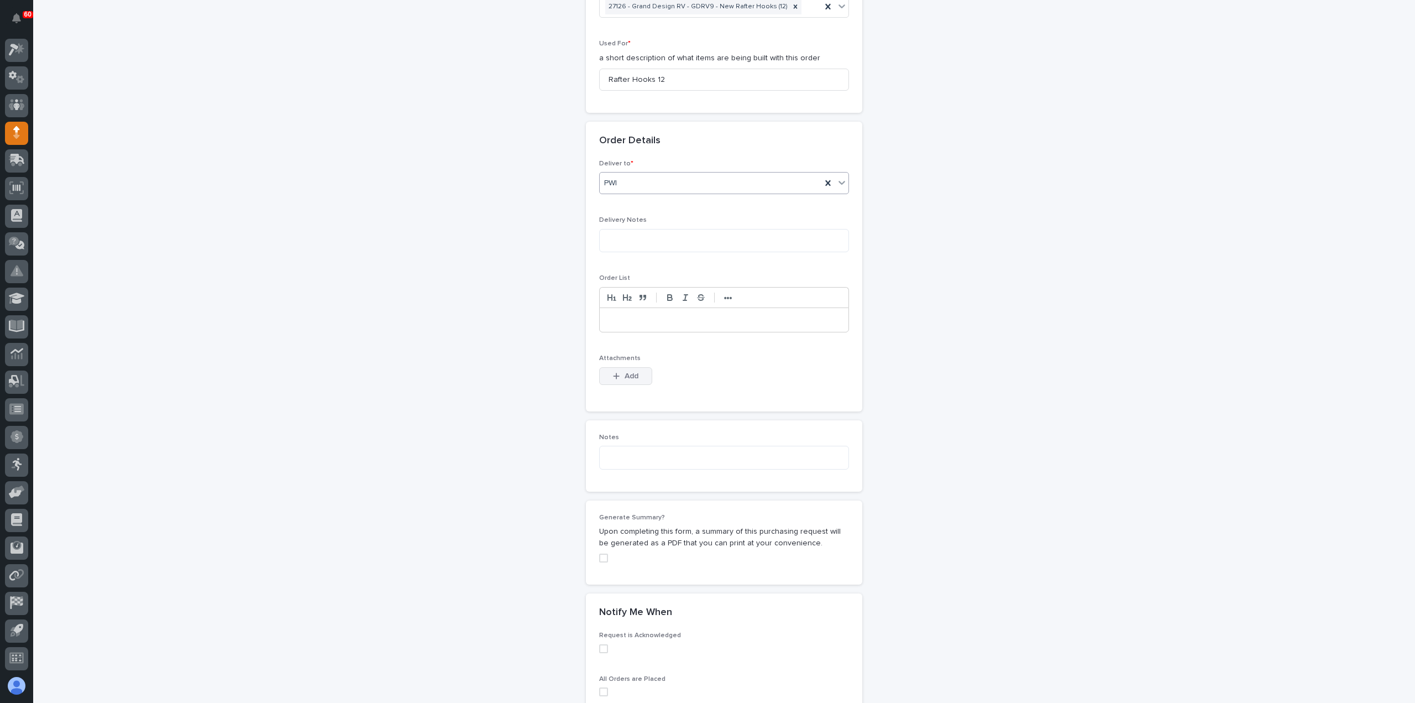
click at [626, 371] on span "Add" at bounding box center [632, 376] width 14 height 10
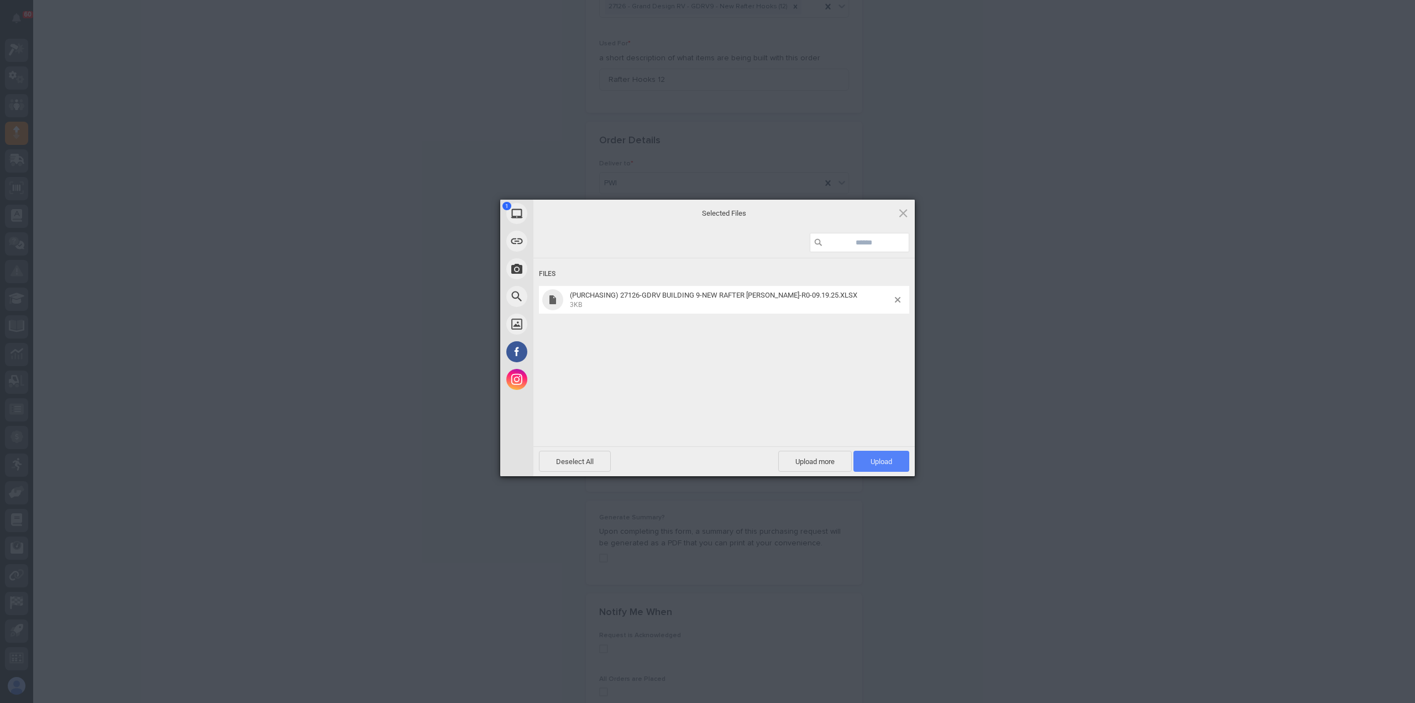
click at [863, 459] on span "Upload 1" at bounding box center [881, 461] width 56 height 21
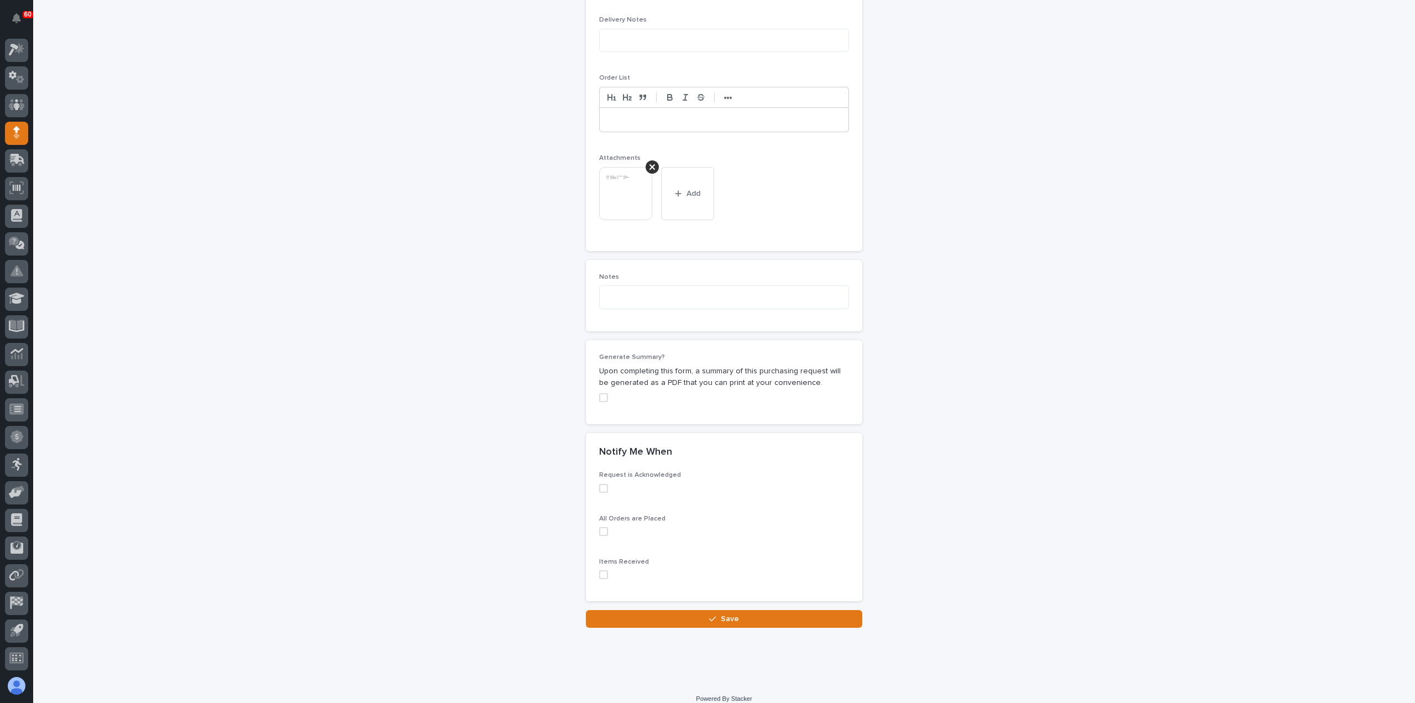
scroll to position [761, 0]
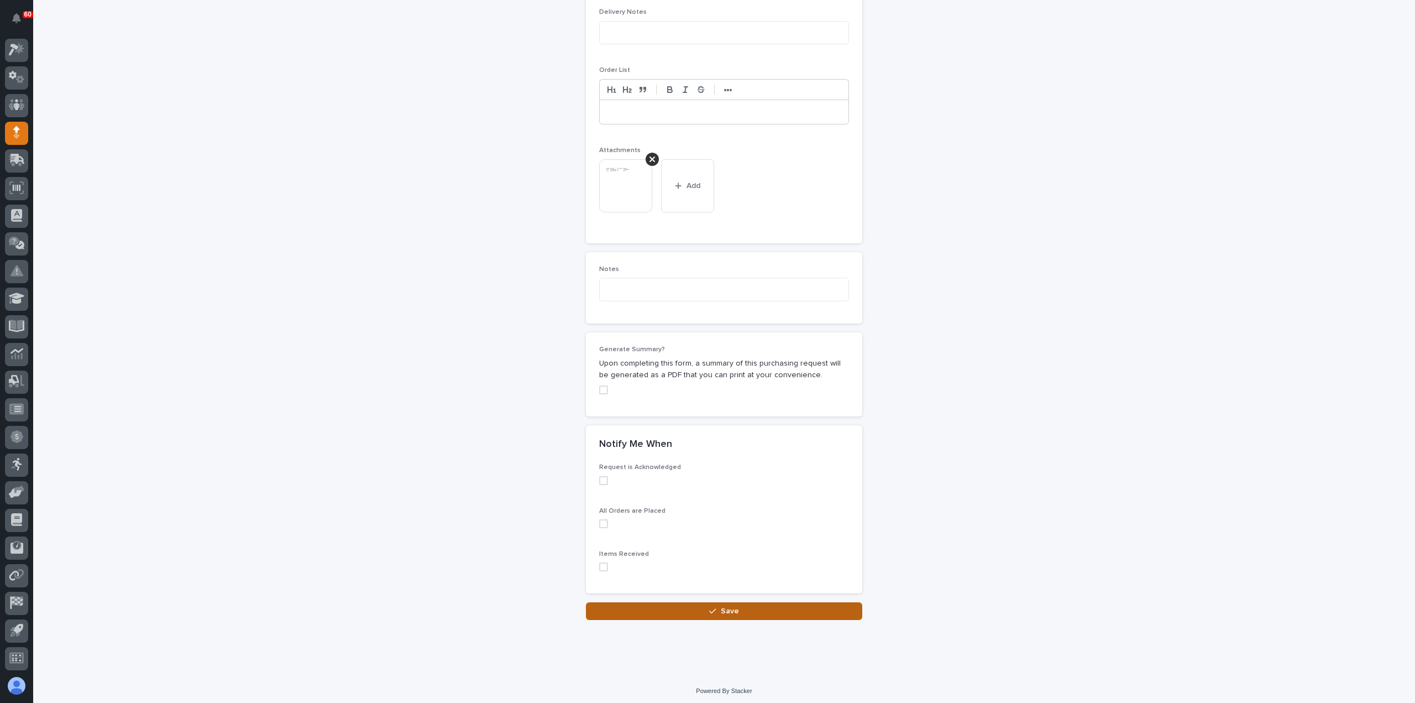
click at [742, 602] on button "Save" at bounding box center [724, 611] width 276 height 18
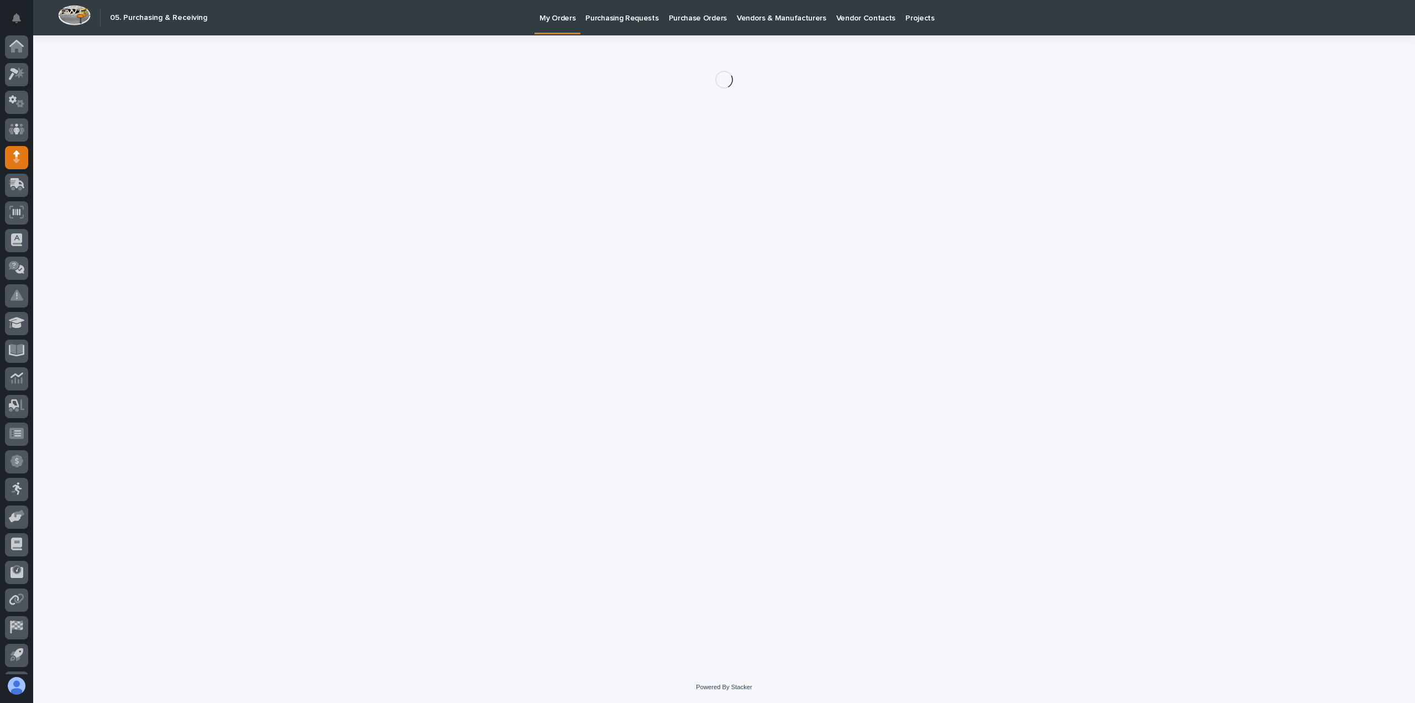
scroll to position [24, 0]
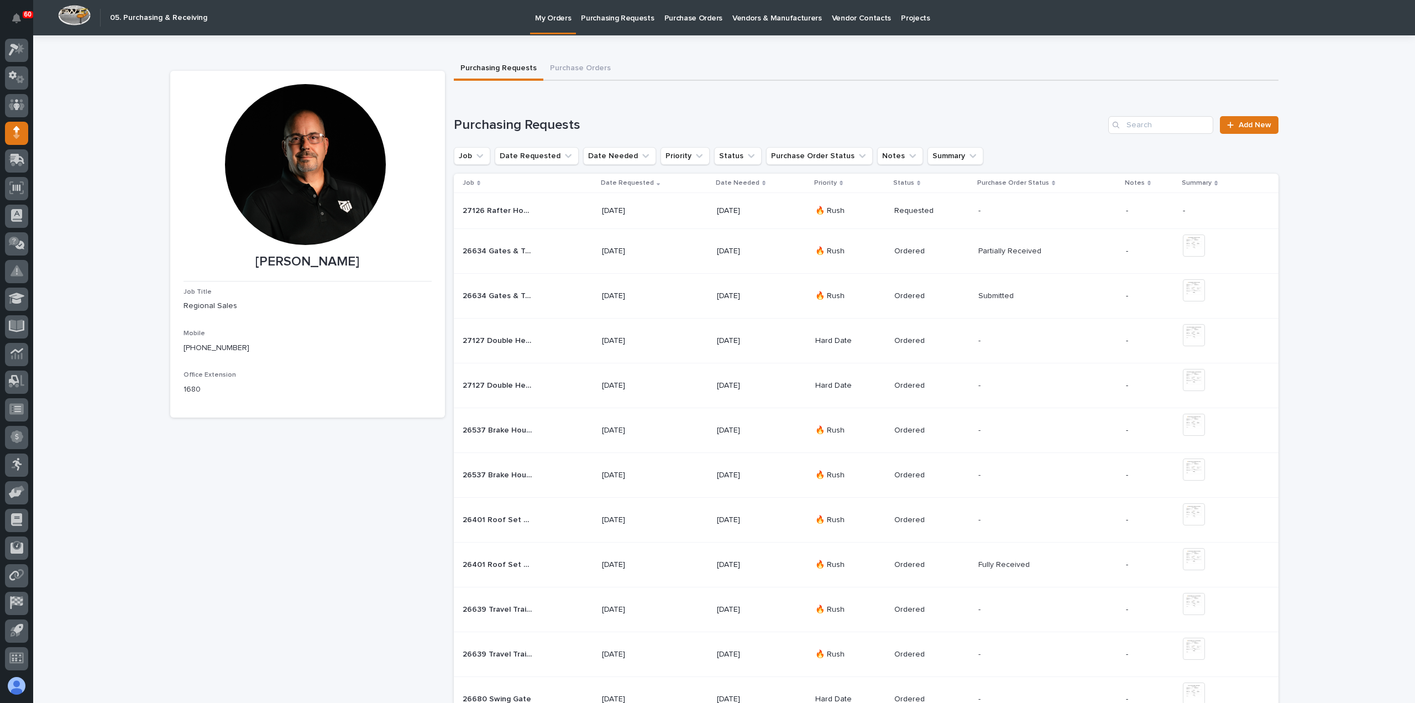
click at [580, 212] on div "27126 Rafter Hooks 12 27126 Rafter Hooks 12" at bounding box center [528, 211] width 130 height 18
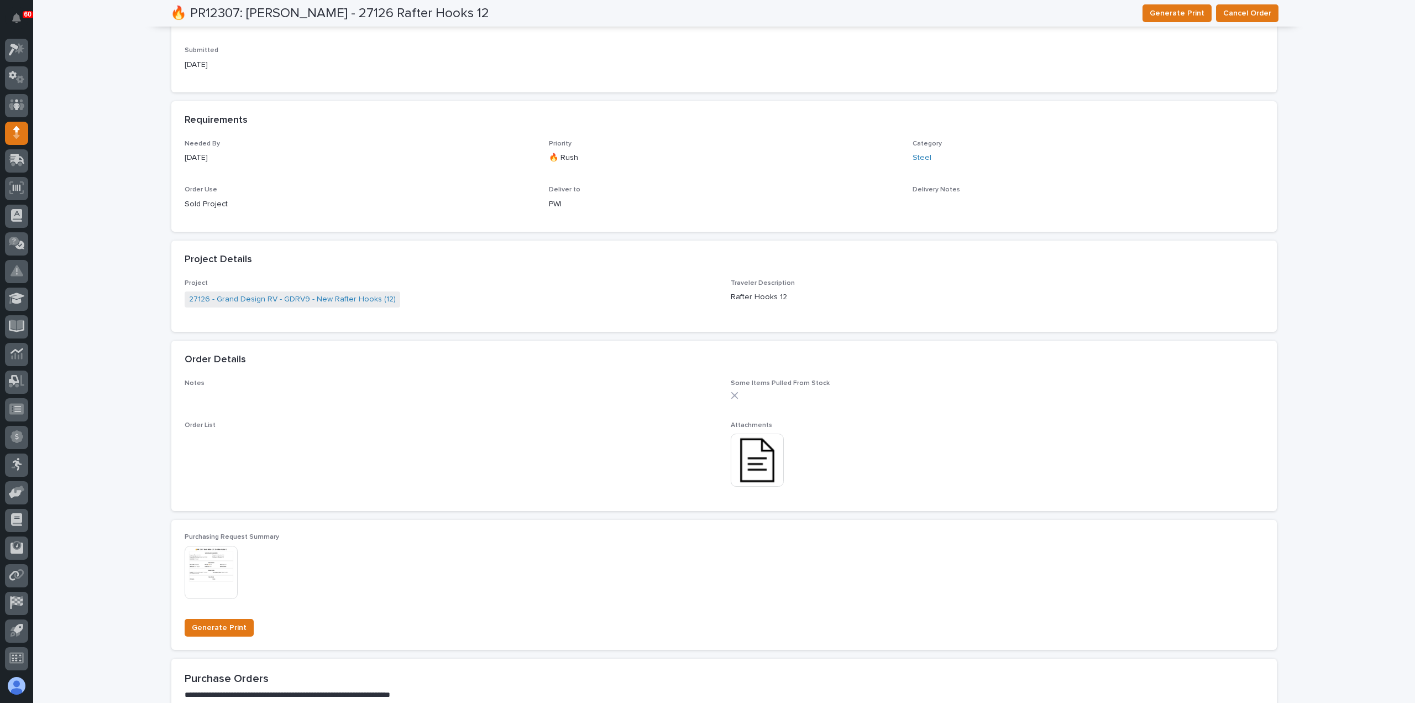
scroll to position [660, 0]
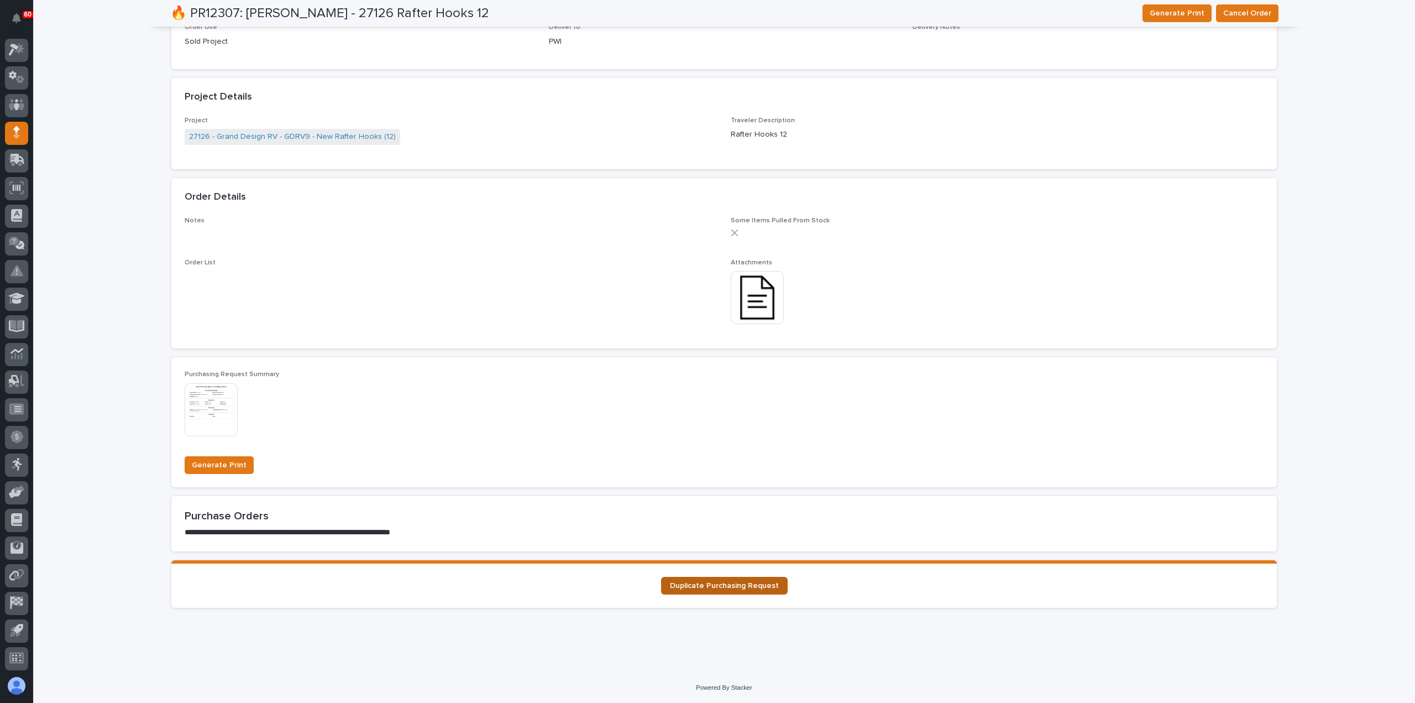
click at [723, 588] on span "Duplicate Purchasing Request" at bounding box center [724, 586] width 109 height 8
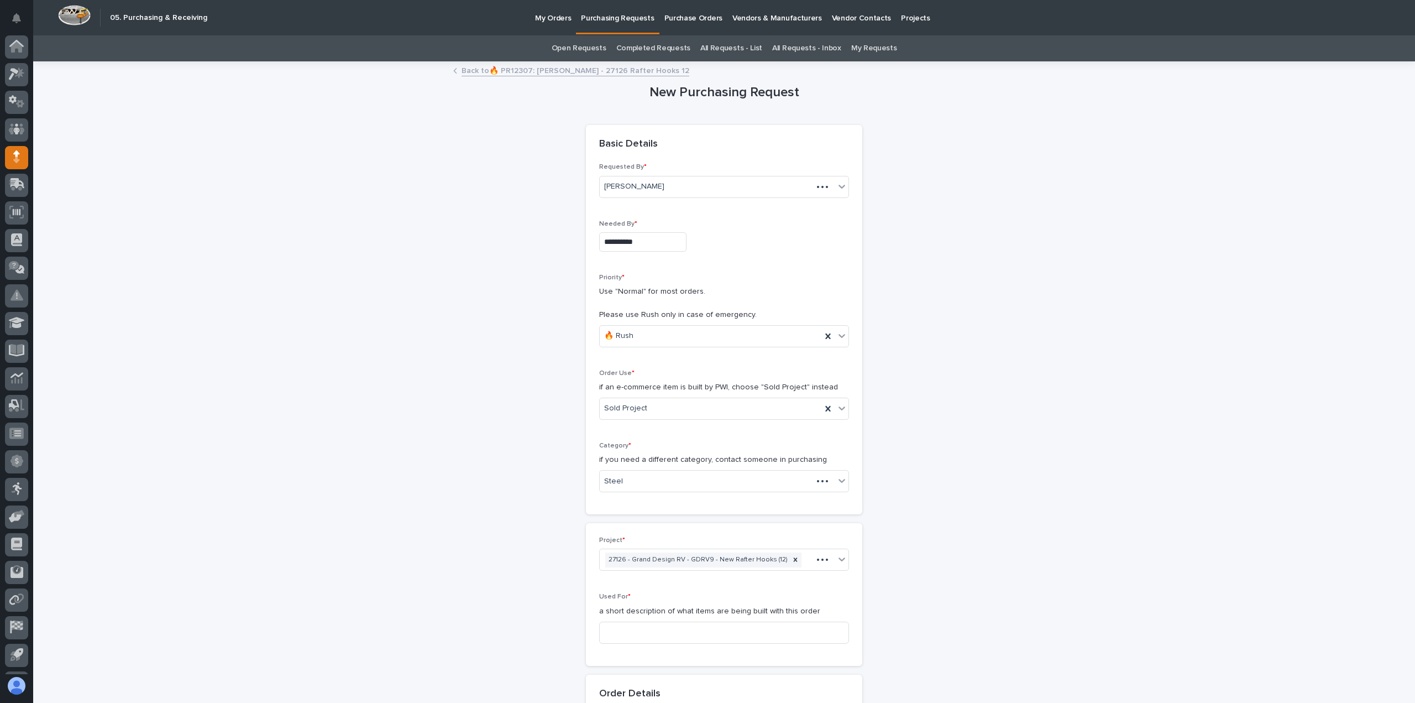
scroll to position [24, 0]
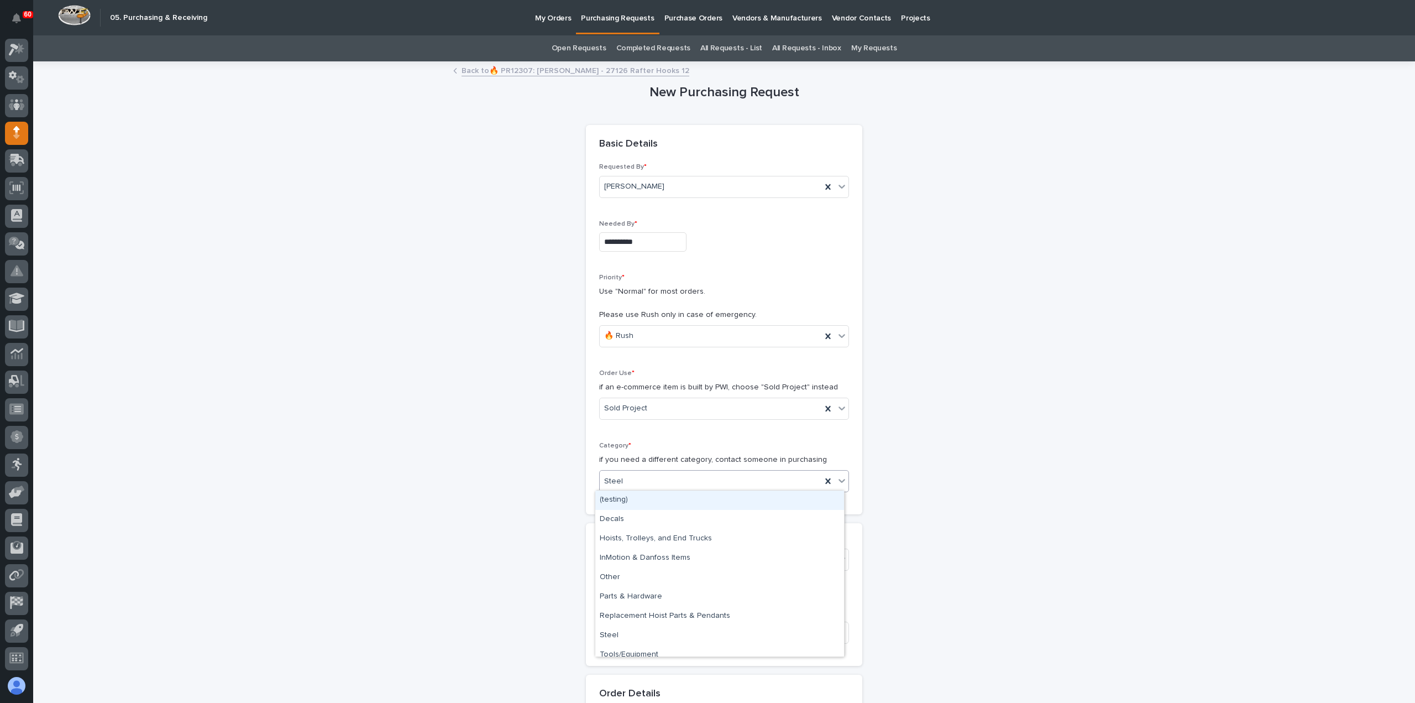
click at [662, 484] on div "Steel" at bounding box center [711, 481] width 222 height 18
click at [646, 597] on div "Parts & Hardware" at bounding box center [719, 596] width 249 height 19
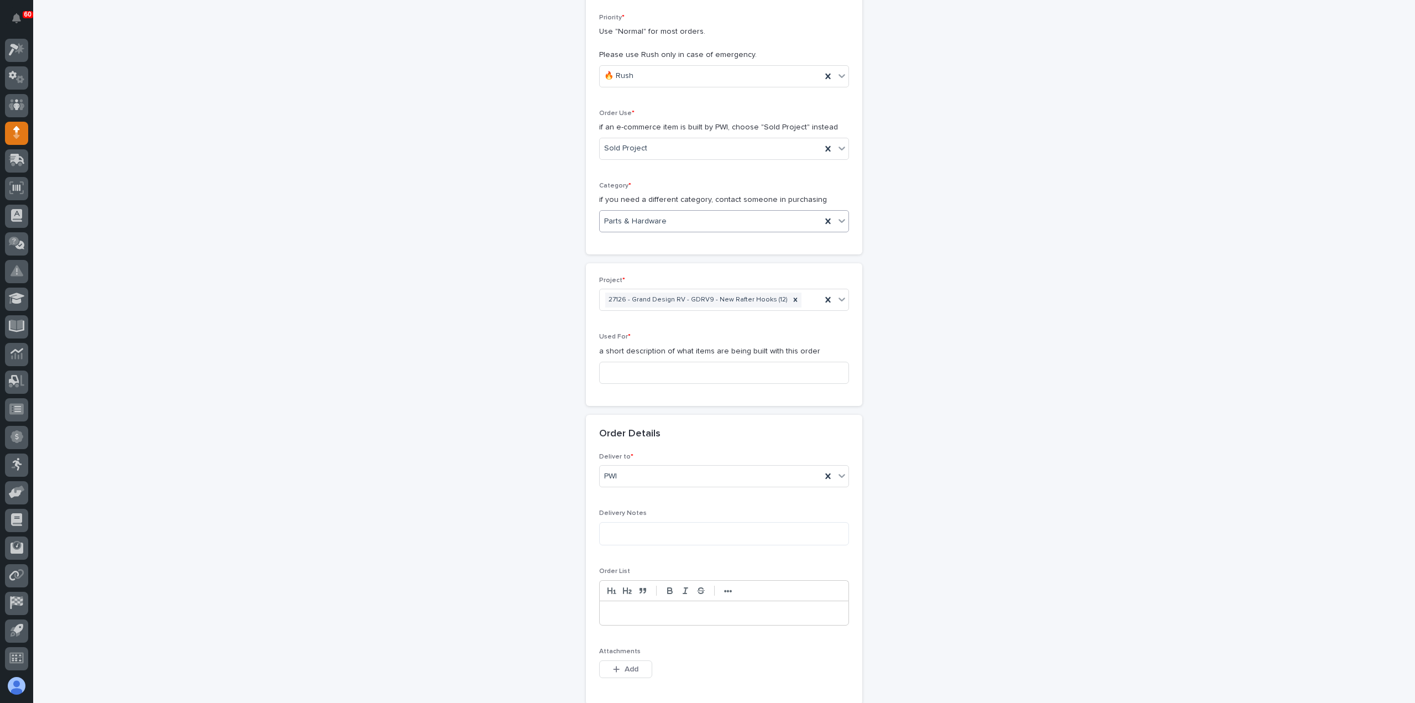
scroll to position [332, 0]
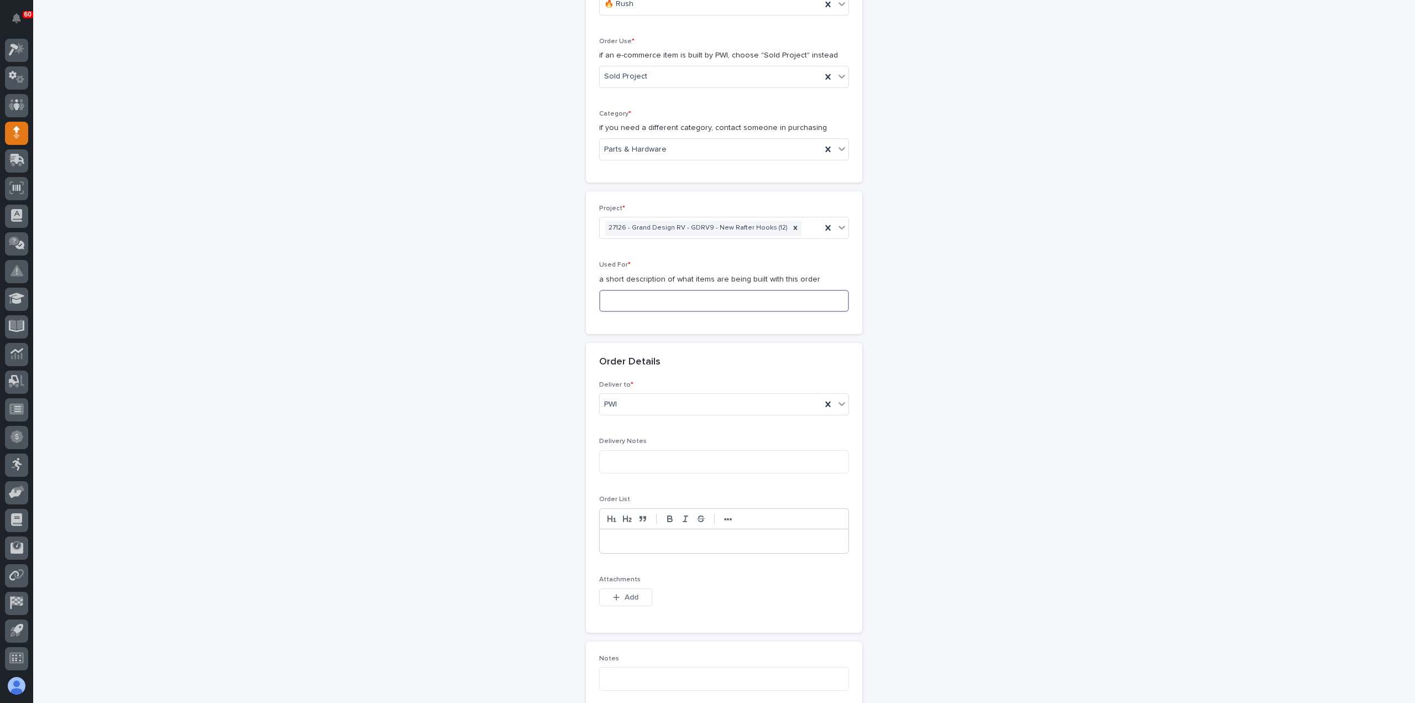
click at [638, 296] on input at bounding box center [724, 301] width 250 height 22
paste input "Rafter Hooks 12"
type input "Rafter Hooks 12"
click at [625, 594] on span "Add" at bounding box center [632, 597] width 14 height 10
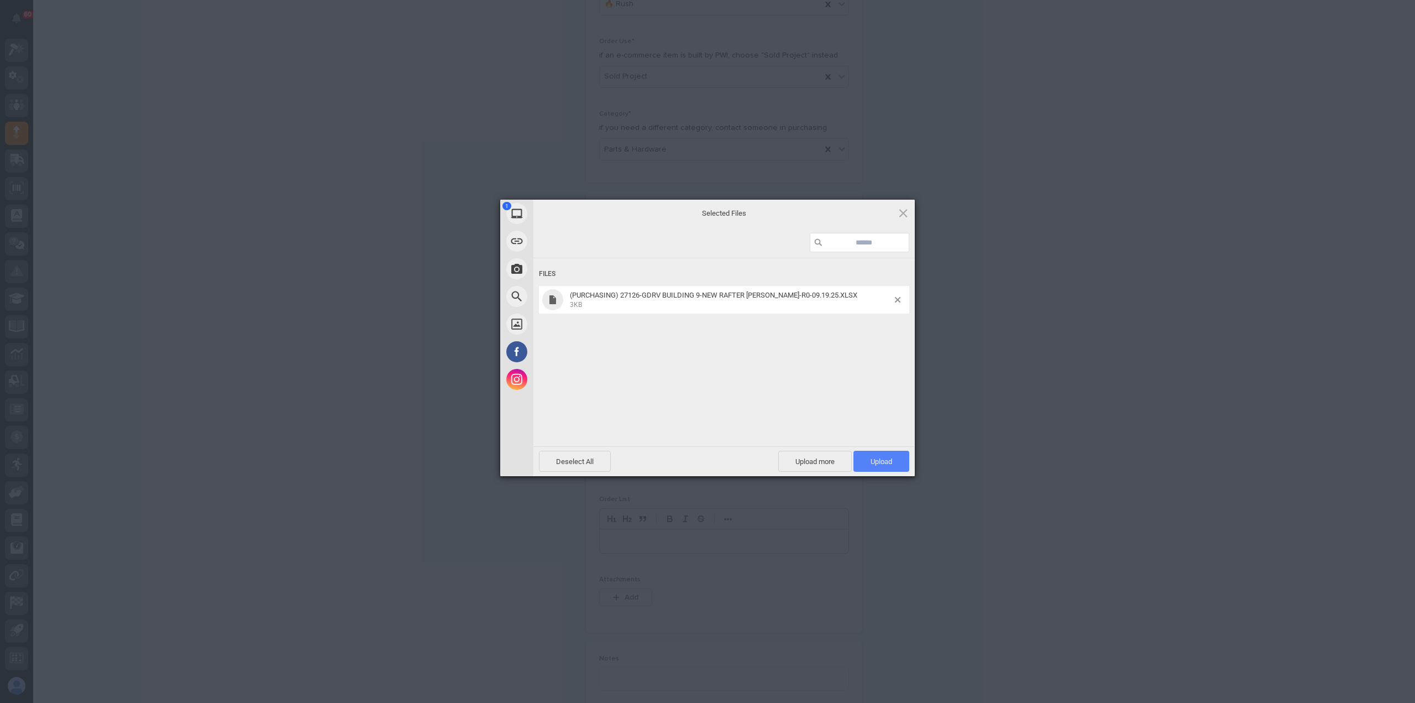
click at [891, 457] on span "Upload 1" at bounding box center [882, 461] width 22 height 8
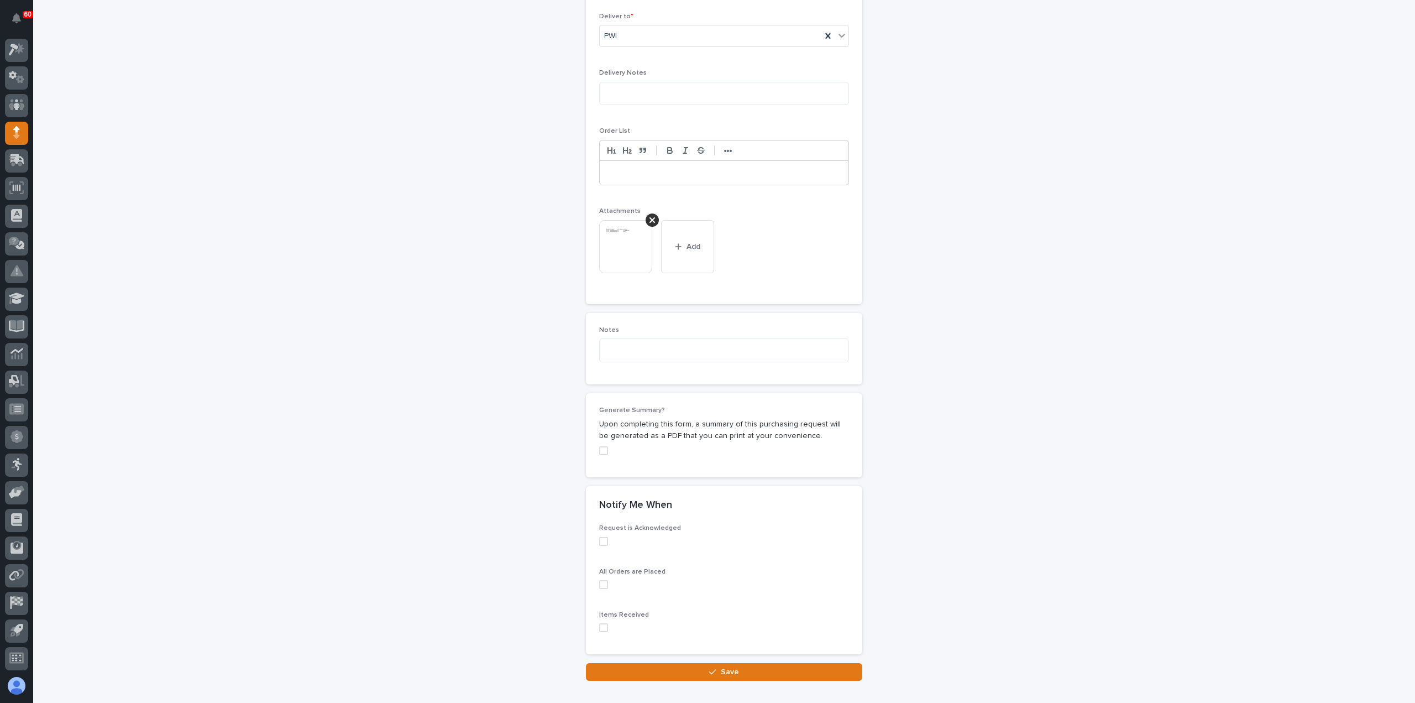
scroll to position [761, 0]
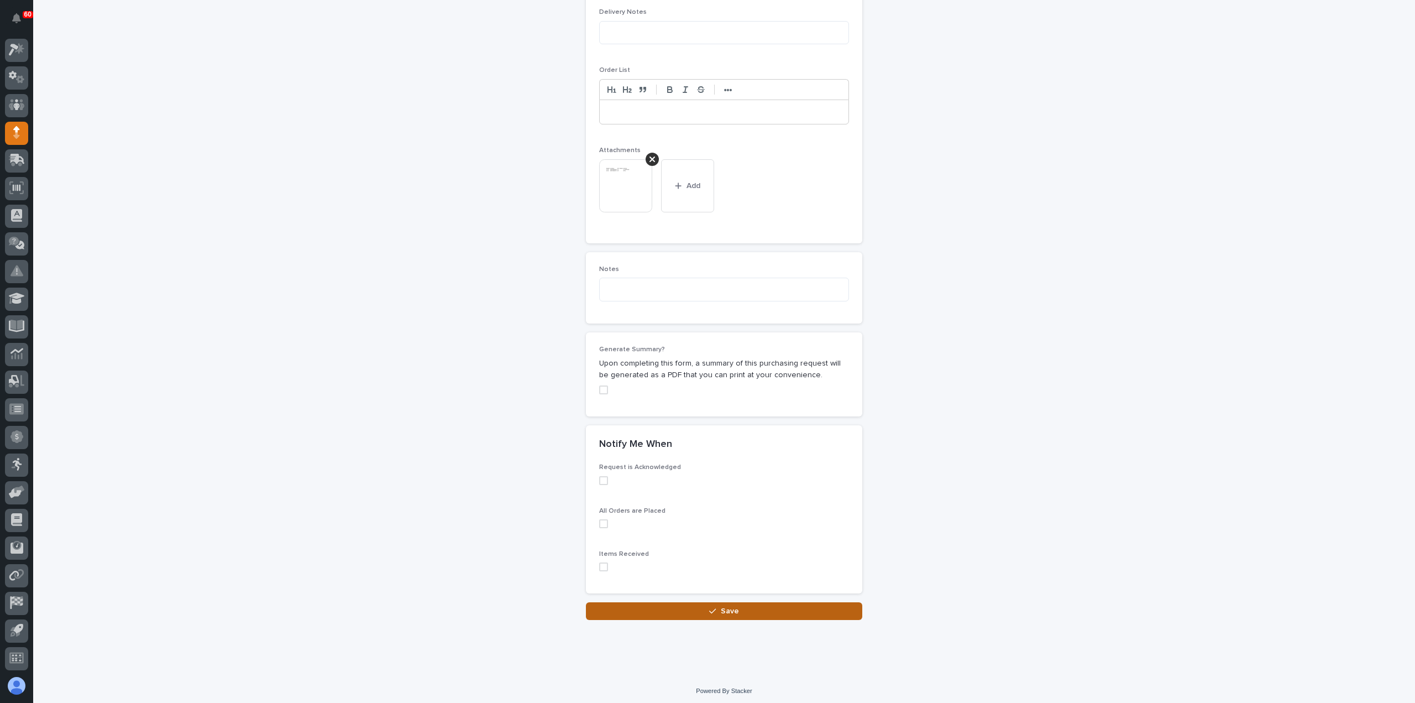
click at [748, 602] on button "Save" at bounding box center [724, 611] width 276 height 18
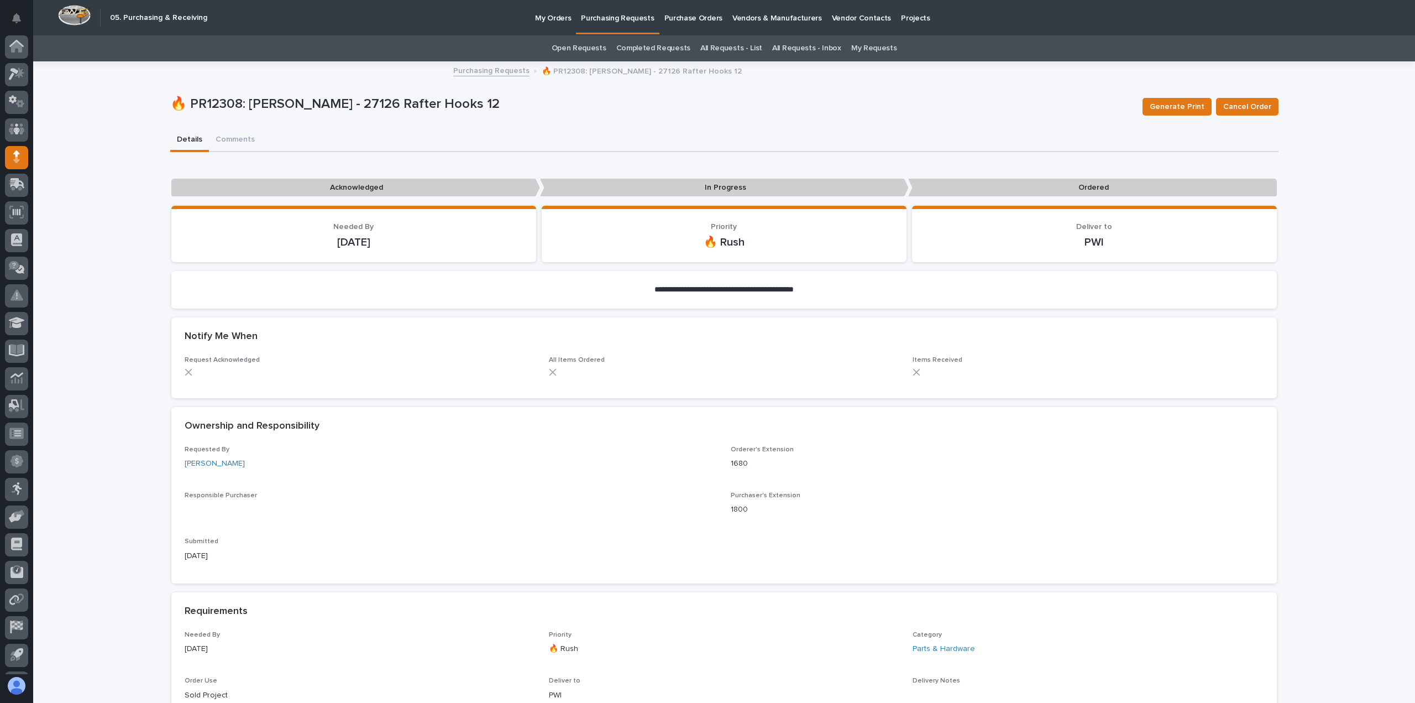
scroll to position [24, 0]
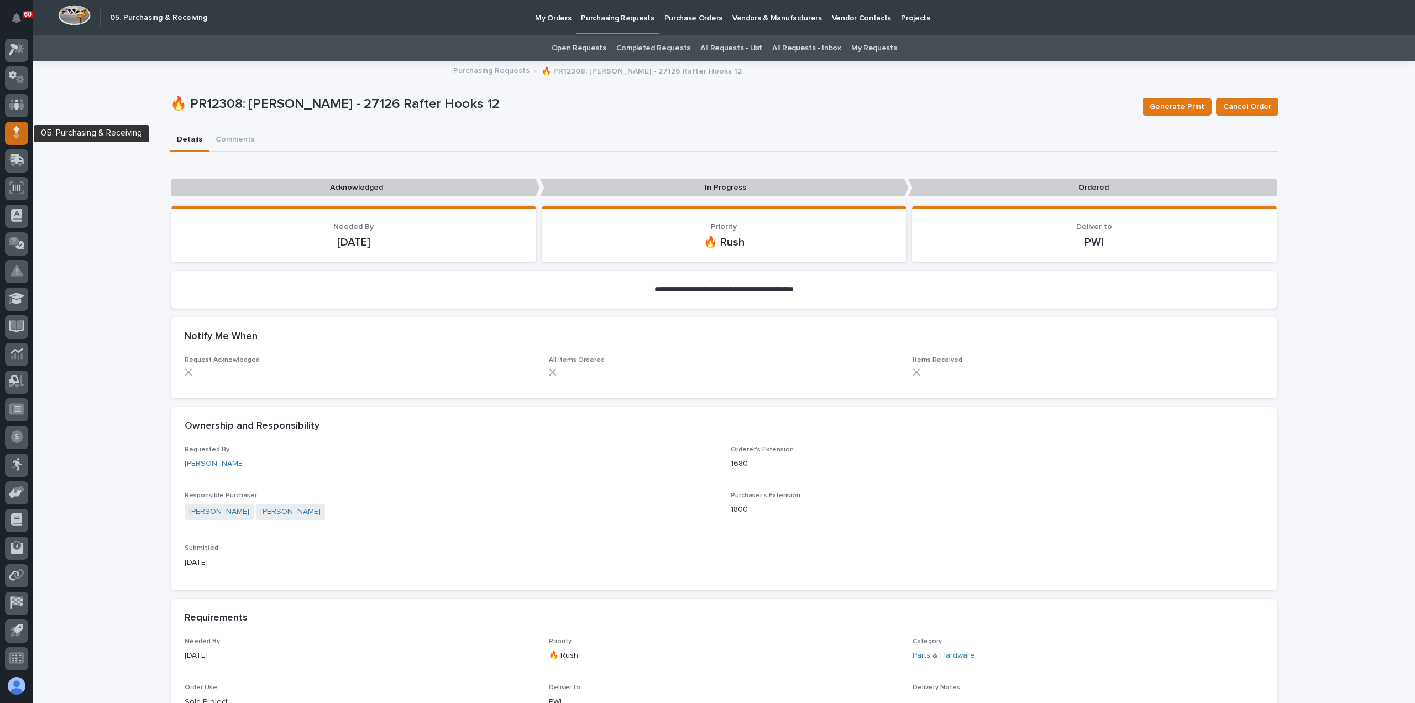
click at [18, 138] on icon at bounding box center [16, 132] width 7 height 13
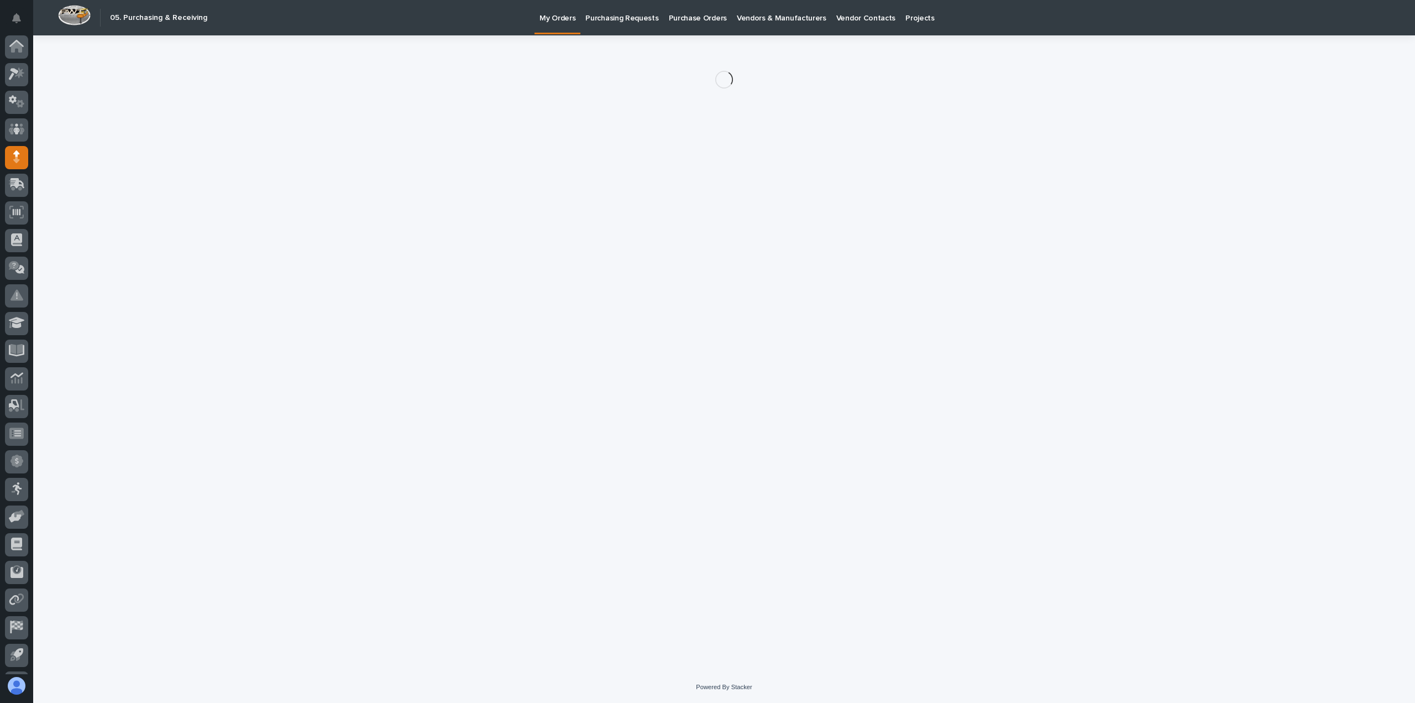
scroll to position [24, 0]
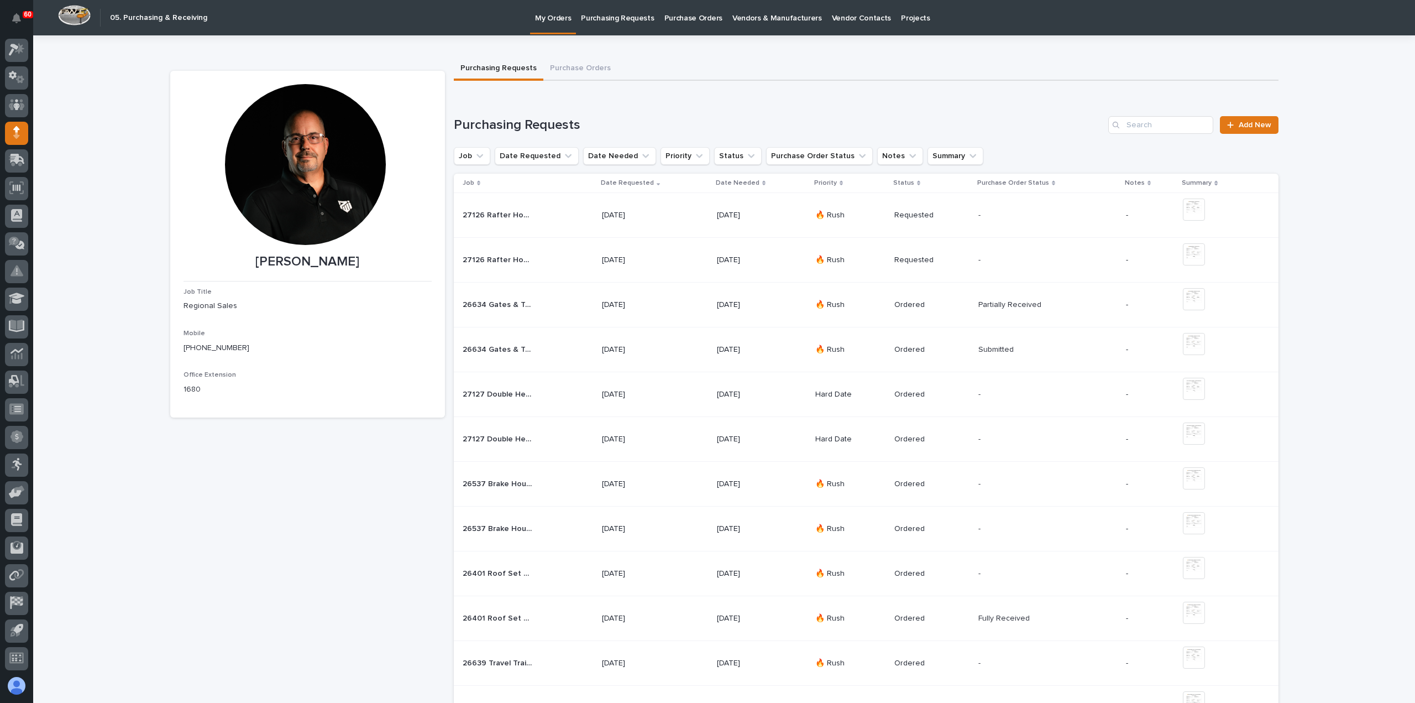
click at [294, 166] on div at bounding box center [305, 164] width 161 height 161
